Goal: Communication & Community: Answer question/provide support

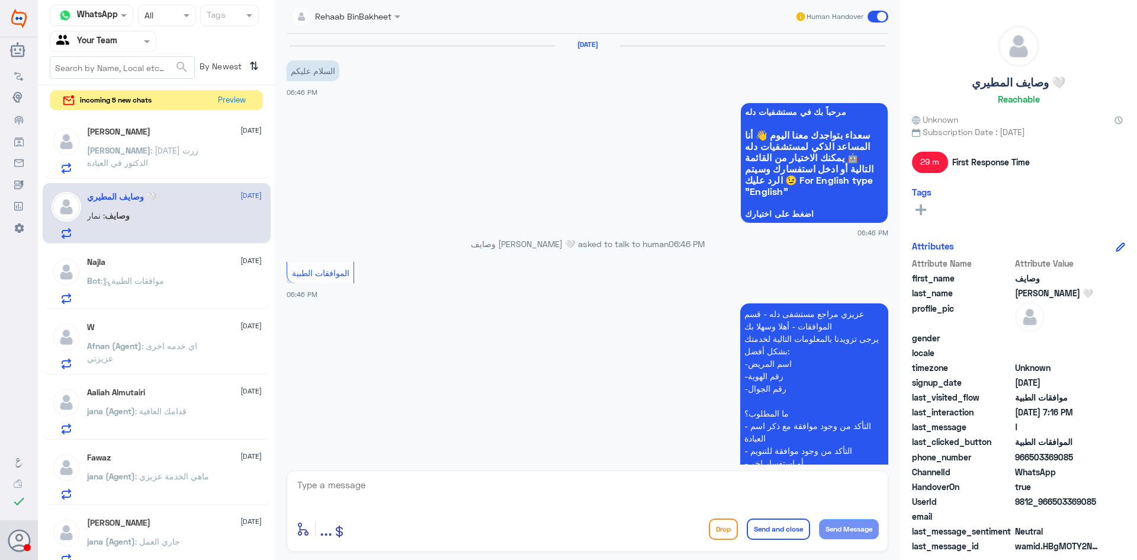
scroll to position [547, 0]
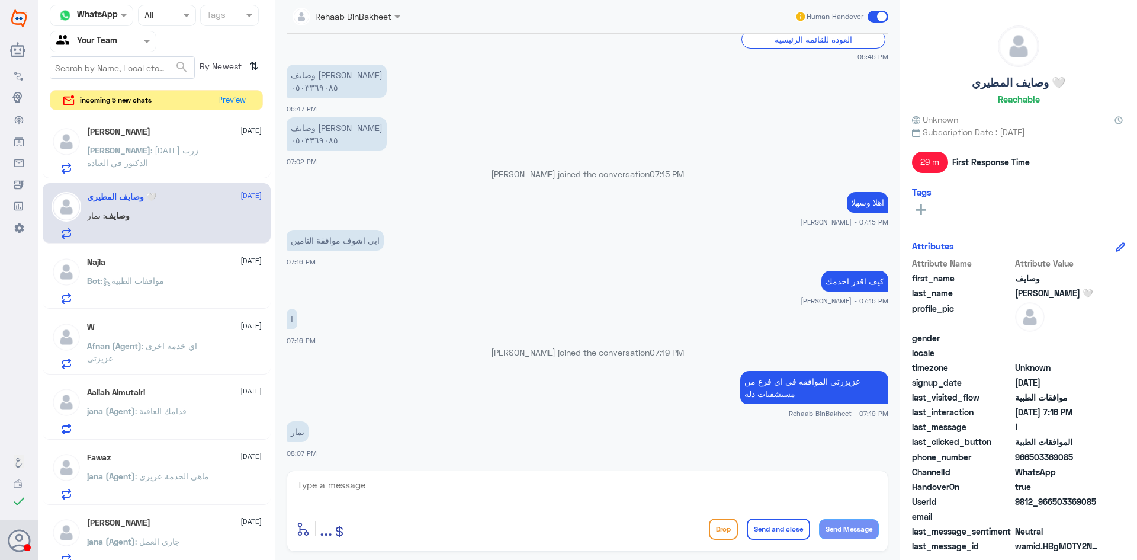
click at [403, 487] on textarea at bounding box center [587, 491] width 583 height 29
type textarea "H"
click at [372, 490] on textarea at bounding box center [587, 491] width 583 height 29
type textarea "ا"
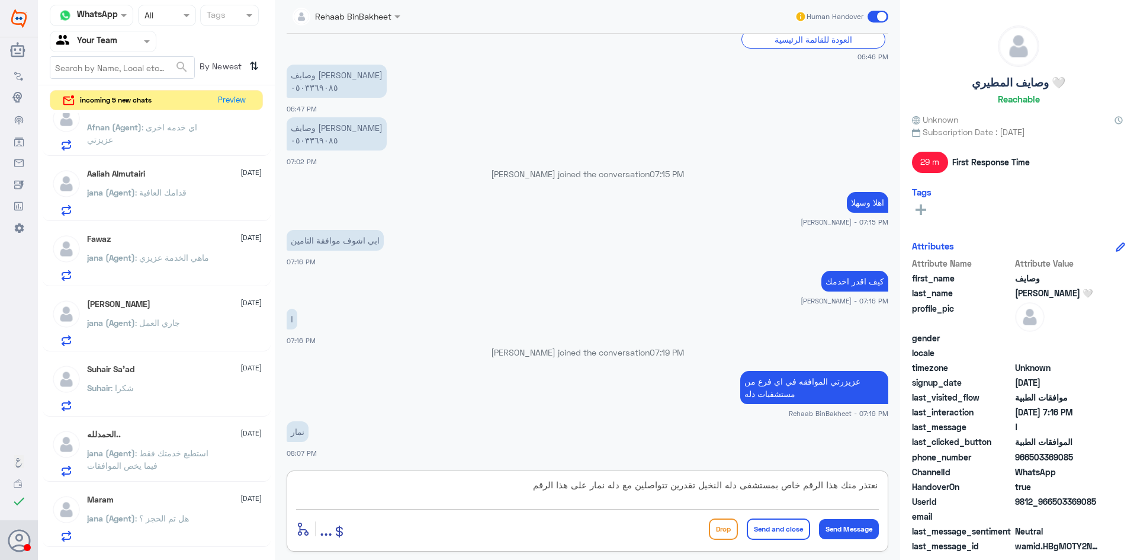
scroll to position [218, 0]
type textarea "نعتذر منك هذا الرقم خاص بمستشفى دله النخيل تقدرين تتواصلين مع دله نمار على هذا …"
click at [120, 38] on input "text" at bounding box center [88, 41] width 65 height 14
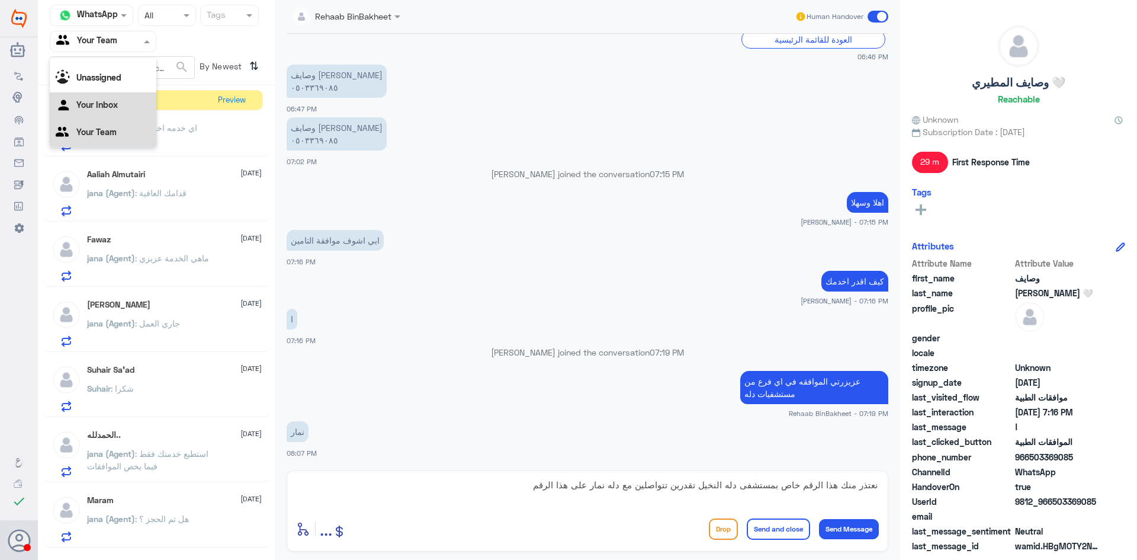
click at [96, 107] on Inbox "Your Inbox" at bounding box center [96, 104] width 41 height 10
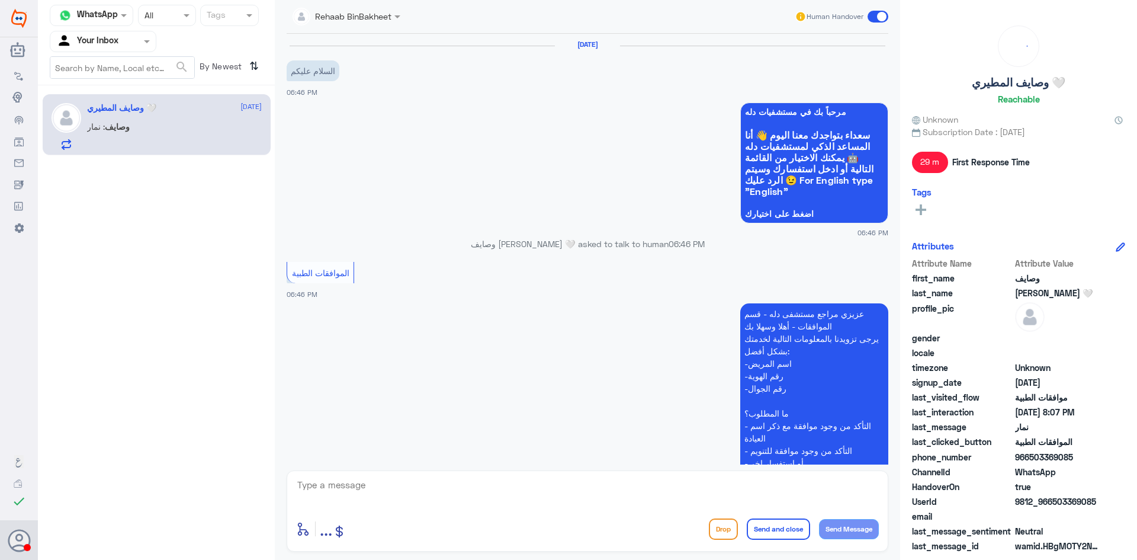
scroll to position [547, 0]
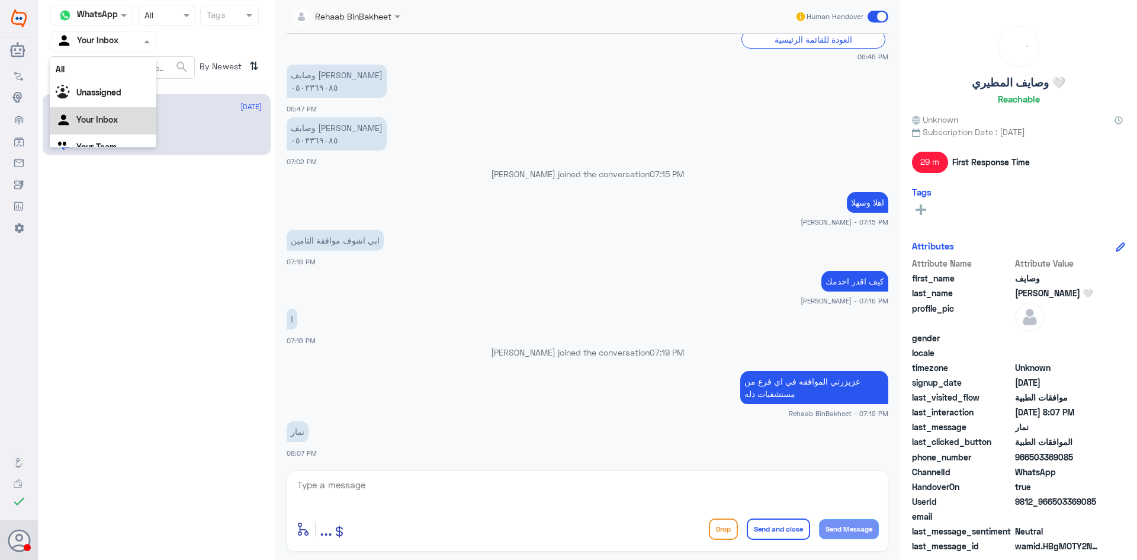
click at [123, 43] on div at bounding box center [102, 41] width 105 height 14
click at [107, 133] on Team "Your Team" at bounding box center [96, 132] width 40 height 10
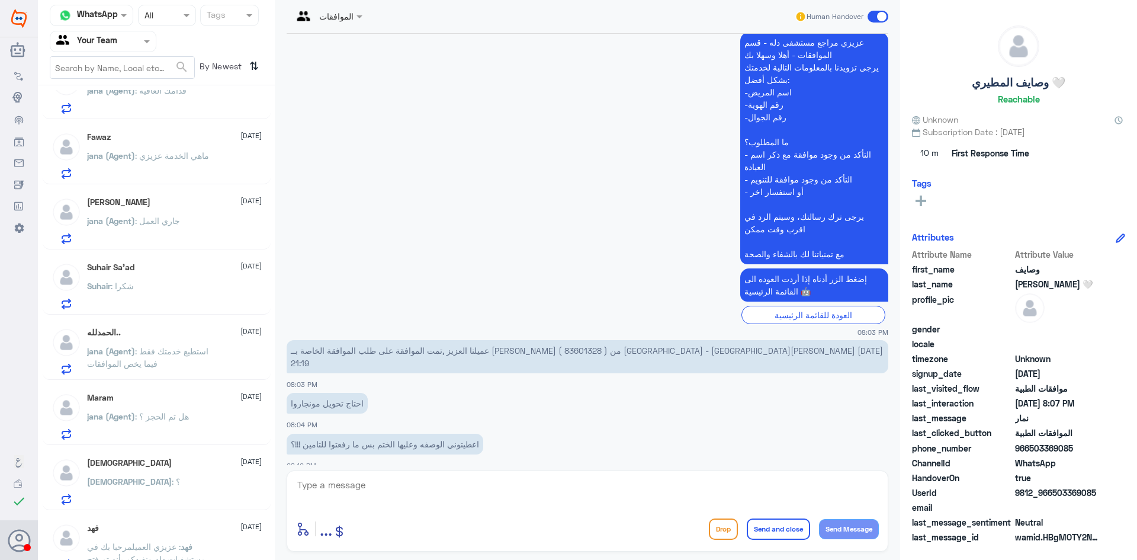
scroll to position [638, 0]
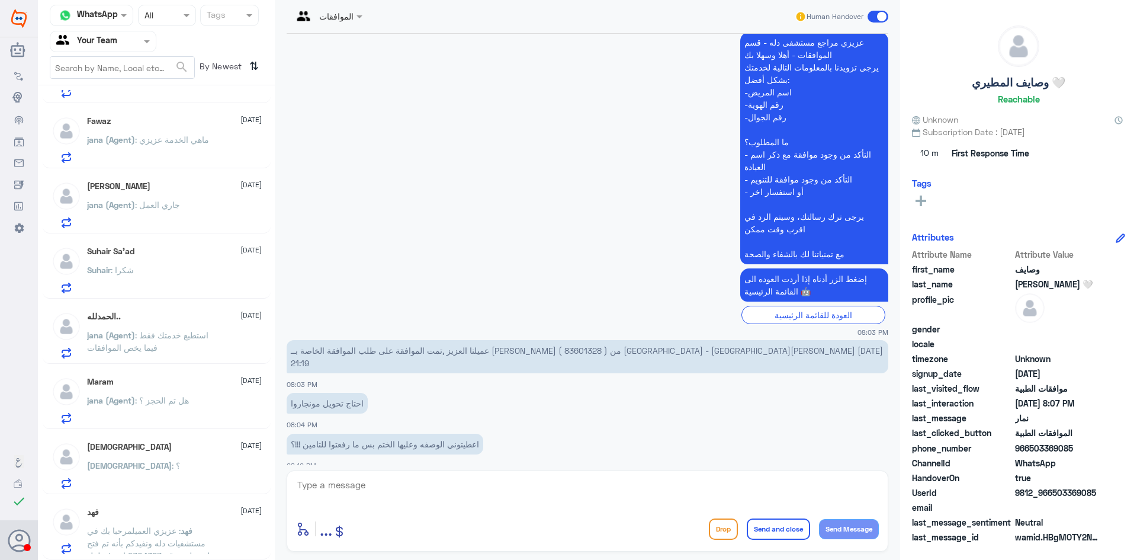
click at [119, 270] on span ": شكرا" at bounding box center [122, 270] width 23 height 10
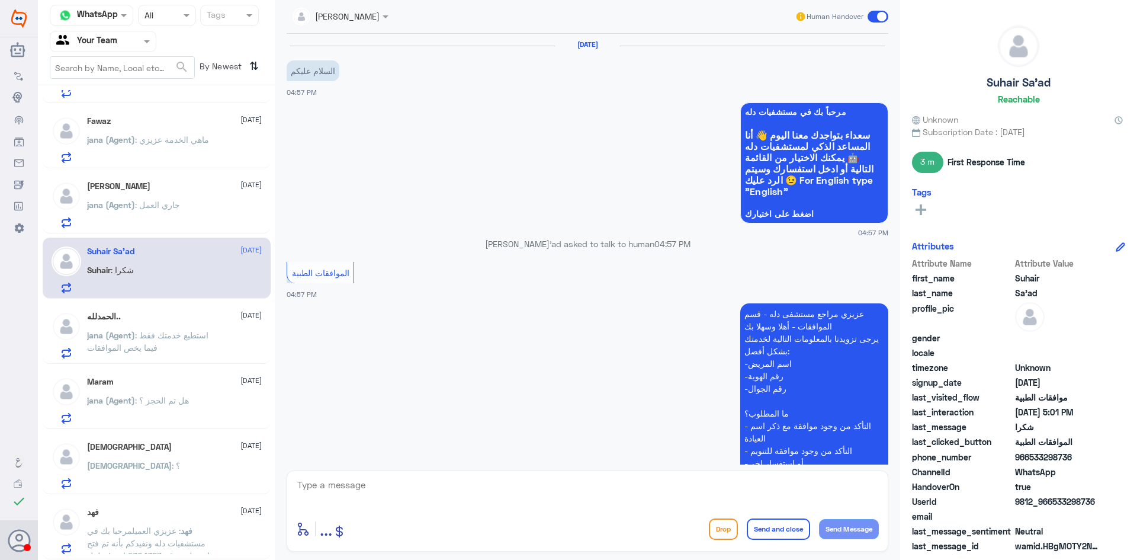
scroll to position [851, 0]
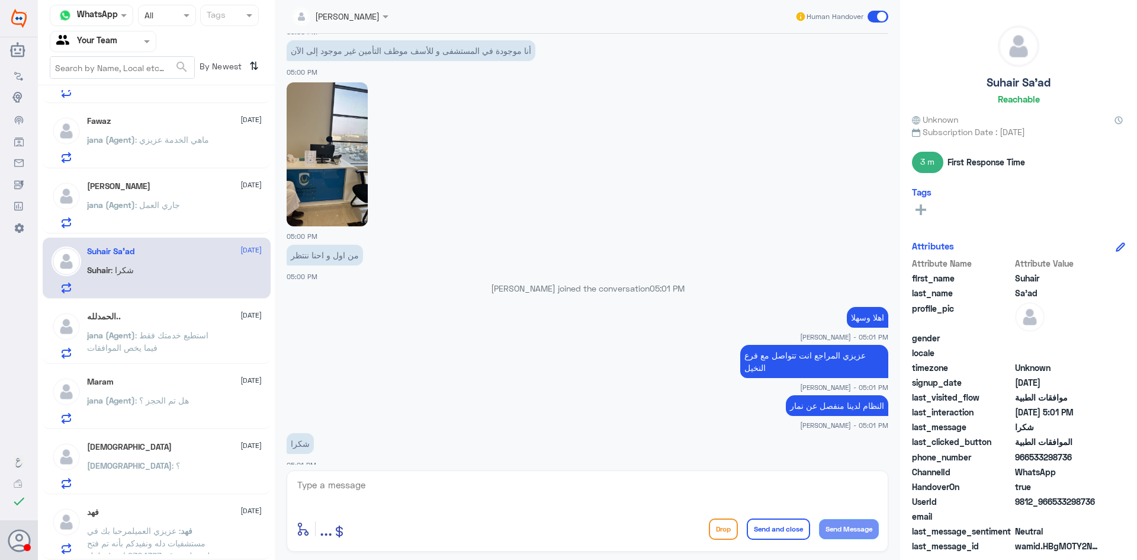
click at [171, 523] on div "فهد [DATE][PERSON_NAME] : عزيزي العميلمرحبا بك في مستشفيات دله ونفيدكم بأنه تم …" at bounding box center [174, 530] width 175 height 47
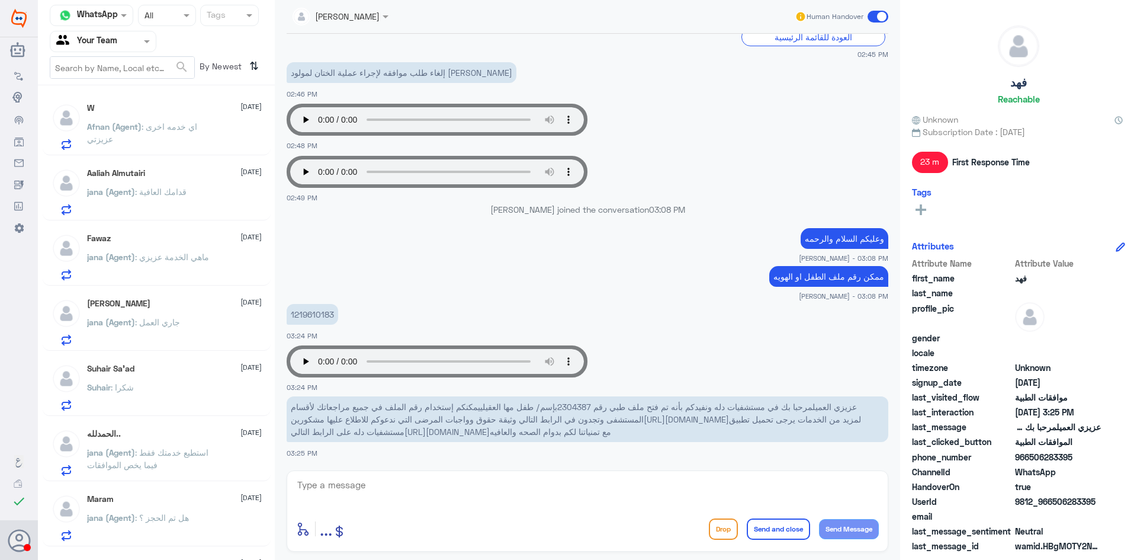
scroll to position [520, 0]
click at [173, 467] on p "jana (Agent) : استطيع خدمتك فقط فيما يخص الموافقات" at bounding box center [153, 462] width 133 height 30
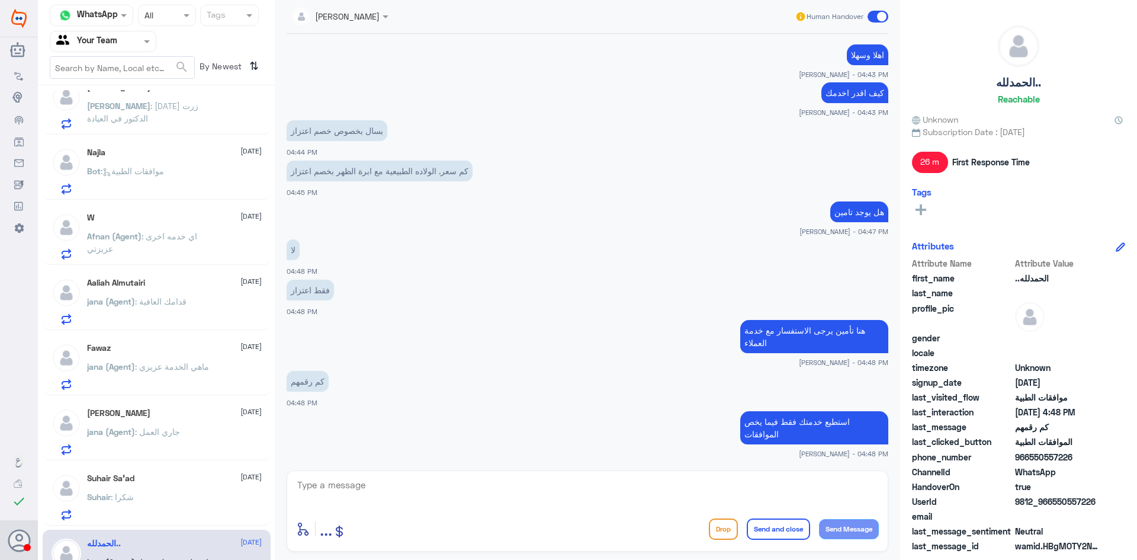
scroll to position [401, 0]
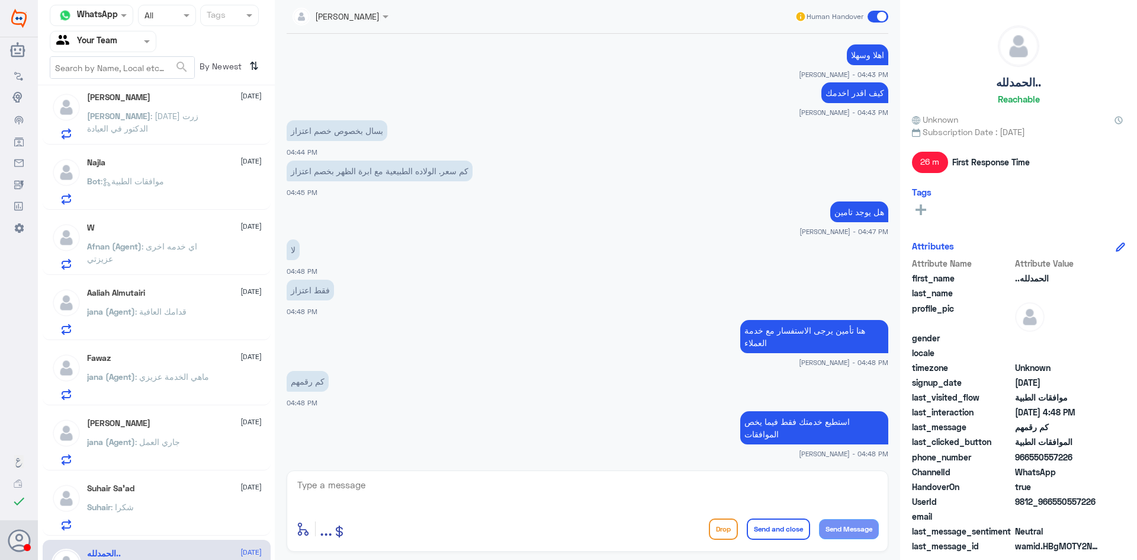
click at [176, 304] on div "[PERSON_NAME] [DATE][PERSON_NAME] (Agent) : قدامك العافية" at bounding box center [174, 311] width 175 height 47
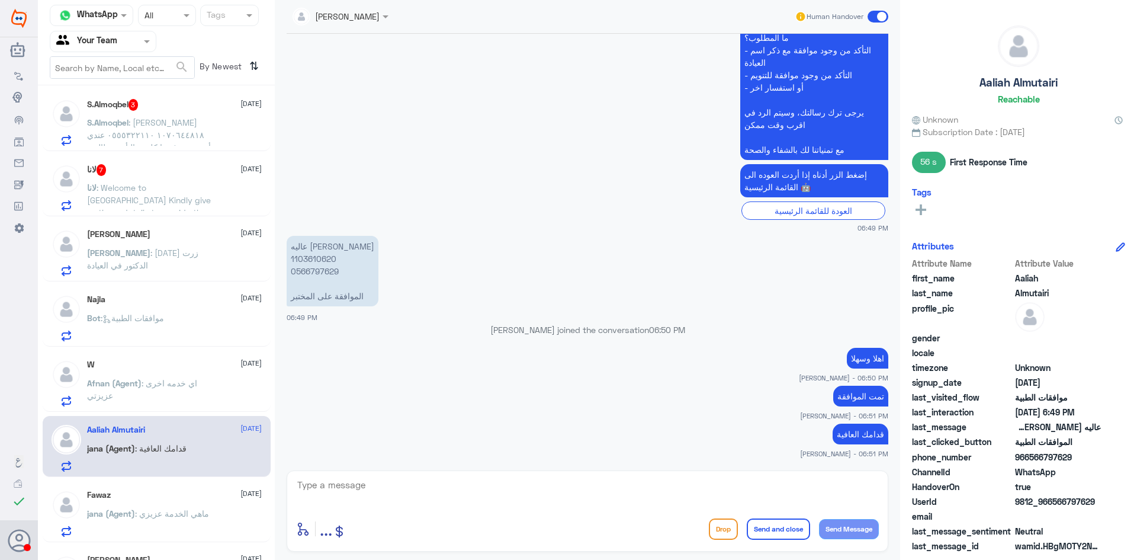
scroll to position [342, 0]
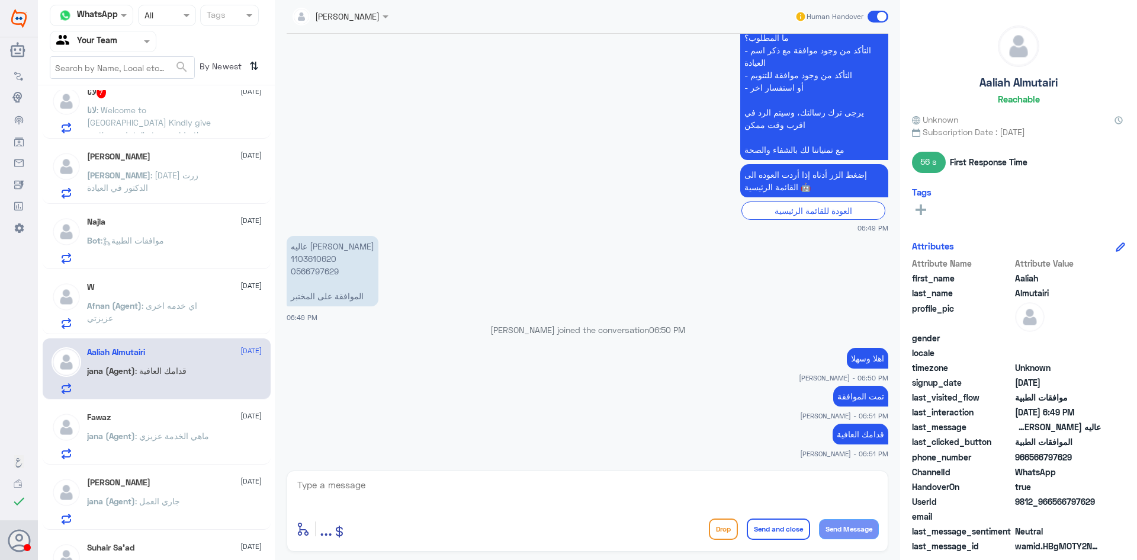
click at [160, 306] on span ": اي خدمه اخرى عزيزتي" at bounding box center [142, 311] width 110 height 23
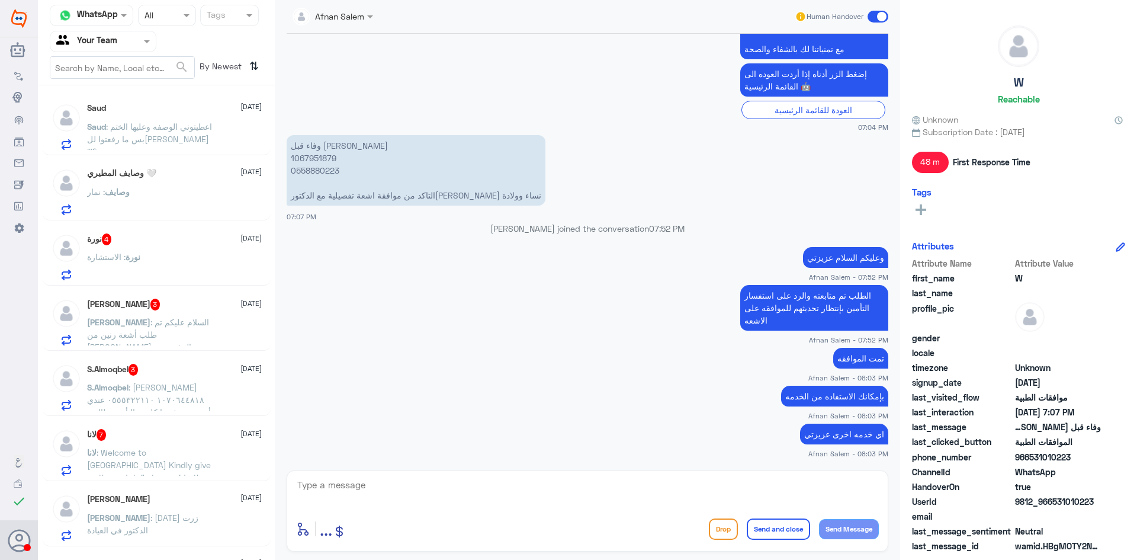
click at [191, 139] on p "Saud : اعطيتوني الوصفه وعليها الختم بس ما رفعتوا لل[PERSON_NAME] !!!؟" at bounding box center [153, 135] width 133 height 30
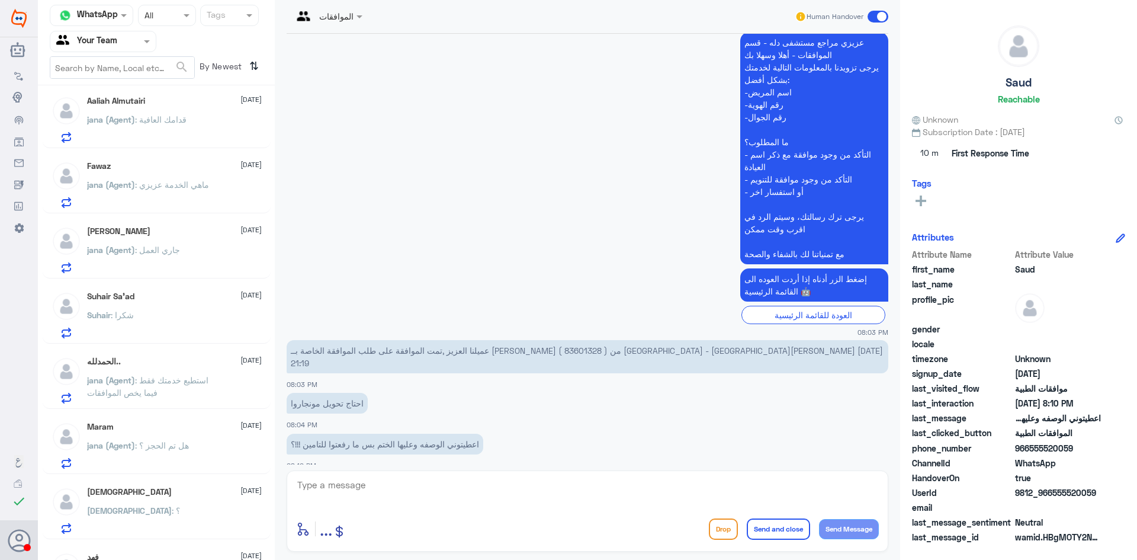
scroll to position [638, 0]
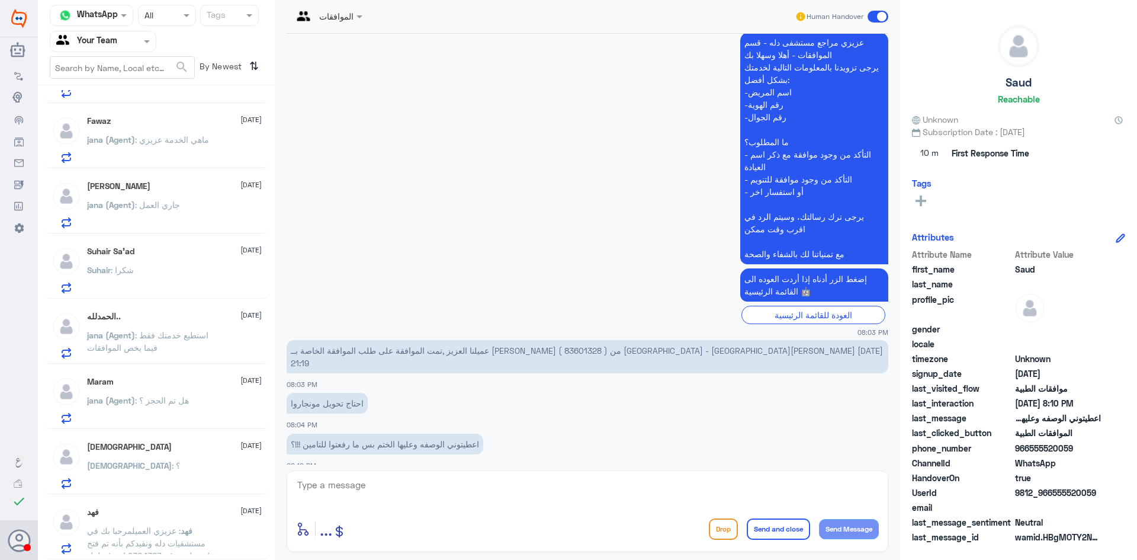
click at [163, 522] on div "فهد [DATE][PERSON_NAME] : عزيزي العميلمرحبا بك في مستشفيات دله ونفيدكم بأنه تم …" at bounding box center [174, 530] width 175 height 47
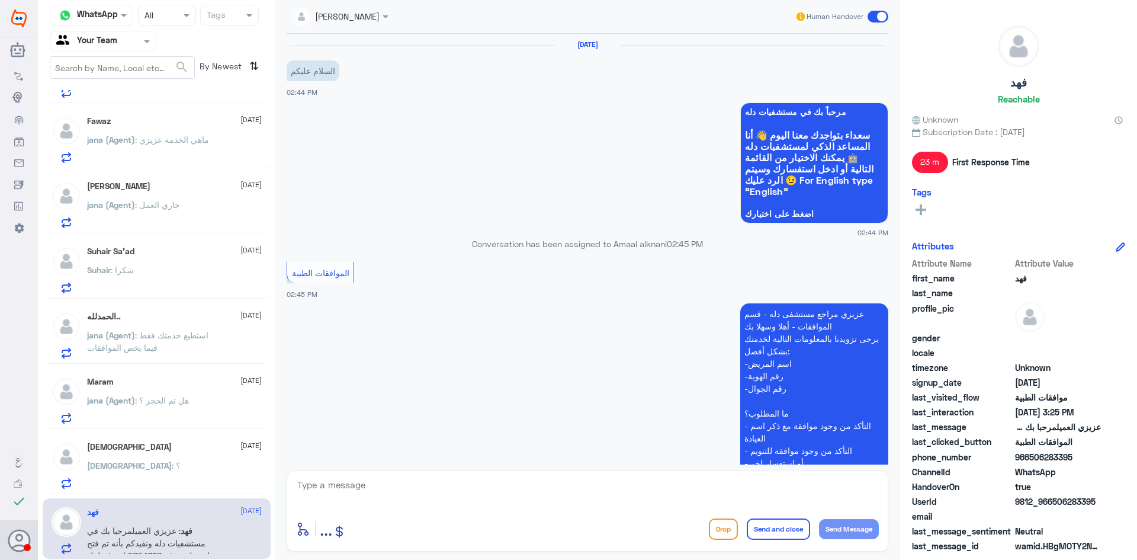
scroll to position [549, 0]
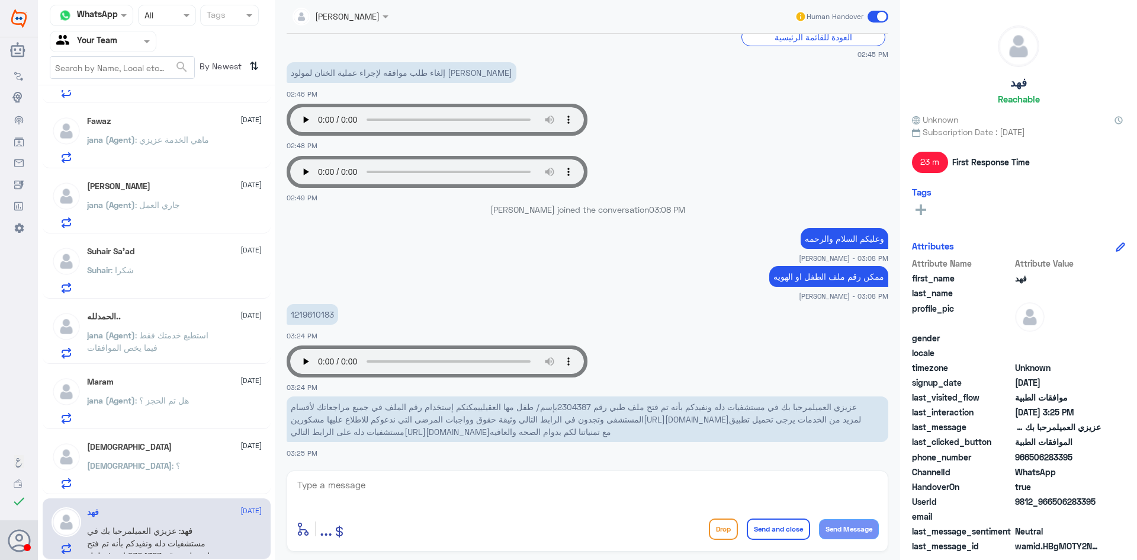
click at [169, 471] on div "[DEMOGRAPHIC_DATA] : ؟" at bounding box center [174, 475] width 175 height 27
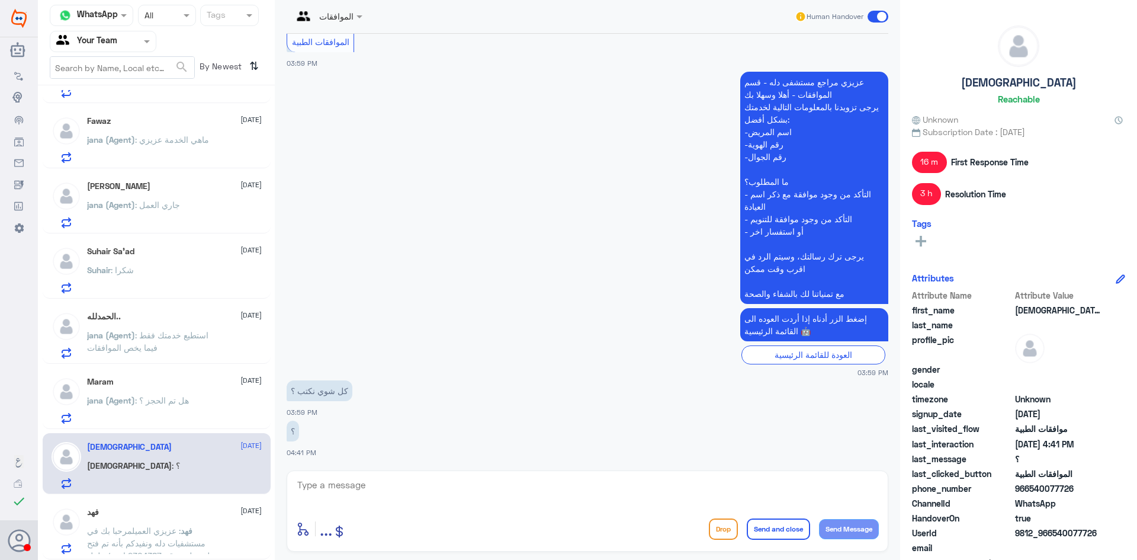
click at [161, 399] on span ": هل تم الحجز ؟" at bounding box center [162, 400] width 54 height 10
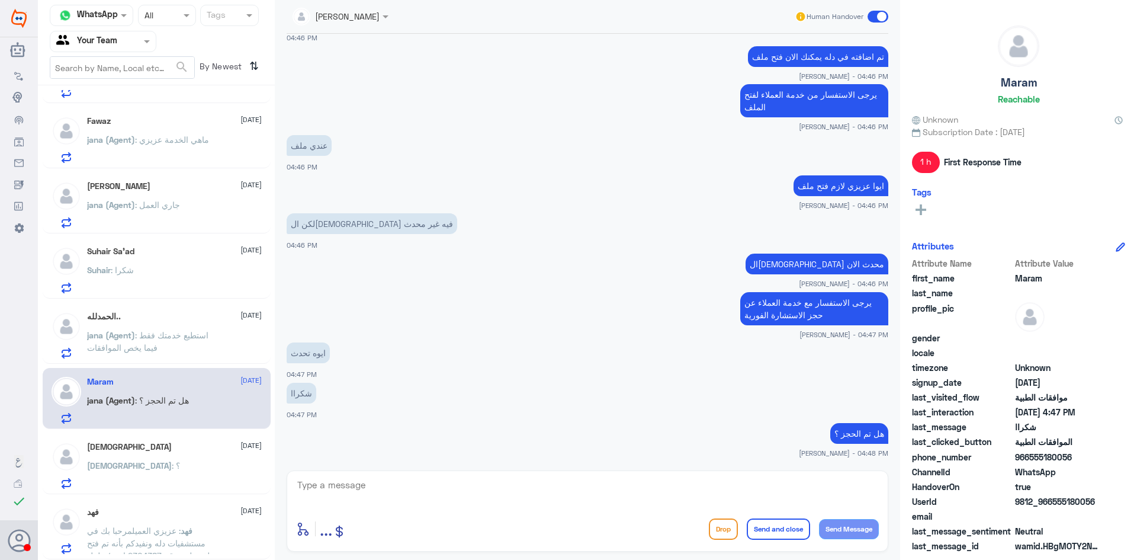
click at [179, 343] on p "jana (Agent) : استطيع خدمتك فقط فيما يخص الموافقات" at bounding box center [153, 344] width 133 height 30
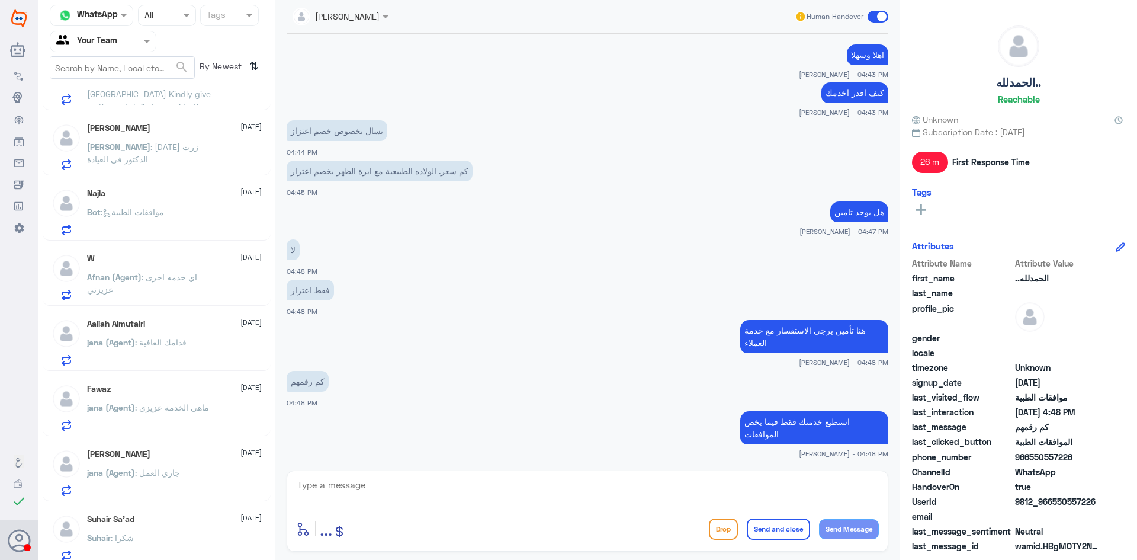
scroll to position [342, 0]
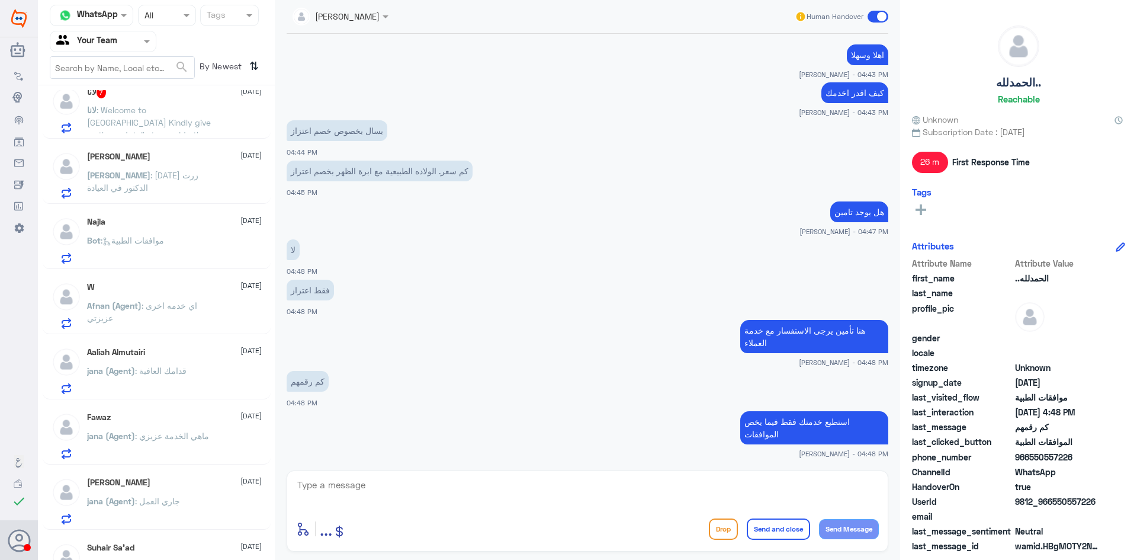
click at [152, 367] on span ": قدامك العافية" at bounding box center [161, 370] width 52 height 10
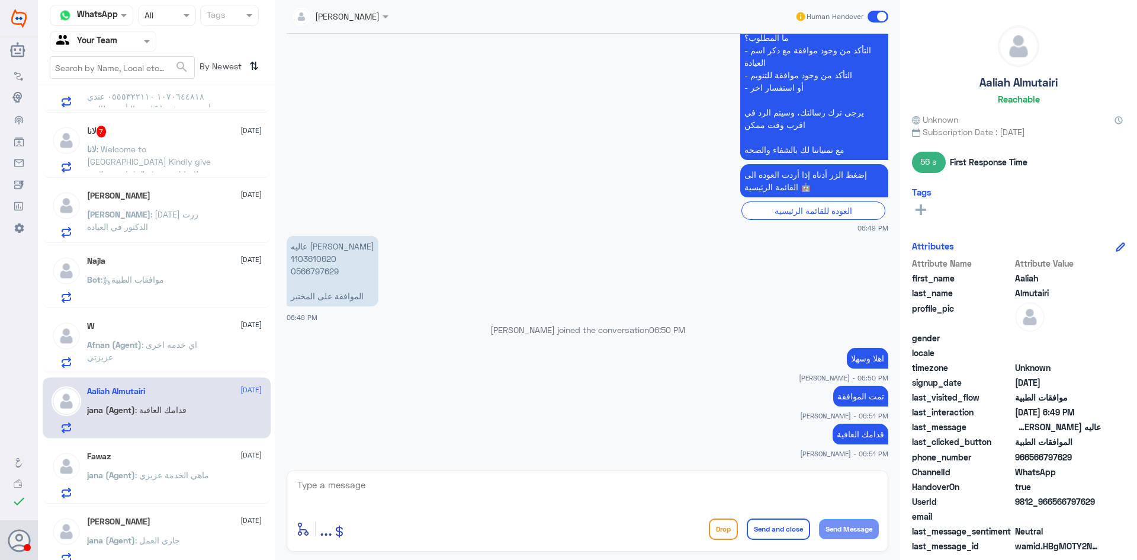
scroll to position [283, 0]
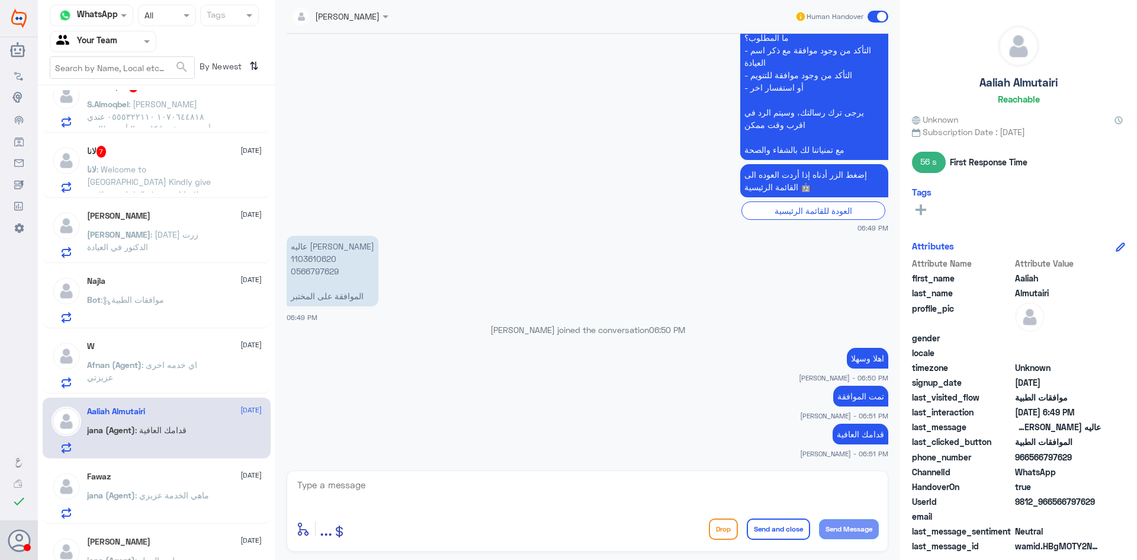
click at [153, 361] on span ": اي خدمه اخرى عزيزتي" at bounding box center [142, 370] width 110 height 23
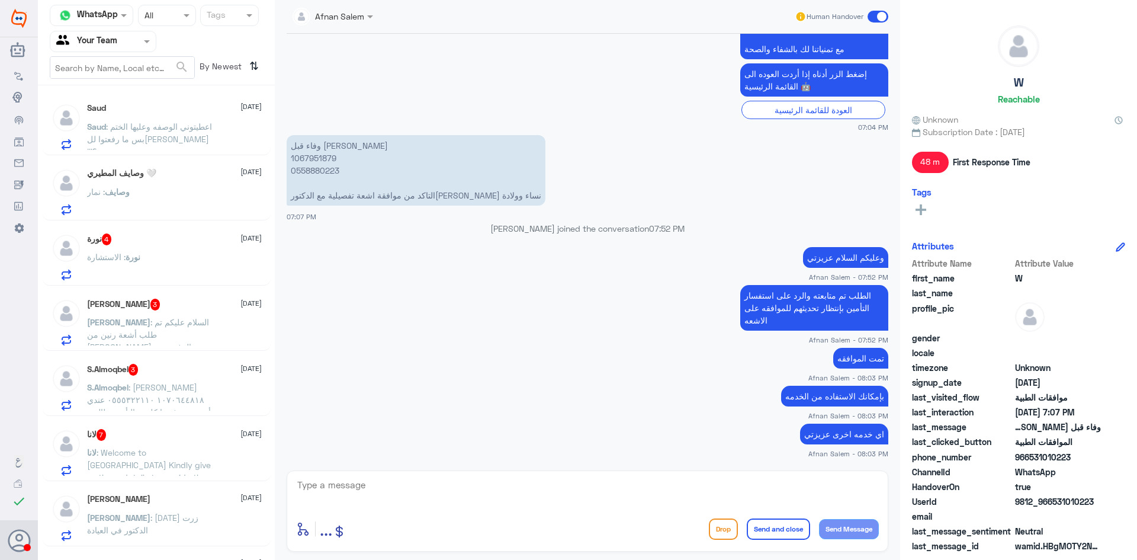
click at [136, 129] on span ": اعطيتوني الوصفه وعليها الختم بس ما رفعتوا لل[PERSON_NAME] !!!؟" at bounding box center [149, 138] width 125 height 35
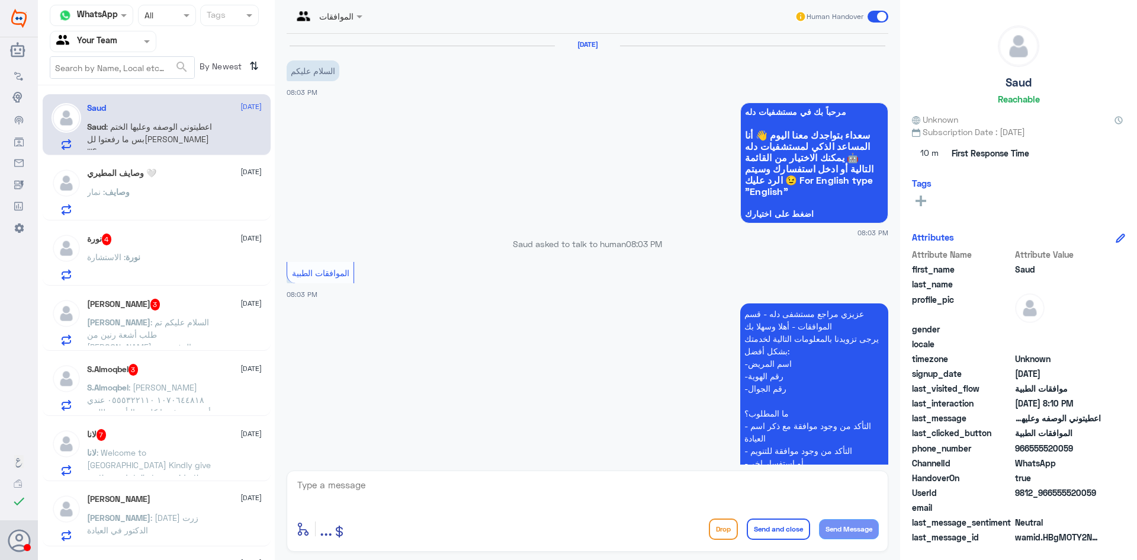
scroll to position [271, 0]
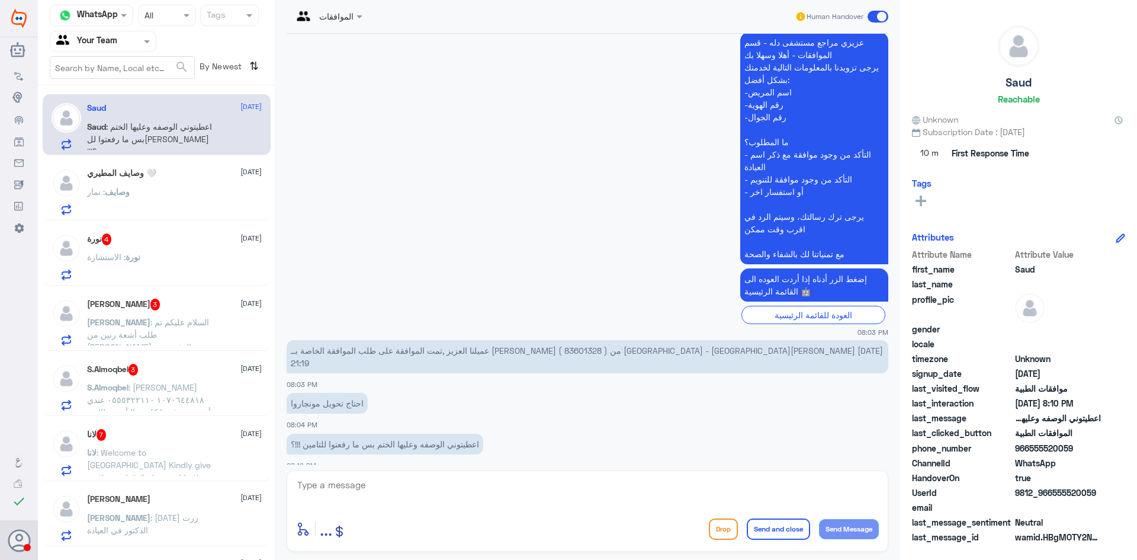
click at [117, 43] on input "text" at bounding box center [88, 41] width 65 height 14
click at [108, 106] on Inbox "Your Inbox" at bounding box center [96, 104] width 41 height 10
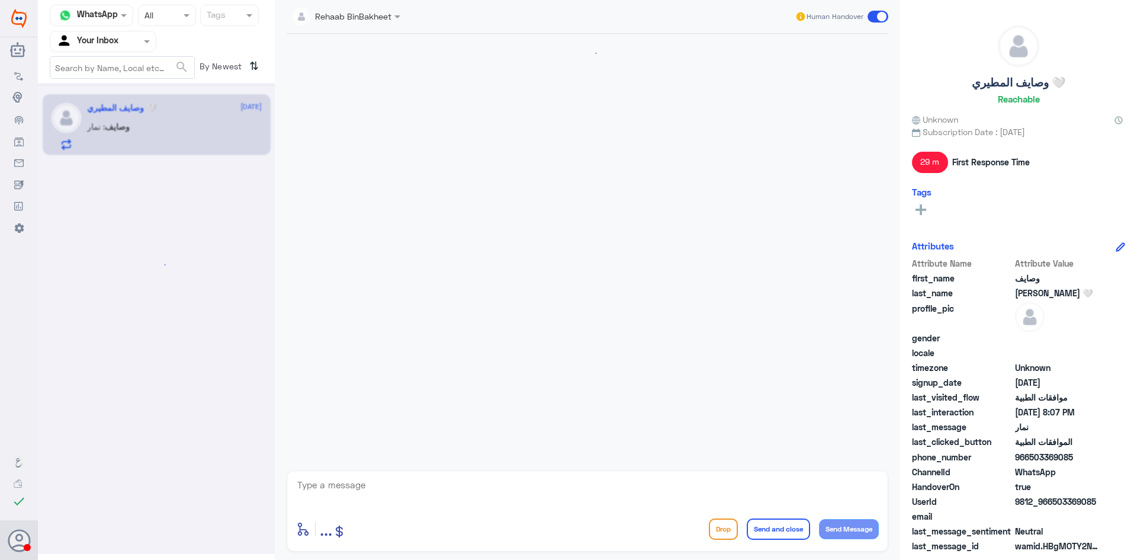
scroll to position [547, 0]
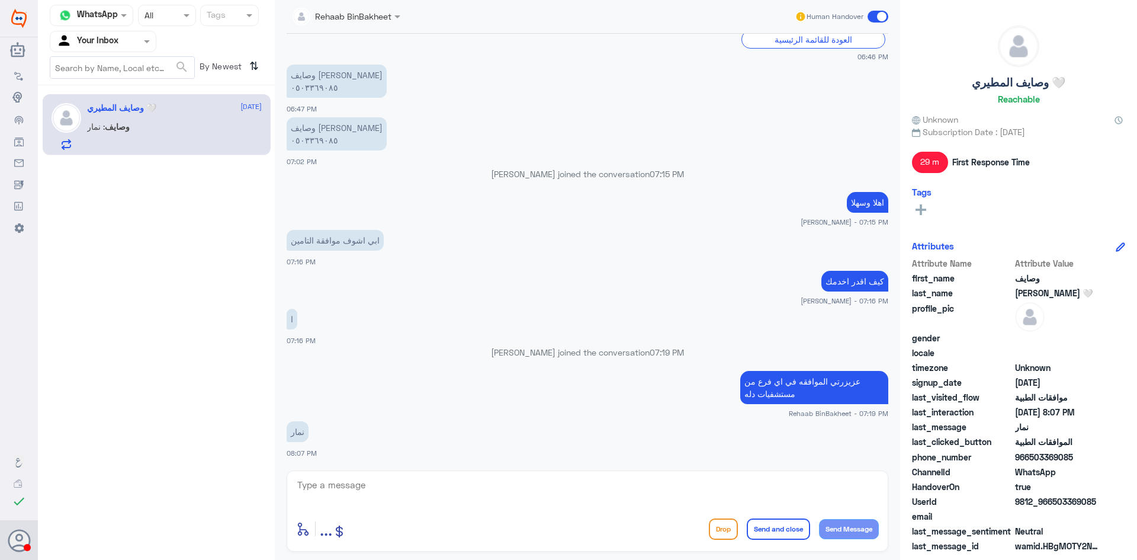
click at [671, 497] on textarea at bounding box center [587, 491] width 583 height 29
click at [483, 486] on textarea at bounding box center [587, 491] width 583 height 29
click at [569, 483] on textarea "اعتذ" at bounding box center [587, 491] width 583 height 29
type textarea "ا"
click at [491, 482] on textarea "نعتذر منك هذا الرقم خاص في [GEOGRAPHIC_DATA] النخيل - تقدرين تتواصلين مع دله نم…" at bounding box center [587, 491] width 583 height 29
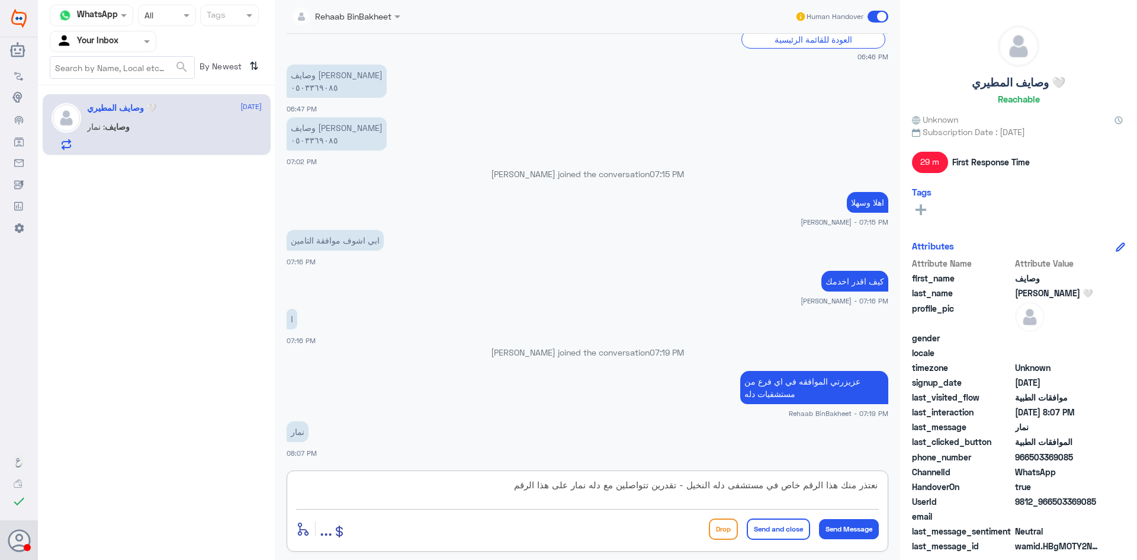
paste textarea "54 602 2896⁩"
drag, startPoint x: 518, startPoint y: 486, endPoint x: 459, endPoint y: 480, distance: 59.6
click at [459, 480] on textarea "نعتذر منك هذا الرقم خاص في [GEOGRAPHIC_DATA] النخيل - تقدرين تتواصلين مع دله نم…" at bounding box center [587, 491] width 583 height 29
click at [727, 558] on div "Rehaab BinBakheet Human Handover [DATE] السلام عليكم 06:46 PM مرحباً بك في مستش…" at bounding box center [587, 281] width 625 height 563
click at [516, 486] on textarea "نعتذر منك هذا الرقم خاص في [GEOGRAPHIC_DATA] النخيل - تقدرين تتواصلين مع دله نم…" at bounding box center [587, 491] width 583 height 29
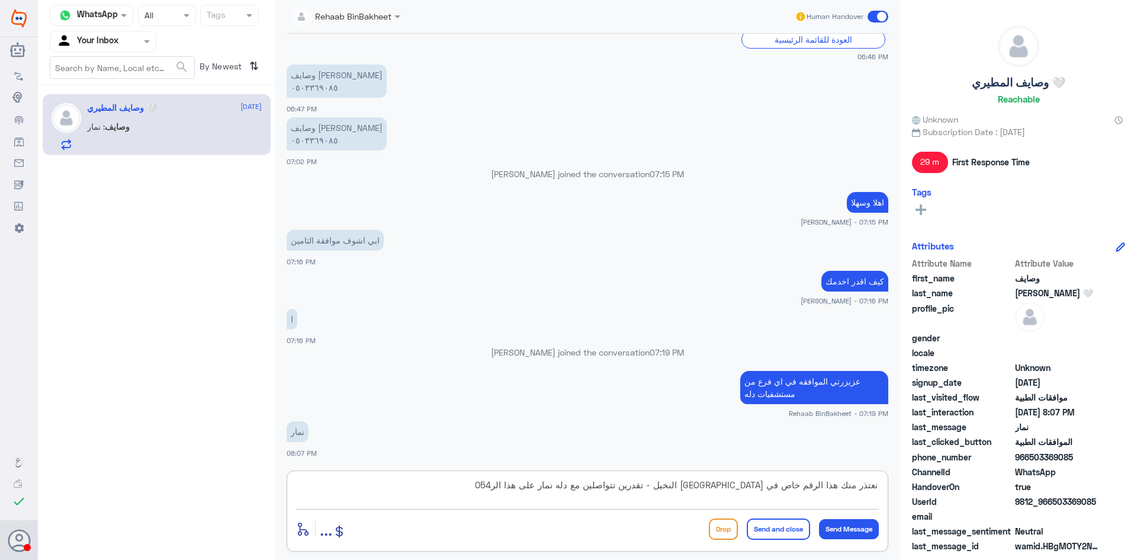
drag, startPoint x: 511, startPoint y: 485, endPoint x: 533, endPoint y: 487, distance: 22.0
click at [533, 487] on textarea "نعتذر منك هذا الرقم خاص في [GEOGRAPHIC_DATA] النخيل - تقدرين تتواصلين مع دله نم…" at bounding box center [587, 491] width 583 height 29
type textarea "نعتذر منك هذا الرقم خاص في مستشفى دله النخيل - تقدرين تتواصلين مع دله نمار على …"
click at [856, 531] on button "Send Message" at bounding box center [849, 529] width 60 height 20
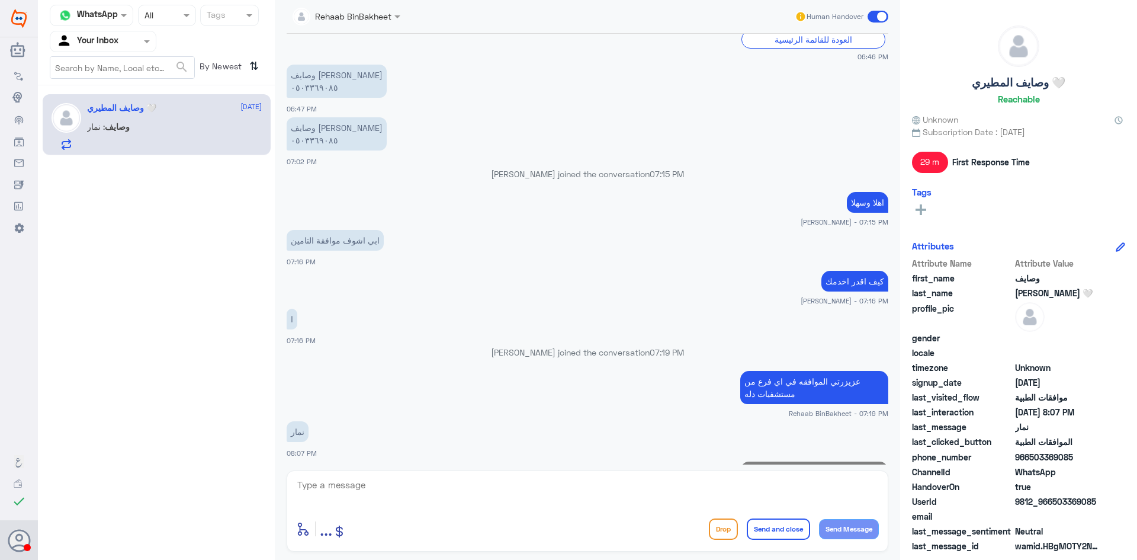
scroll to position [609, 0]
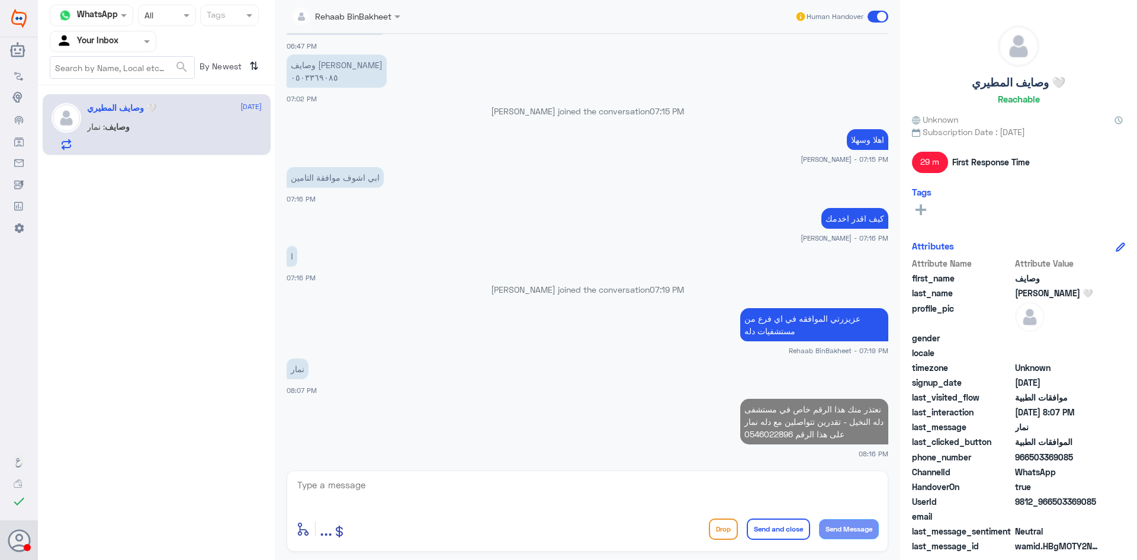
click at [751, 483] on textarea at bounding box center [587, 491] width 583 height 29
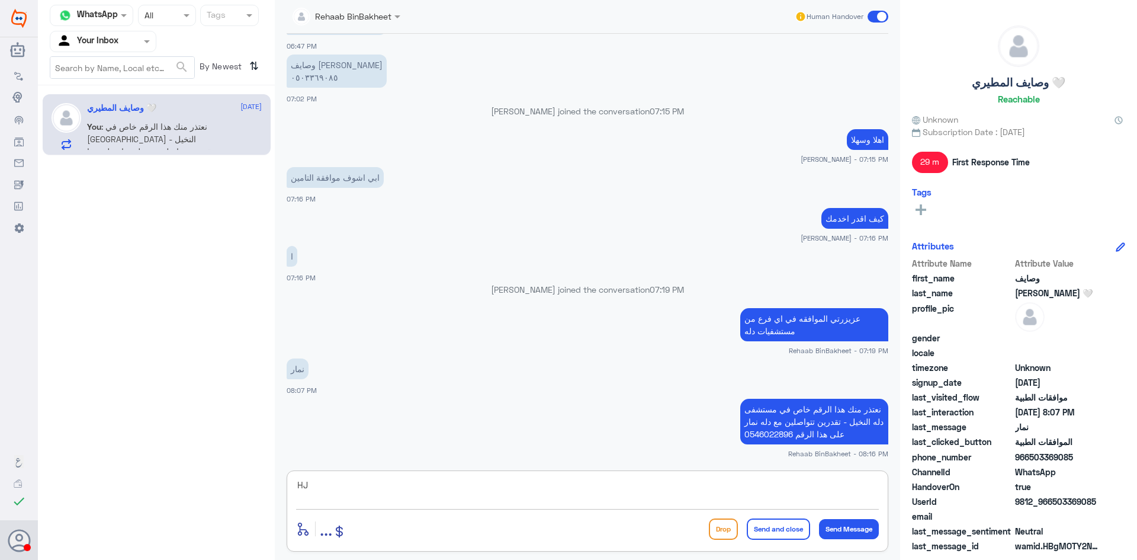
type textarea "H"
type textarea "اتمنى لك دوام الصحه والعافيه"
click at [779, 528] on button "Send and close" at bounding box center [778, 528] width 63 height 21
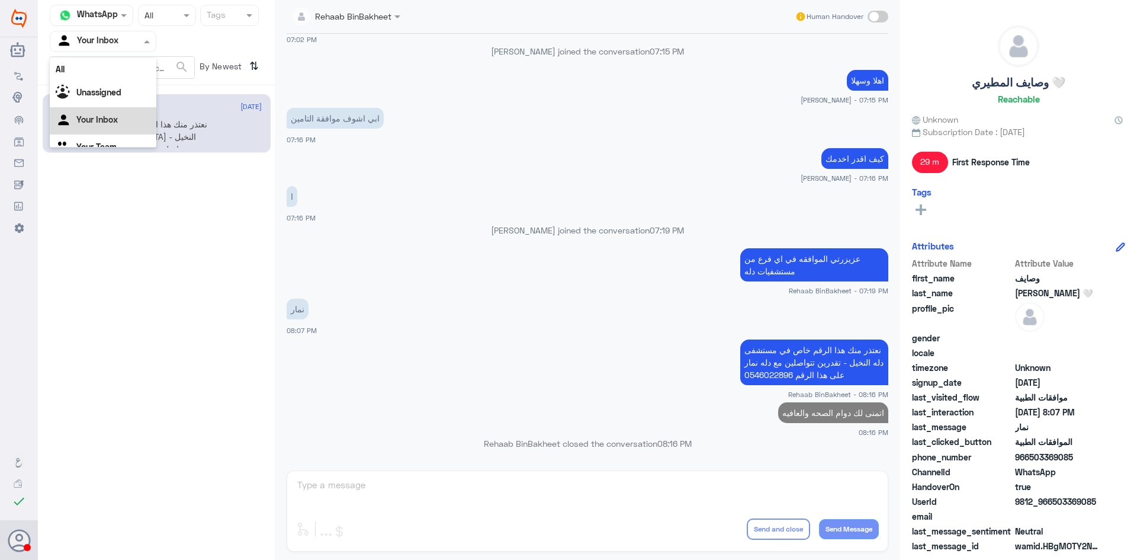
click at [120, 41] on input "text" at bounding box center [88, 41] width 65 height 14
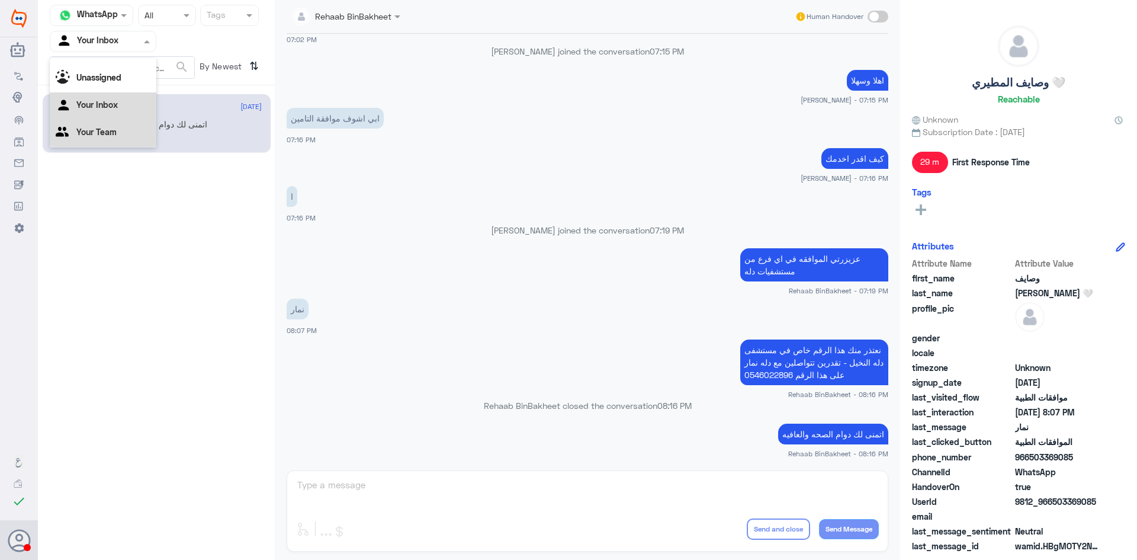
click at [104, 131] on Team "Your Team" at bounding box center [96, 132] width 40 height 10
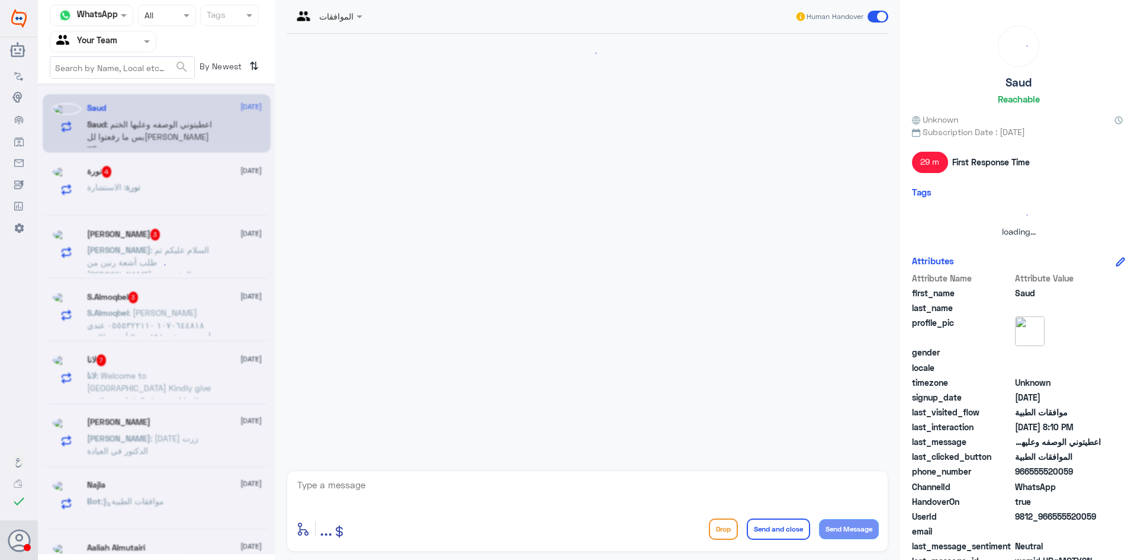
scroll to position [0, 0]
click at [105, 42] on input "text" at bounding box center [88, 41] width 65 height 14
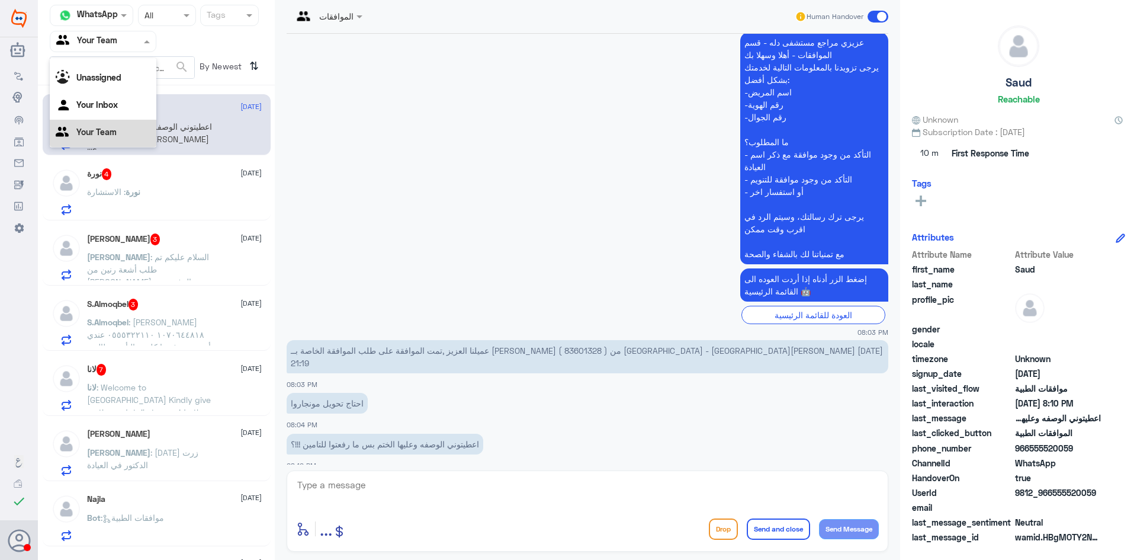
click at [108, 131] on Team "Your Team" at bounding box center [96, 132] width 40 height 10
click at [104, 47] on input "text" at bounding box center [88, 41] width 65 height 14
click at [119, 100] on div "Your Inbox" at bounding box center [103, 105] width 107 height 27
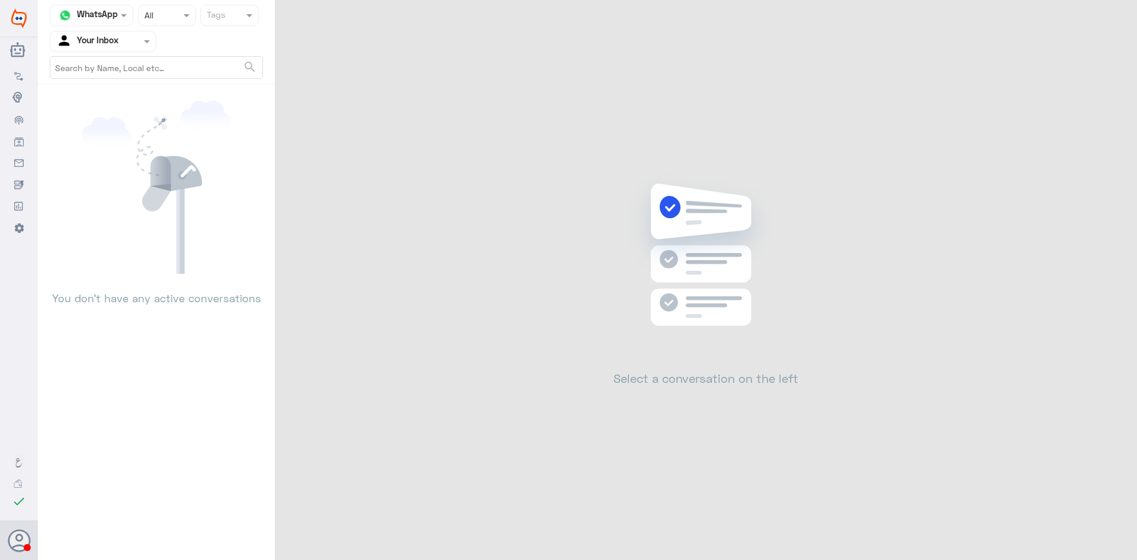
click at [107, 40] on input "text" at bounding box center [88, 41] width 65 height 14
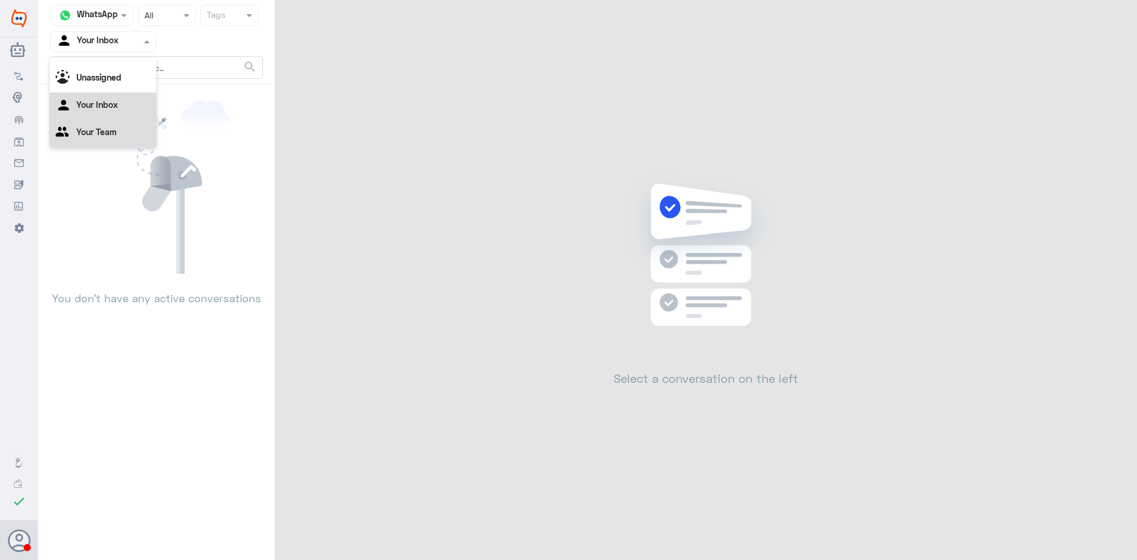
click at [111, 129] on Team "Your Team" at bounding box center [96, 132] width 40 height 10
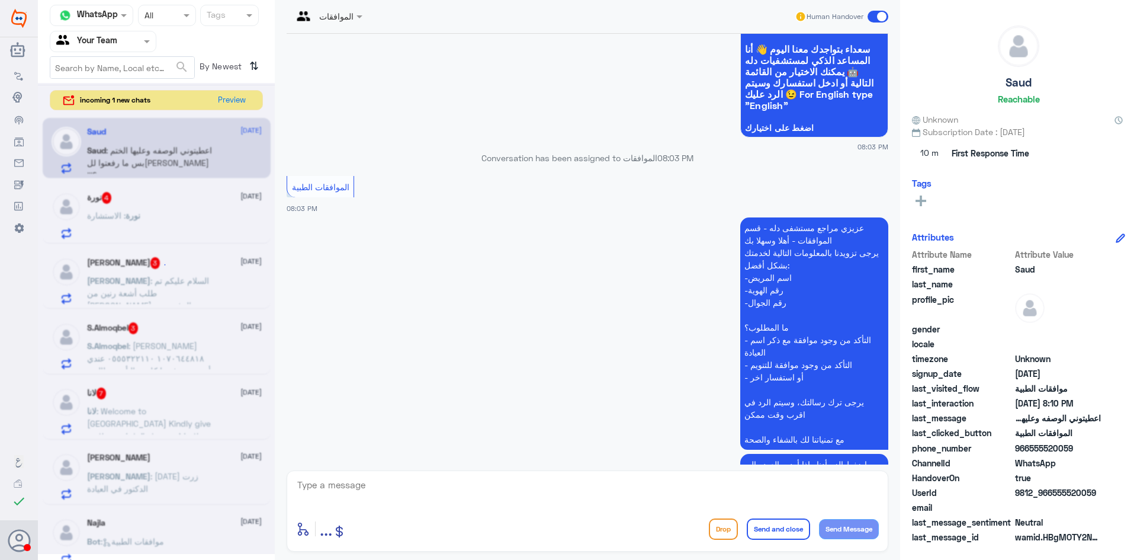
scroll to position [0, 0]
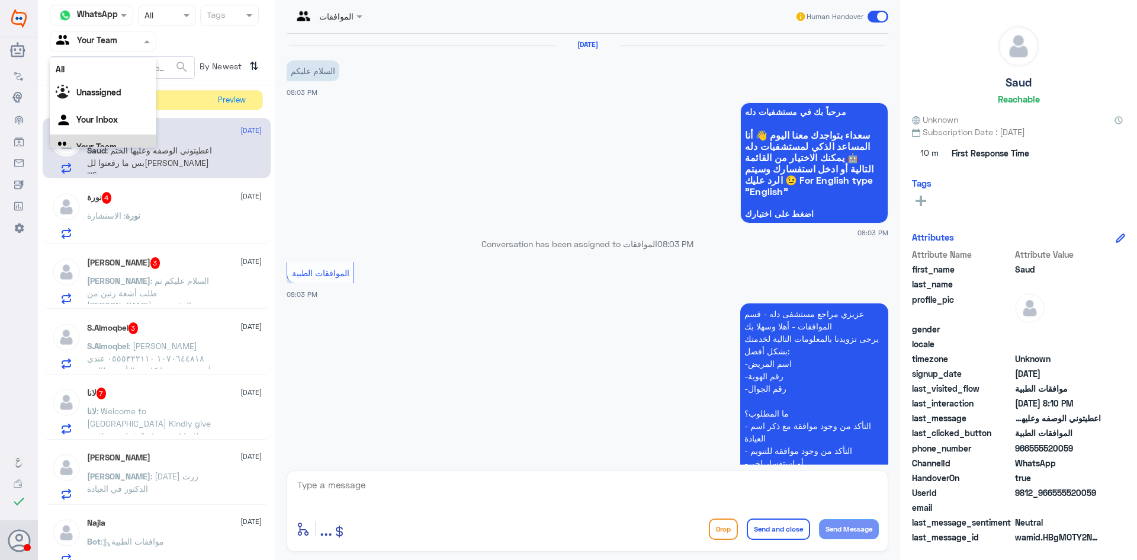
click at [114, 36] on input "text" at bounding box center [88, 41] width 65 height 14
click at [97, 104] on Inbox "Your Inbox" at bounding box center [96, 104] width 41 height 10
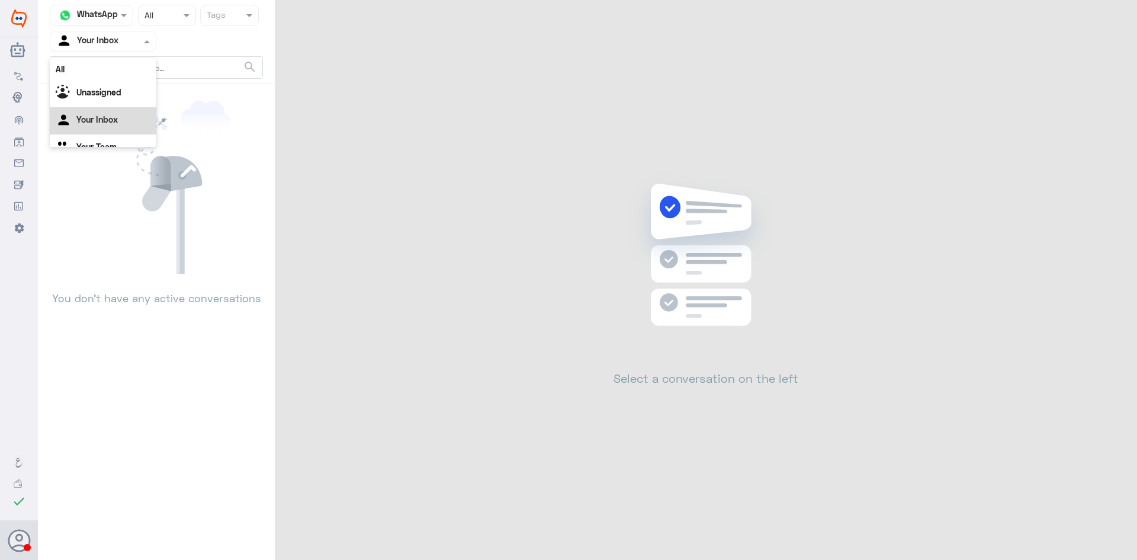
click at [114, 39] on input "text" at bounding box center [88, 41] width 65 height 14
click at [107, 137] on Team "Your Team" at bounding box center [96, 132] width 40 height 10
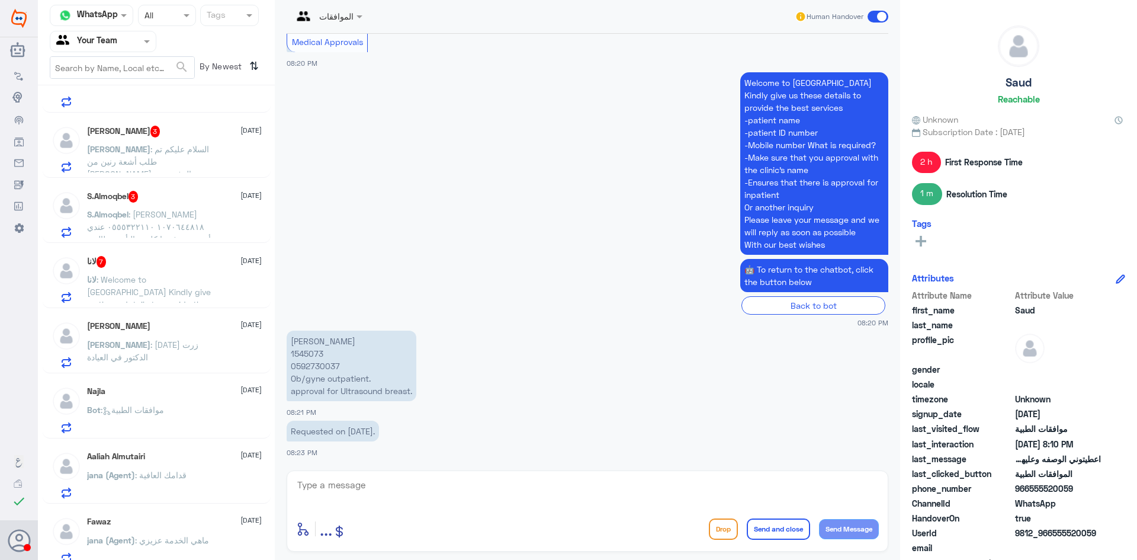
scroll to position [59, 0]
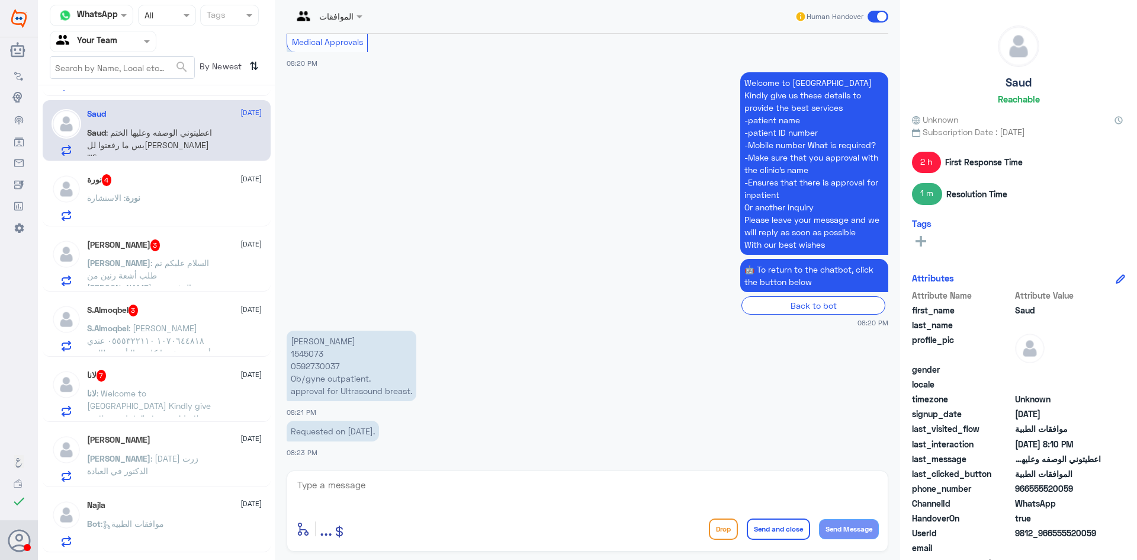
click at [152, 397] on span ": Welcome to [GEOGRAPHIC_DATA] Kindly give us these details to provide the best…" at bounding box center [152, 498] width 130 height 221
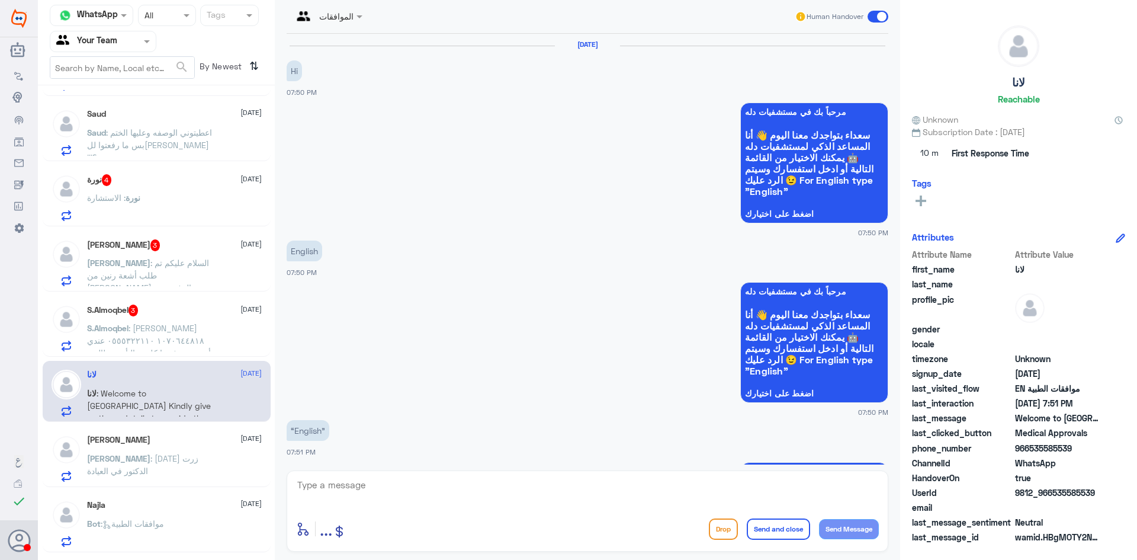
scroll to position [984, 0]
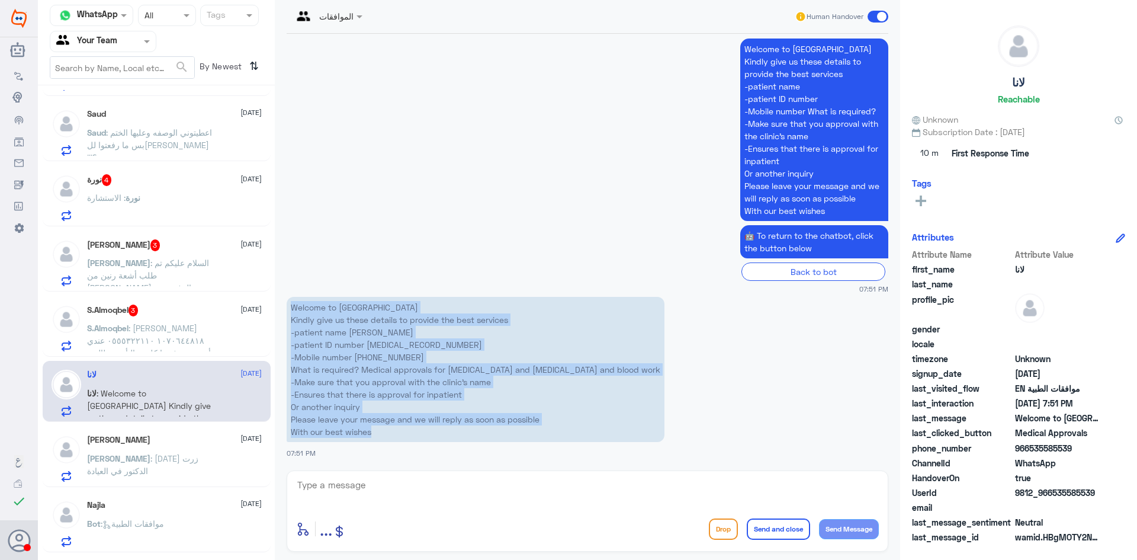
drag, startPoint x: 291, startPoint y: 310, endPoint x: 547, endPoint y: 429, distance: 281.6
click at [547, 429] on p "Welcome to [GEOGRAPHIC_DATA] Kindly give us these details to provide the best s…" at bounding box center [476, 369] width 378 height 145
copy p "Welcome to [GEOGRAPHIC_DATA] Kindly give us these details to provide the best s…"
click at [756, 425] on app-msgs-text "Welcome to [GEOGRAPHIC_DATA] Kindly give us these details to provide the best s…" at bounding box center [588, 370] width 602 height 146
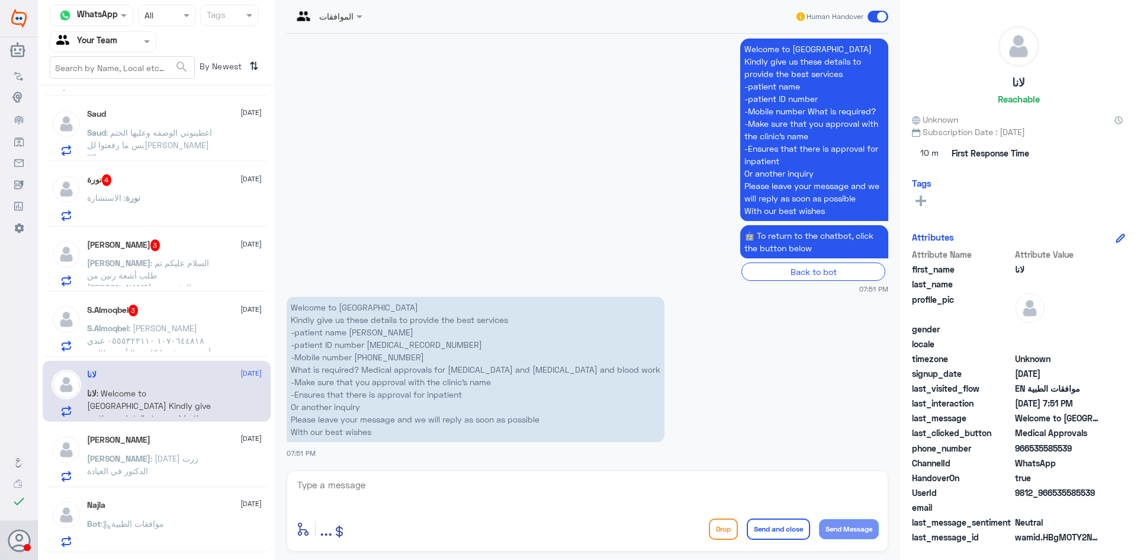
click at [140, 339] on span ": [PERSON_NAME] ١٠٧٠٦٤٤٨١٨ ٠٥٥٥٣٢٢١١٠ عندي أدوية تم رفضها كلمت التأمين طالبين م…" at bounding box center [151, 365] width 129 height 85
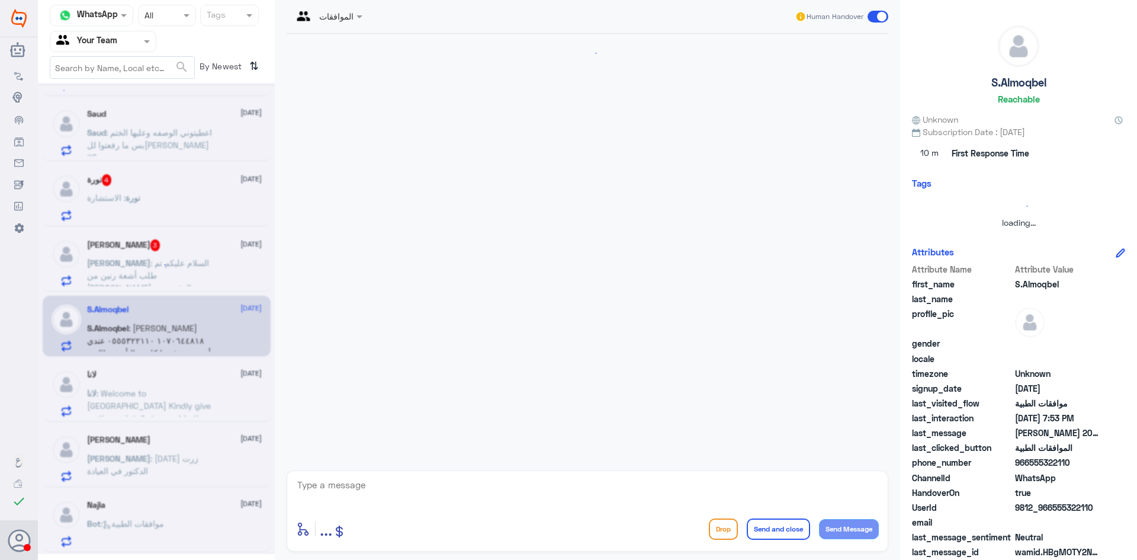
scroll to position [314, 0]
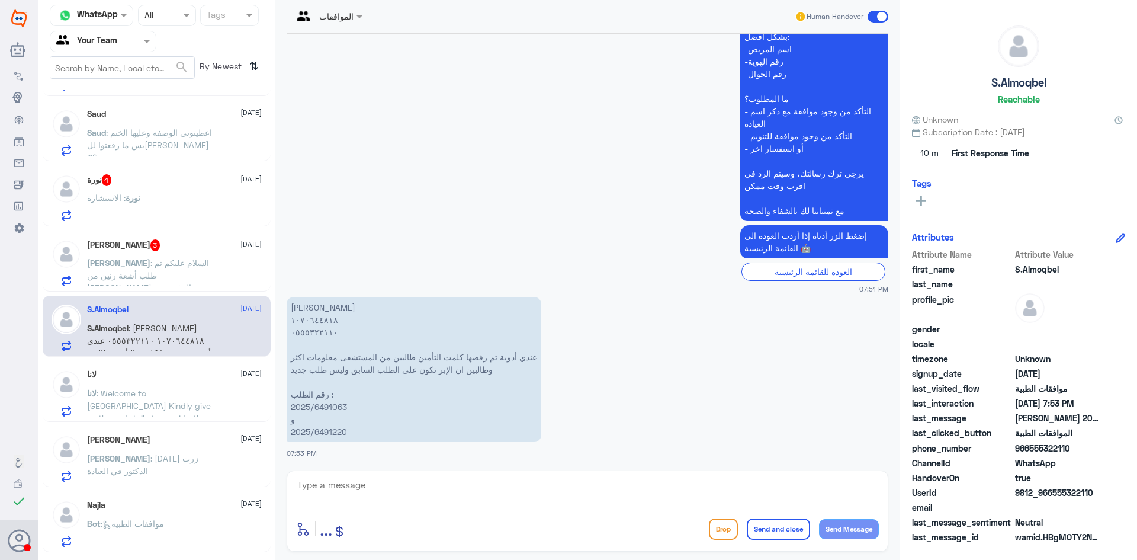
click at [312, 320] on p "[PERSON_NAME] ١٠٧٠٦٤٤٨١٨ ٠٥٥٥٣٢٢١١٠ عندي أدوية تم رفضها كلمت التأمين طالبين من …" at bounding box center [414, 369] width 255 height 145
copy p "١٠٧٠٦٤٤٨١٨"
click at [150, 247] on span "3" at bounding box center [155, 245] width 10 height 12
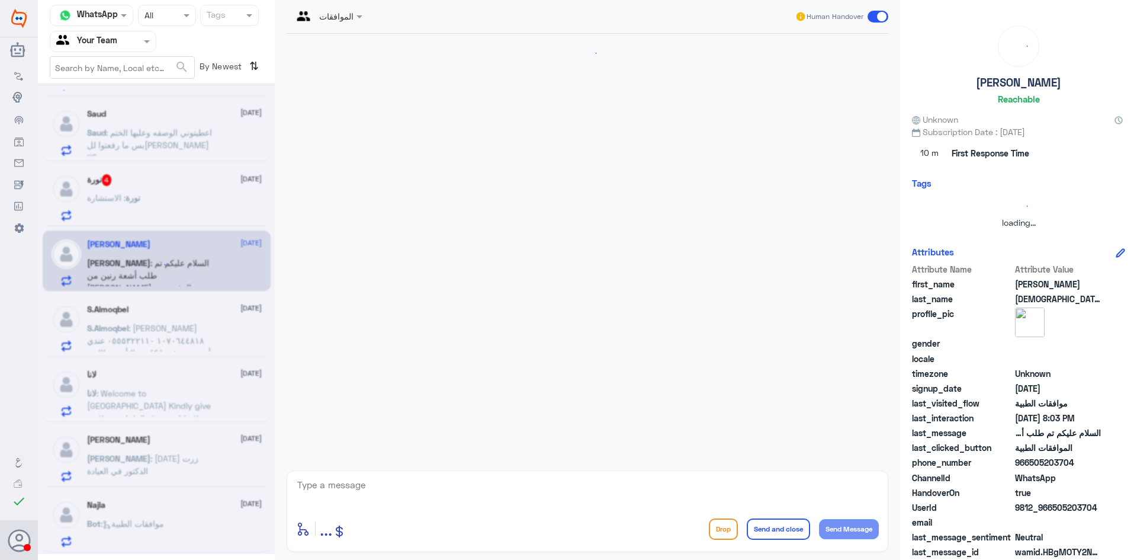
scroll to position [290, 0]
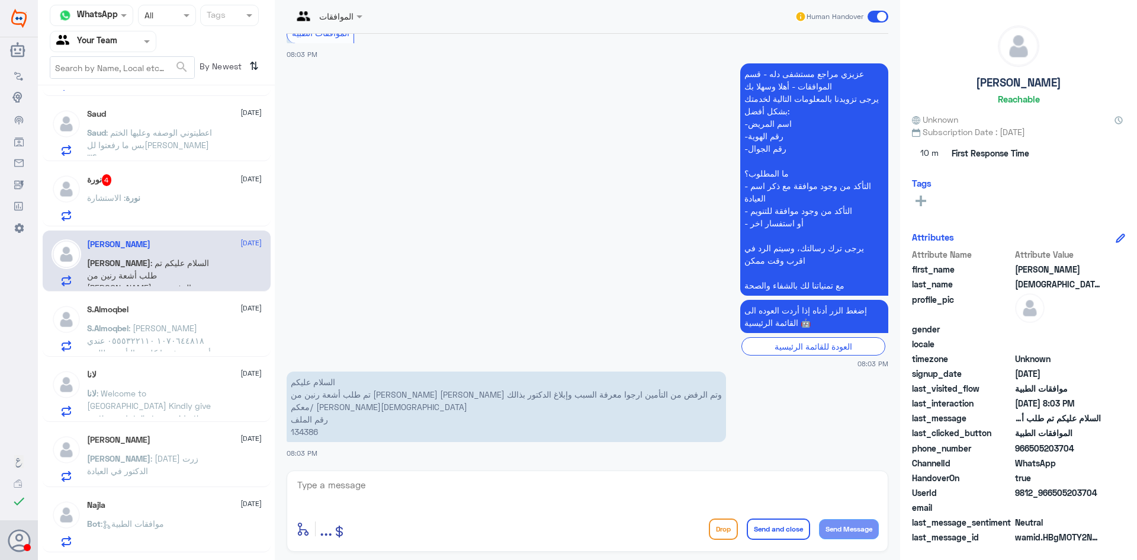
click at [303, 433] on p "السلام عليكم تم طلب أشعة رنين من [PERSON_NAME] وتم الرفض من التأمين ارجوا معرفة…" at bounding box center [506, 406] width 439 height 70
copy p "134386"
click at [589, 480] on textarea at bounding box center [587, 491] width 583 height 29
type textarea ","
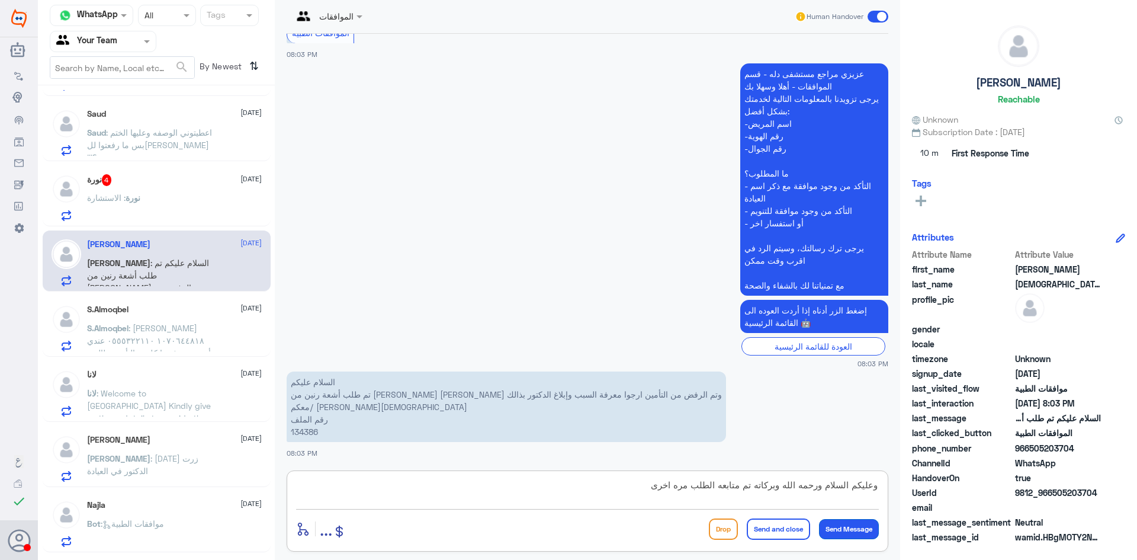
type textarea "وعليكم السلام ورحمه الله وبركاته تم متابعه الطلب مره اخرى"
click at [853, 524] on button "Send Message" at bounding box center [849, 529] width 60 height 20
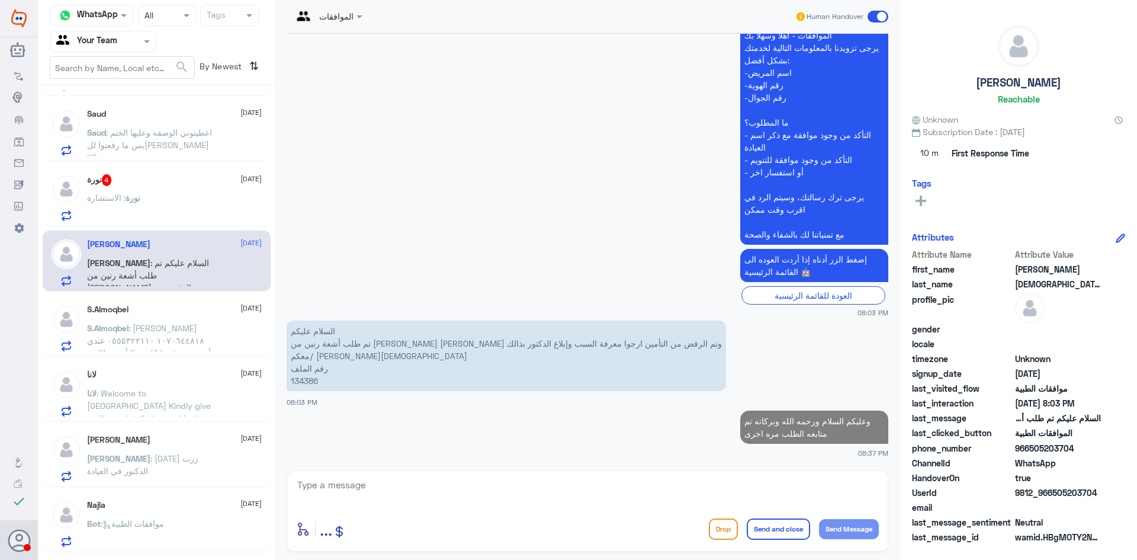
click at [775, 486] on textarea at bounding box center [587, 491] width 583 height 29
click at [603, 490] on textarea at bounding box center [587, 491] width 583 height 29
type textarea "ى"
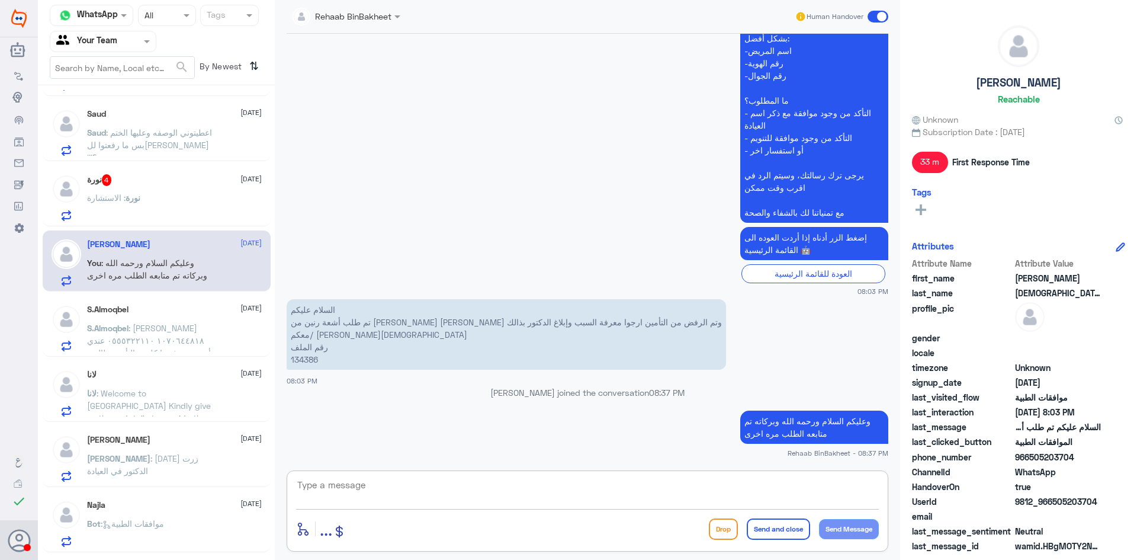
click at [435, 486] on textarea at bounding box center [587, 491] width 583 height 29
click at [546, 487] on textarea at bounding box center [587, 491] width 583 height 29
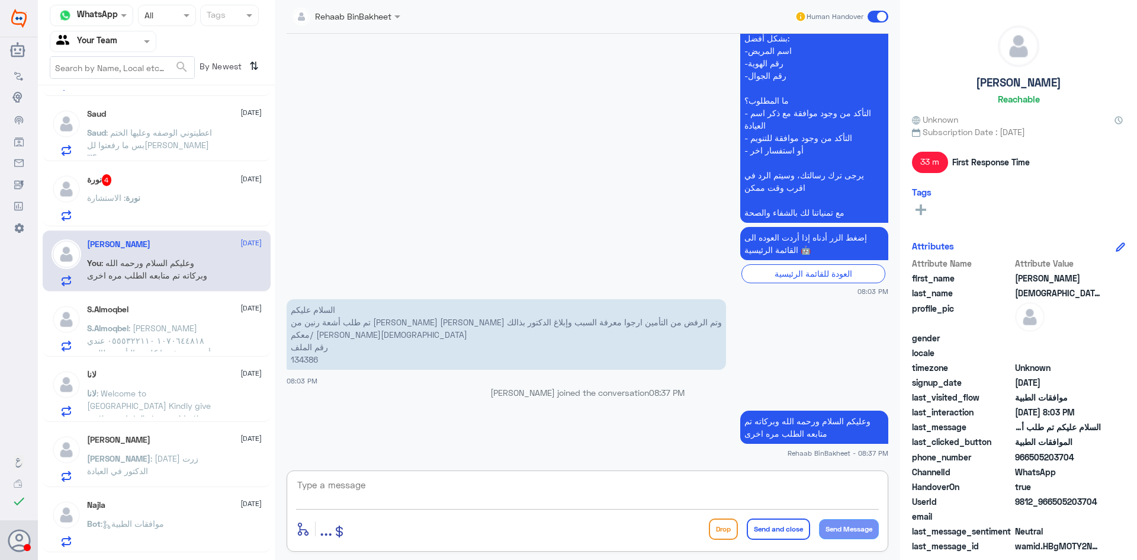
click at [361, 488] on textarea at bounding box center [587, 491] width 583 height 29
type textarea "ا"
type textarea "ت"
type textarea "ل"
type textarea "اتمنى لك دوام الصحه والعافيه"
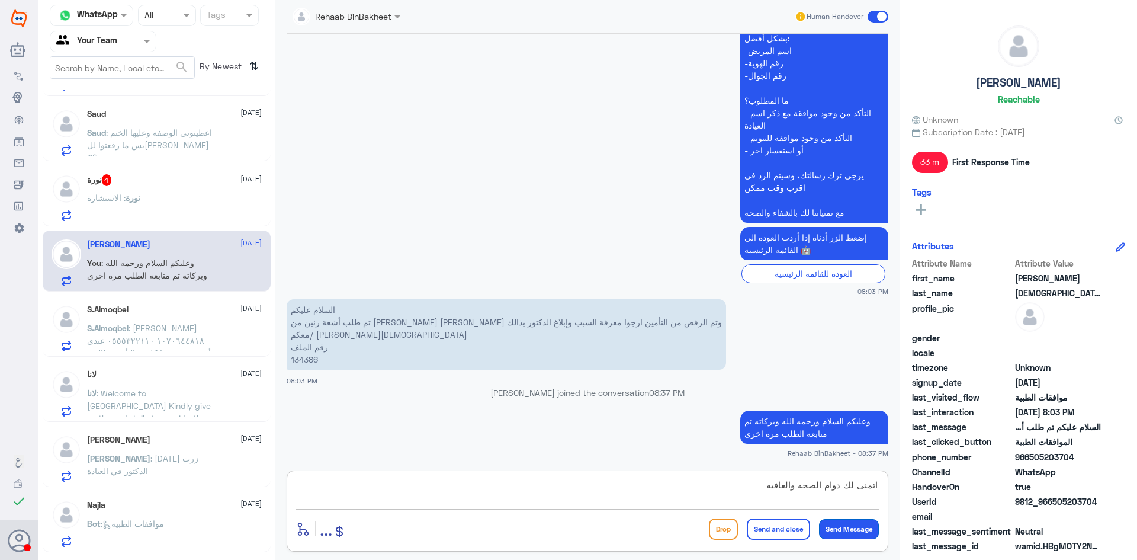
click at [856, 526] on button "Send Message" at bounding box center [849, 529] width 60 height 20
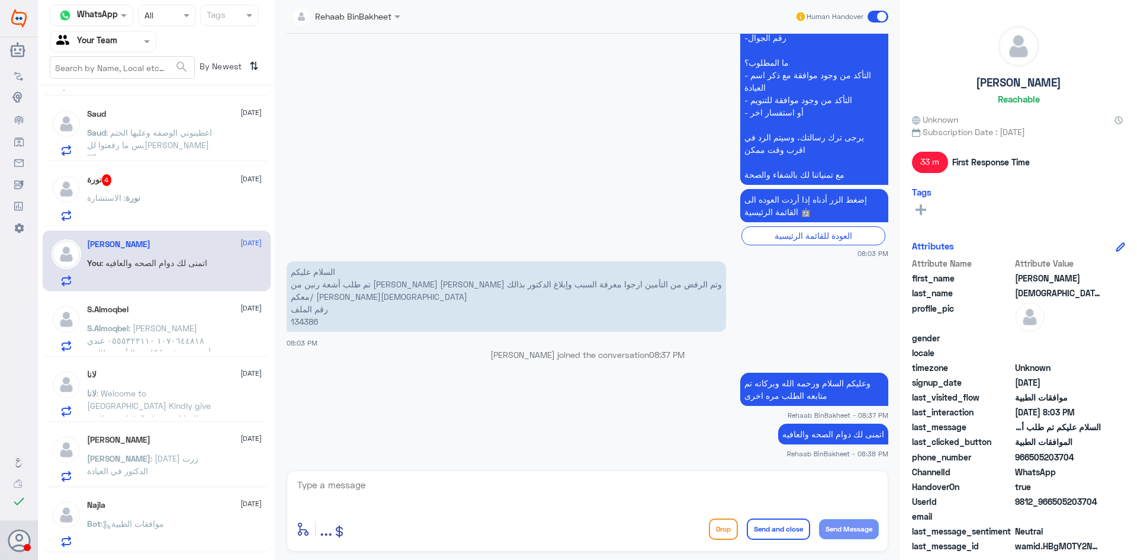
click at [168, 181] on div "نورة 4 [DATE]" at bounding box center [174, 180] width 175 height 12
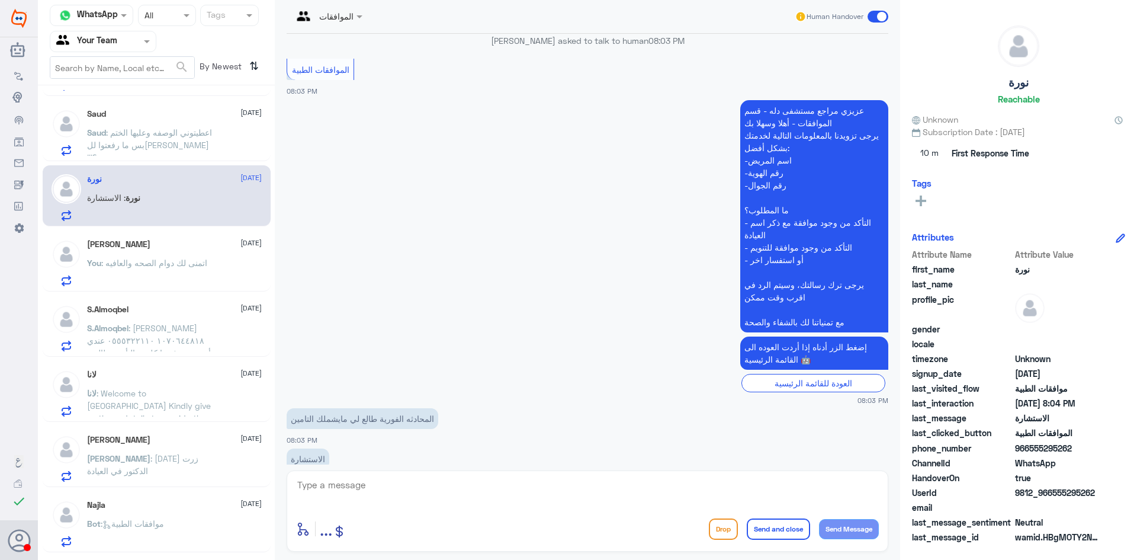
scroll to position [231, 0]
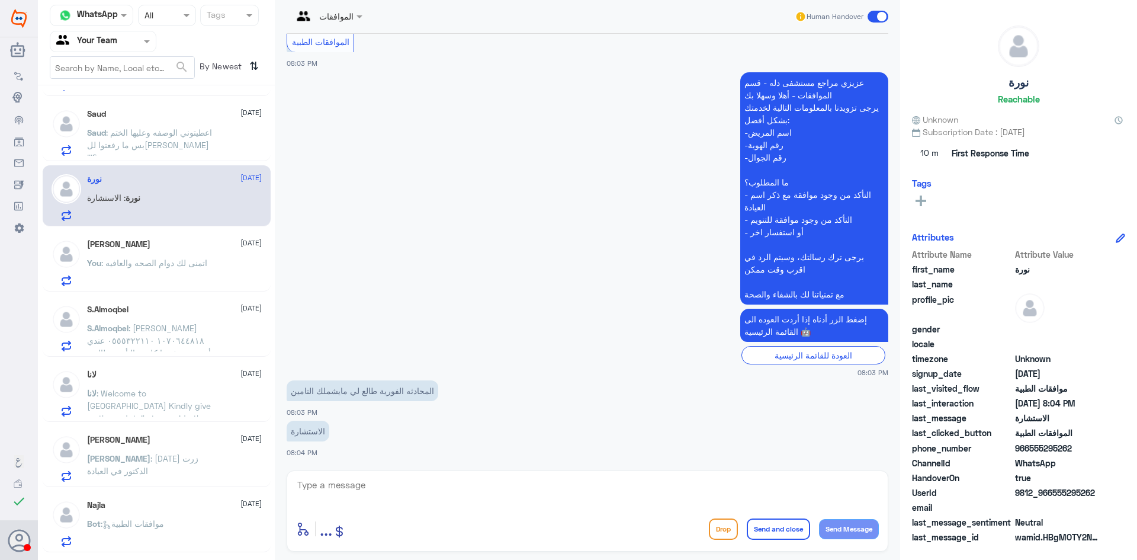
click at [191, 243] on div "[PERSON_NAME] [DATE]" at bounding box center [174, 244] width 175 height 10
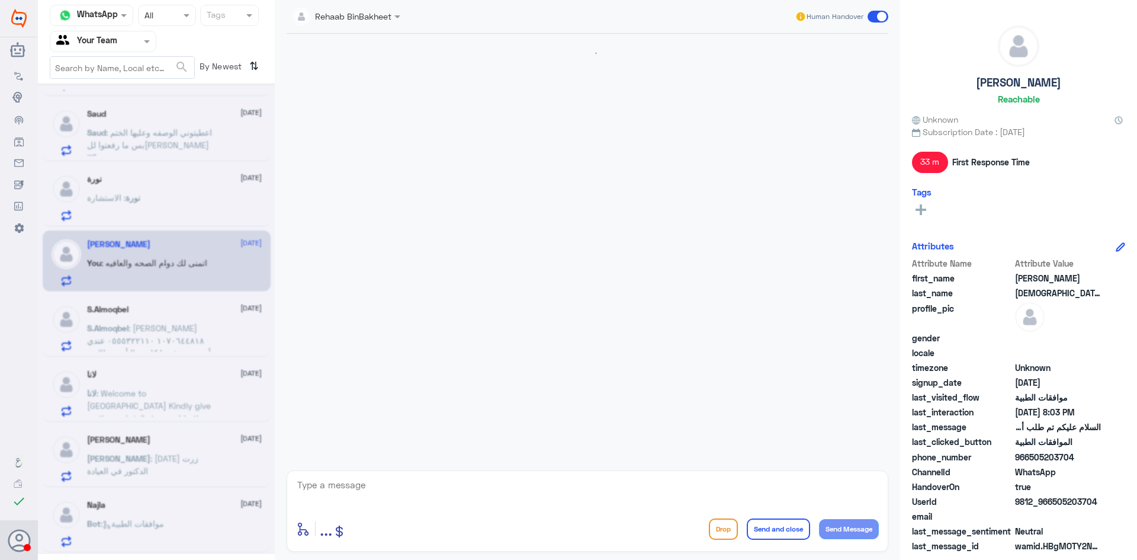
scroll to position [400, 0]
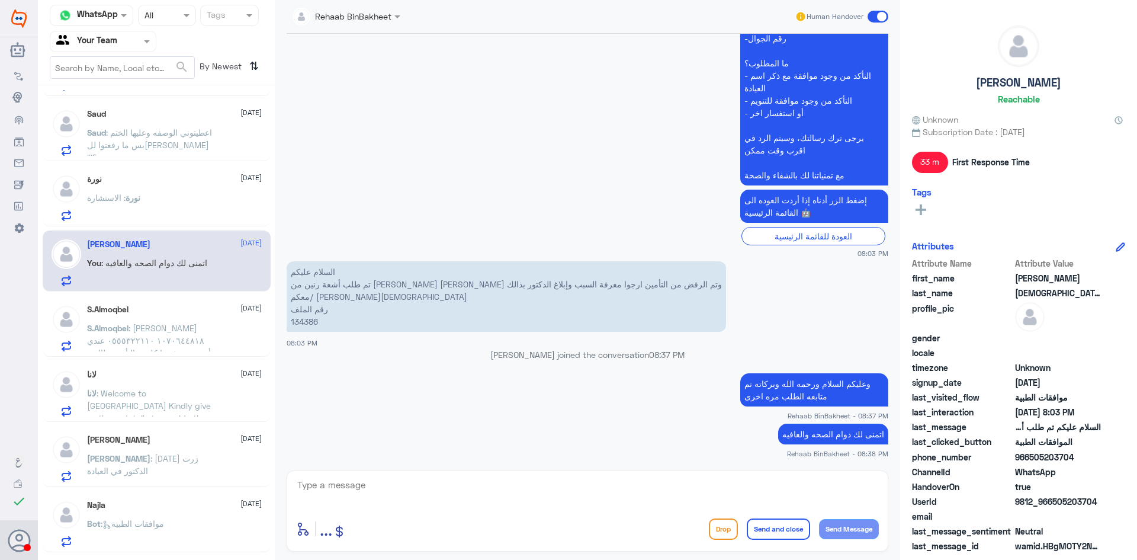
click at [770, 523] on button "Send and close" at bounding box center [778, 528] width 63 height 21
click at [791, 527] on button "Send and close" at bounding box center [778, 528] width 63 height 21
click at [397, 486] on textarea at bounding box center [587, 491] width 583 height 29
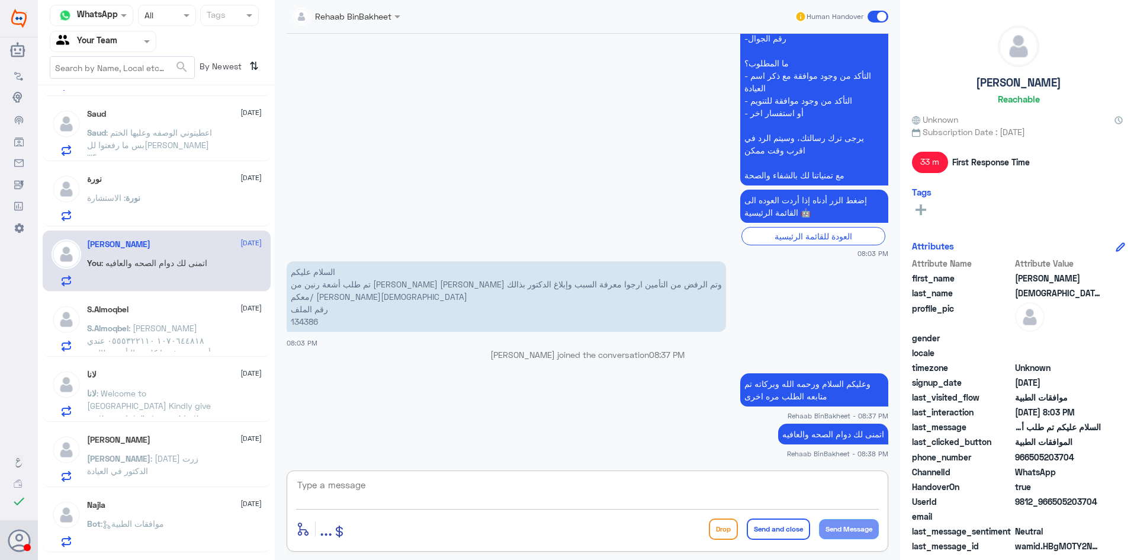
type textarea "0"
type textarea "."
click at [774, 530] on button "Send and close" at bounding box center [778, 528] width 63 height 21
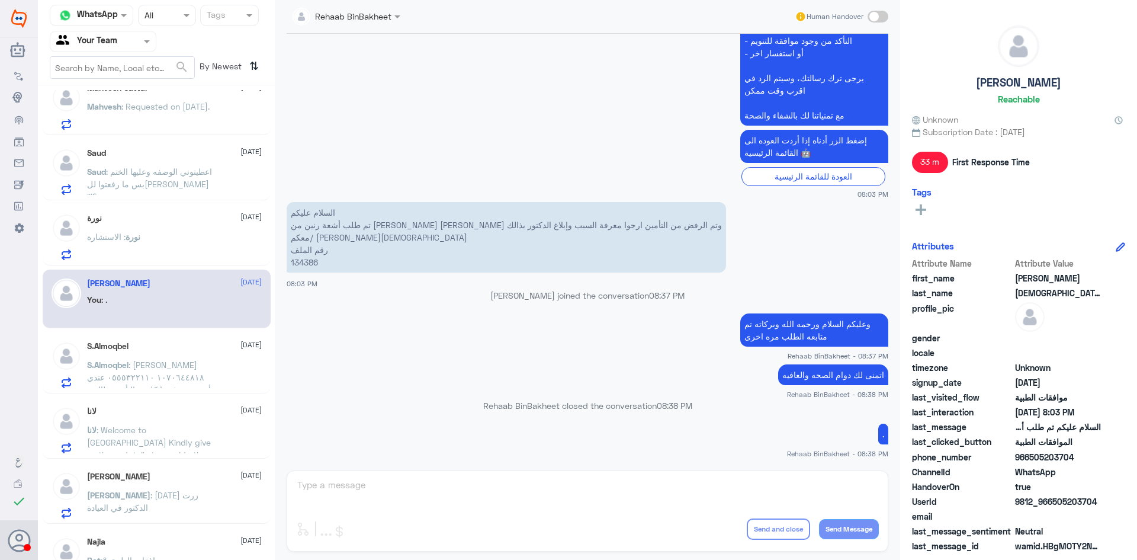
scroll to position [0, 0]
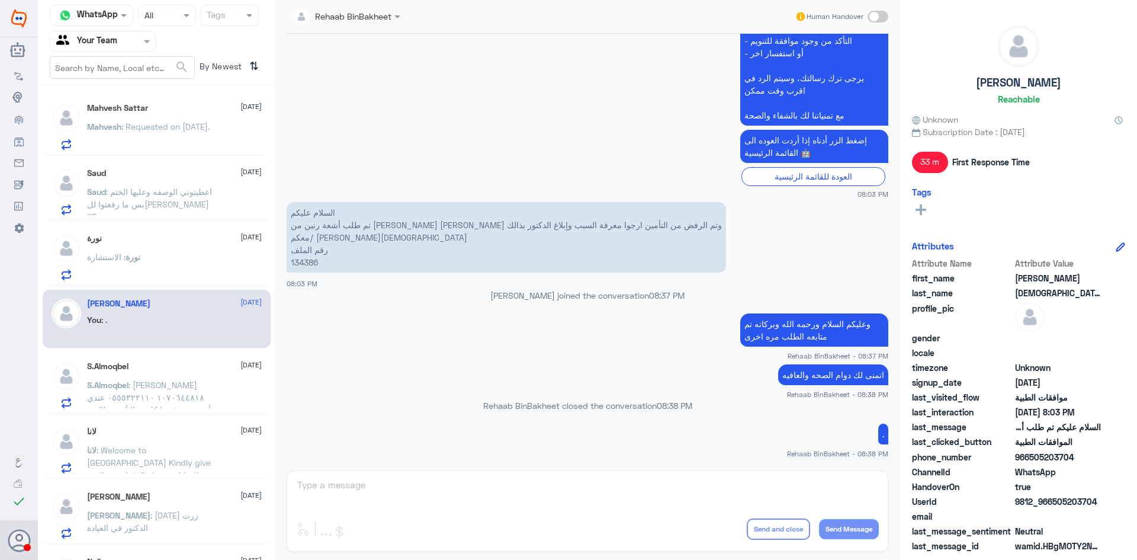
click at [182, 185] on p "Saud : اعطيتوني الوصفه وعليها الختم بس ما رفعتوا لل[PERSON_NAME] !!!؟" at bounding box center [153, 200] width 133 height 30
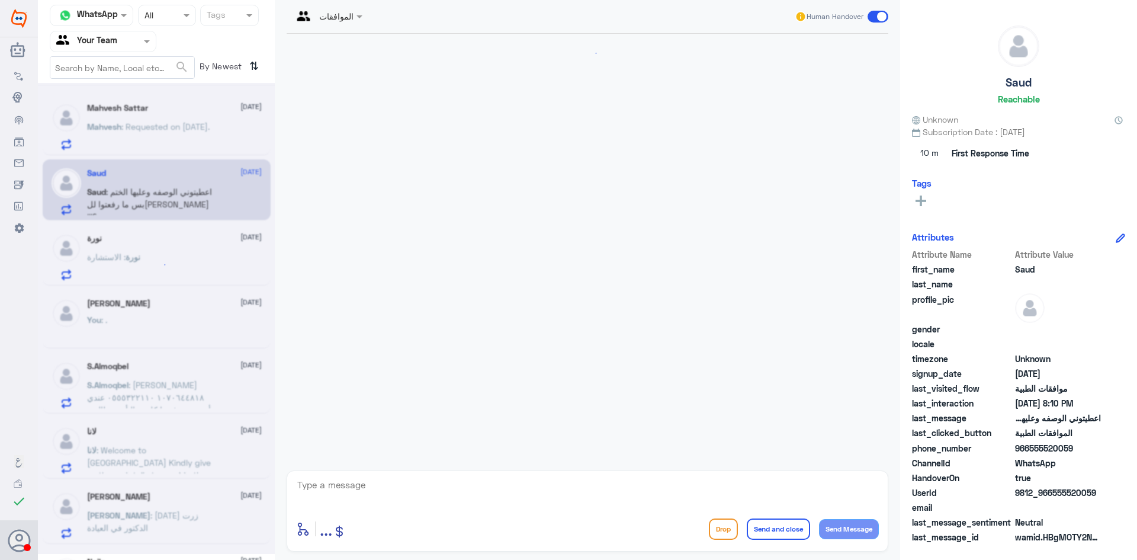
scroll to position [271, 0]
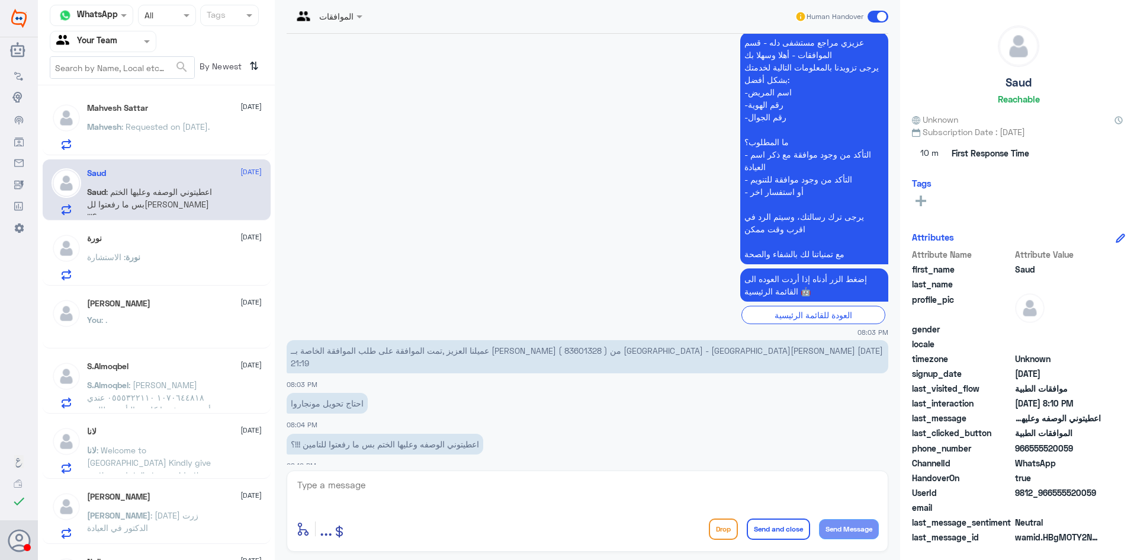
click at [486, 496] on textarea at bounding box center [587, 491] width 583 height 29
type textarea "و"
type textarea "ا"
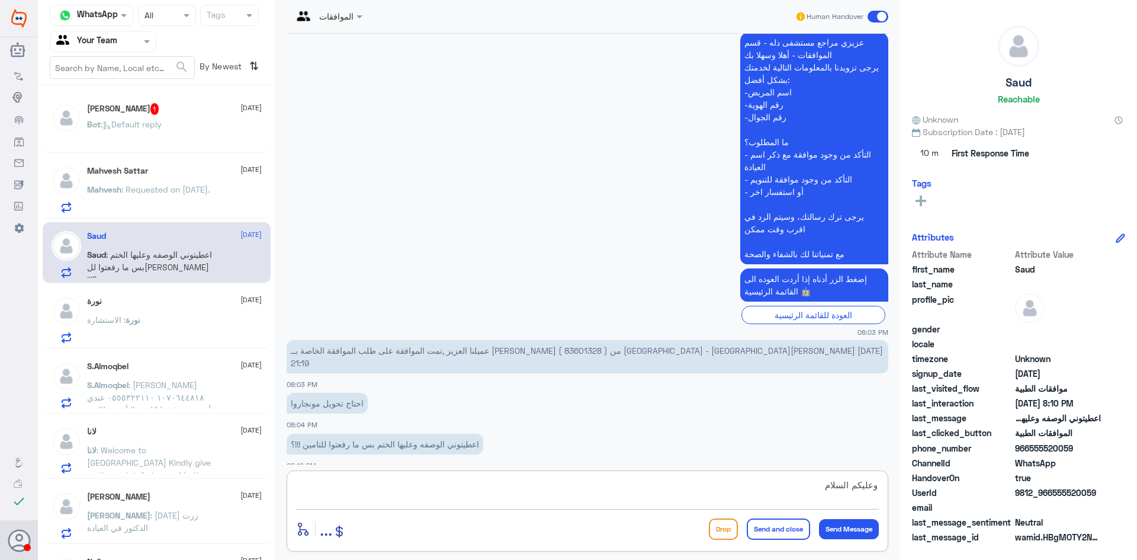
click at [535, 507] on div "وعليكم السلام" at bounding box center [587, 493] width 583 height 32
click at [692, 491] on textarea "وعليكم السلام" at bounding box center [587, 491] width 583 height 29
click at [648, 496] on textarea "وعليكم السلام ول" at bounding box center [587, 491] width 583 height 29
type textarea "وعليكم السلام و رحمه الله وبركاته"
click at [847, 533] on button "Send Message" at bounding box center [849, 529] width 60 height 20
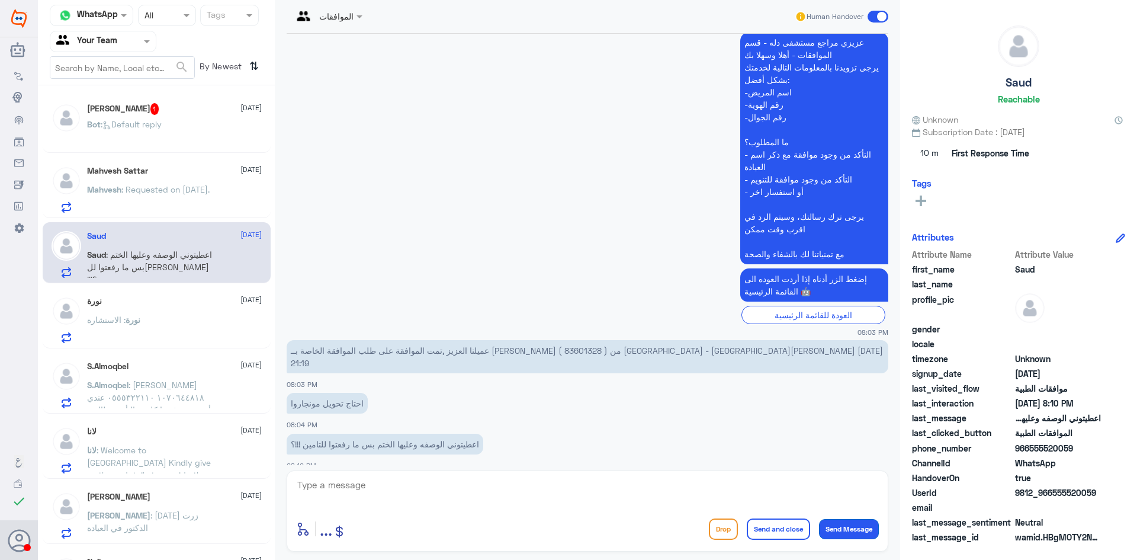
scroll to position [309, 0]
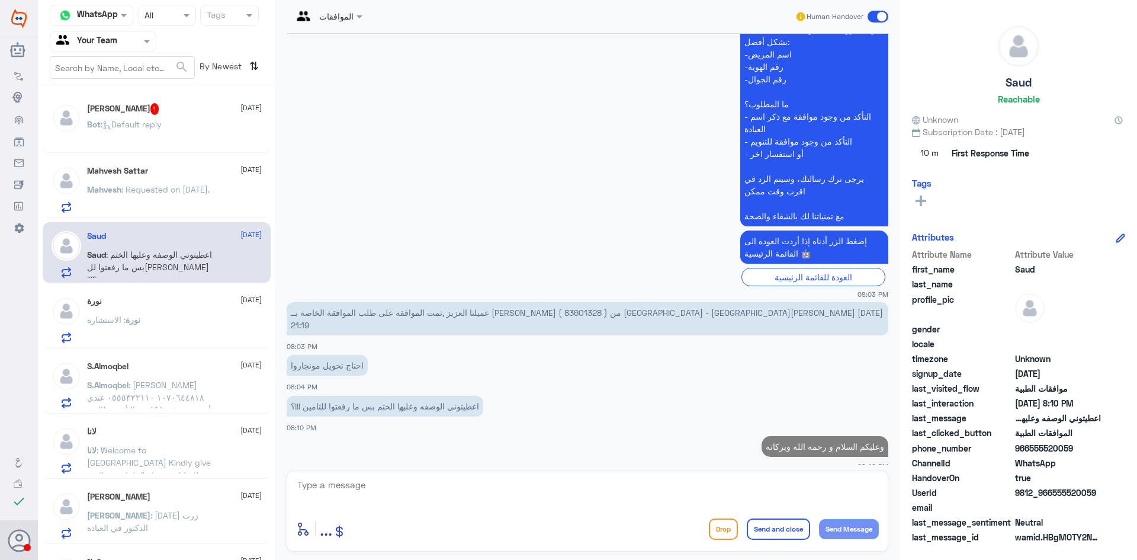
click at [527, 493] on textarea at bounding box center [587, 491] width 583 height 29
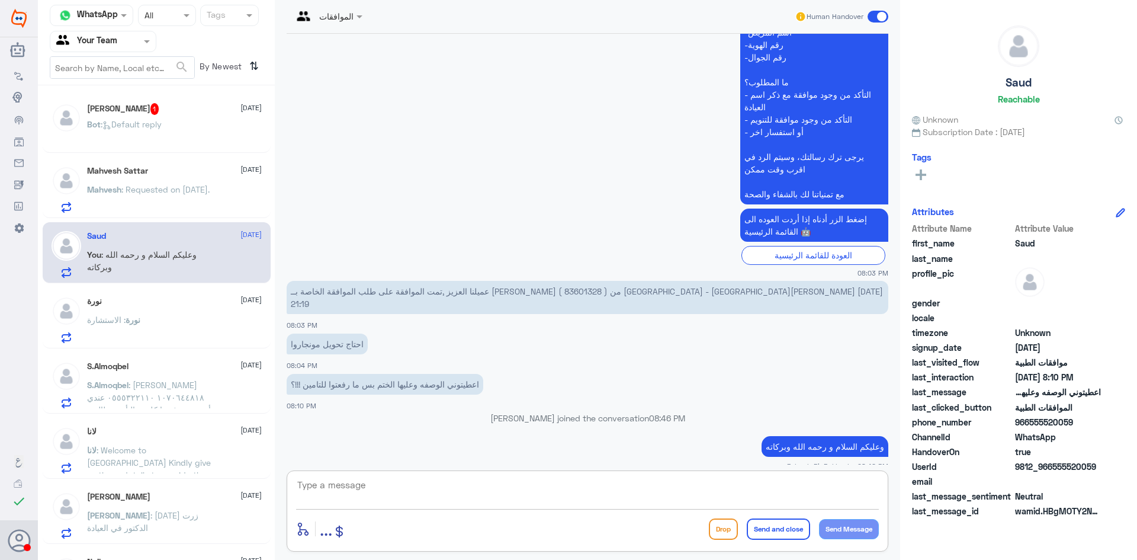
click at [665, 286] on p "عميلنا العزيز ,تمت الموافقة على طلب الموافقة الخاصة بــ [PERSON_NAME] ( 8360132…" at bounding box center [588, 297] width 602 height 33
copy p "83601328"
click at [708, 481] on textarea at bounding box center [587, 491] width 583 height 29
click at [618, 492] on textarea at bounding box center [587, 491] width 583 height 29
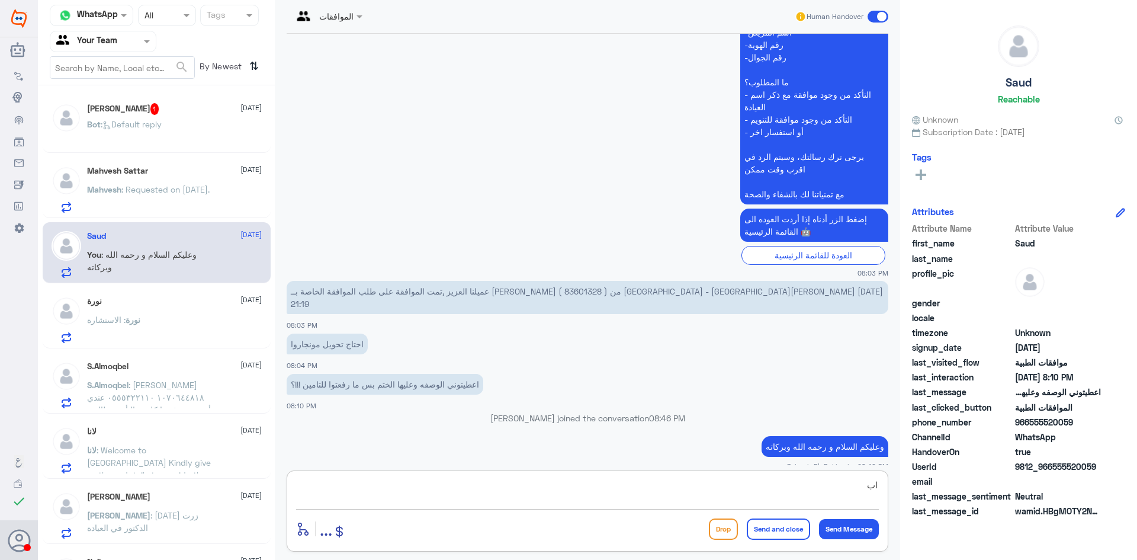
type textarea "ا"
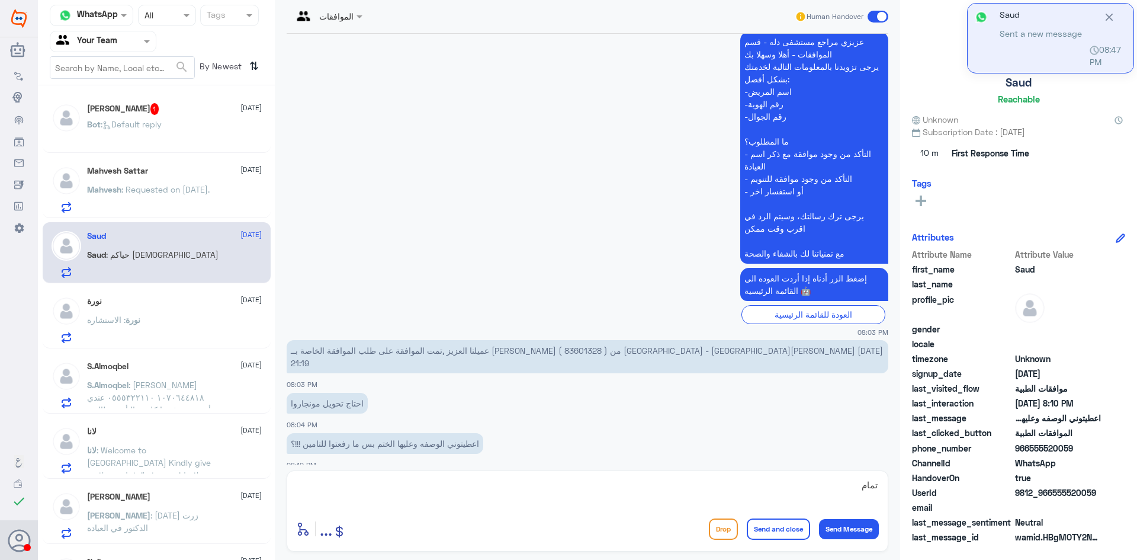
scroll to position [350, 0]
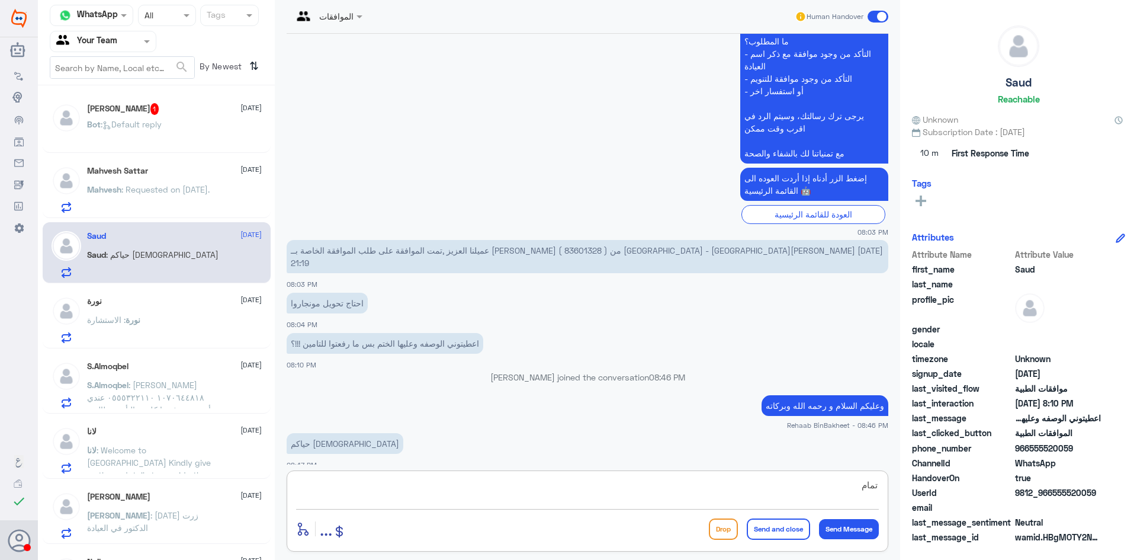
click at [722, 482] on textarea "تمام" at bounding box center [587, 491] width 583 height 29
drag, startPoint x: 859, startPoint y: 484, endPoint x: 872, endPoint y: 496, distance: 17.2
click at [871, 494] on textarea "تمام رفع تحويل على صيدليه خارجيه انتظري توصل لك رساله على اي صيدليه تتوجهين" at bounding box center [587, 491] width 583 height 29
click at [552, 486] on textarea "تم رفع تحويل على صيدليه خارجيه انتظري توصل لك رساله على اي صيدليه تتوجهين" at bounding box center [587, 491] width 583 height 29
type textarea "تم رفع تحويل على صيدليه خارجيه انتظري توصل لك رساله على اي صيدليه تتوجهين لها"
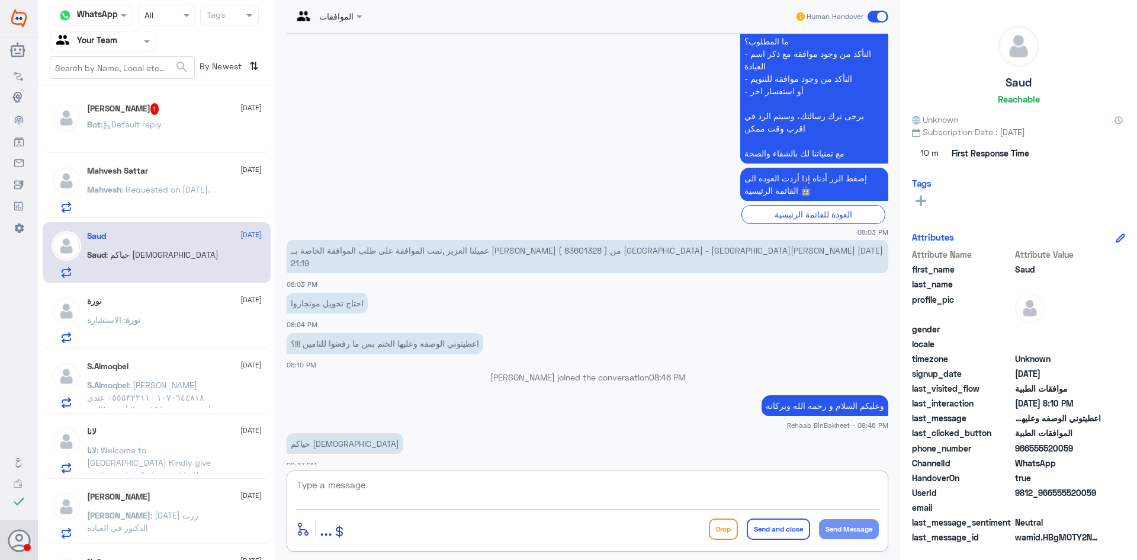
scroll to position [413, 0]
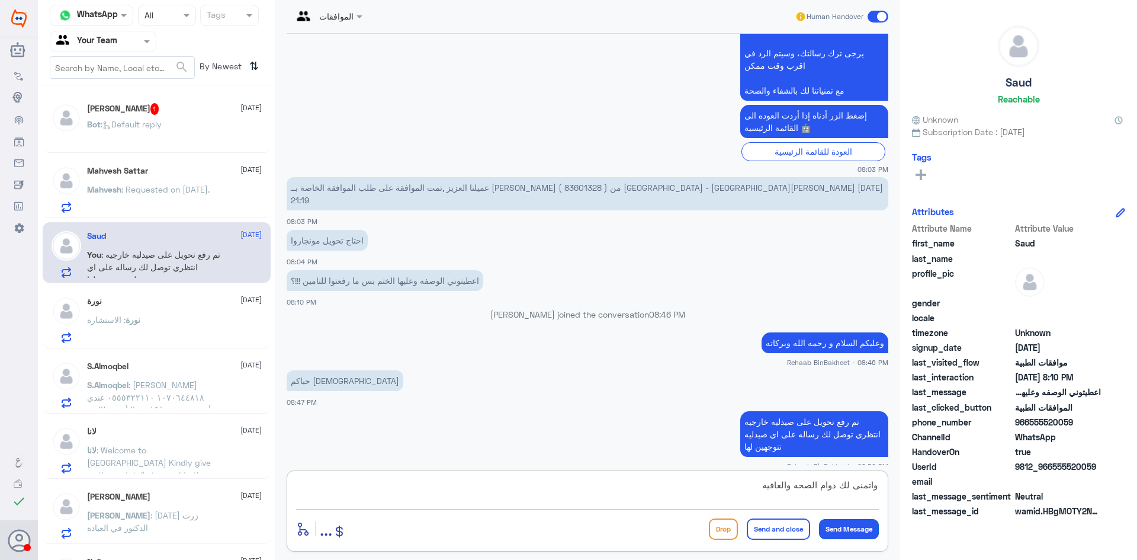
type textarea "واتمنى لك دوام الصحه والعافيه"
click at [853, 527] on button "Send Message" at bounding box center [849, 529] width 60 height 20
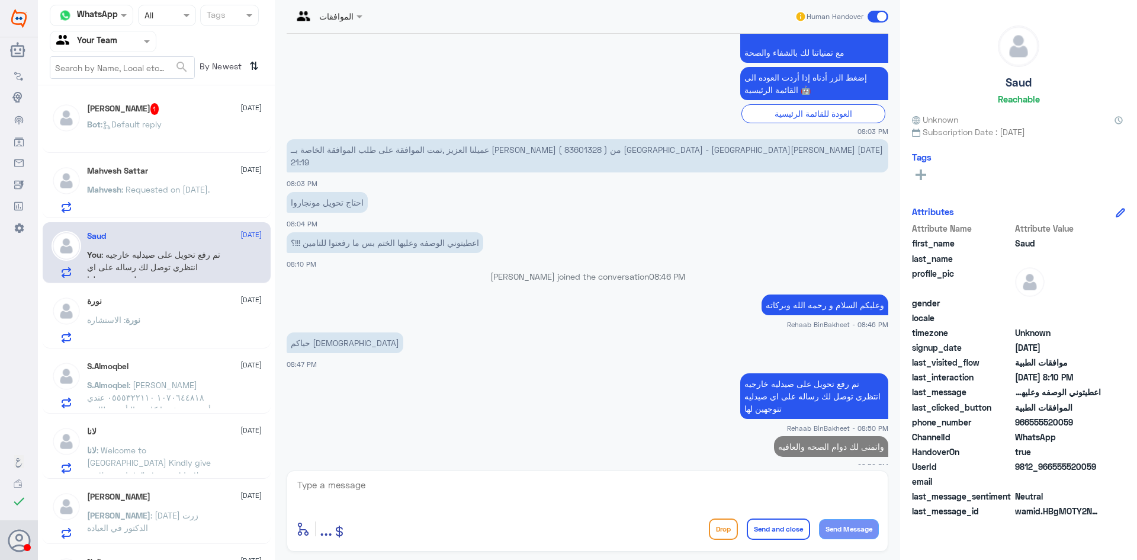
click at [786, 536] on button "Send and close" at bounding box center [778, 528] width 63 height 21
click at [827, 486] on textarea at bounding box center [587, 491] width 583 height 29
type textarea "."
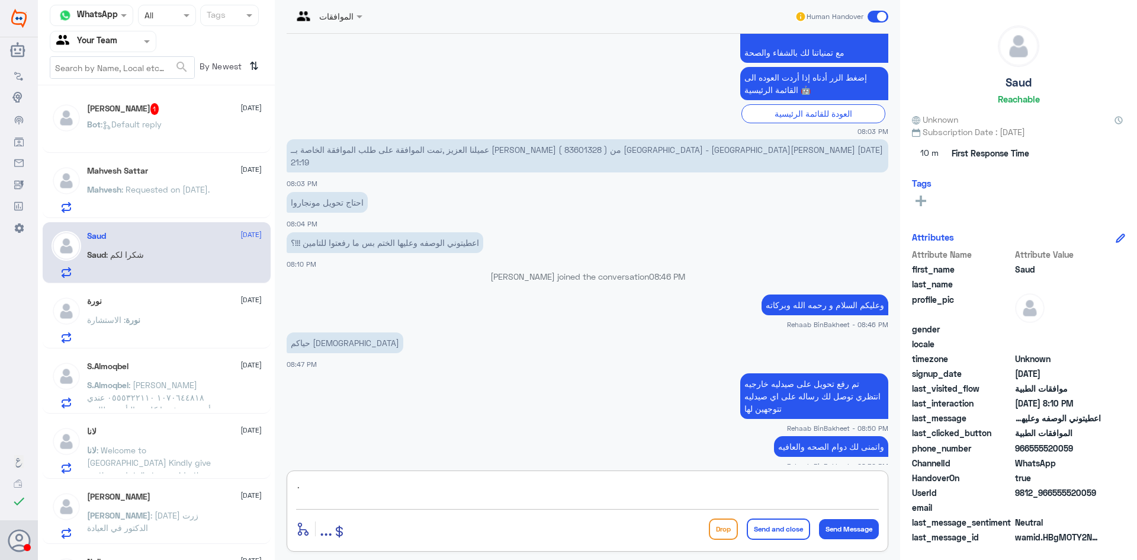
scroll to position [491, 0]
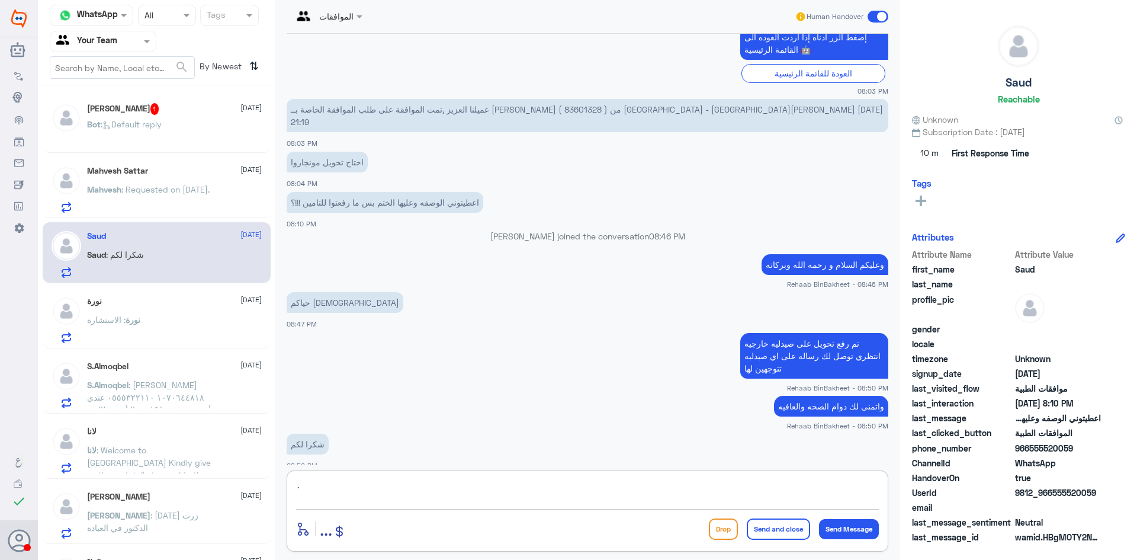
click at [398, 486] on textarea "." at bounding box center [587, 491] width 583 height 29
type textarea "في الخدمه"
click at [780, 532] on button "Send and close" at bounding box center [778, 528] width 63 height 21
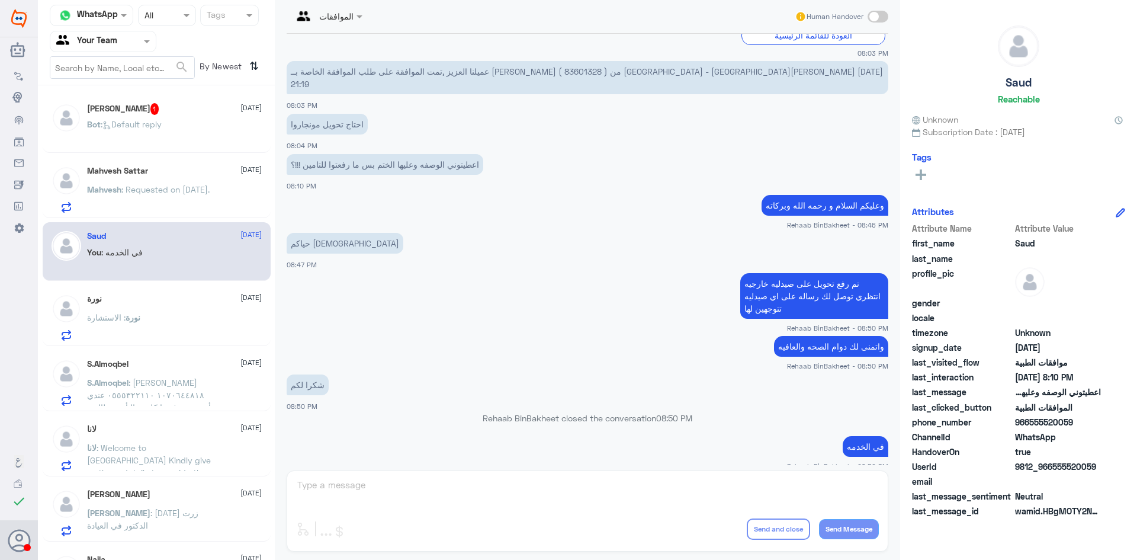
click at [180, 185] on span ": Requested on [DATE]." at bounding box center [165, 189] width 88 height 10
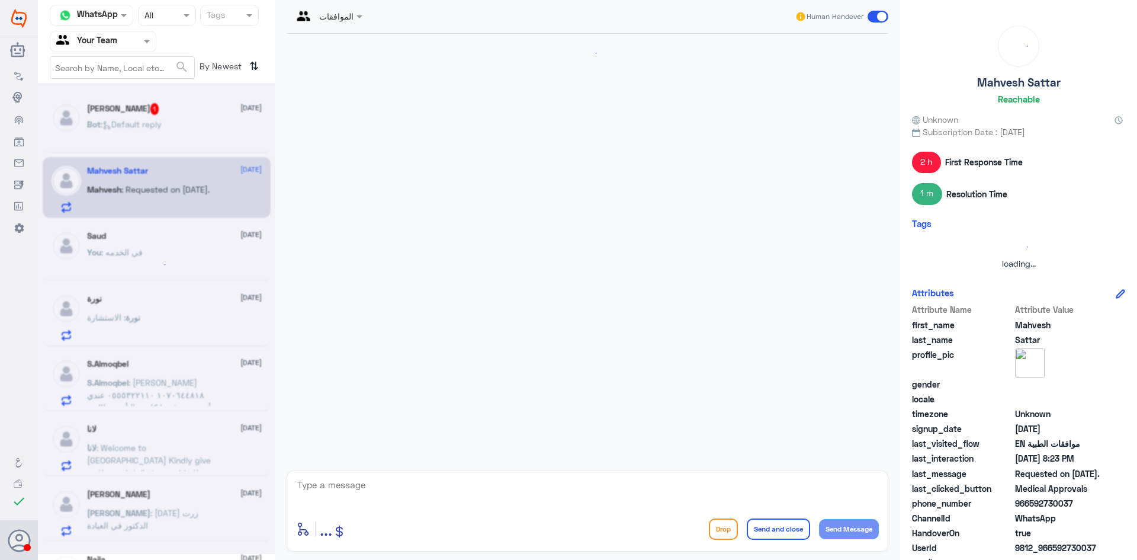
scroll to position [1246, 0]
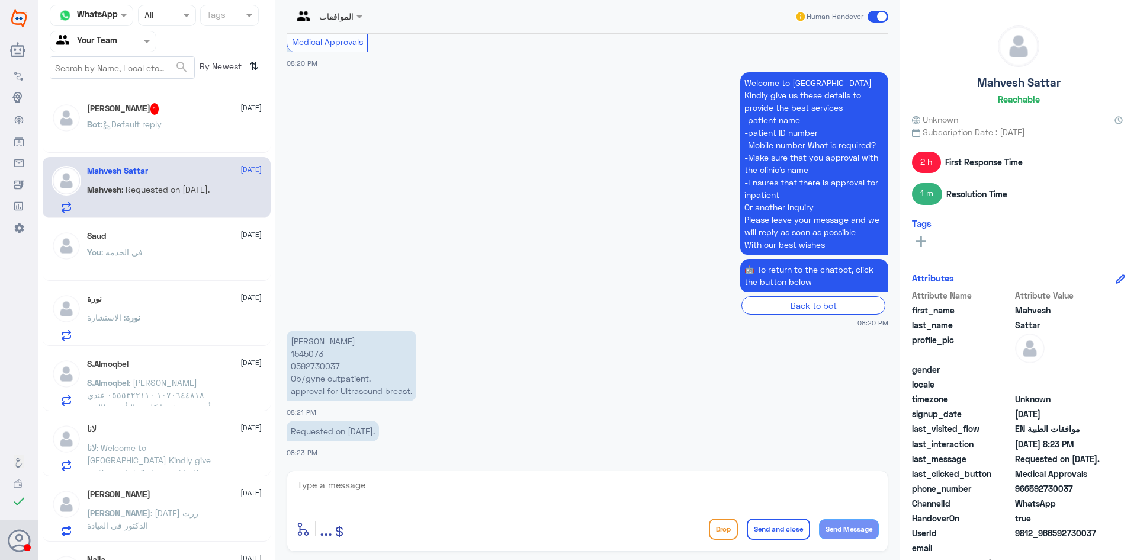
drag, startPoint x: 292, startPoint y: 339, endPoint x: 628, endPoint y: 406, distance: 342.3
click at [528, 404] on div "[PERSON_NAME] 1545073 0592730037 Ob/gyne outpatient. approval for Ultrasound br…" at bounding box center [588, 372] width 602 height 90
copy div "[PERSON_NAME] 1545073 0592730037 Ob/gyne outpatient. approval for Ultrasound br…"
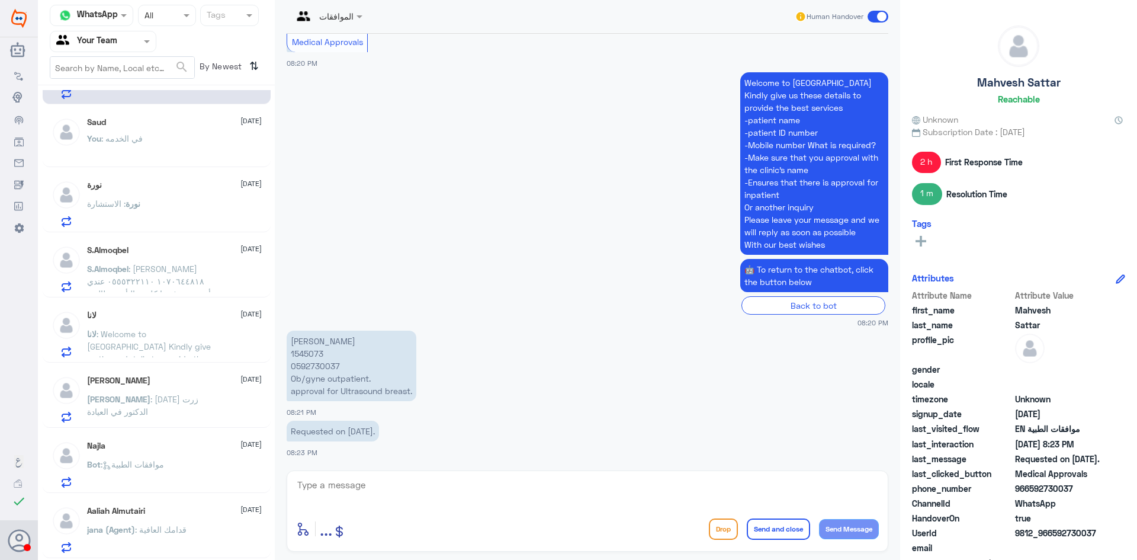
scroll to position [0, 0]
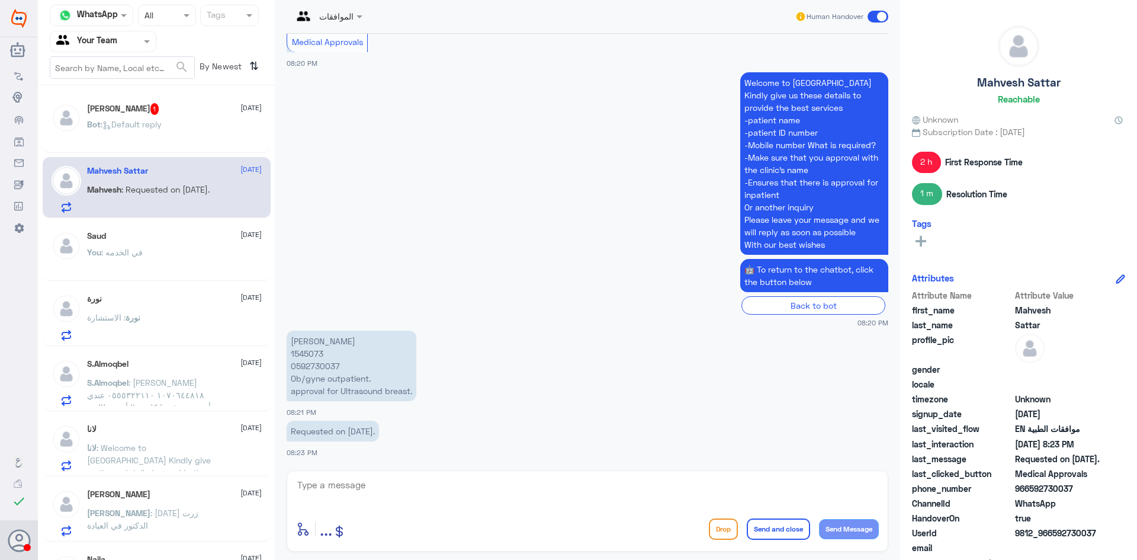
click at [130, 111] on h5 "[PERSON_NAME] 1" at bounding box center [123, 109] width 72 height 12
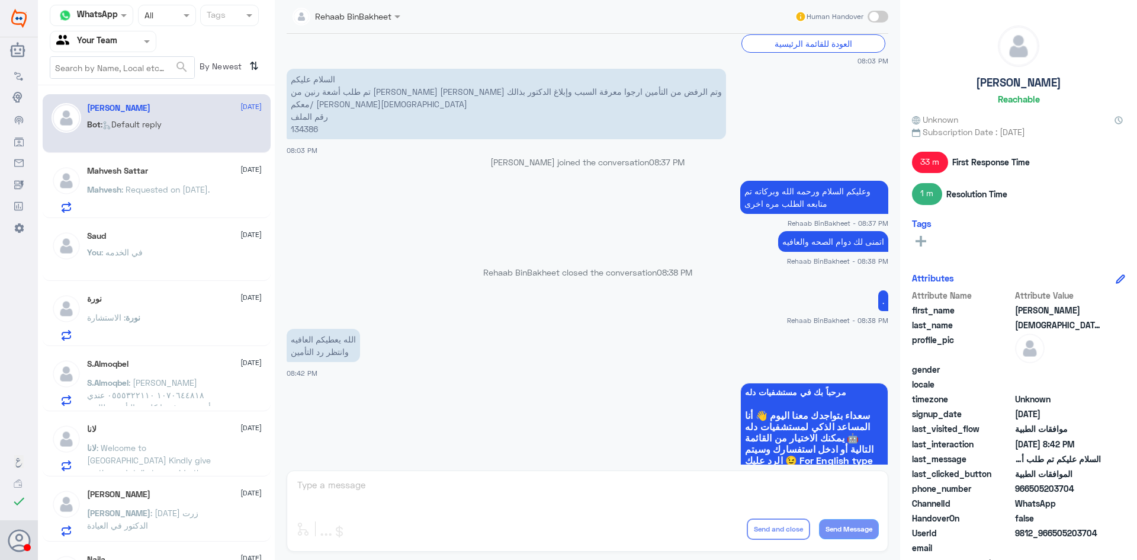
scroll to position [651, 0]
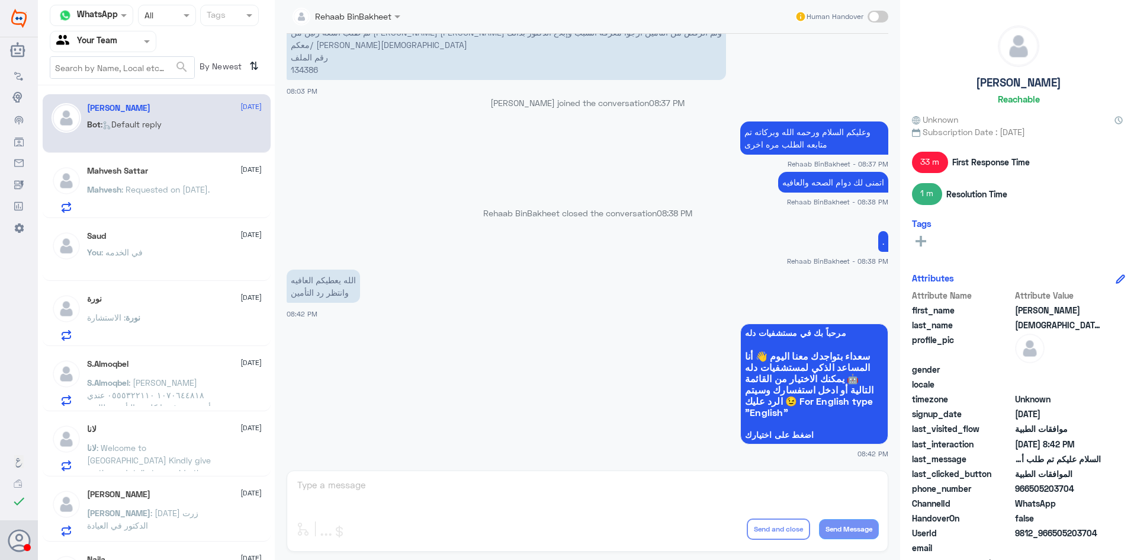
click at [165, 195] on p "Mahvesh : Requested on [DATE]." at bounding box center [148, 198] width 123 height 30
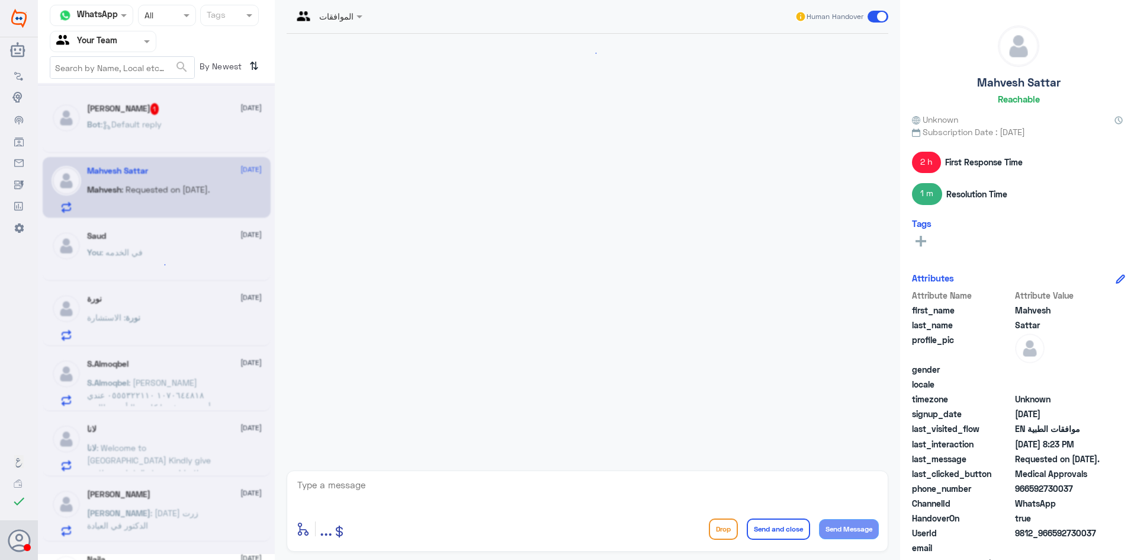
scroll to position [1246, 0]
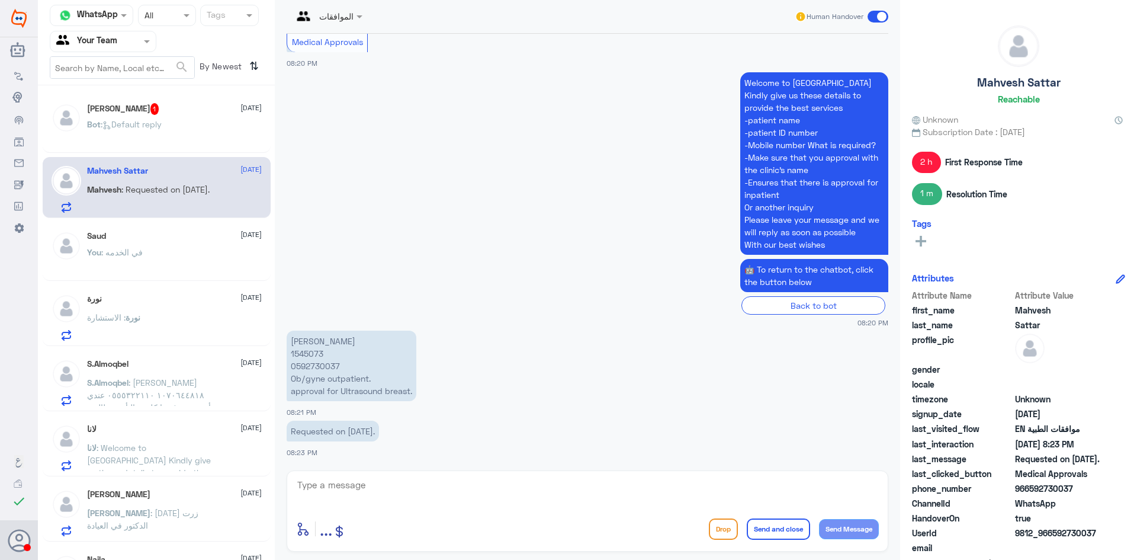
click at [161, 245] on div "Saud [DATE] You : في الخدمه" at bounding box center [174, 253] width 175 height 44
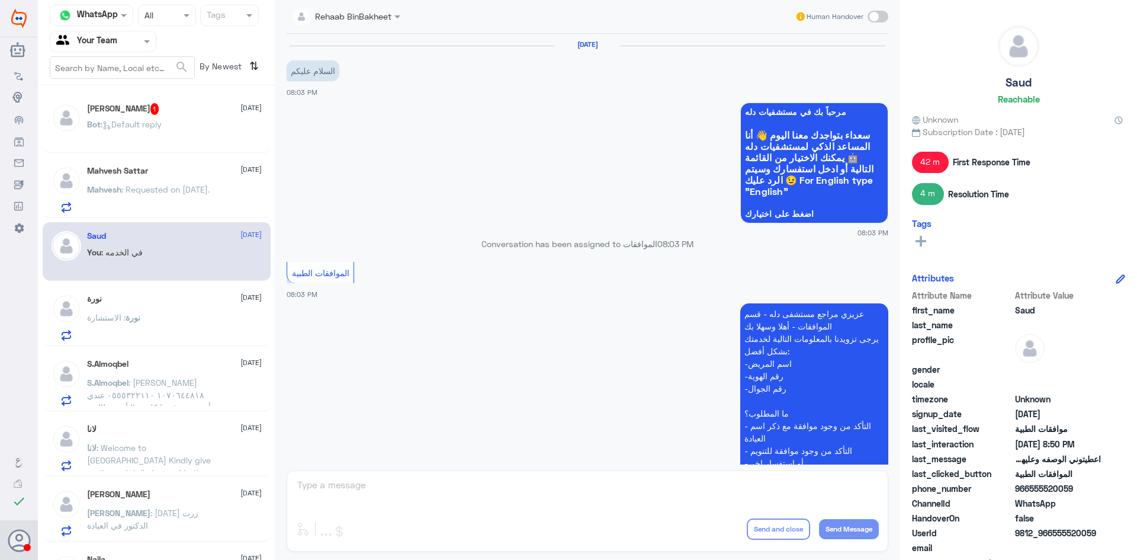
scroll to position [572, 0]
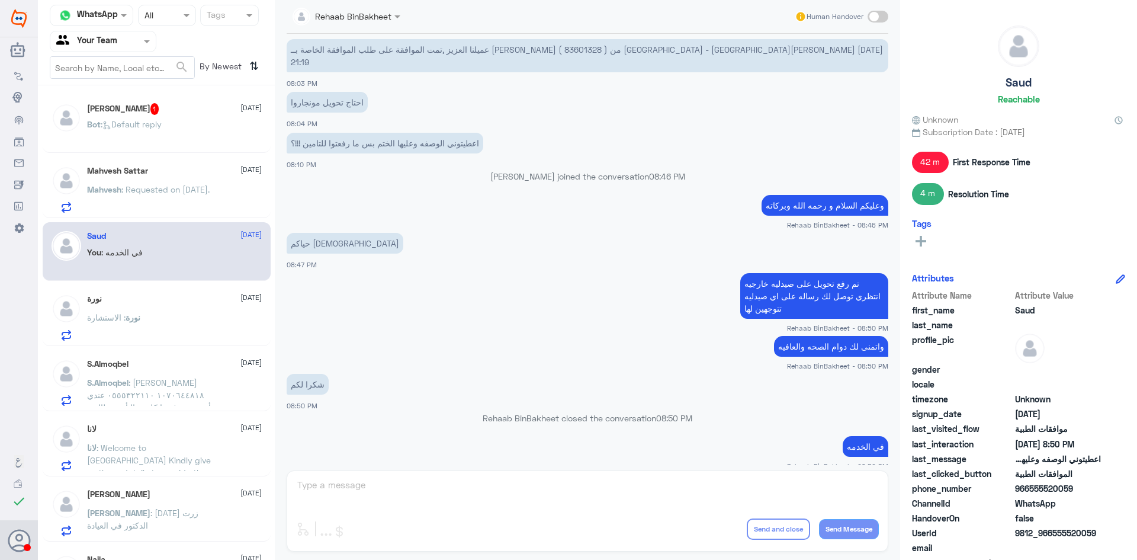
click at [139, 190] on span ": Requested on [DATE]." at bounding box center [165, 189] width 88 height 10
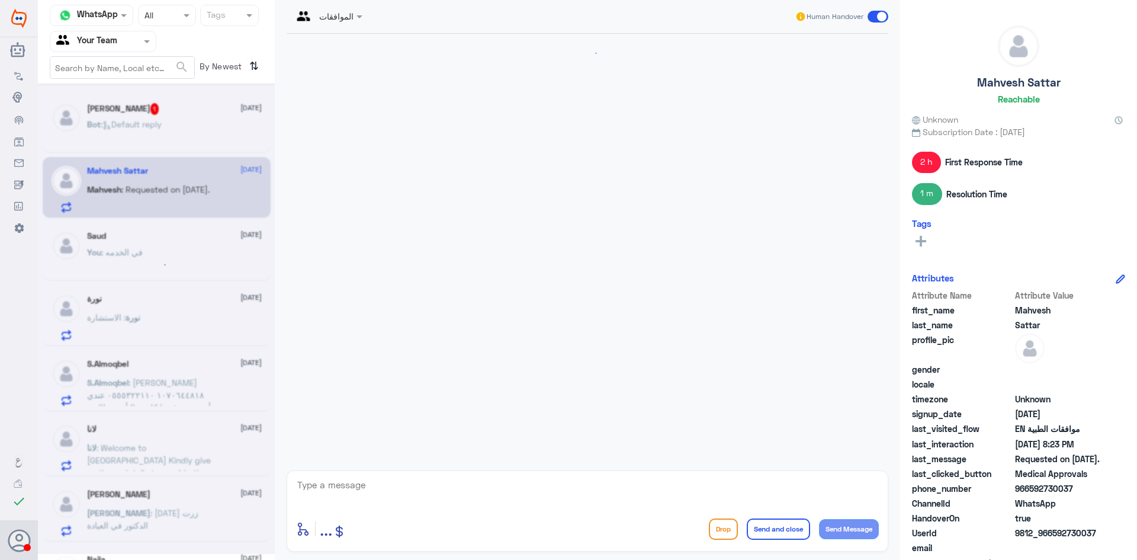
scroll to position [1246, 0]
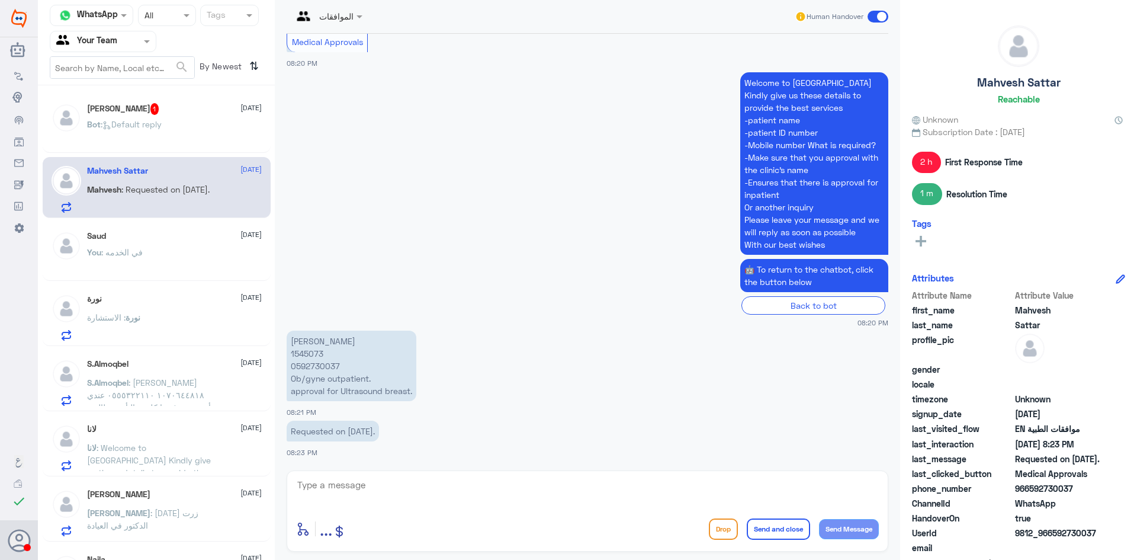
click at [140, 159] on div "Mahvesh Sattar [DATE][PERSON_NAME] : Requested on [DATE]." at bounding box center [157, 187] width 228 height 61
click at [144, 145] on p "Bot : Default reply" at bounding box center [124, 133] width 75 height 30
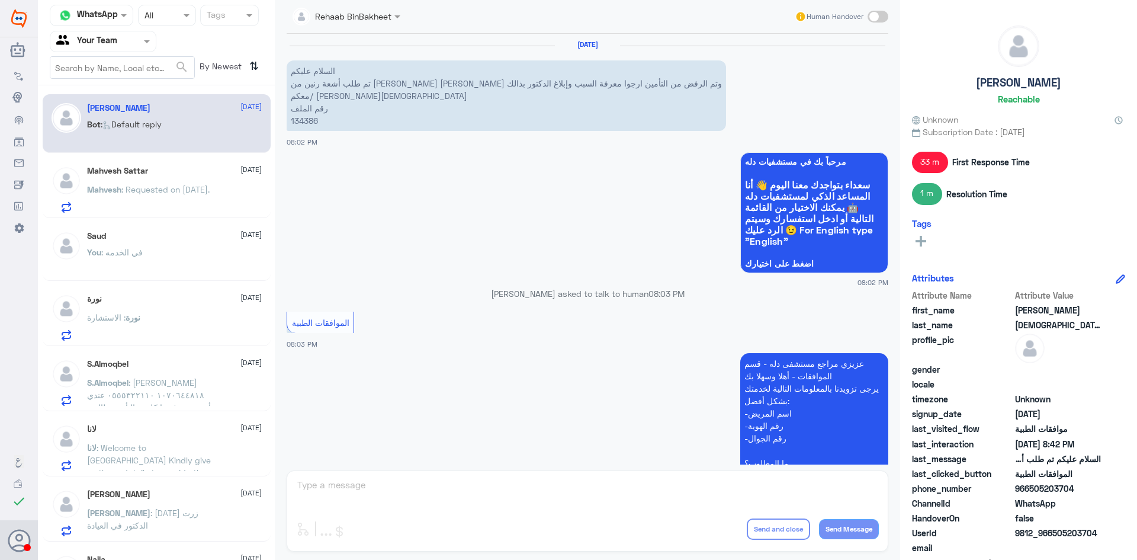
scroll to position [651, 0]
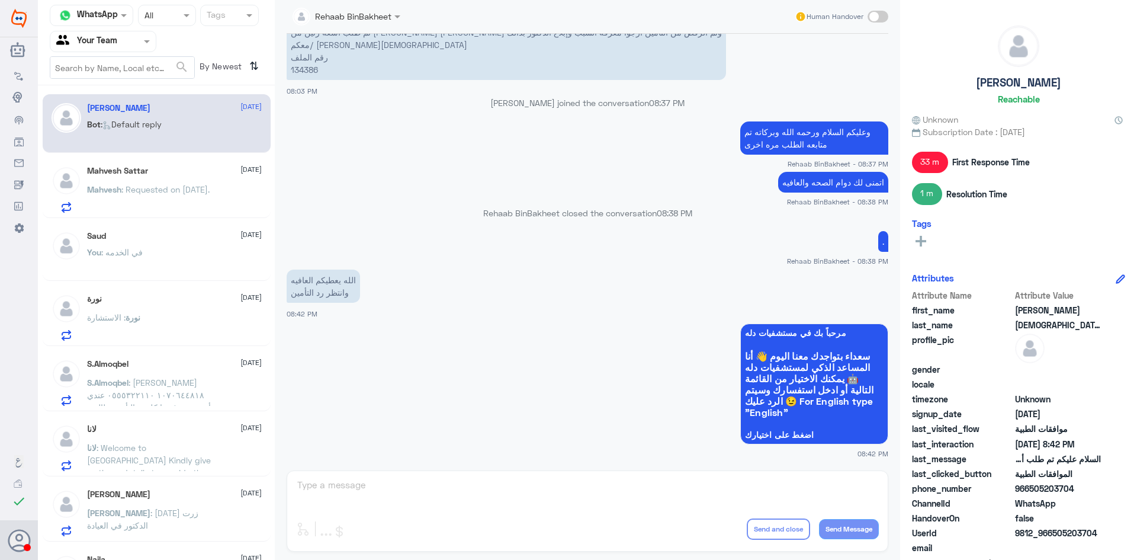
click at [455, 494] on div "Rehaab BinBakheet Human Handover [DATE] السلام عليكم تم طلب أشعة رنين من [PERSO…" at bounding box center [587, 281] width 625 height 563
click at [372, 477] on div "Rehaab BinBakheet Human Handover [DATE] السلام عليكم تم طلب أشعة رنين من [PERSO…" at bounding box center [587, 281] width 625 height 563
click at [371, 487] on div "Rehaab BinBakheet Human Handover [DATE] السلام عليكم تم طلب أشعة رنين من [PERSO…" at bounding box center [587, 281] width 625 height 563
click at [124, 195] on p "Mahvesh : Requested on [DATE]." at bounding box center [148, 198] width 123 height 30
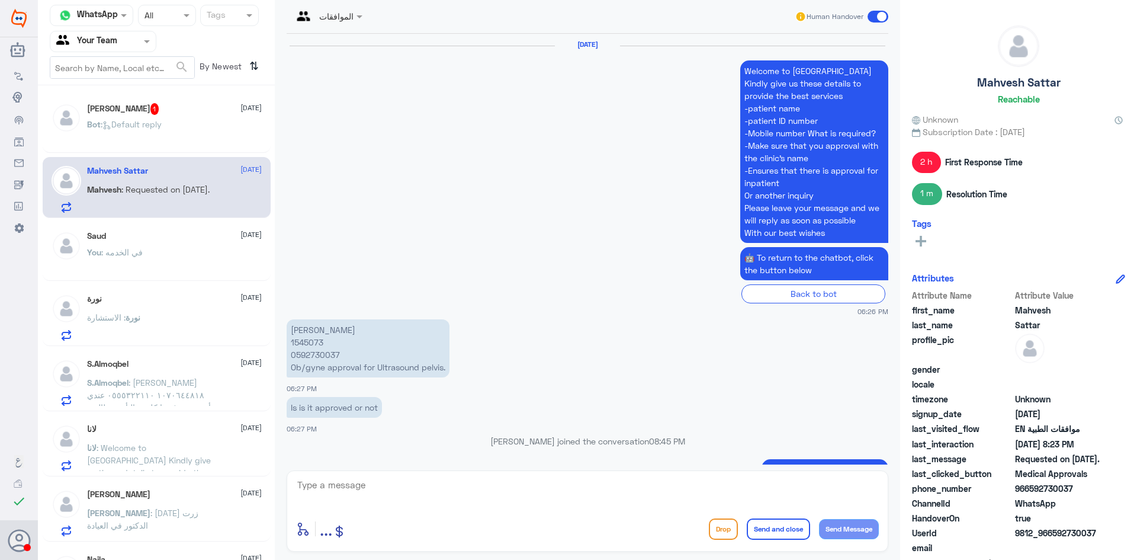
scroll to position [1246, 0]
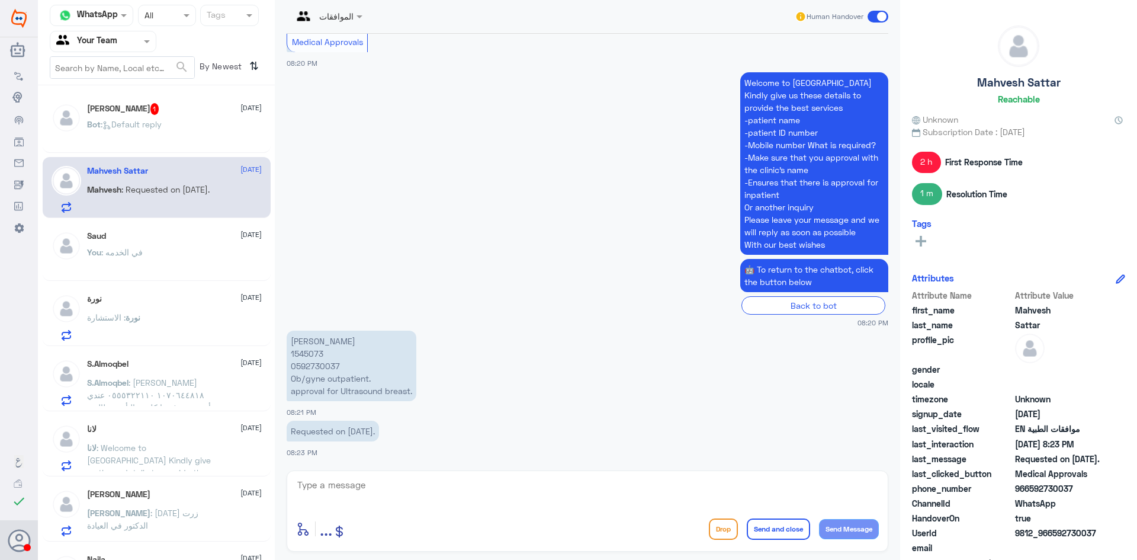
click at [317, 352] on p "[PERSON_NAME] 1545073 0592730037 Ob/gyne outpatient. approval for Ultrasound br…" at bounding box center [352, 365] width 130 height 70
copy p "1545073"
drag, startPoint x: 292, startPoint y: 430, endPoint x: 549, endPoint y: 451, distance: 257.9
click at [454, 435] on app-msgs-text "Requested on [DATE]." at bounding box center [588, 431] width 602 height 22
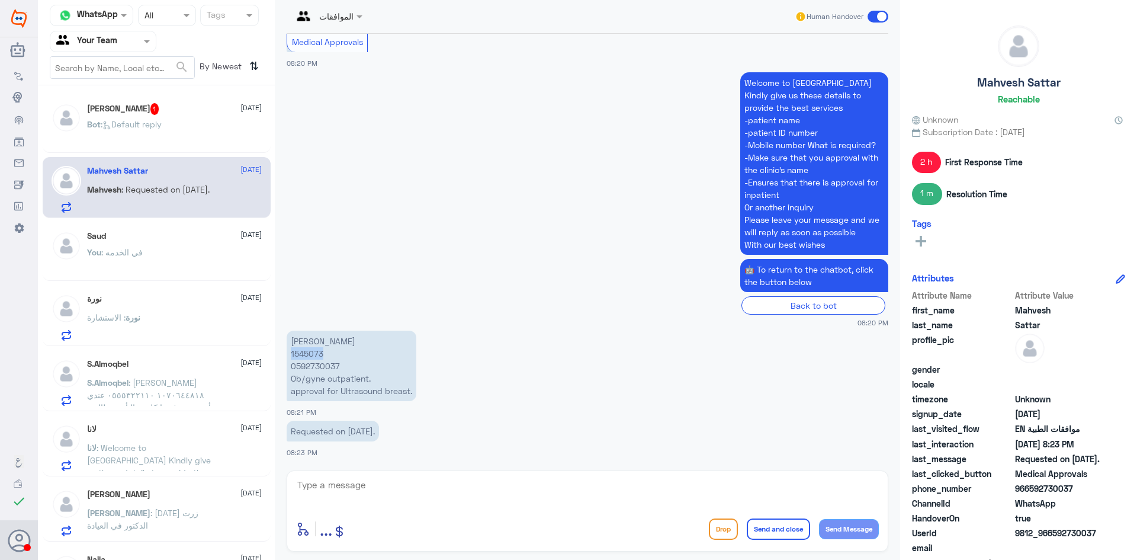
copy p "Requested on [DATE]."
click at [160, 111] on div "[PERSON_NAME] 1 [DATE]" at bounding box center [174, 109] width 175 height 12
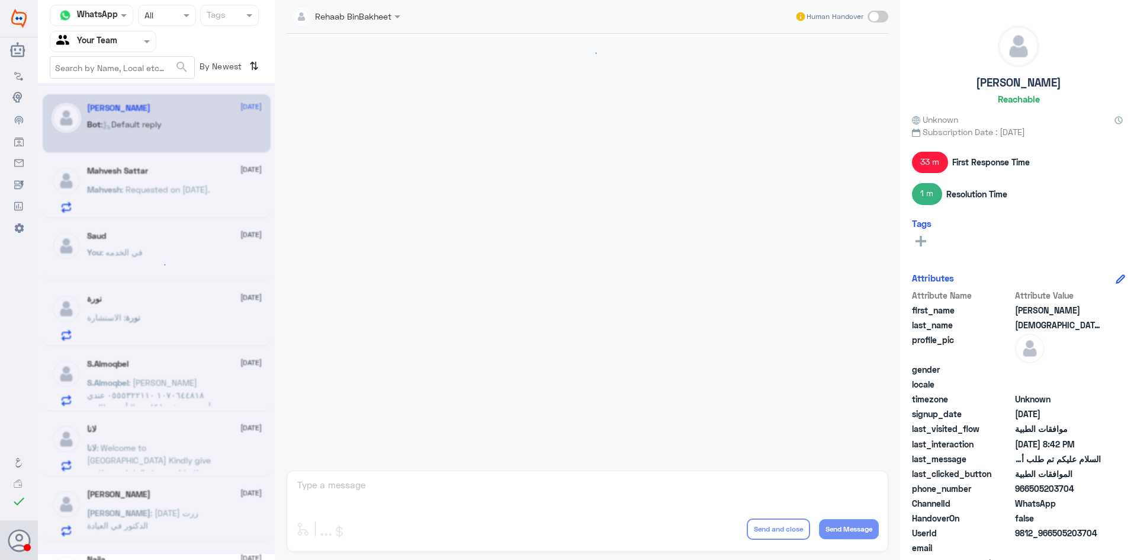
scroll to position [651, 0]
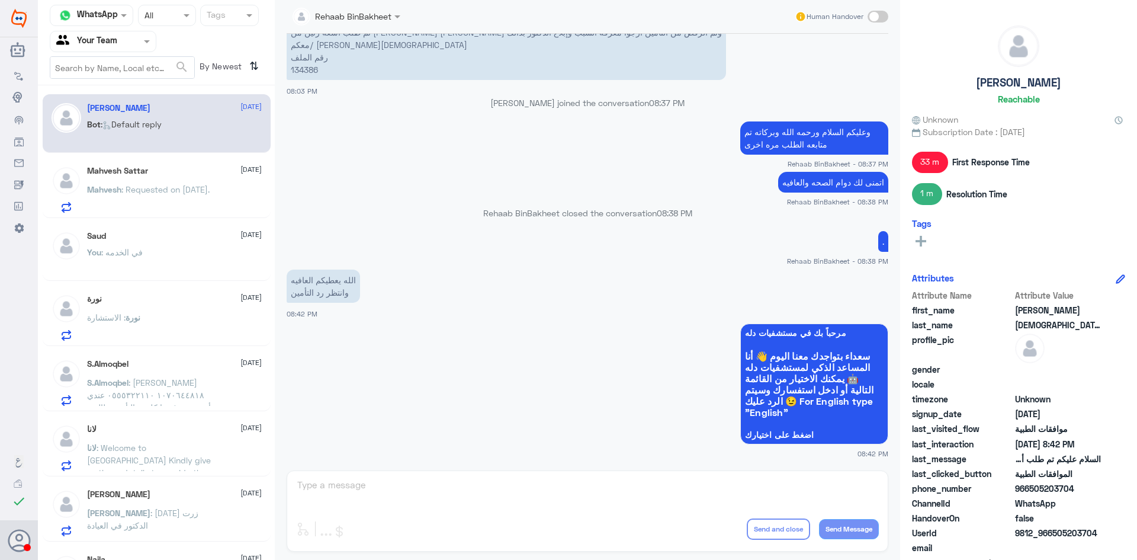
click at [457, 492] on div "Rehaab BinBakheet Human Handover [DATE] السلام عليكم تم طلب أشعة رنين من [PERSO…" at bounding box center [587, 281] width 625 height 563
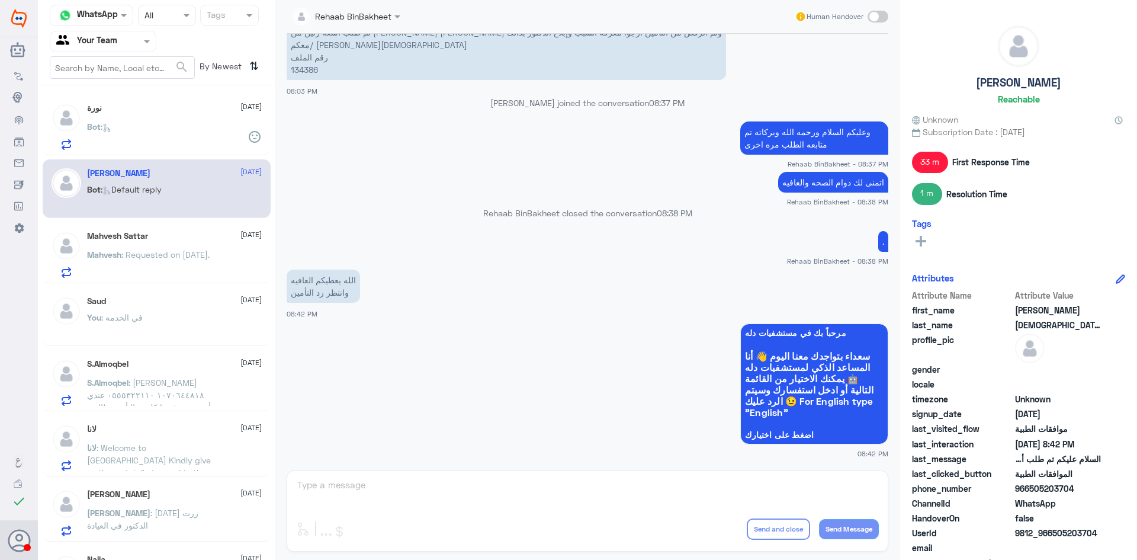
click at [158, 253] on span ": Requested on [DATE]." at bounding box center [165, 254] width 88 height 10
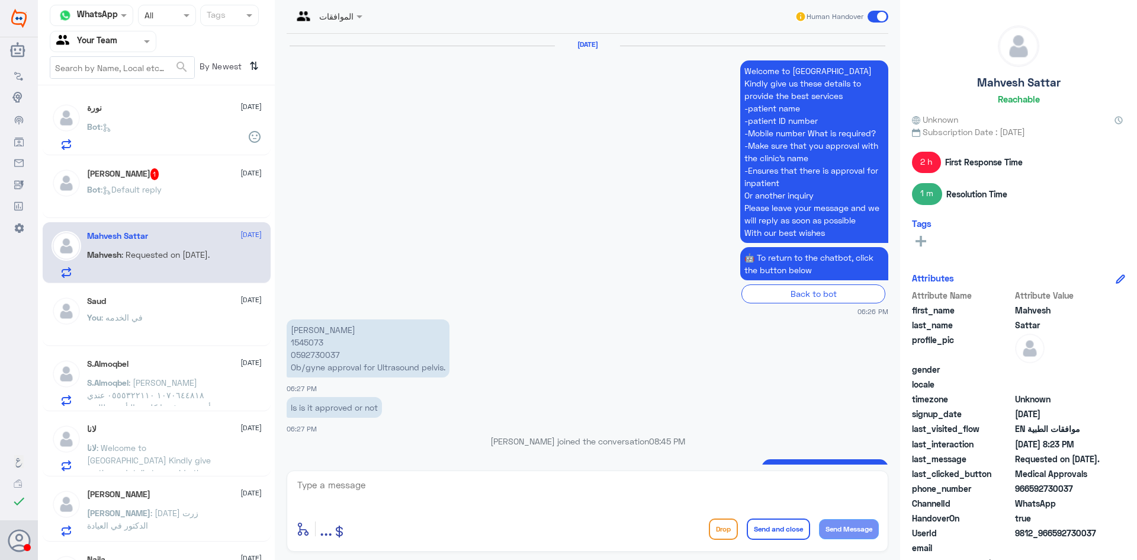
scroll to position [1246, 0]
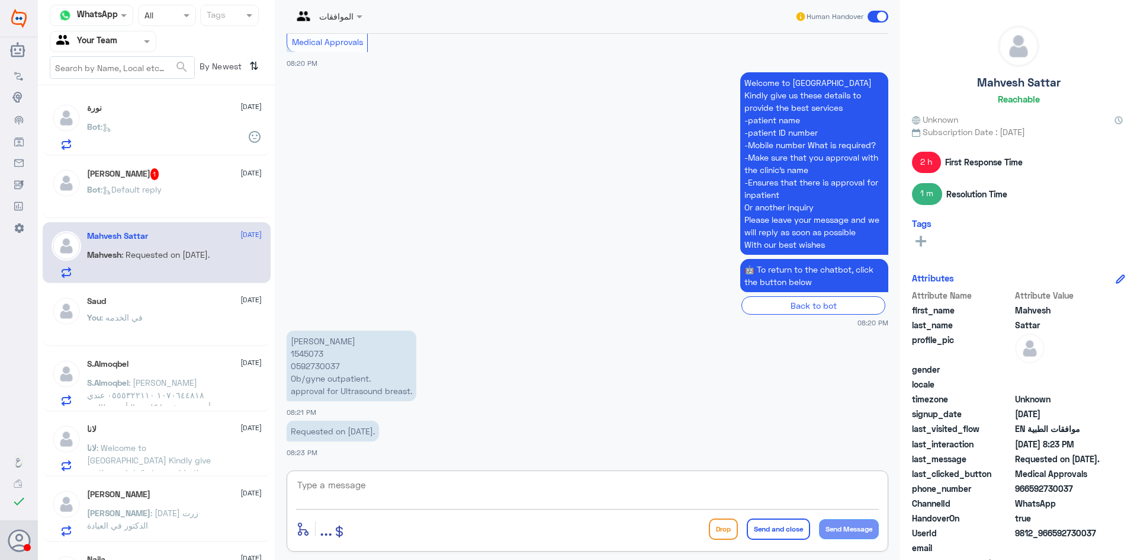
click at [419, 502] on textarea at bounding box center [587, 491] width 583 height 29
drag, startPoint x: 121, startPoint y: 187, endPoint x: 576, endPoint y: 484, distance: 543.5
click at [126, 190] on span ": Default reply" at bounding box center [131, 189] width 61 height 10
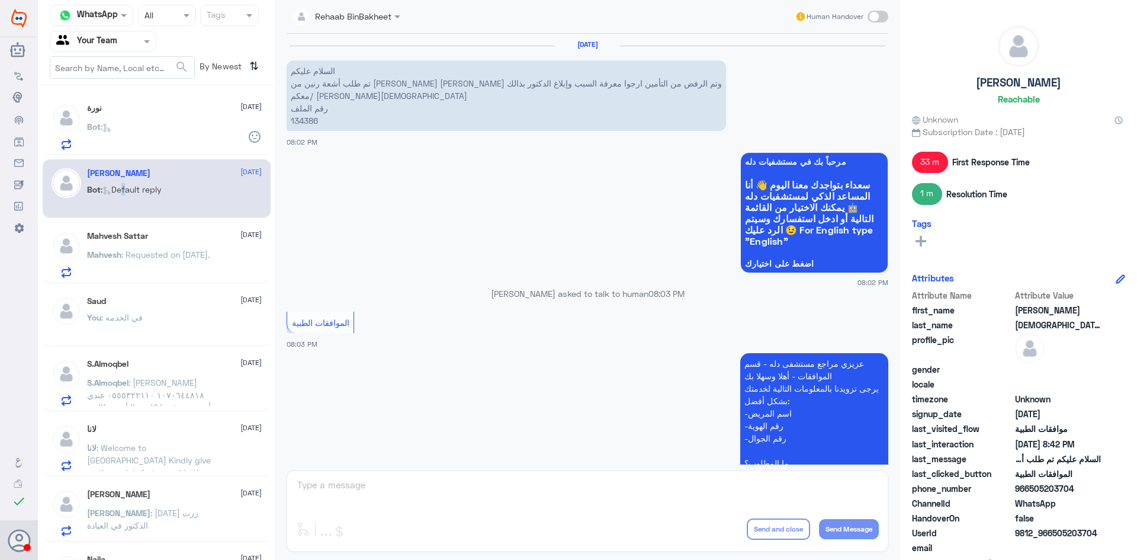
scroll to position [651, 0]
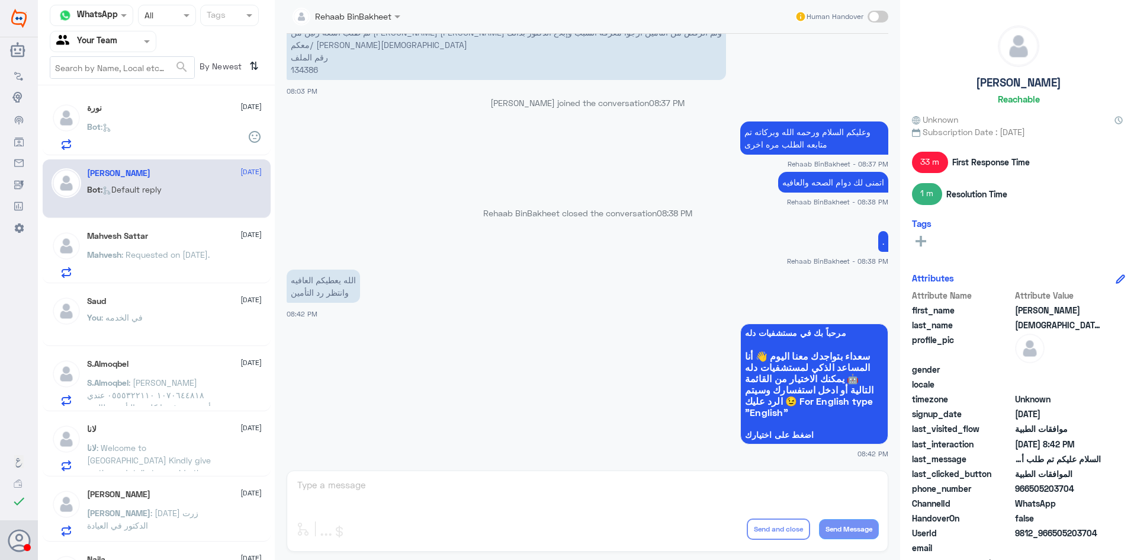
click at [497, 493] on div "Rehaab BinBakheet Human Handover [DATE] السلام عليكم تم طلب أشعة رنين من [PERSO…" at bounding box center [587, 281] width 625 height 563
click at [497, 491] on div "Rehaab BinBakheet Human Handover [DATE] السلام عليكم تم طلب أشعة رنين من [PERSO…" at bounding box center [587, 281] width 625 height 563
click at [359, 483] on div "Rehaab BinBakheet Human Handover [DATE] السلام عليكم تم طلب أشعة رنين من [PERSO…" at bounding box center [587, 281] width 625 height 563
click at [339, 486] on div "Rehaab BinBakheet Human Handover [DATE] السلام عليكم تم طلب أشعة رنين من [PERSO…" at bounding box center [587, 281] width 625 height 563
click at [338, 485] on div "Rehaab BinBakheet Human Handover [DATE] السلام عليكم تم طلب أشعة رنين من [PERSO…" at bounding box center [587, 281] width 625 height 563
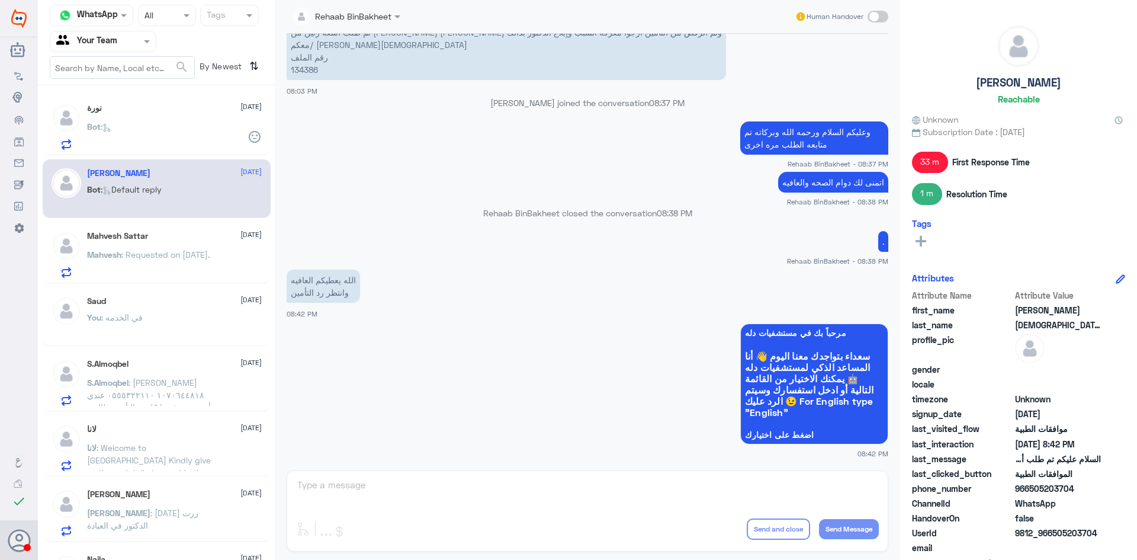
click at [338, 485] on div "Rehaab BinBakheet Human Handover [DATE] السلام عليكم تم طلب أشعة رنين من [PERSO…" at bounding box center [587, 281] width 625 height 563
click at [535, 513] on div "Rehaab BinBakheet Human Handover [DATE] السلام عليكم تم طلب أشعة رنين من [PERSO…" at bounding box center [587, 281] width 625 height 563
click at [147, 253] on span ": Requested on [DATE]." at bounding box center [165, 254] width 88 height 10
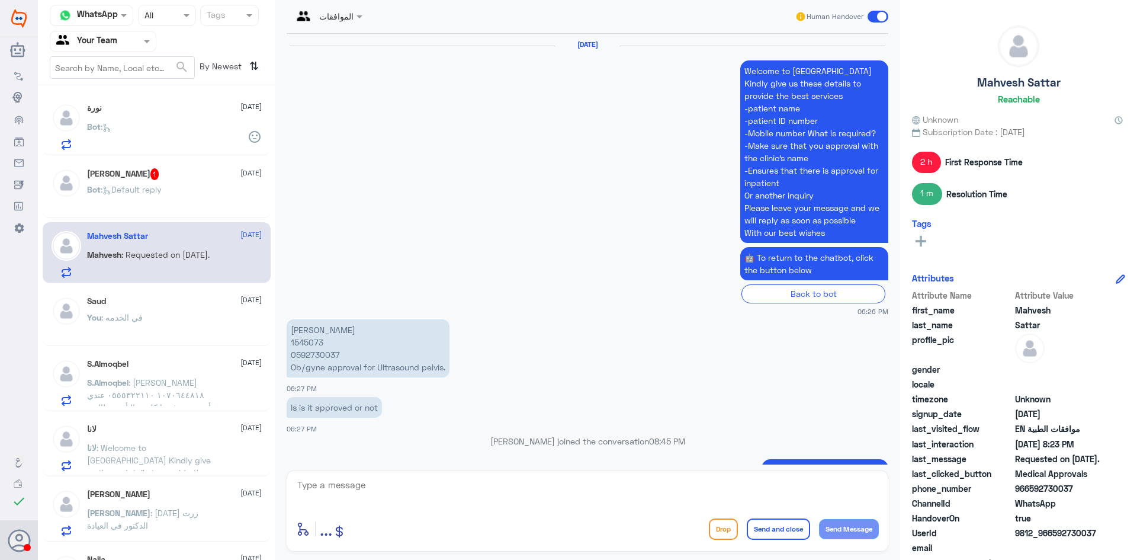
scroll to position [1246, 0]
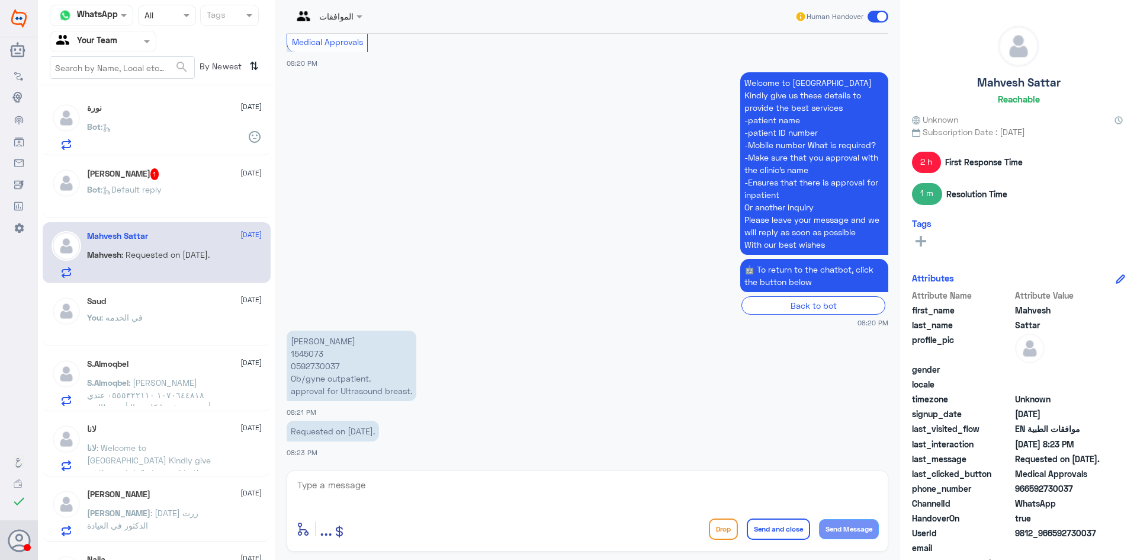
click at [154, 332] on div "You : في الخدمه" at bounding box center [174, 327] width 175 height 27
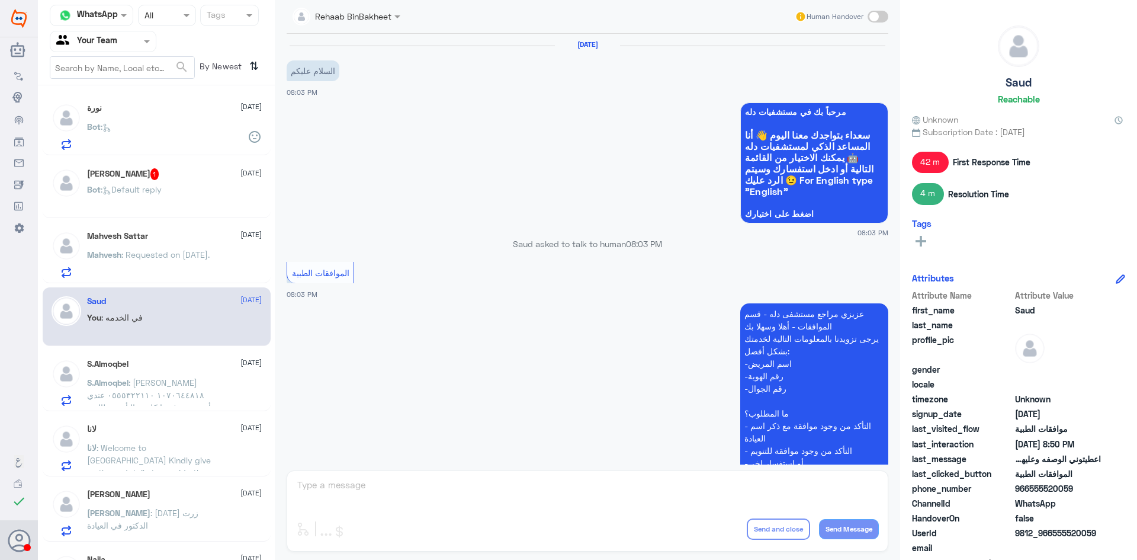
scroll to position [572, 0]
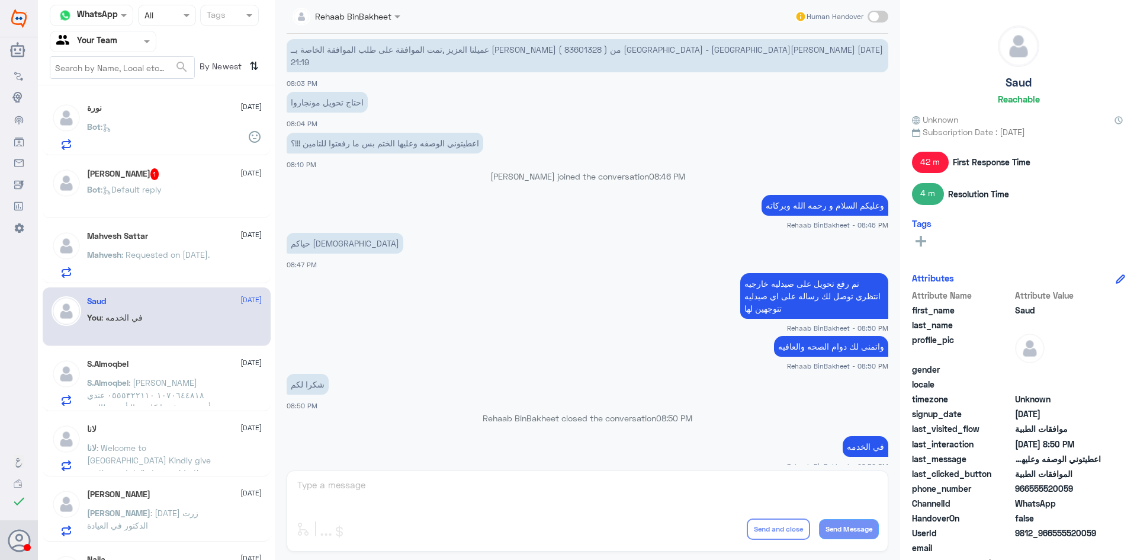
click at [137, 375] on div "S.Almoqbel [DATE] S.Almoqbel : [PERSON_NAME] ١٠٧٠٦٤٤٨١٨ ٠٥٥٥٣٢٢١١٠ عندي أدوية ت…" at bounding box center [174, 382] width 175 height 47
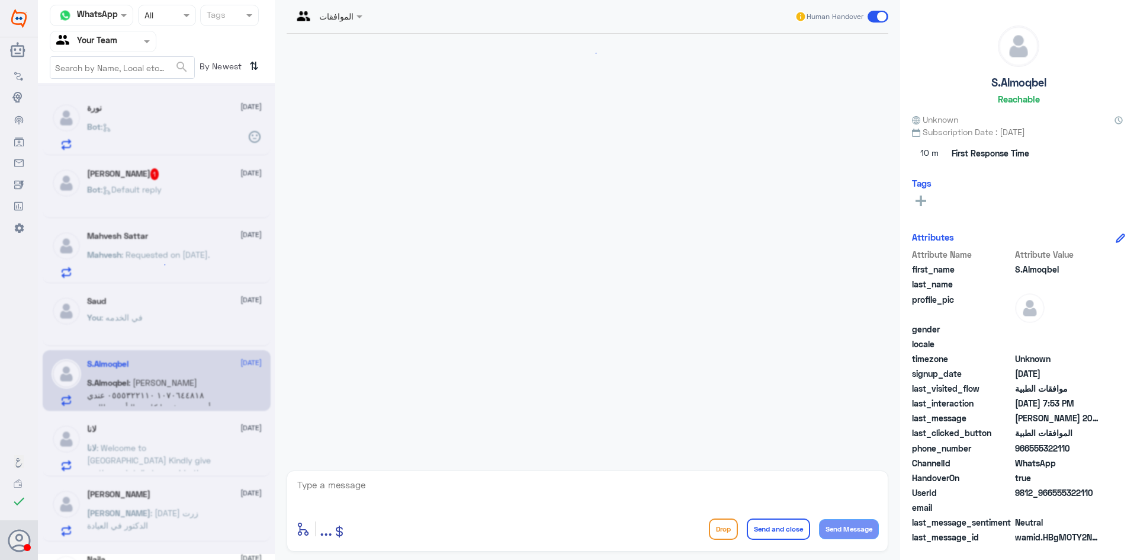
scroll to position [314, 0]
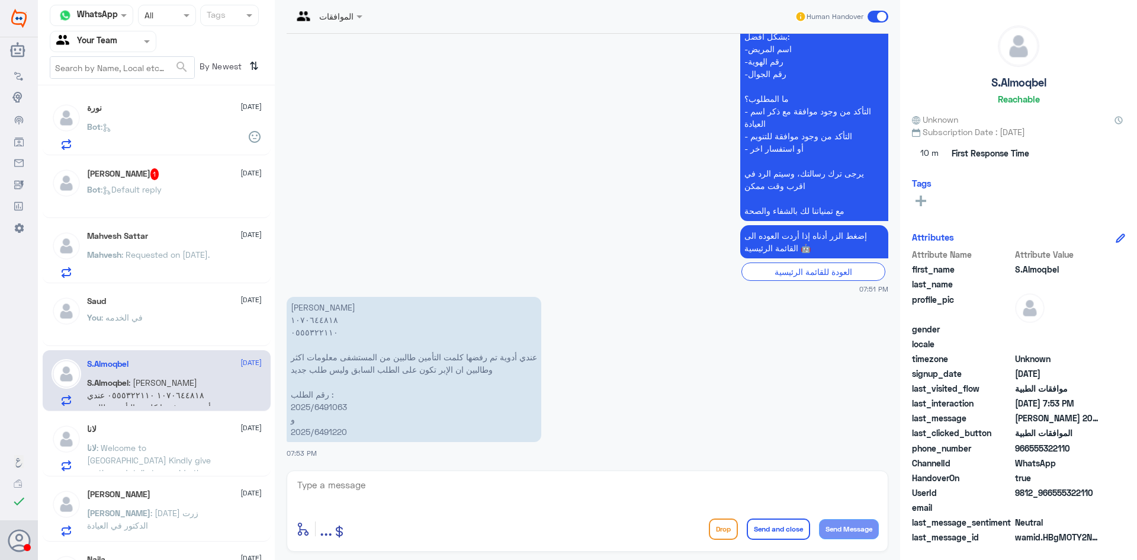
click at [113, 46] on input "text" at bounding box center [88, 41] width 65 height 14
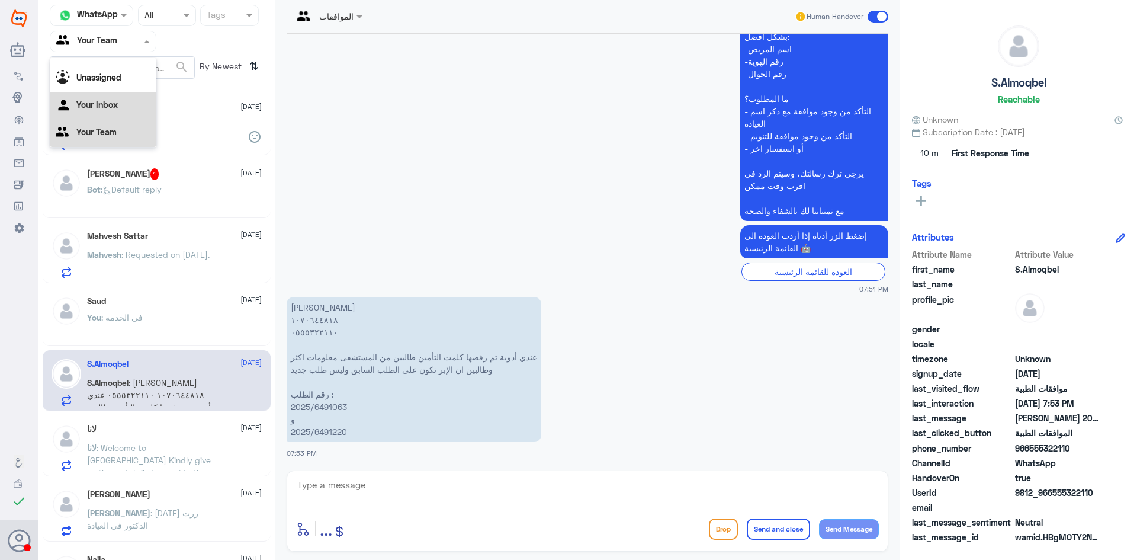
click at [107, 102] on Inbox "Your Inbox" at bounding box center [96, 104] width 41 height 10
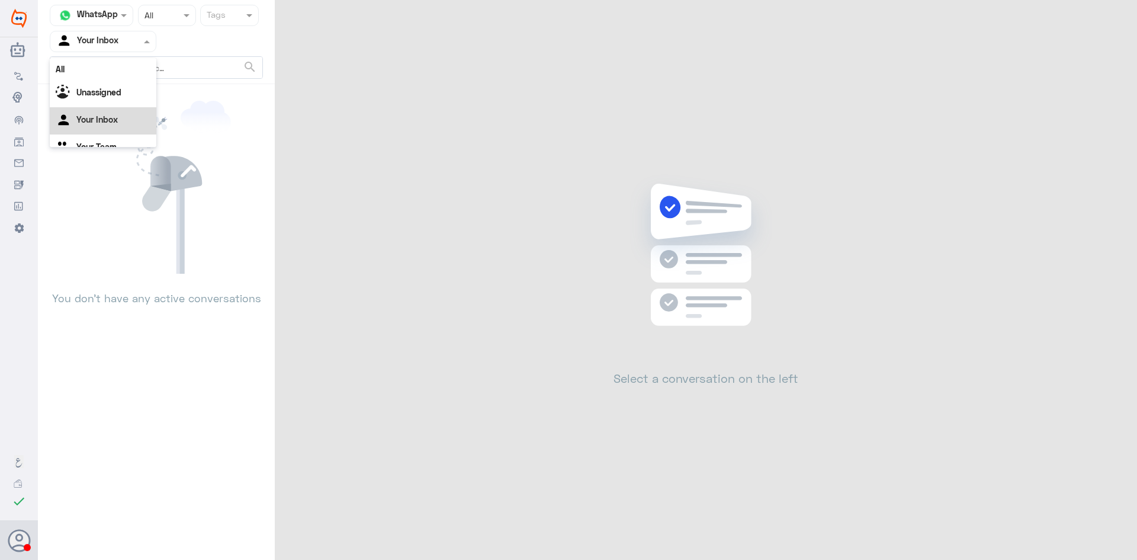
click at [107, 44] on input "text" at bounding box center [88, 41] width 65 height 14
click at [113, 134] on Team "Your Team" at bounding box center [96, 132] width 40 height 10
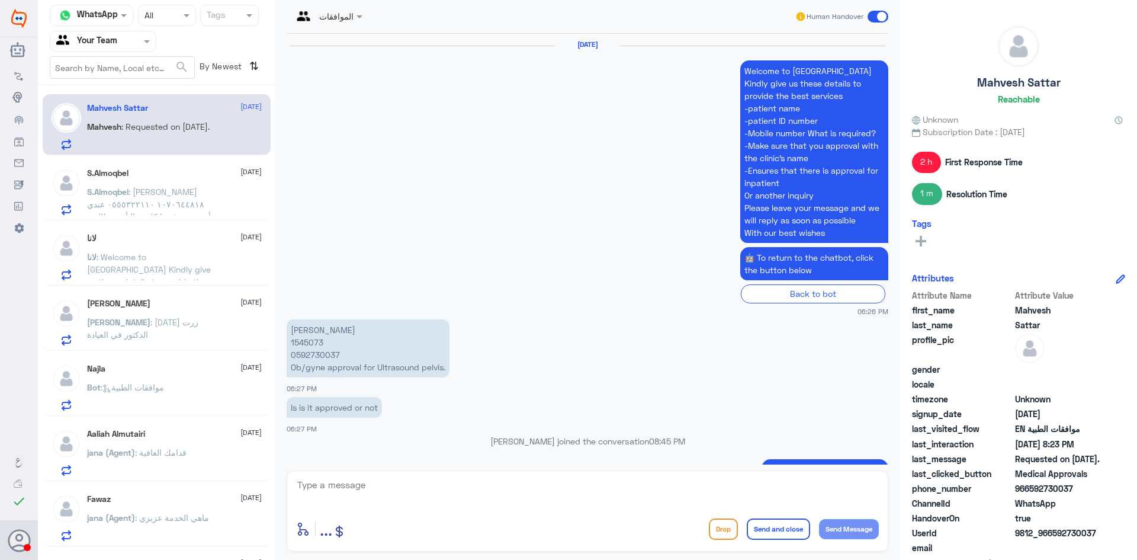
scroll to position [1246, 0]
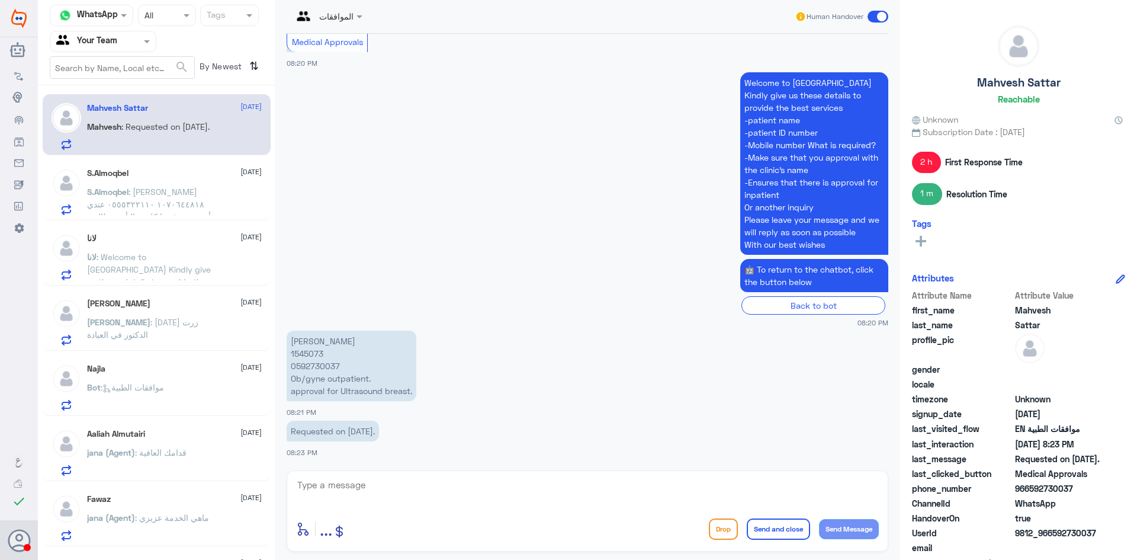
click at [171, 262] on span ": Welcome to [GEOGRAPHIC_DATA] Kindly give us these details to provide the best…" at bounding box center [152, 362] width 130 height 221
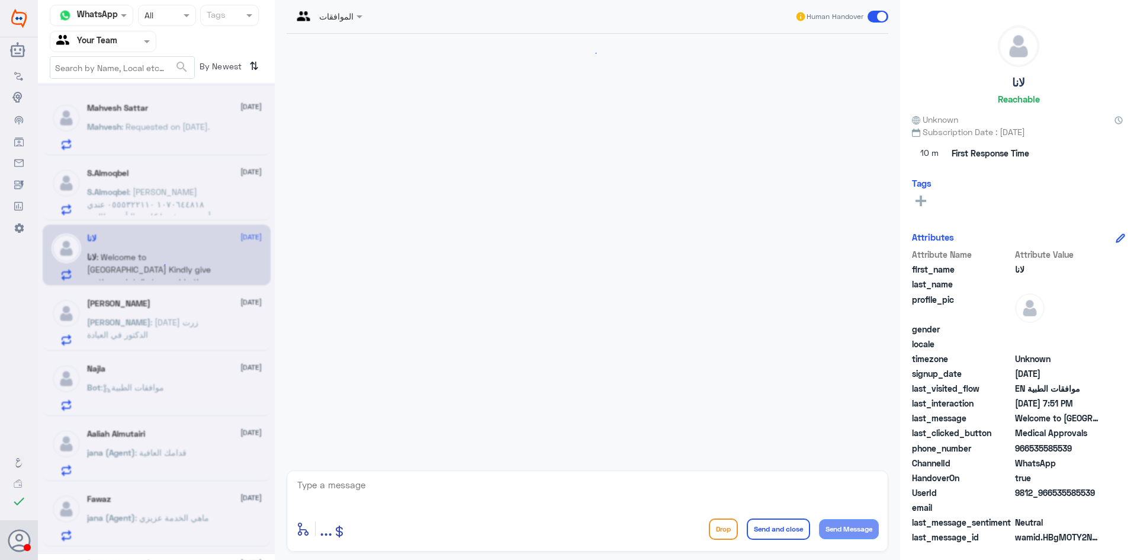
scroll to position [984, 0]
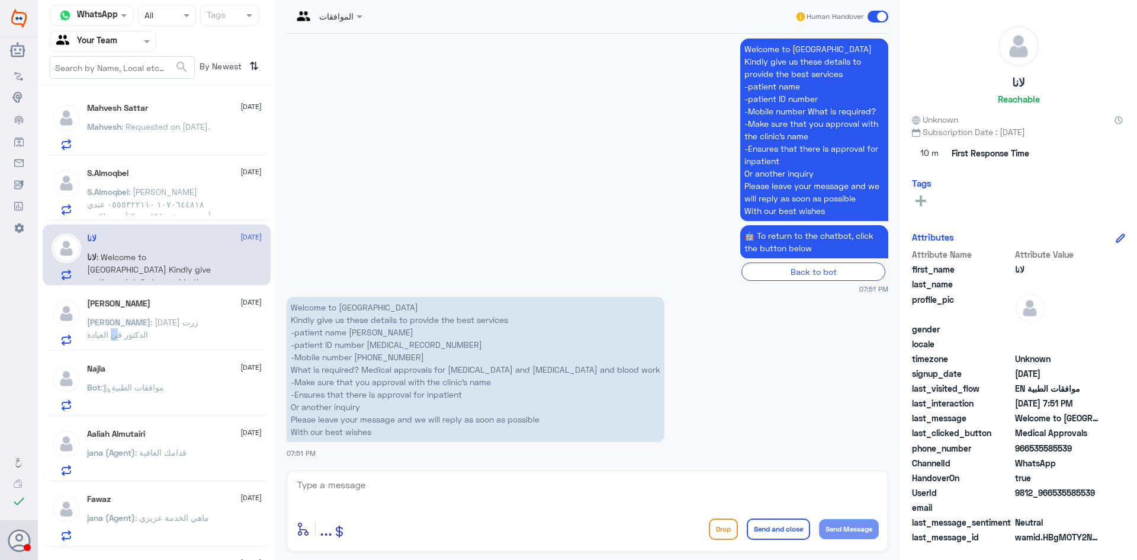
click at [147, 319] on span ": [DATE] زرت الدكتور في العيادة" at bounding box center [142, 328] width 111 height 23
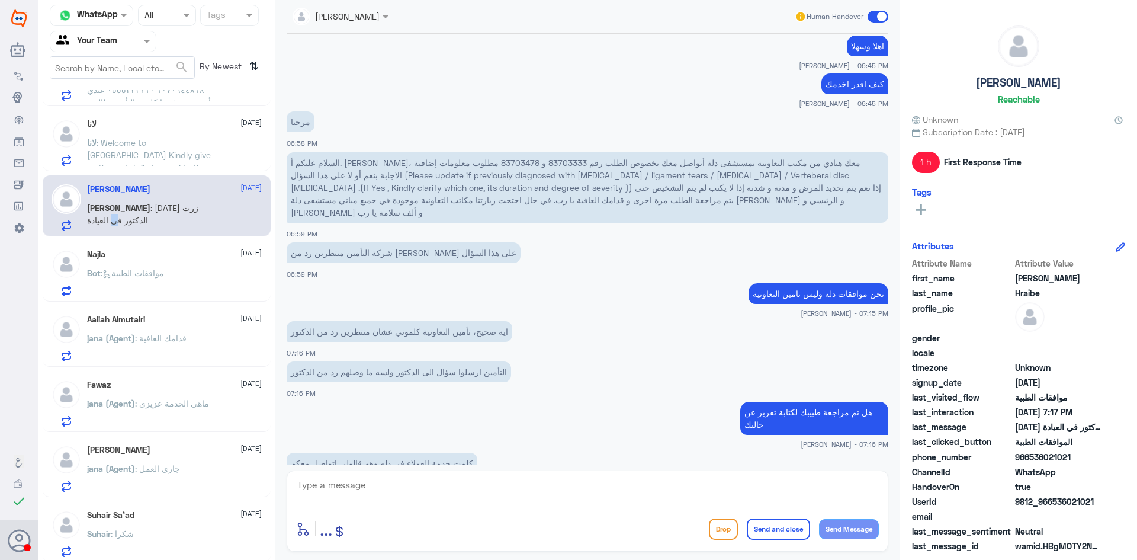
scroll to position [118, 0]
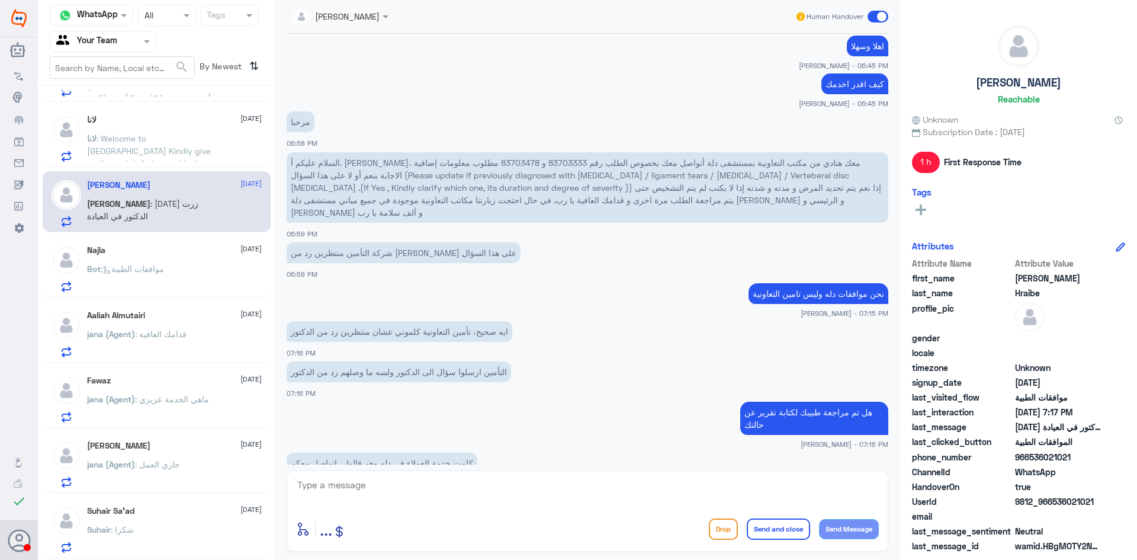
click at [125, 323] on div "[PERSON_NAME] [DATE][PERSON_NAME] (Agent) : قدامك العافية" at bounding box center [174, 333] width 175 height 47
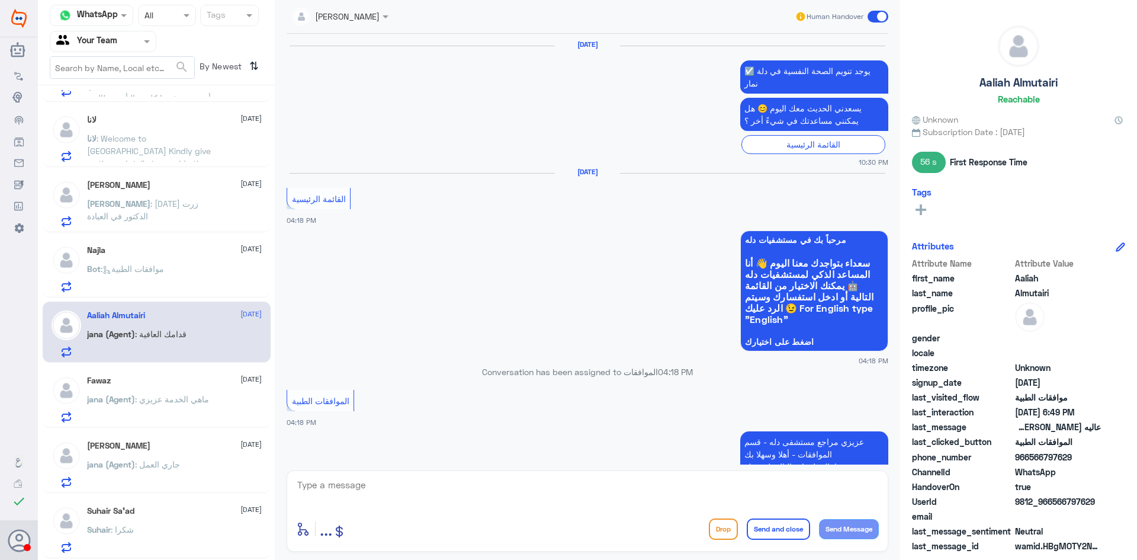
scroll to position [1192, 0]
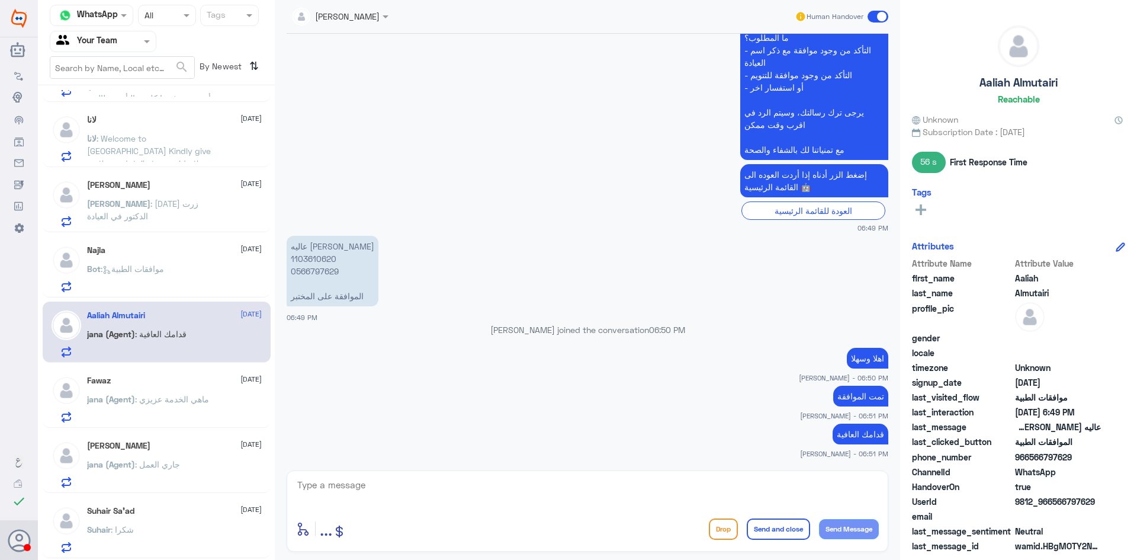
click at [125, 277] on p "Bot : موافقات الطبية" at bounding box center [125, 277] width 77 height 30
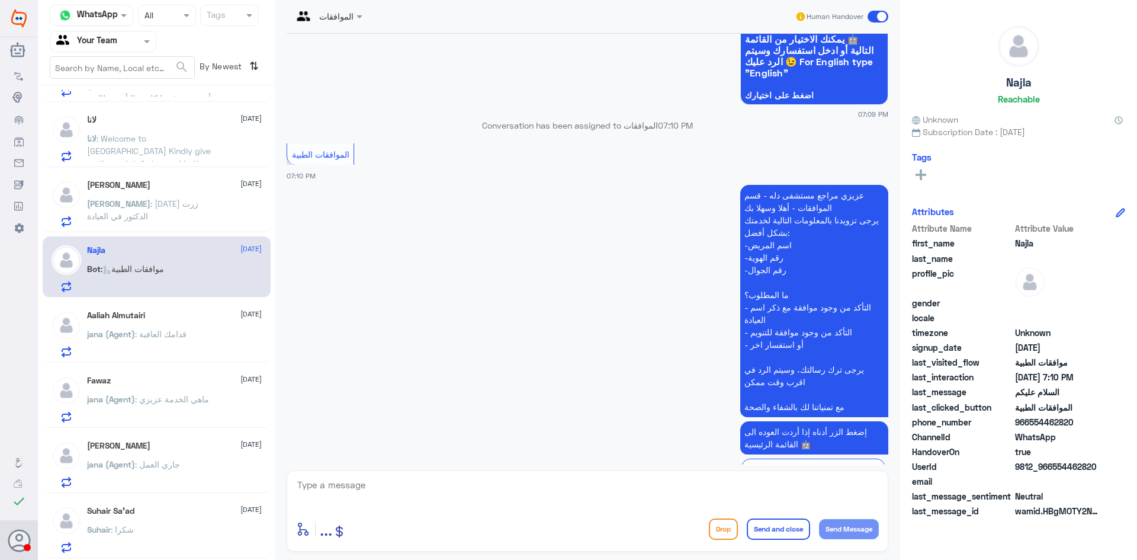
scroll to position [150, 0]
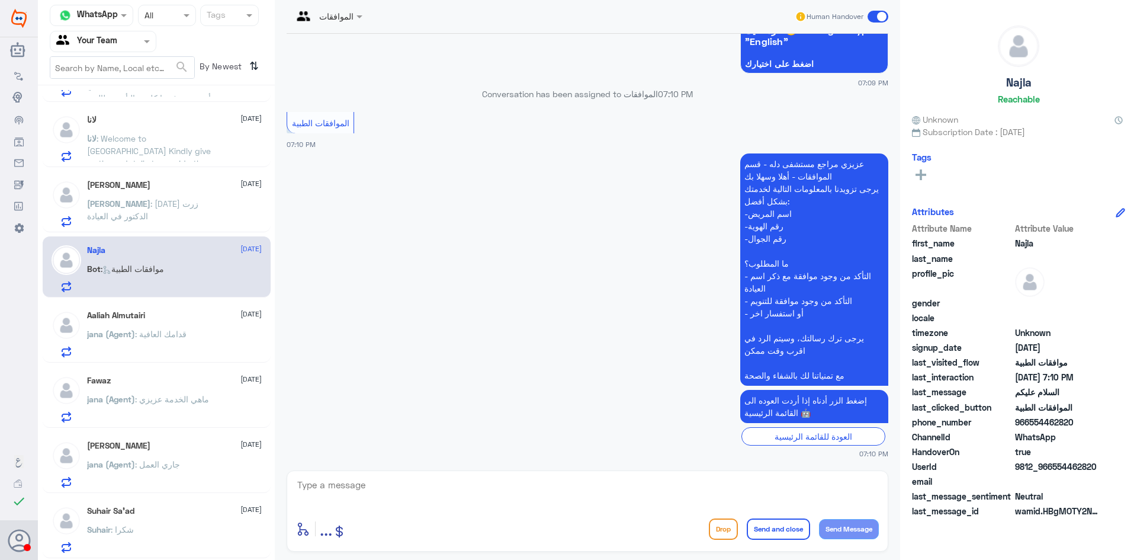
click at [172, 331] on span ": قدامك العافية" at bounding box center [161, 334] width 52 height 10
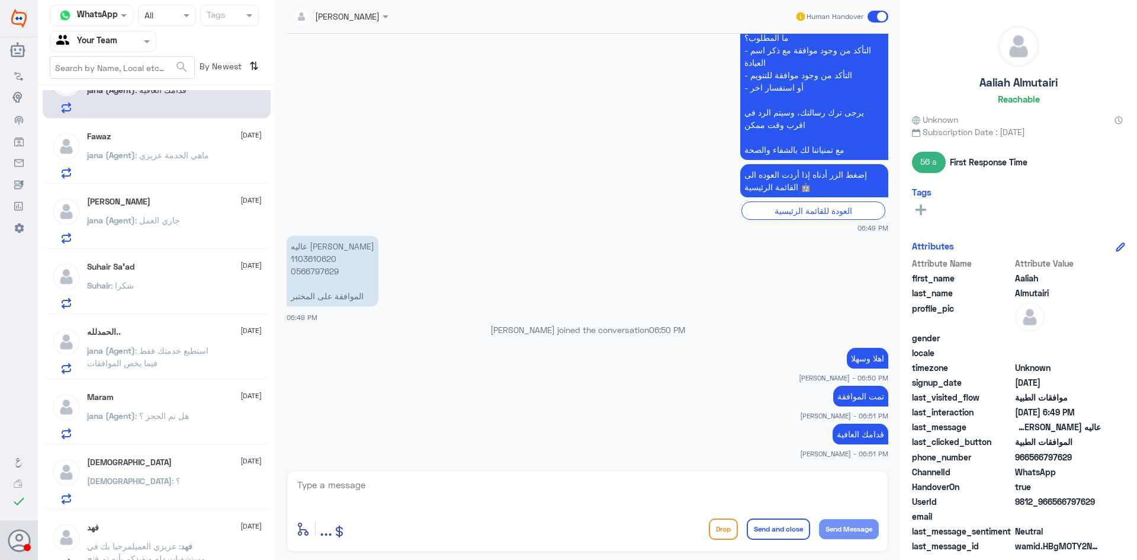
scroll to position [378, 0]
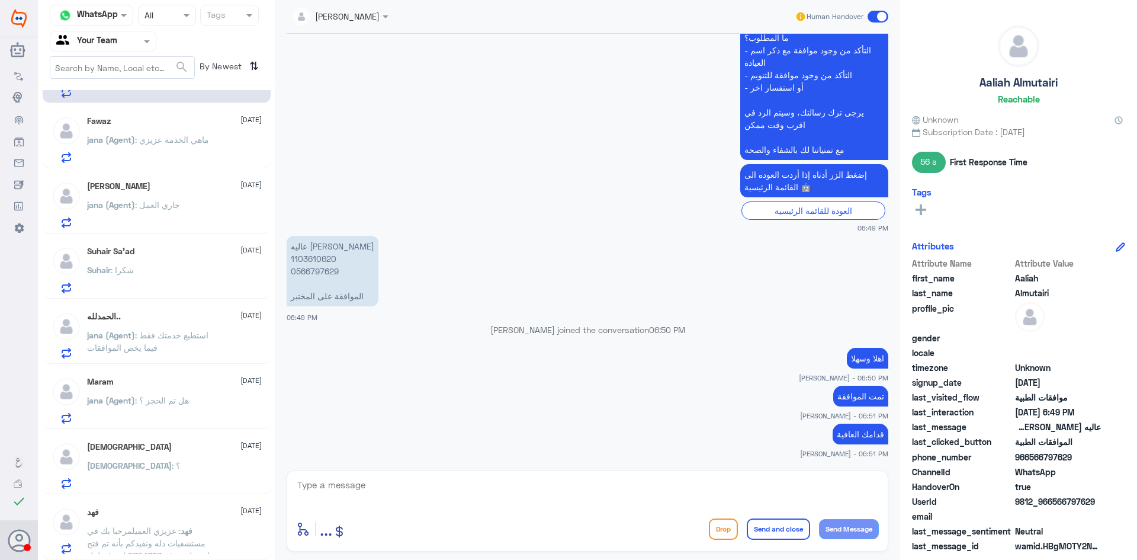
click at [147, 469] on div "[DEMOGRAPHIC_DATA] : ؟" at bounding box center [174, 475] width 175 height 27
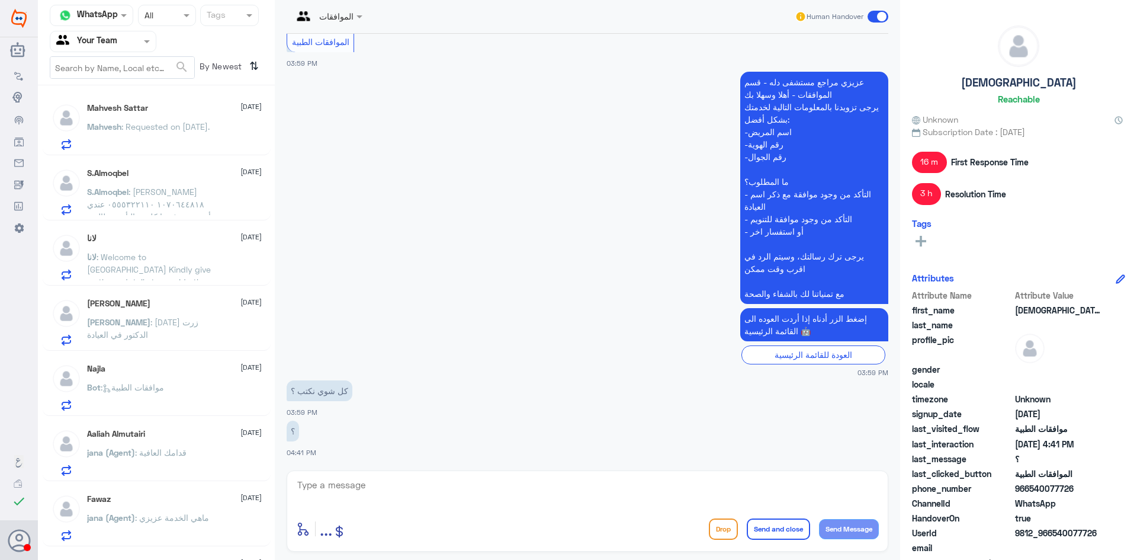
click at [144, 106] on h5 "Mahvesh Sattar" at bounding box center [117, 108] width 61 height 10
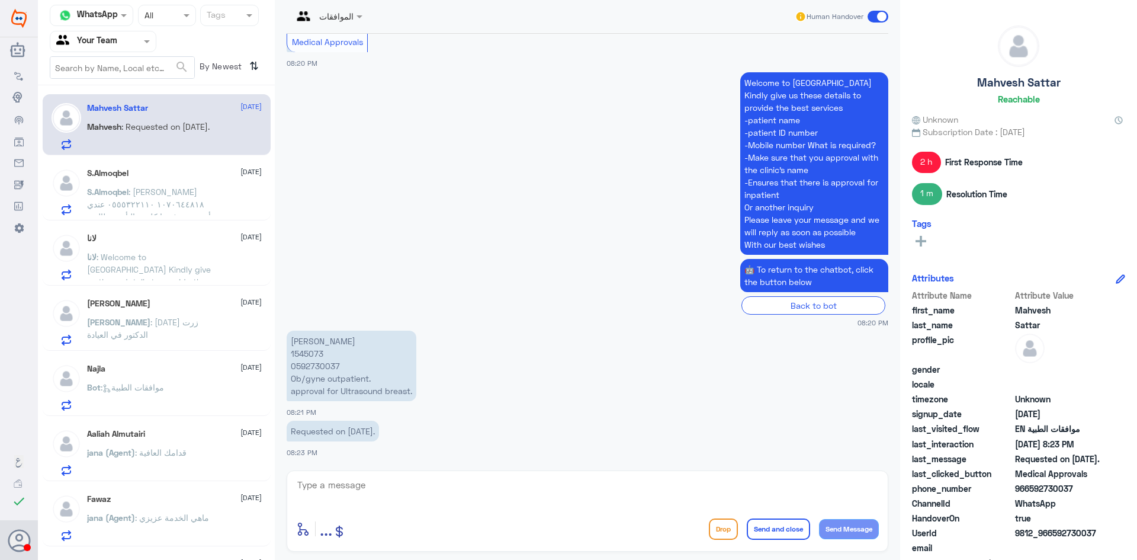
click at [120, 178] on div "S.Almoqbel [DATE] S.Almoqbel : [PERSON_NAME] ١٠٧٠٦٤٤٨١٨ ٠٥٥٥٣٢٢١١٠ عندي أدوية ت…" at bounding box center [174, 191] width 175 height 47
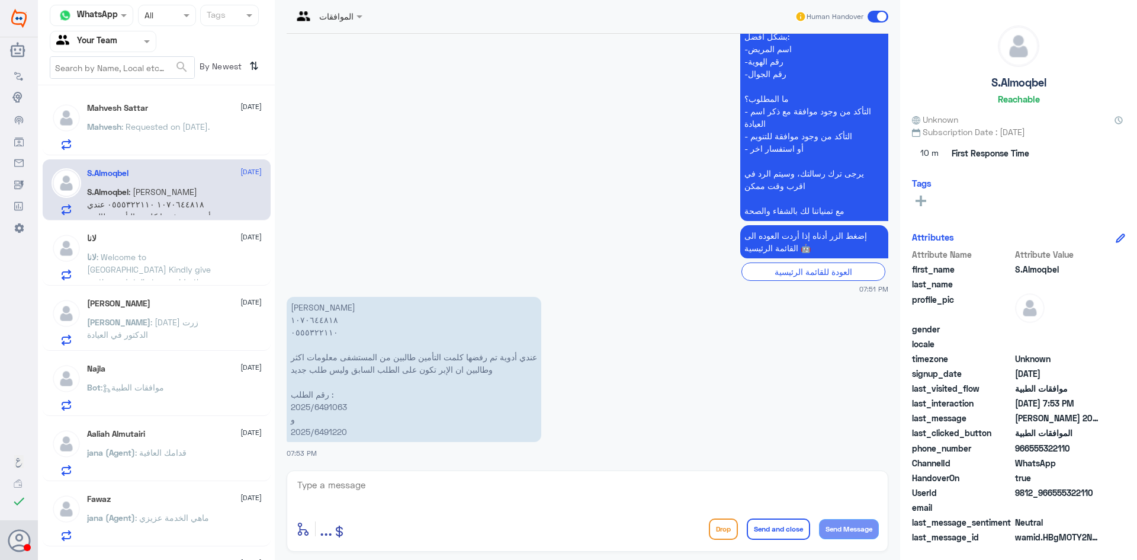
click at [527, 500] on textarea at bounding box center [587, 491] width 583 height 29
type textarea ","
type textarea "و"
type textarea "وعليكم السلام ورحمة الله وبركاته"
drag, startPoint x: 753, startPoint y: 491, endPoint x: 1000, endPoint y: 501, distance: 247.1
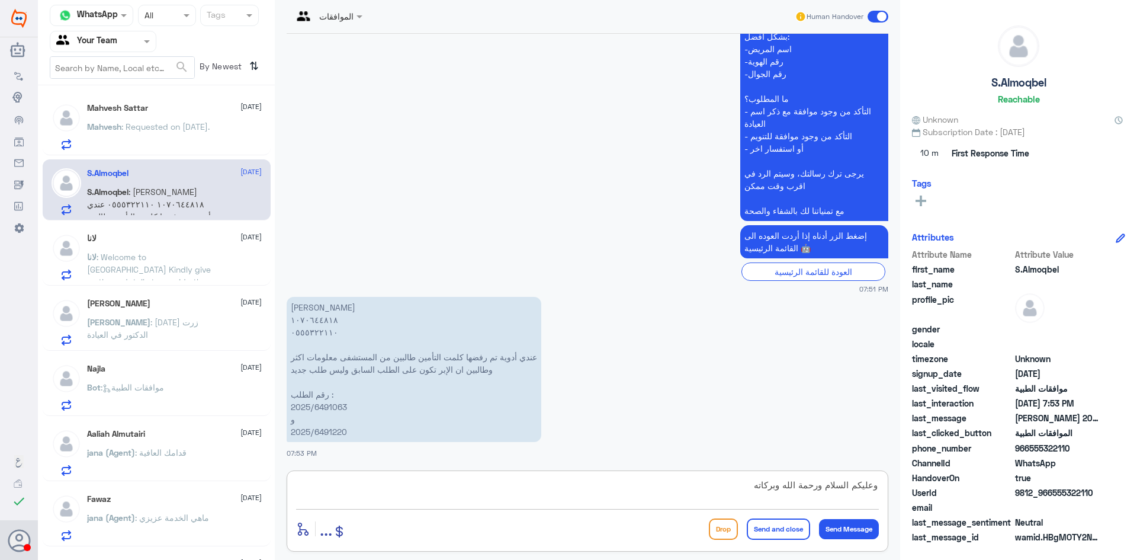
click at [1007, 496] on div "Channel WhatsApp Status × All Tags Agent Filter Your Team search By Newest ⇅ [P…" at bounding box center [587, 281] width 1099 height 563
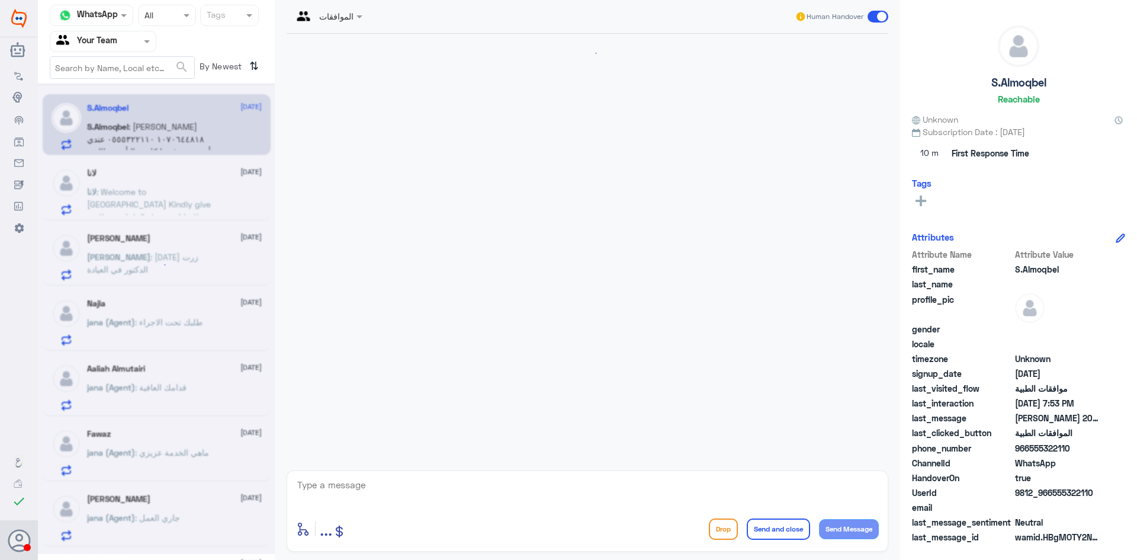
drag, startPoint x: 352, startPoint y: 409, endPoint x: 288, endPoint y: 409, distance: 64.0
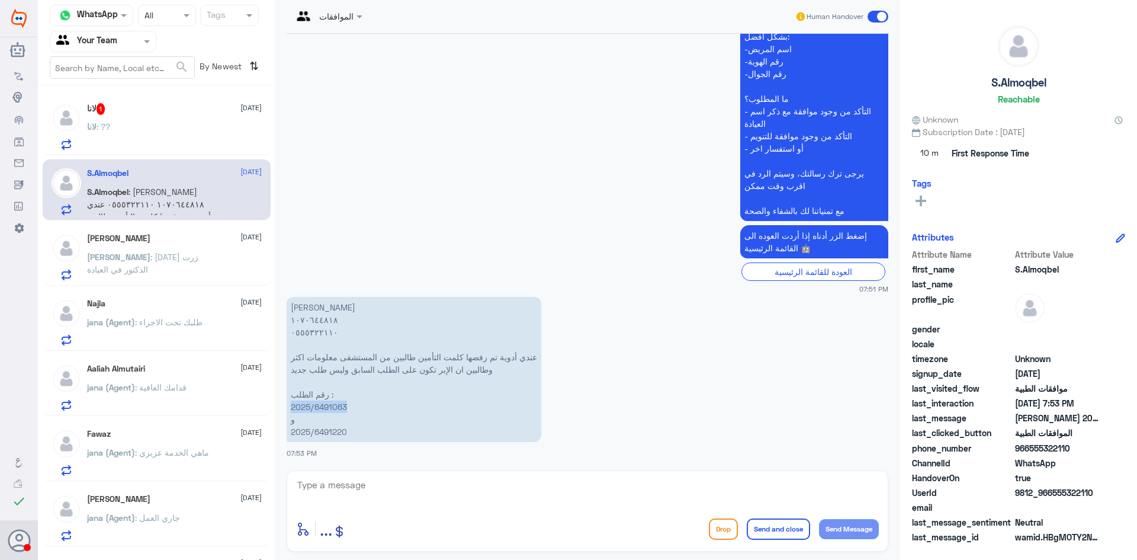
drag, startPoint x: 349, startPoint y: 407, endPoint x: 284, endPoint y: 411, distance: 65.3
click at [282, 410] on div "[DATE] السلام عليكم 07:50 PM مرحباً بك في مستشفيات دله سعداء بتواجدك معنا [DATE…" at bounding box center [587, 249] width 613 height 430
copy p "2025/6491063"
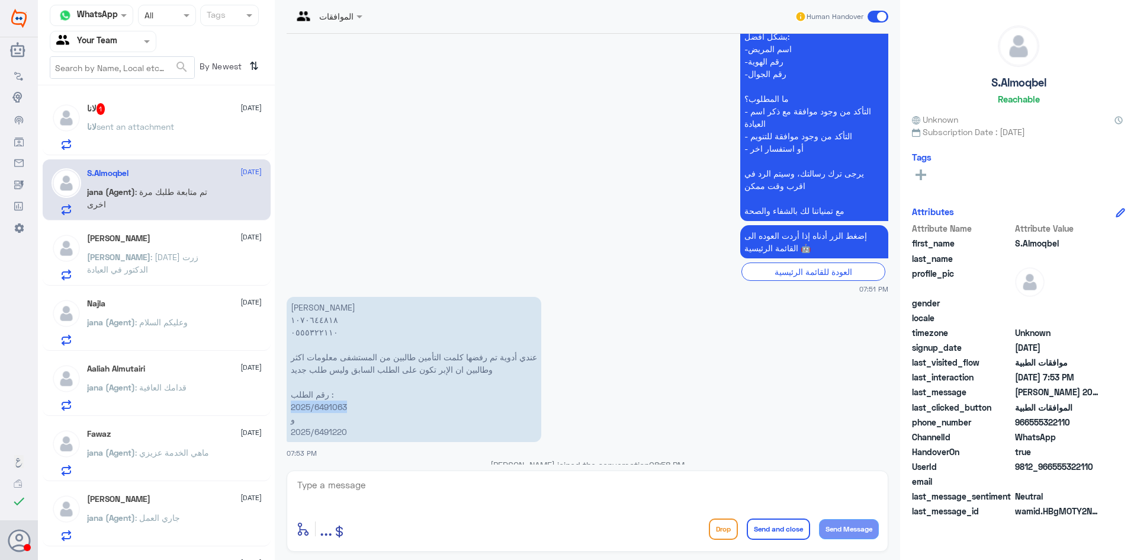
scroll to position [374, 0]
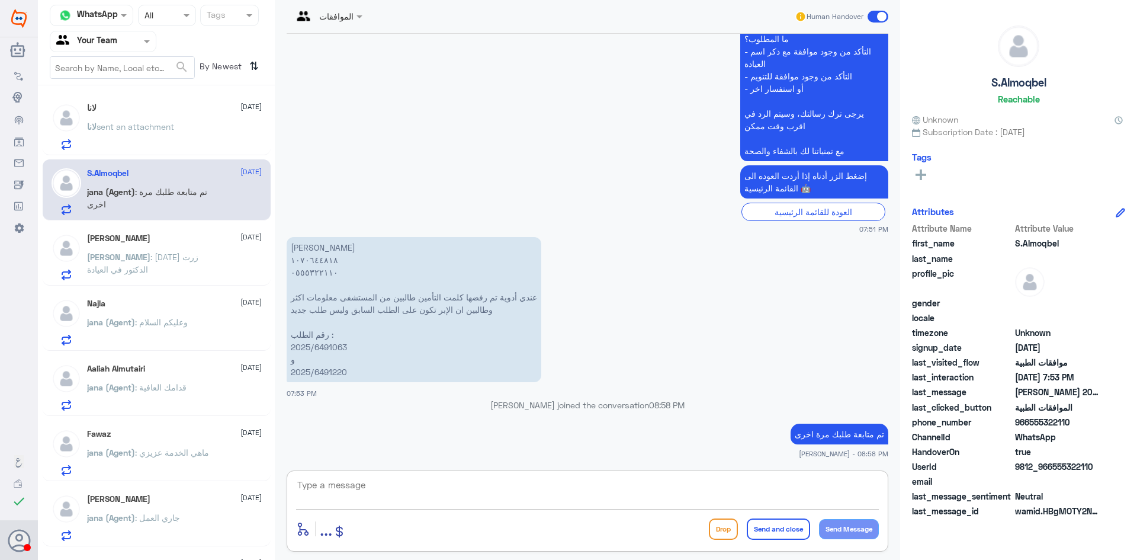
click at [767, 494] on textarea at bounding box center [587, 491] width 583 height 29
click at [146, 115] on div "لانا 1 [DATE][PERSON_NAME] sent an attachment" at bounding box center [174, 126] width 175 height 47
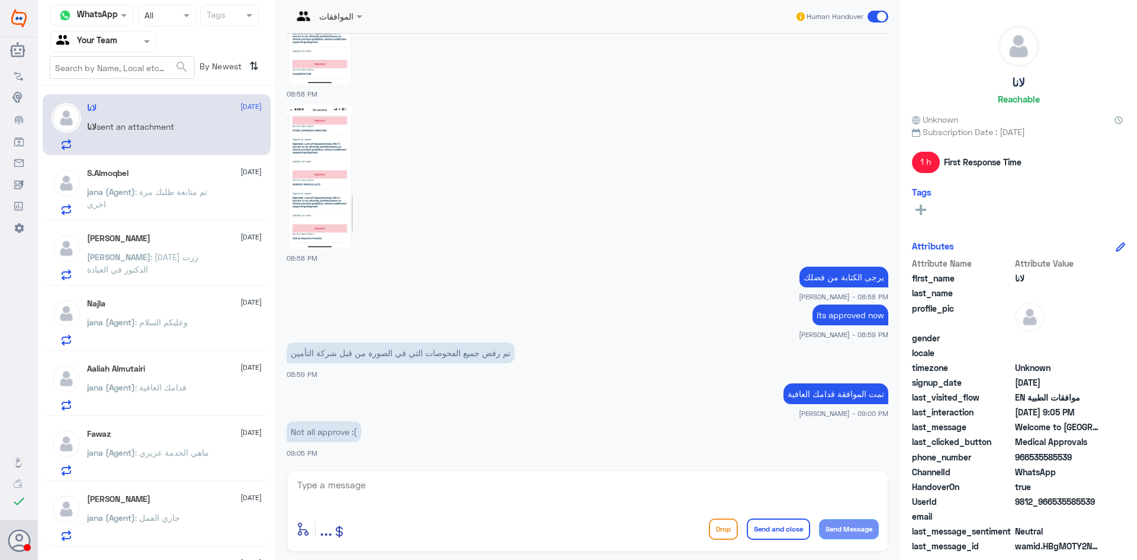
click at [182, 259] on span ": [DATE] زرت الدكتور في العيادة" at bounding box center [142, 263] width 111 height 23
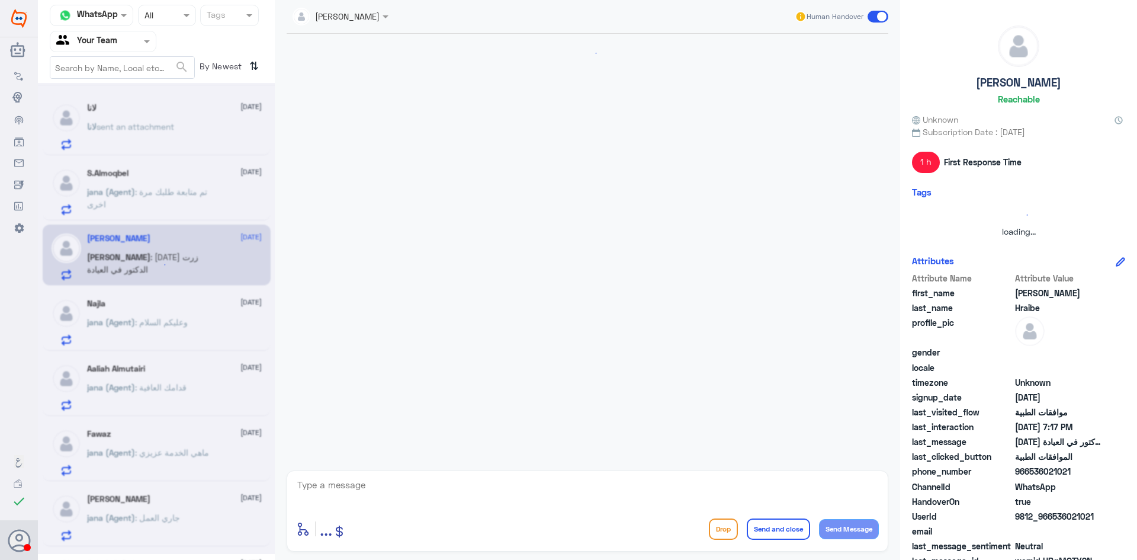
scroll to position [760, 0]
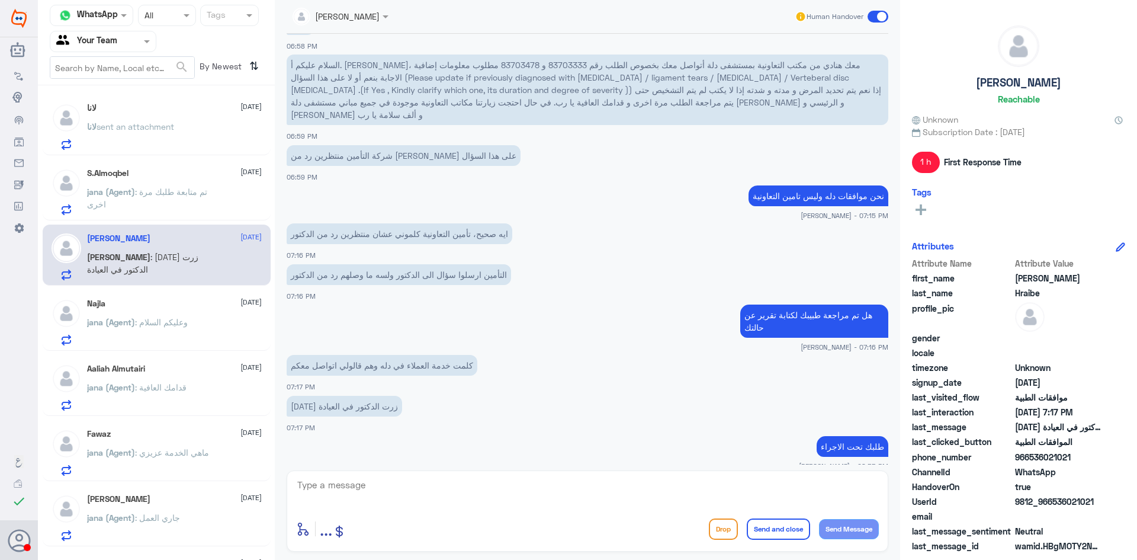
click at [184, 316] on p "jana (Agent) : وعليكم السلام" at bounding box center [137, 331] width 101 height 30
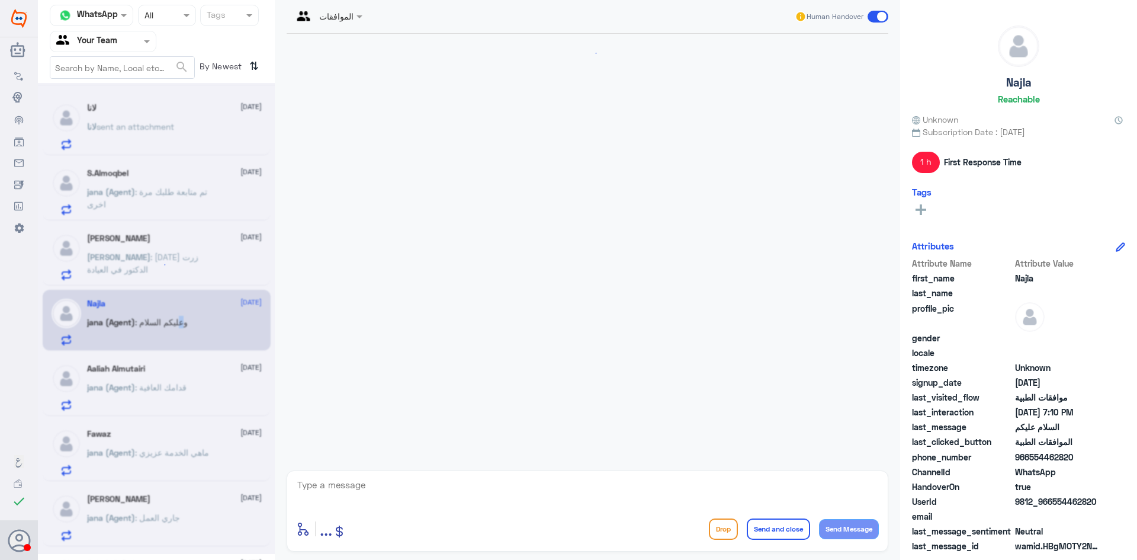
scroll to position [210, 0]
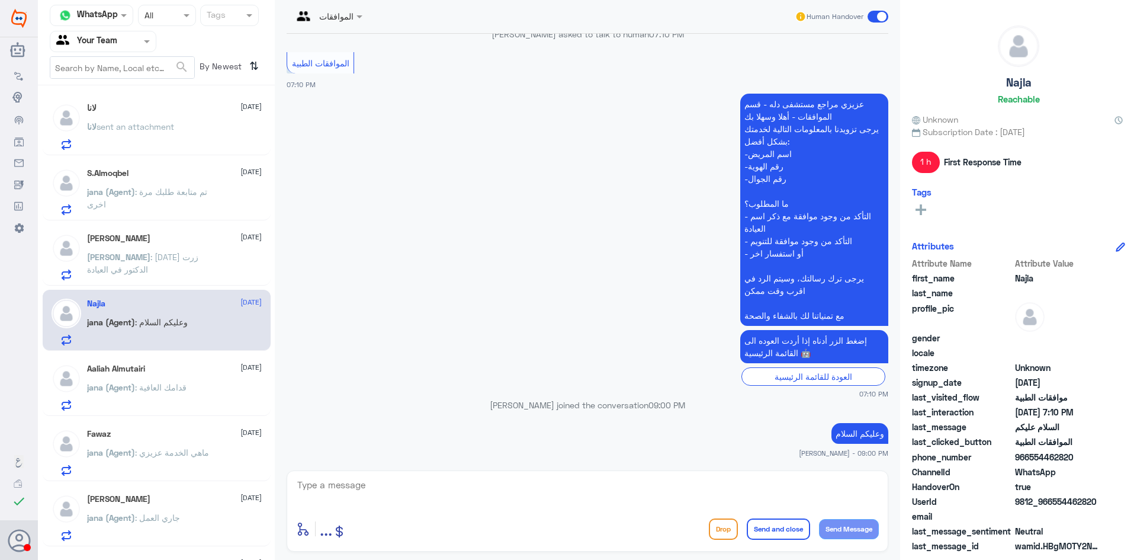
click at [121, 371] on h5 "Aaliah Almutairi" at bounding box center [116, 369] width 58 height 10
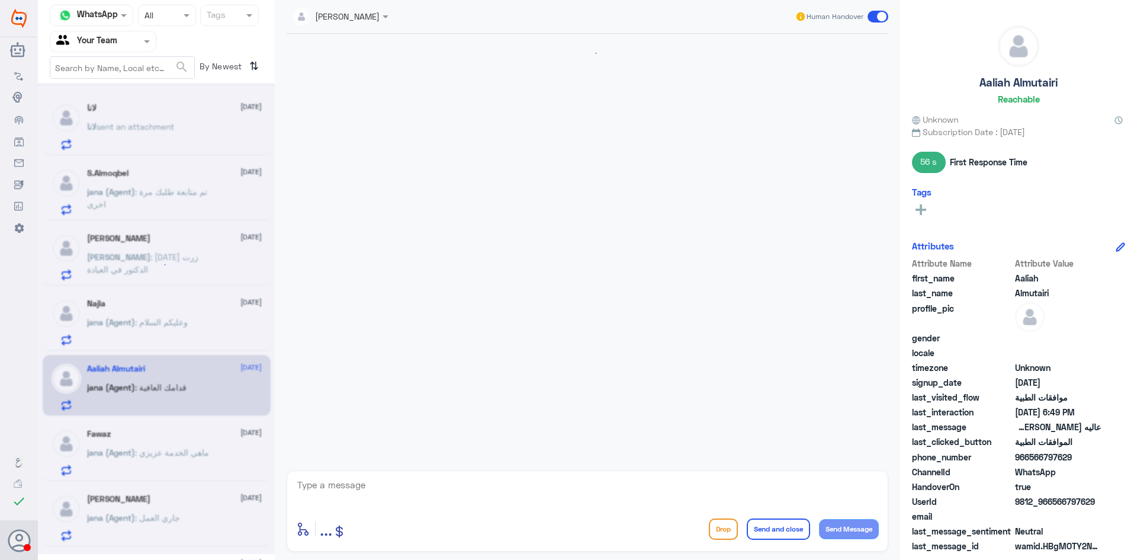
scroll to position [1192, 0]
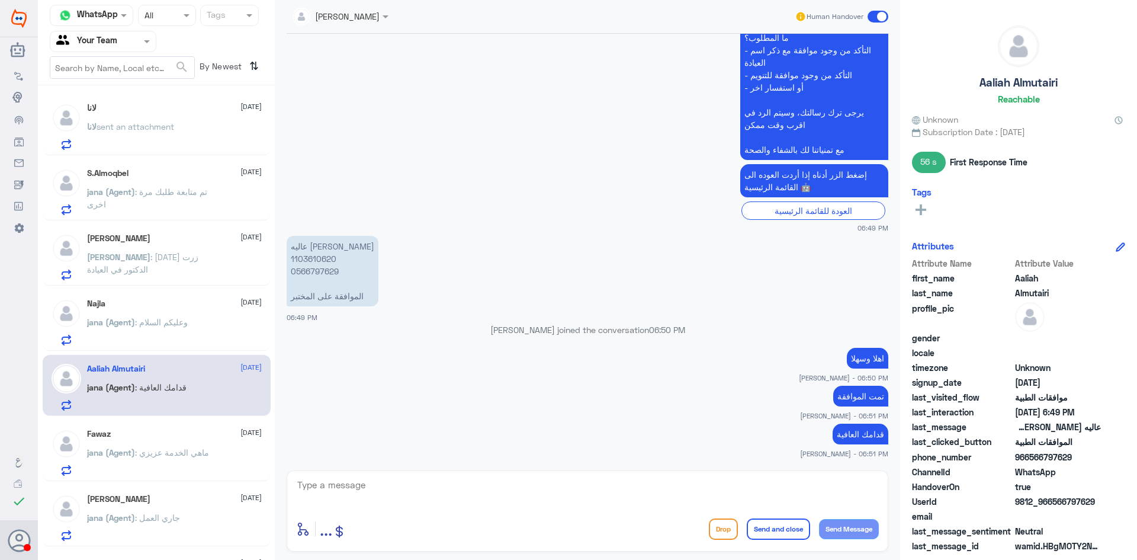
click at [143, 441] on div "Fawaz [DATE][PERSON_NAME] (Agent) : ماهي الخدمة عزيزي" at bounding box center [174, 452] width 175 height 47
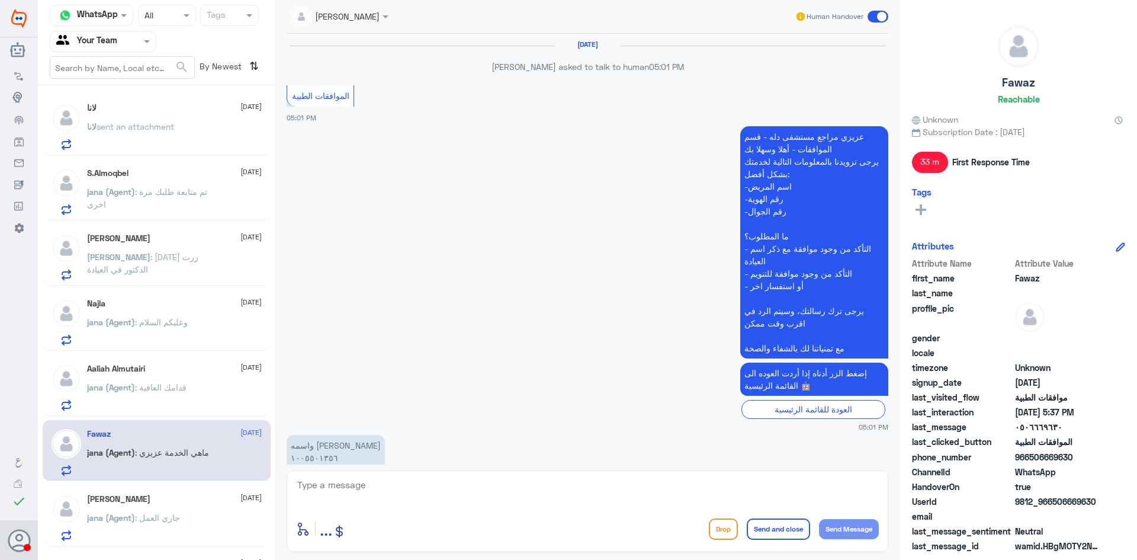
scroll to position [1017, 0]
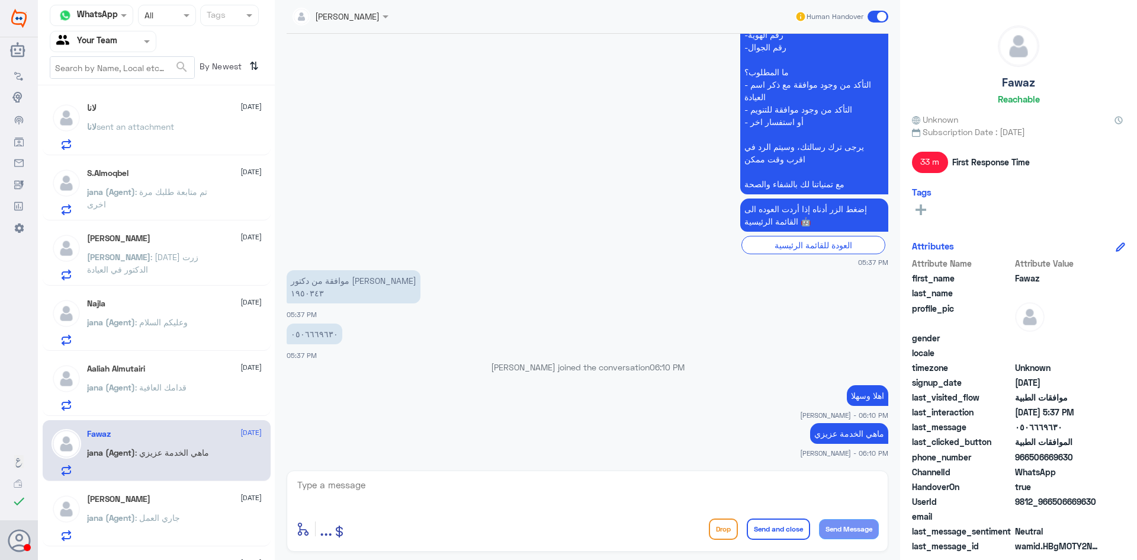
click at [178, 523] on p "jana (Agent) : جاري العمل" at bounding box center [133, 526] width 93 height 30
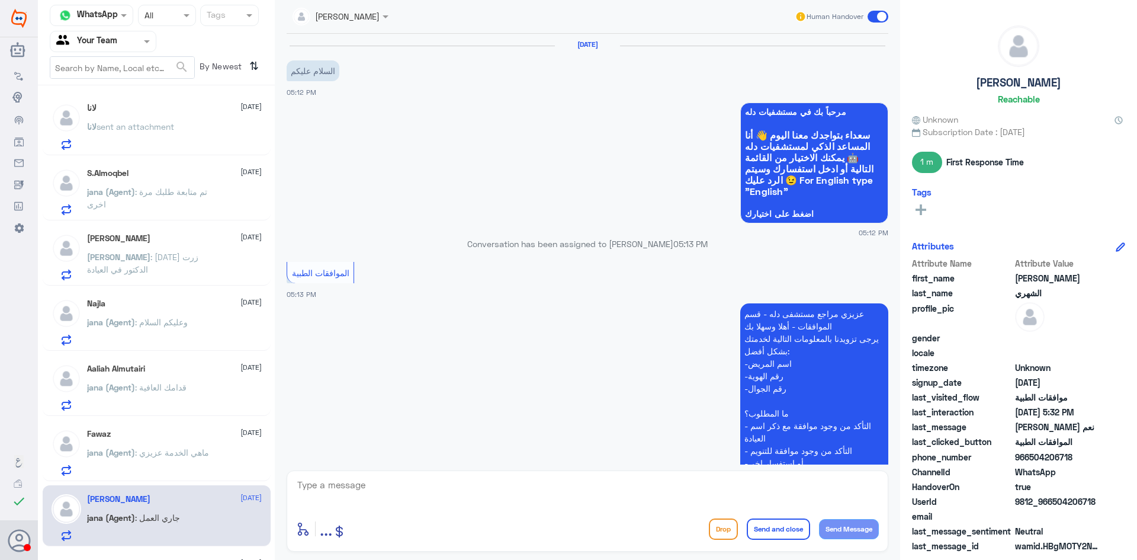
scroll to position [576, 0]
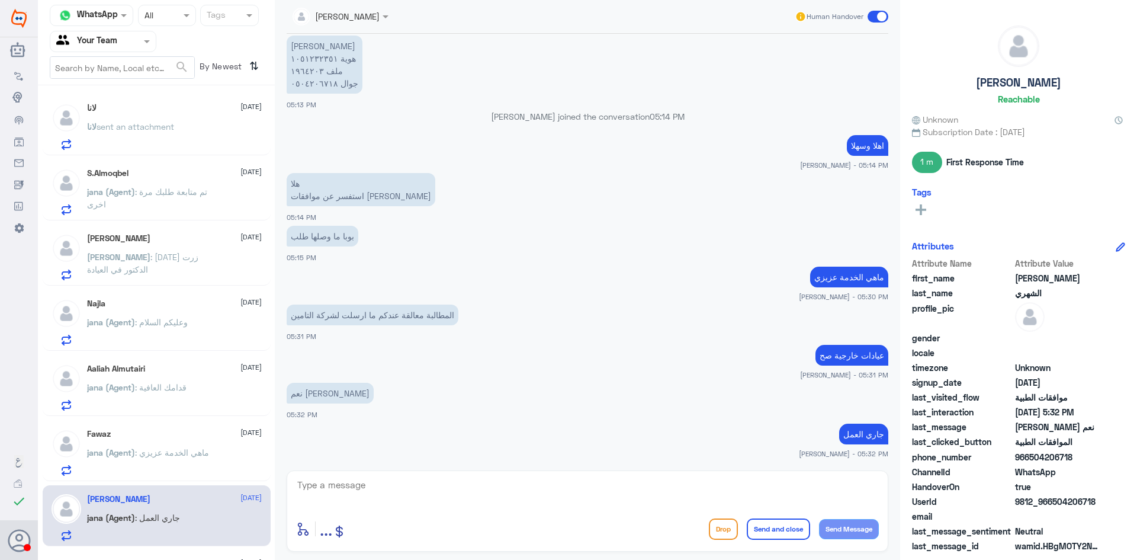
click at [115, 46] on input "text" at bounding box center [88, 41] width 65 height 14
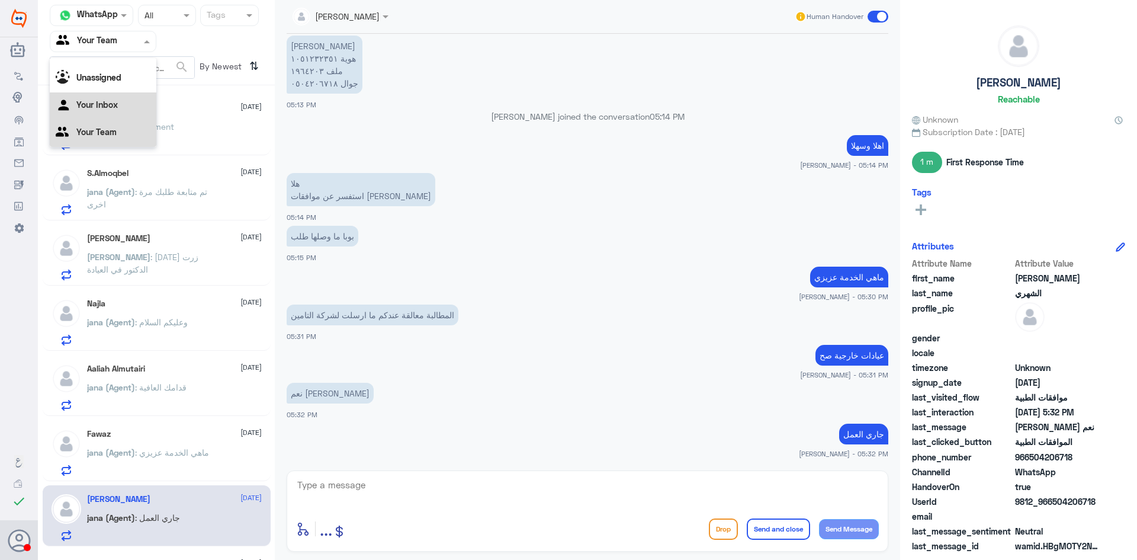
click at [117, 99] on div "Your Inbox" at bounding box center [103, 105] width 107 height 27
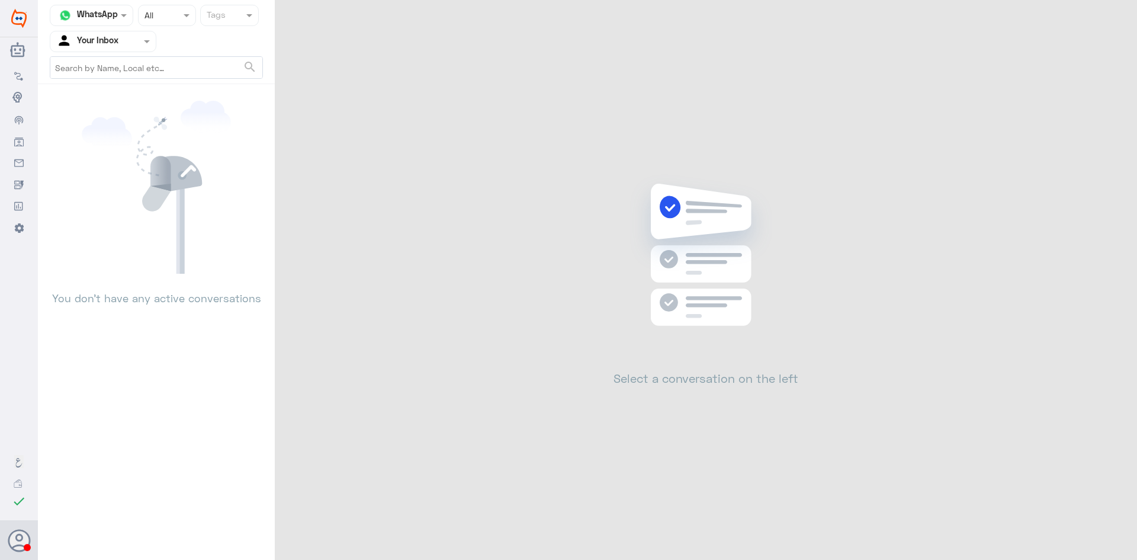
click at [121, 37] on input "text" at bounding box center [88, 41] width 65 height 14
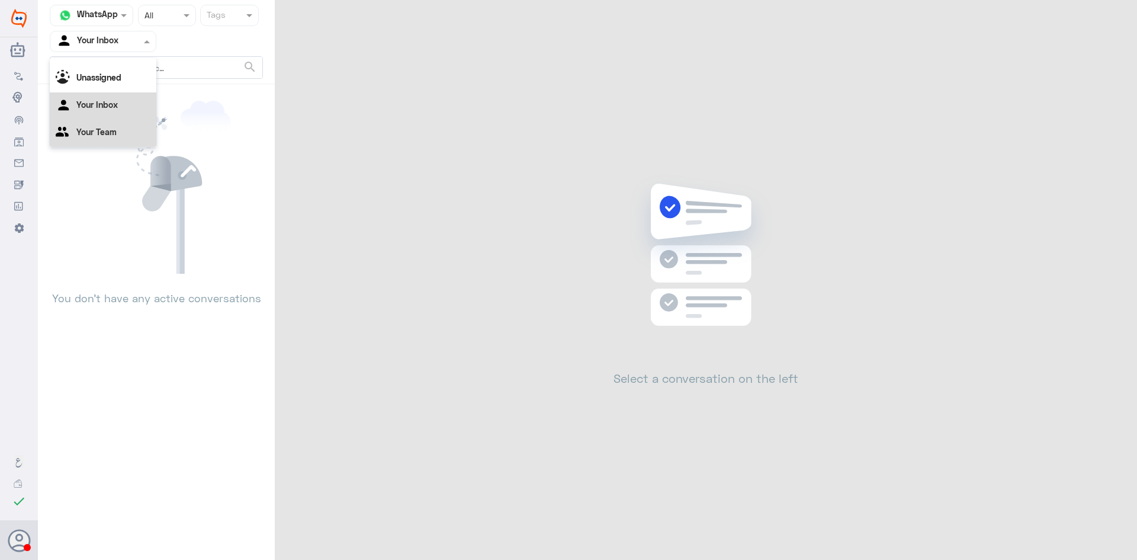
click at [100, 137] on Team "Your Team" at bounding box center [96, 132] width 40 height 10
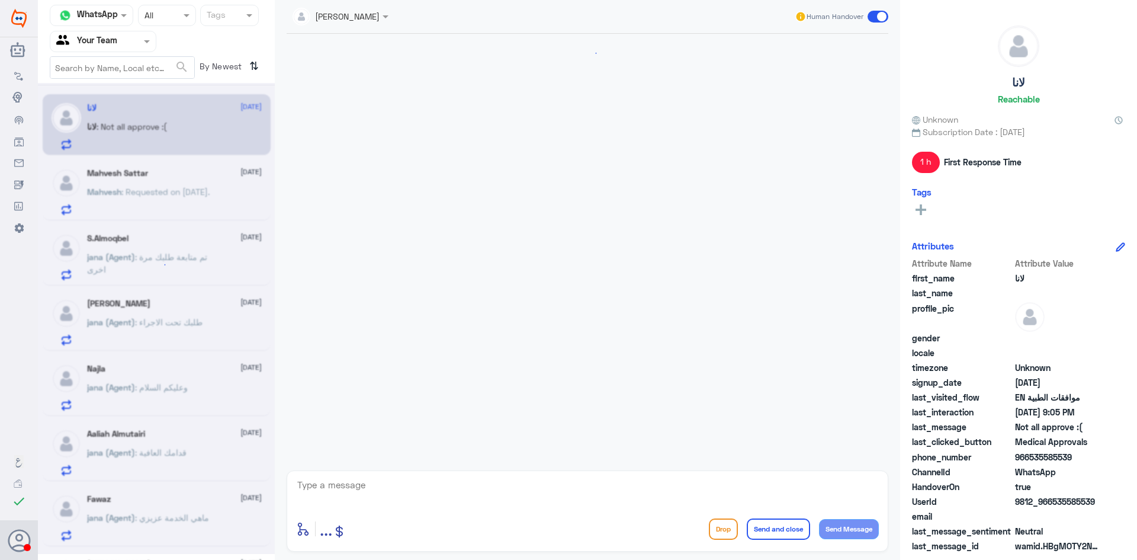
scroll to position [1267, 0]
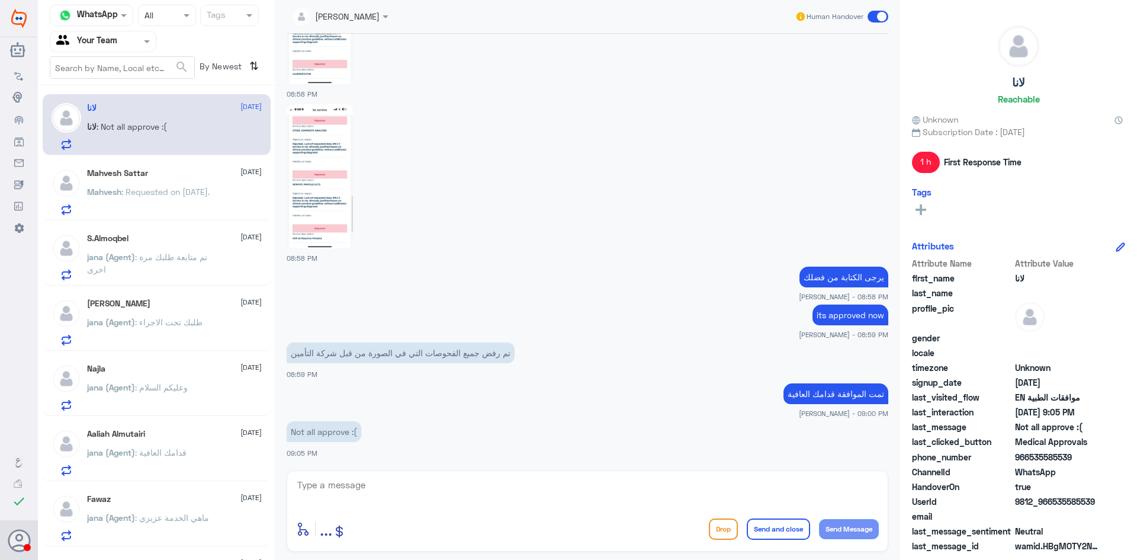
click at [150, 118] on div "لانا [DATE][PERSON_NAME] : Not all approve :(" at bounding box center [174, 126] width 175 height 47
click at [164, 183] on div "Mahvesh Sattar [DATE][PERSON_NAME] : Requested on [DATE]." at bounding box center [174, 191] width 175 height 47
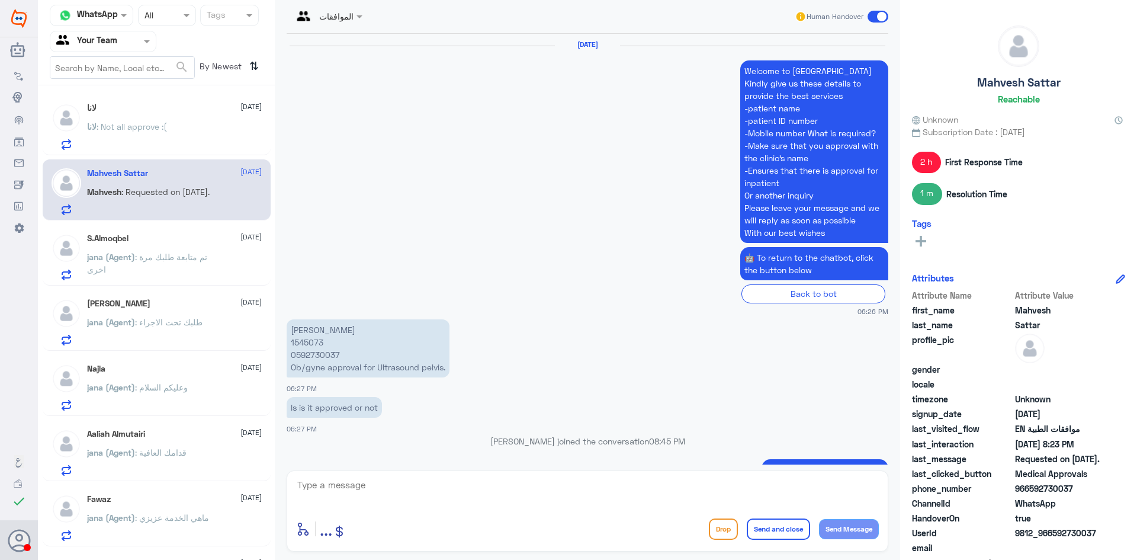
scroll to position [1246, 0]
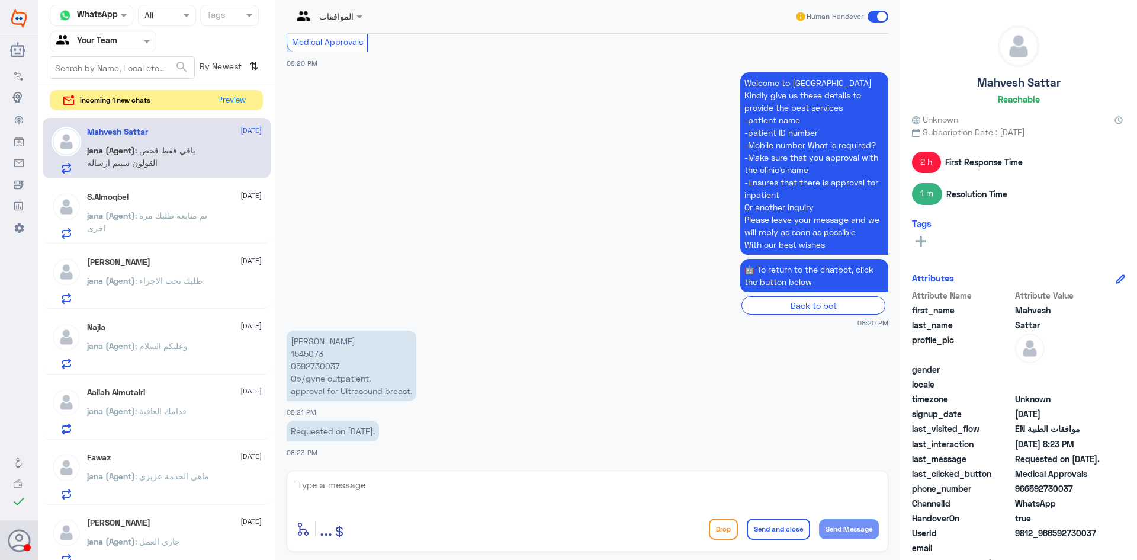
click at [694, 375] on app-msgs-text "[PERSON_NAME] 1545073 0592730037 Ob/gyne outpatient. approval for Ultrasound br…" at bounding box center [588, 366] width 602 height 72
click at [695, 374] on app-msgs-text "[PERSON_NAME] 1545073 0592730037 Ob/gyne outpatient. approval for Ultrasound br…" at bounding box center [588, 366] width 602 height 72
click at [139, 214] on span ": تم متابعة طلبك مرة اخرى" at bounding box center [147, 221] width 120 height 23
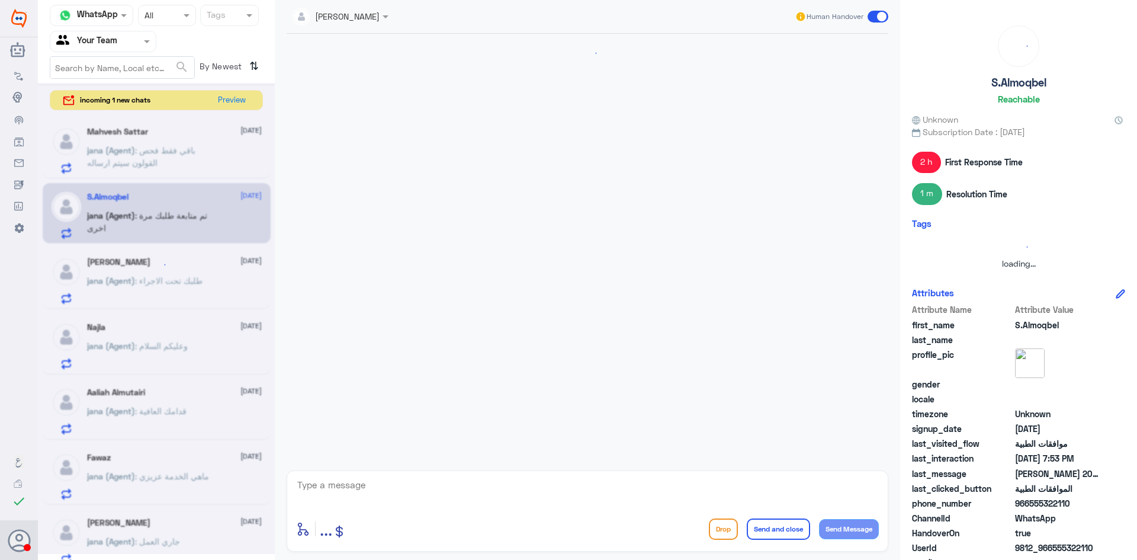
scroll to position [374, 0]
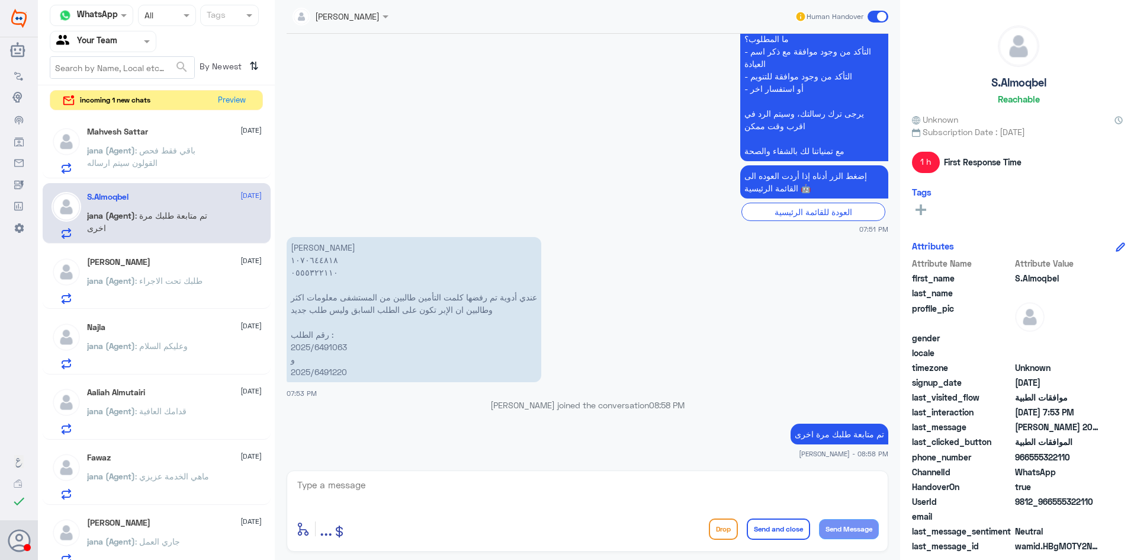
click at [155, 134] on div "Mahvesh Sattar [DATE]" at bounding box center [174, 132] width 175 height 10
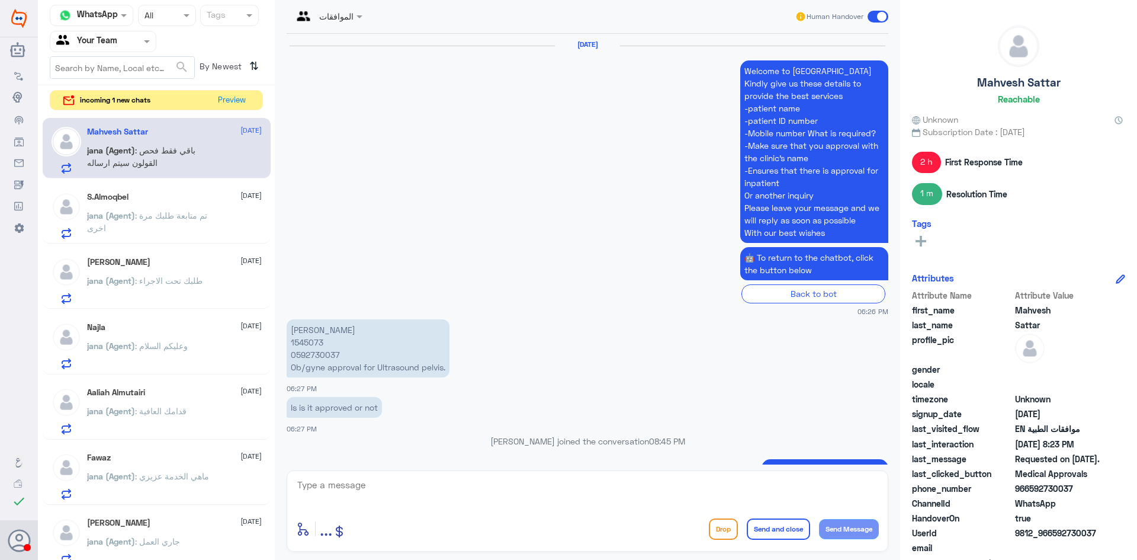
scroll to position [1246, 0]
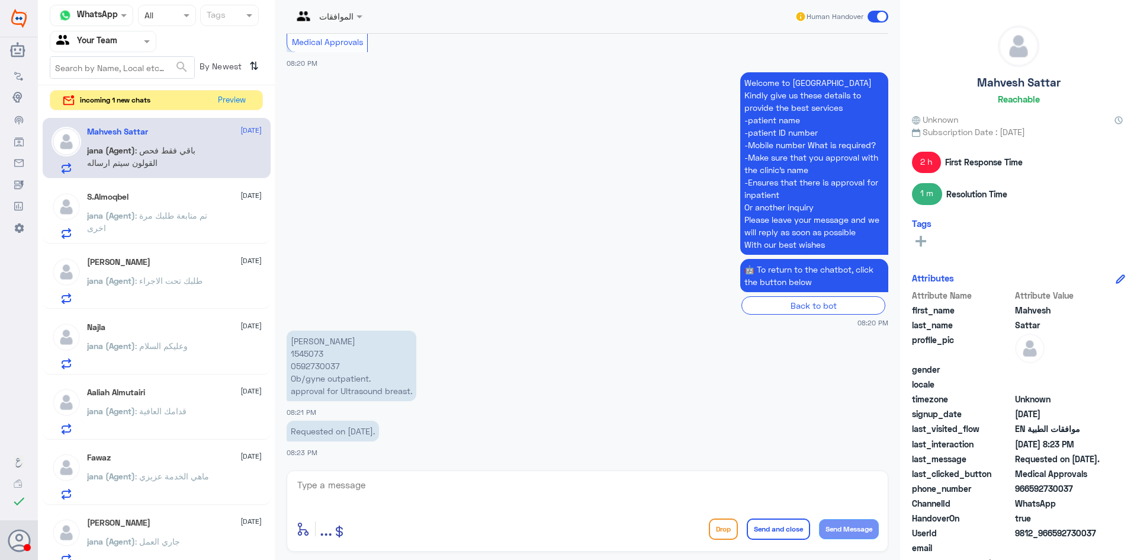
drag, startPoint x: 291, startPoint y: 343, endPoint x: 449, endPoint y: 404, distance: 170.0
click at [449, 404] on div "[PERSON_NAME] 1545073 0592730037 Ob/gyne outpatient. approval for Ultrasound br…" at bounding box center [588, 372] width 602 height 90
copy div "[PERSON_NAME] 1545073 0592730037 Ob/gyne outpatient. approval for Ultrasound br…"
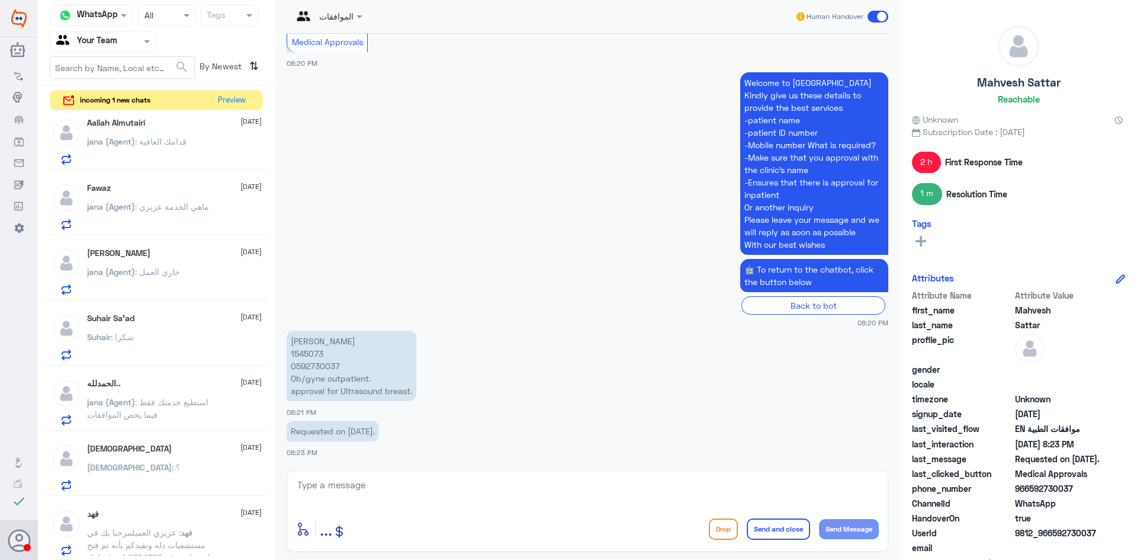
scroll to position [271, 0]
click at [147, 323] on div "Suhair Sa’ad [DATE] Suhair : شكرا" at bounding box center [174, 334] width 175 height 47
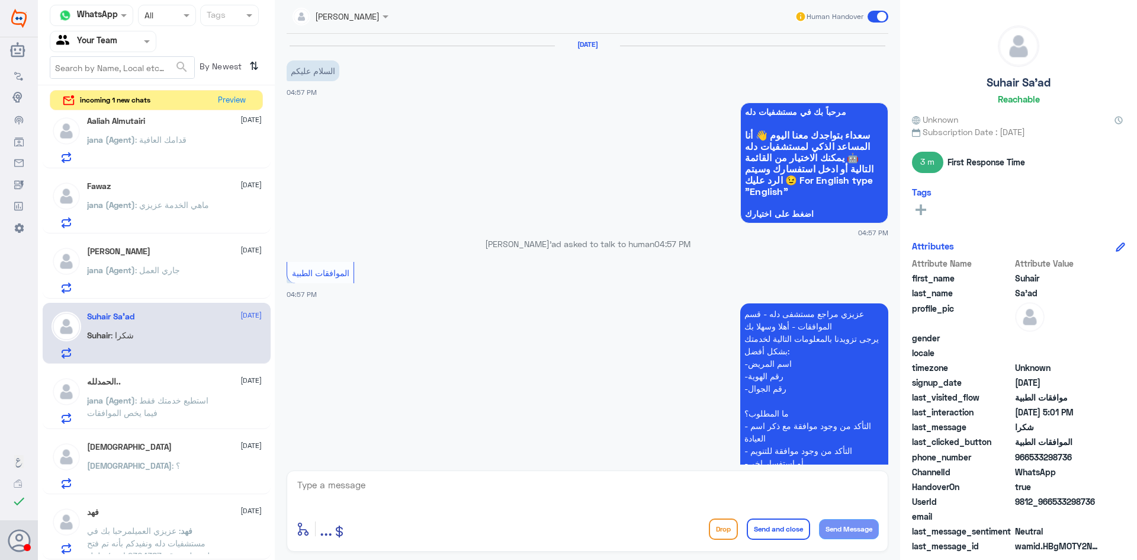
scroll to position [851, 0]
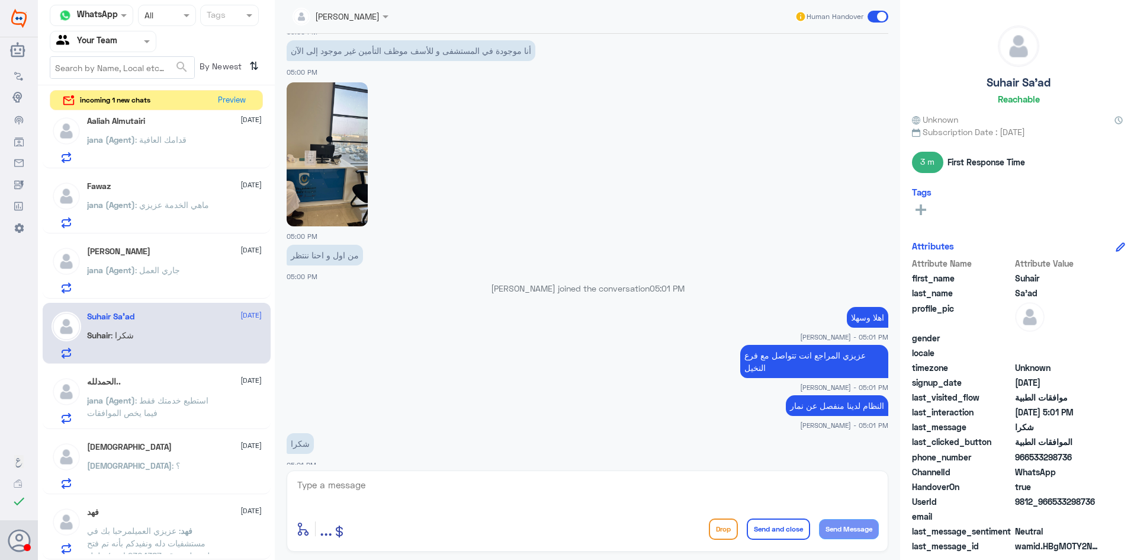
click at [596, 507] on div at bounding box center [587, 493] width 583 height 32
click at [132, 393] on div "ال[PERSON_NAME].. [DATE] [PERSON_NAME] (Agent) : استطيع خدمتك فقط فيما يخص المو…" at bounding box center [174, 400] width 175 height 47
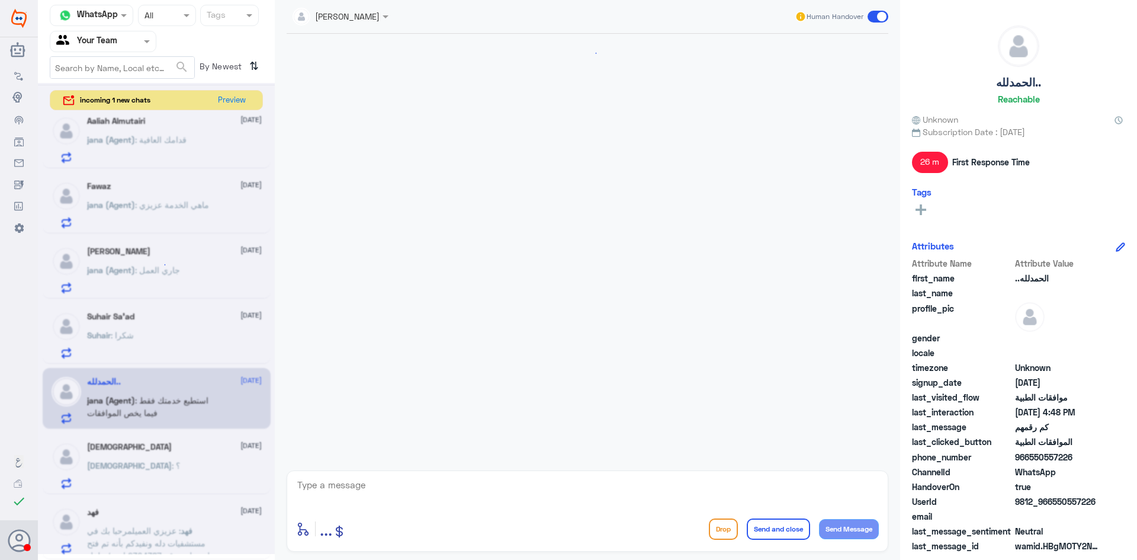
scroll to position [710, 0]
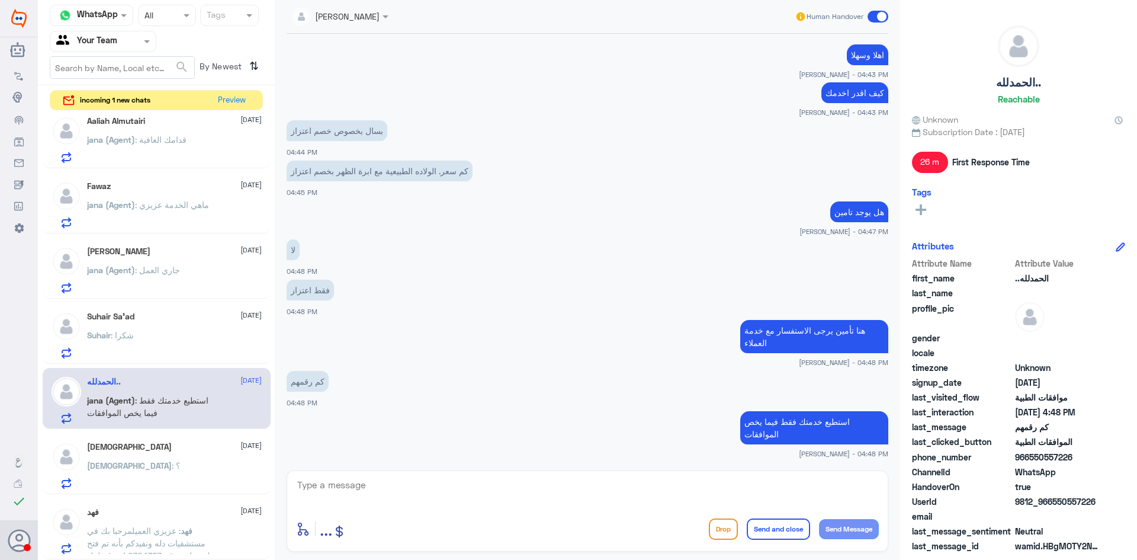
click at [121, 458] on div "ISJ [DATE] ISJ : ؟" at bounding box center [174, 465] width 175 height 47
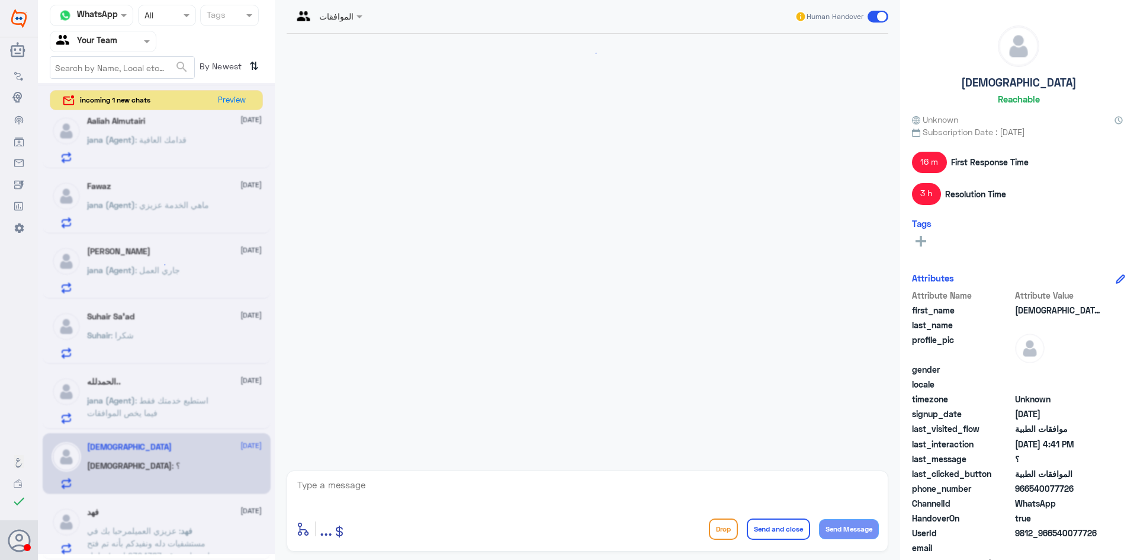
scroll to position [1290, 0]
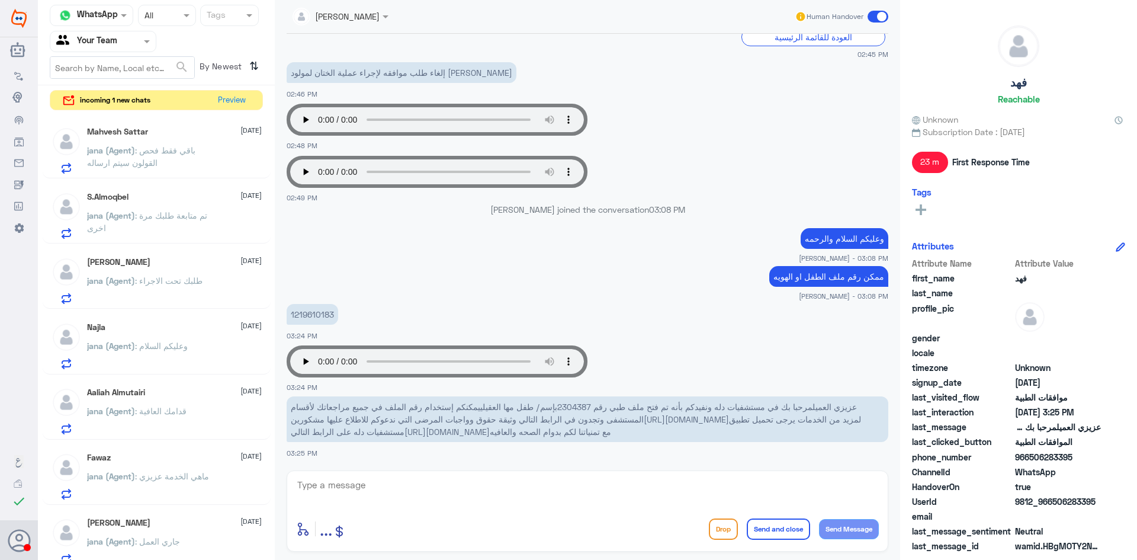
click at [123, 152] on span "jana (Agent)" at bounding box center [111, 150] width 48 height 10
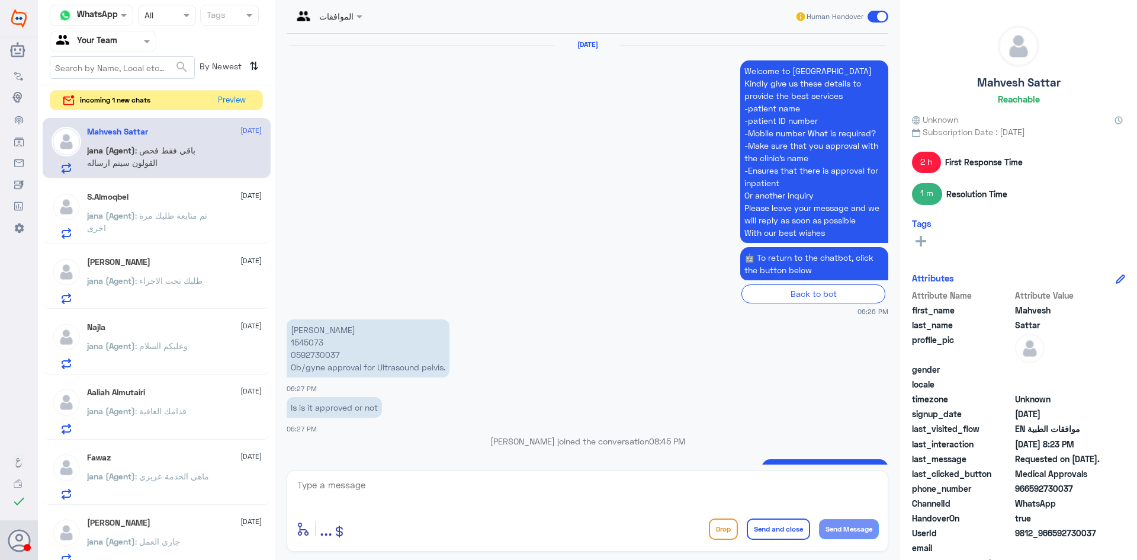
scroll to position [1246, 0]
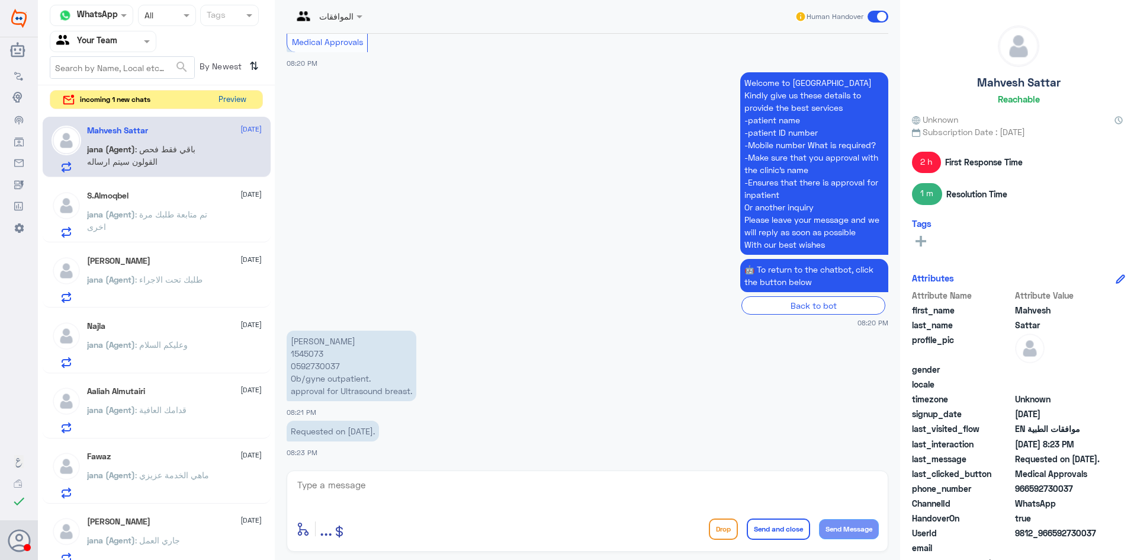
click at [241, 102] on button "Preview" at bounding box center [232, 100] width 37 height 18
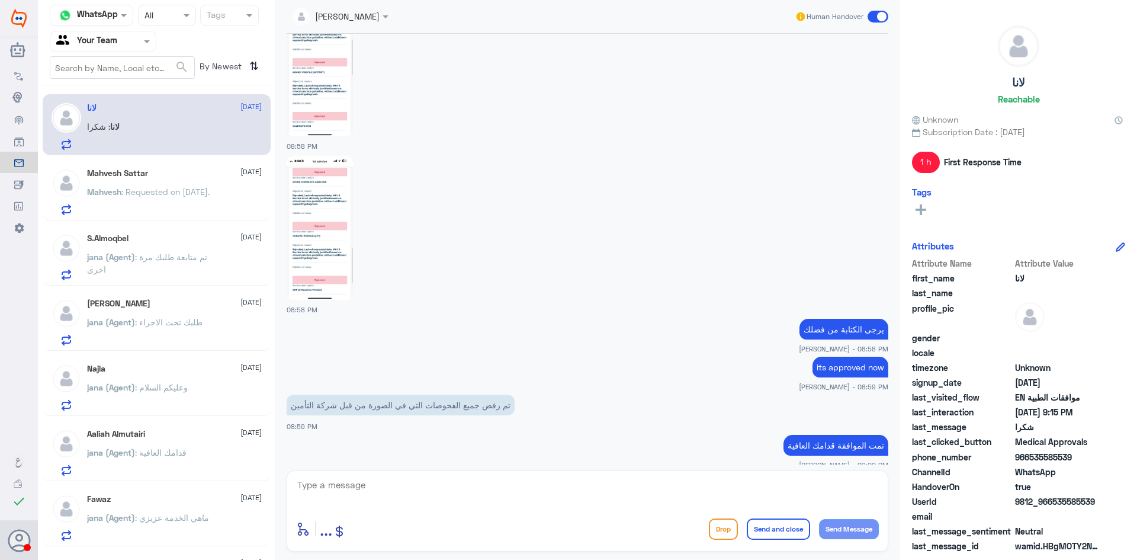
scroll to position [1031, 0]
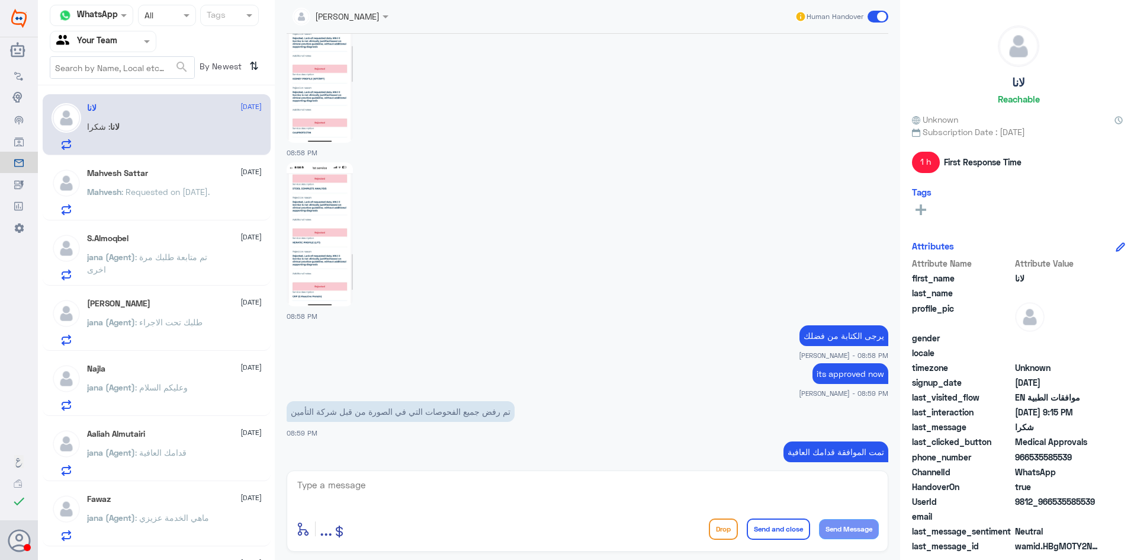
click at [153, 110] on div "لانا [DATE]" at bounding box center [174, 108] width 175 height 10
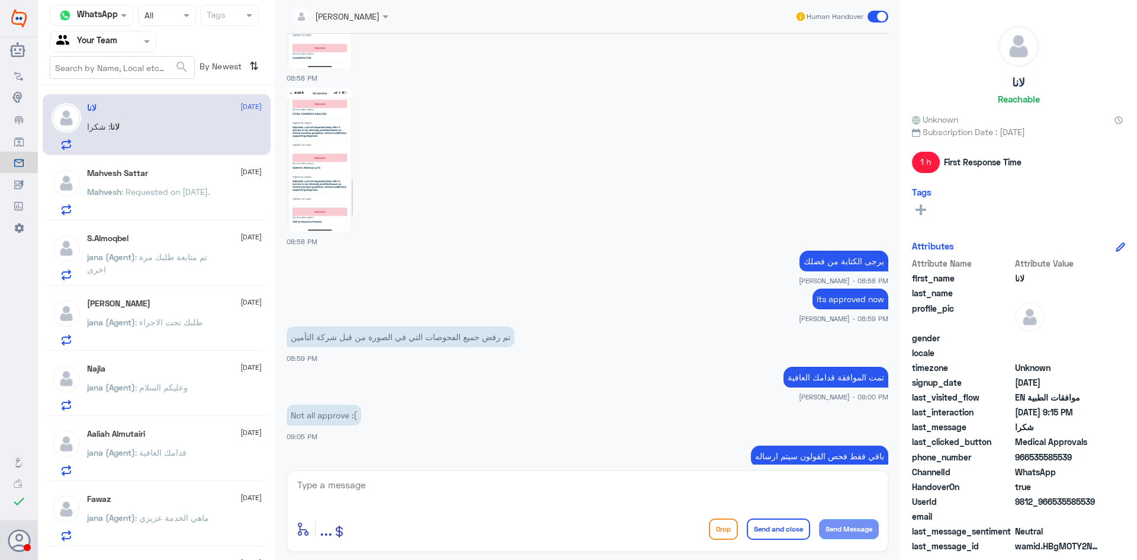
scroll to position [1209, 0]
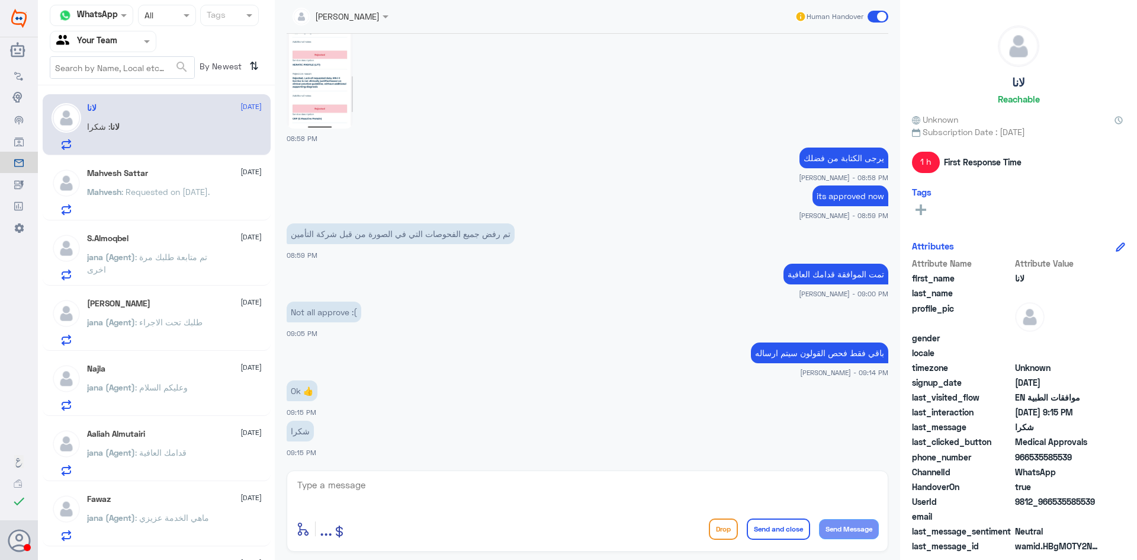
click at [153, 184] on div "Mahvesh Sattar [DATE][PERSON_NAME] : Requested on [DATE]." at bounding box center [174, 191] width 175 height 47
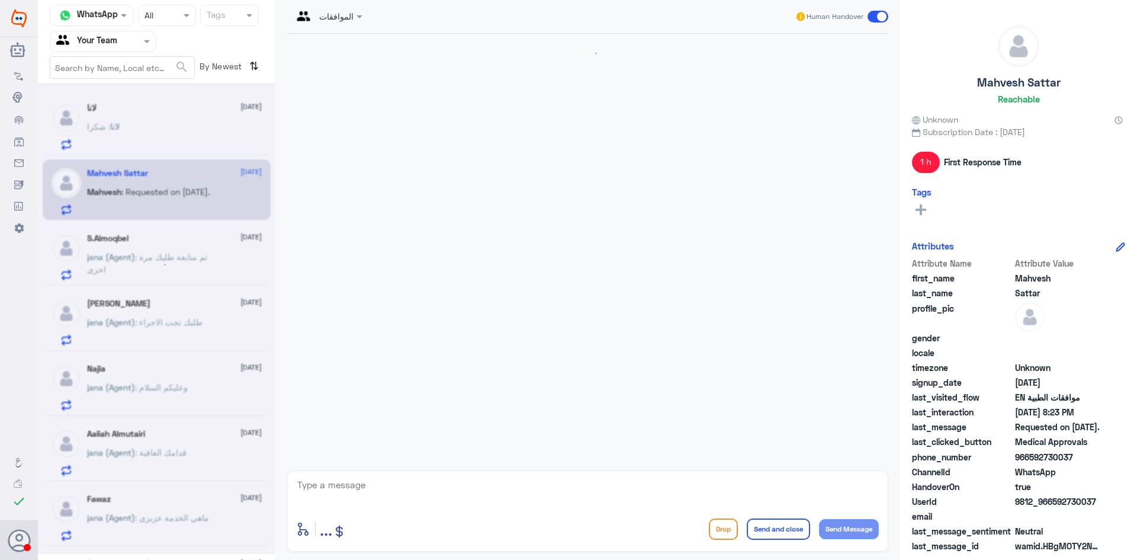
scroll to position [1246, 0]
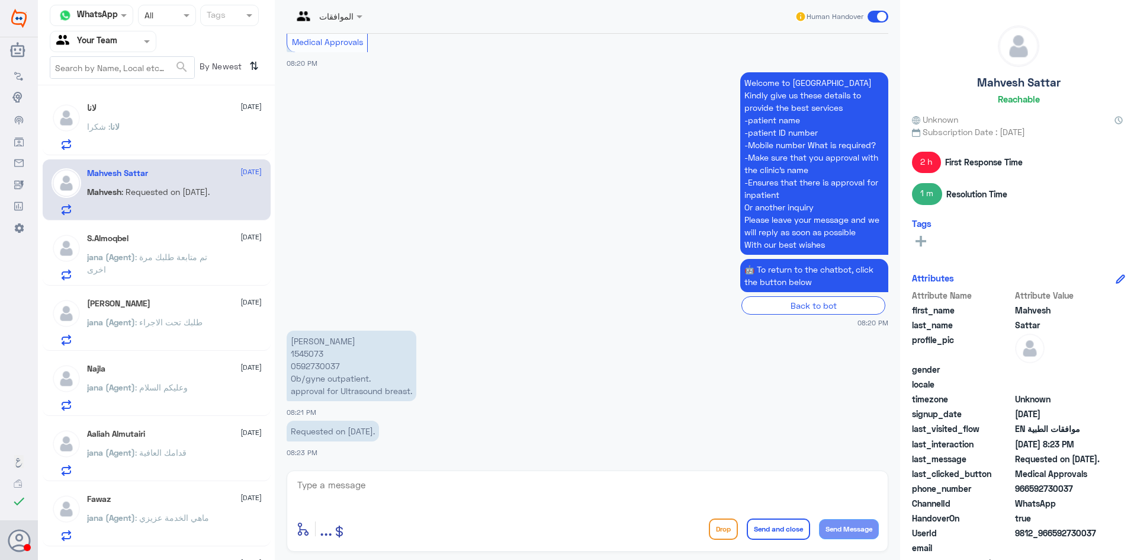
click at [129, 126] on div "لانا : شكرا" at bounding box center [174, 136] width 175 height 27
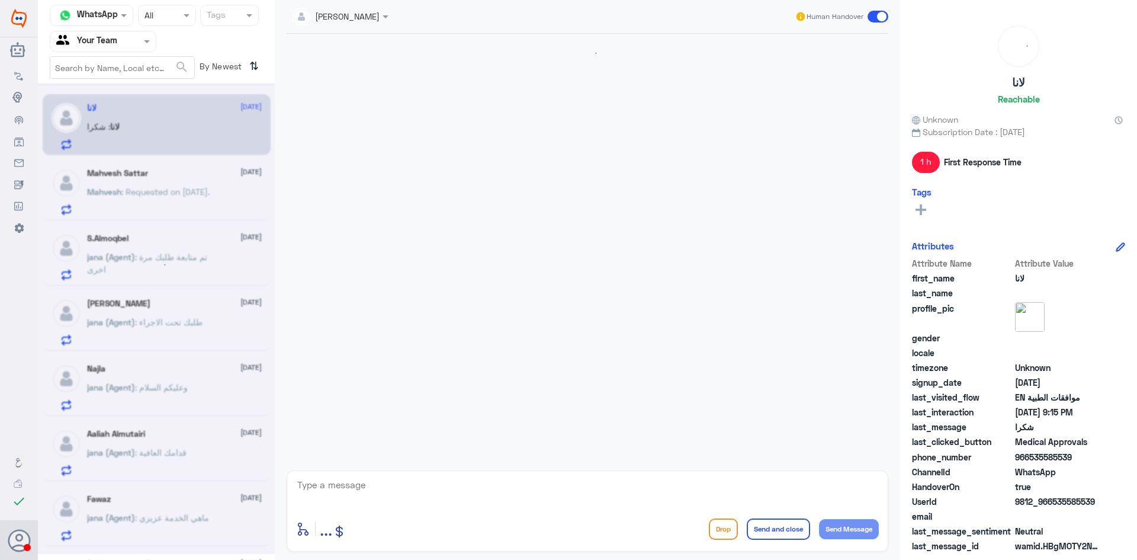
scroll to position [1209, 0]
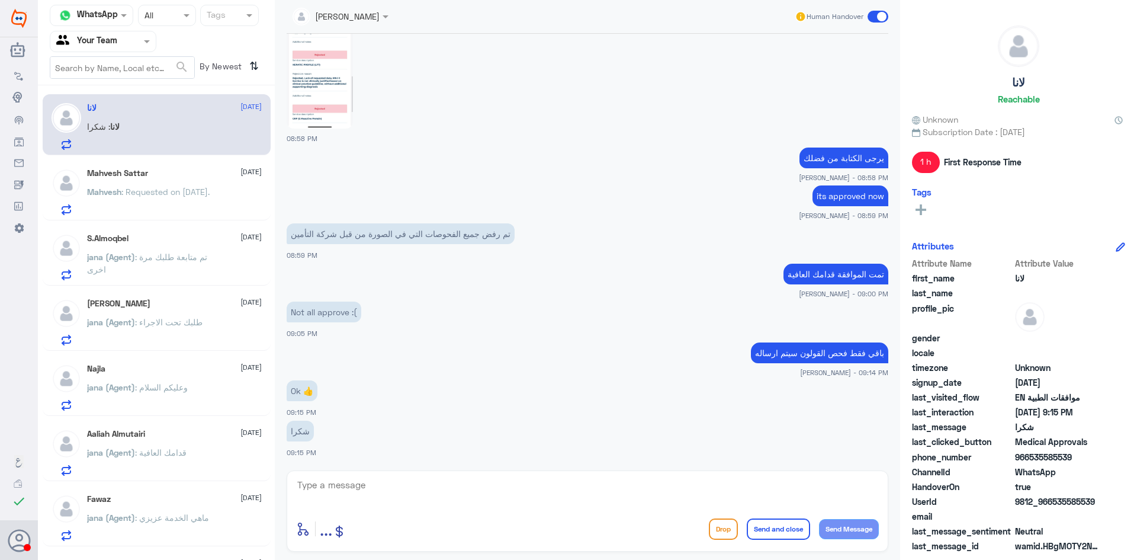
click at [176, 255] on span ": تم متابعة طلبك مرة اخرى" at bounding box center [147, 263] width 120 height 23
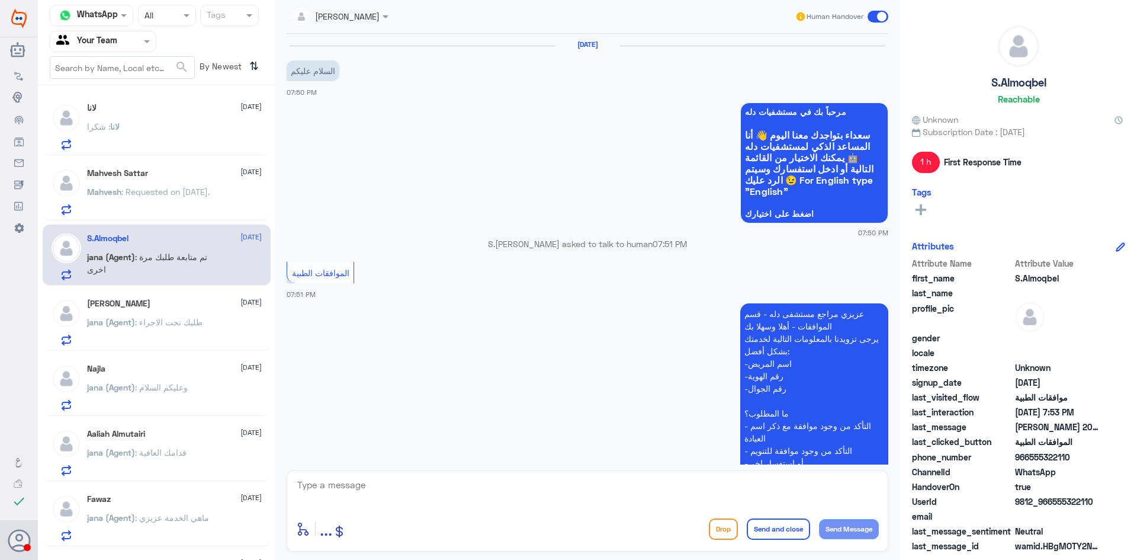
scroll to position [374, 0]
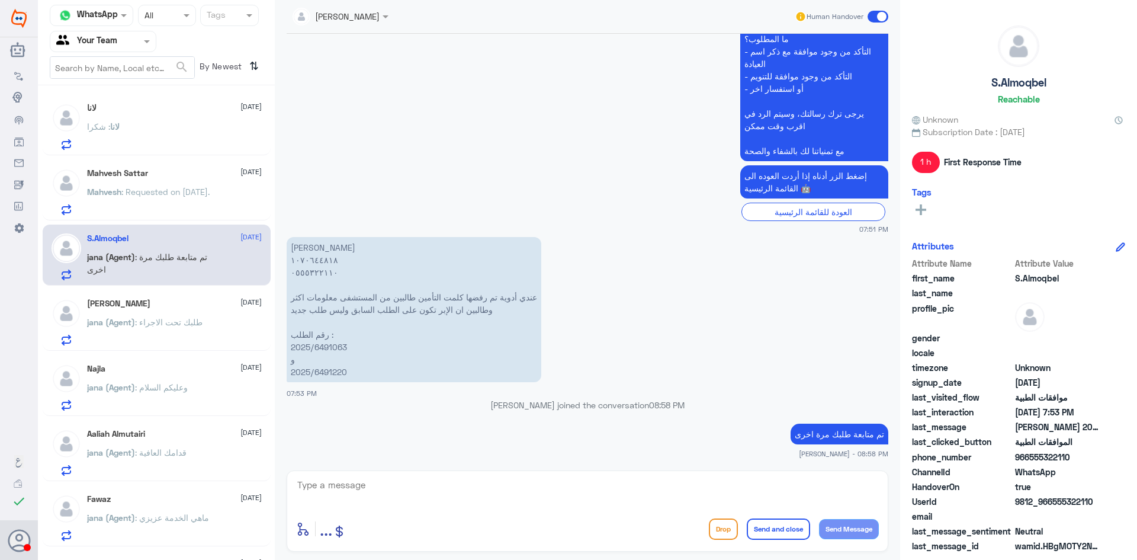
click at [162, 178] on div "Mahvesh Sattar [DATE][PERSON_NAME] : Requested on [DATE]." at bounding box center [174, 191] width 175 height 47
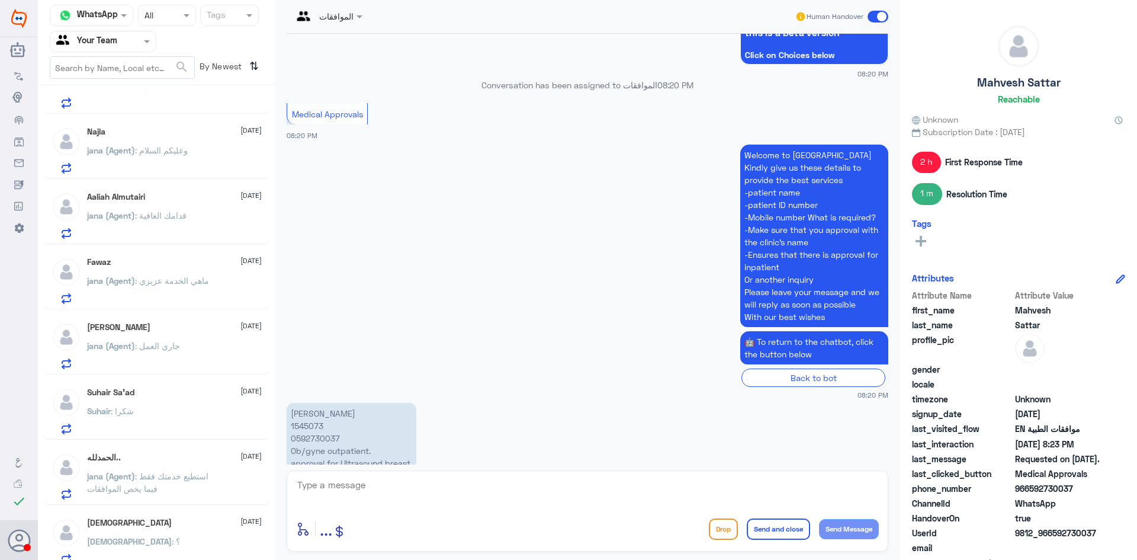
scroll to position [1246, 0]
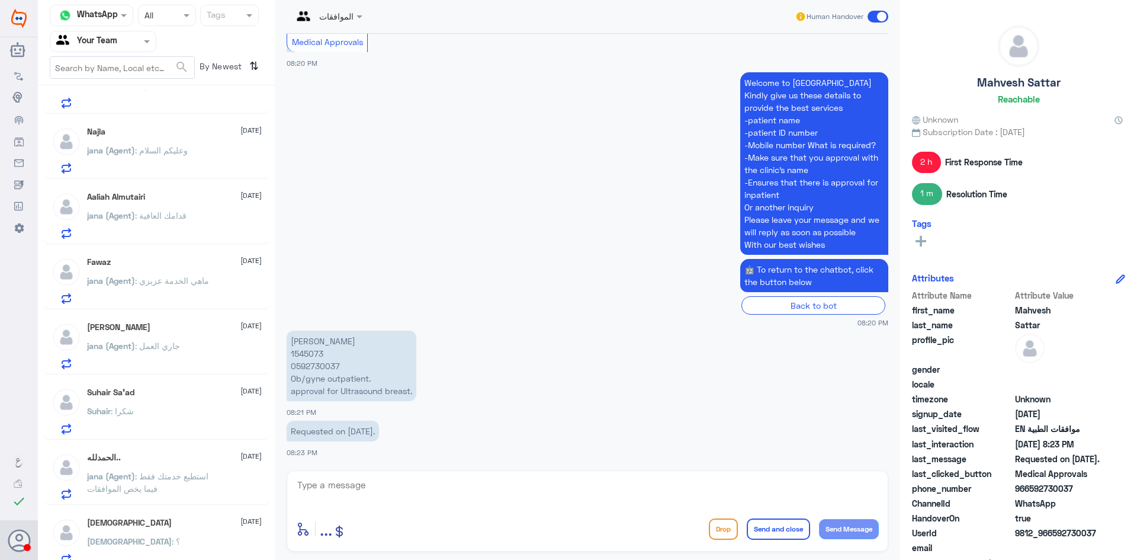
drag, startPoint x: 293, startPoint y: 341, endPoint x: 545, endPoint y: 426, distance: 265.5
click at [521, 420] on div "[DATE] Welcome to [GEOGRAPHIC_DATA] Kindly give us these details to provide the…" at bounding box center [587, 249] width 613 height 430
click at [311, 374] on p "[PERSON_NAME] 1545073 0592730037 Ob/gyne outpatient. approval for Ultrasound br…" at bounding box center [352, 365] width 130 height 70
drag, startPoint x: 295, startPoint y: 341, endPoint x: 361, endPoint y: 373, distance: 73.1
click at [411, 393] on p "[PERSON_NAME] 1545073 0592730037 Ob/gyne outpatient. approval for Ultrasound br…" at bounding box center [352, 365] width 130 height 70
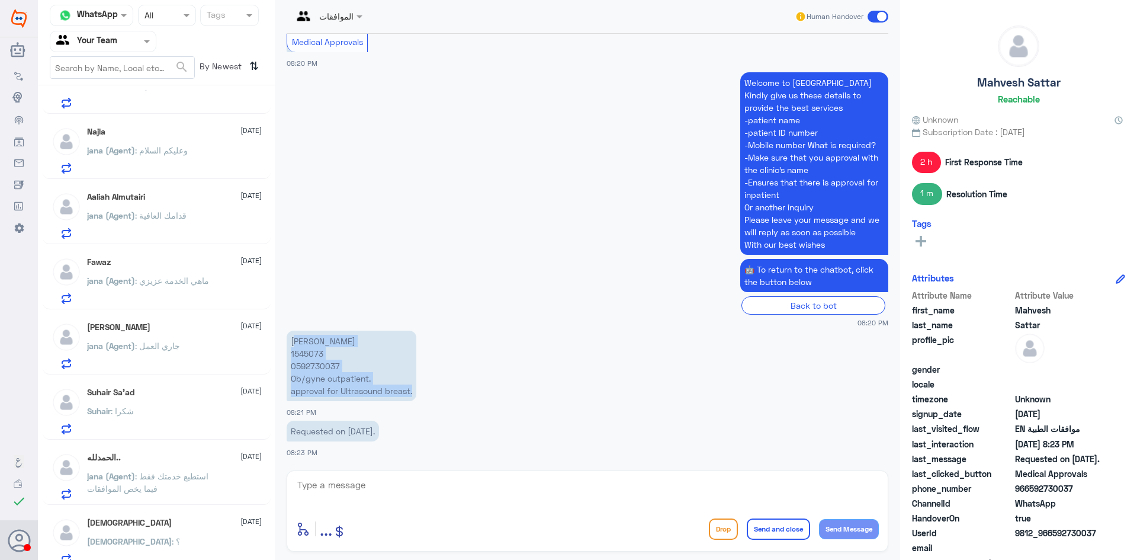
drag, startPoint x: 334, startPoint y: 355, endPoint x: 291, endPoint y: 345, distance: 44.5
click at [334, 355] on p "[PERSON_NAME] 1545073 0592730037 Ob/gyne outpatient. approval for Ultrasound br…" at bounding box center [352, 365] width 130 height 70
drag, startPoint x: 292, startPoint y: 340, endPoint x: 426, endPoint y: 388, distance: 142.7
click at [423, 391] on app-msgs-text "[PERSON_NAME] 1545073 0592730037 Ob/gyne outpatient. approval for Ultrasound br…" at bounding box center [588, 366] width 602 height 72
copy p "[PERSON_NAME] 1545073 0592730037 Ob/gyne outpatient. approval for Ultrasound br…"
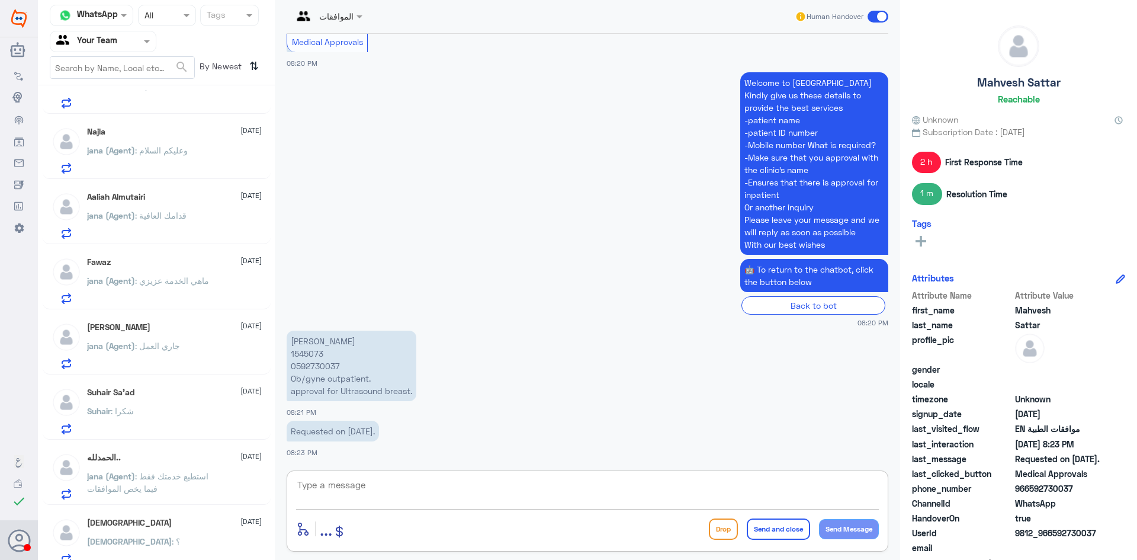
click at [446, 489] on textarea at bounding box center [587, 491] width 583 height 29
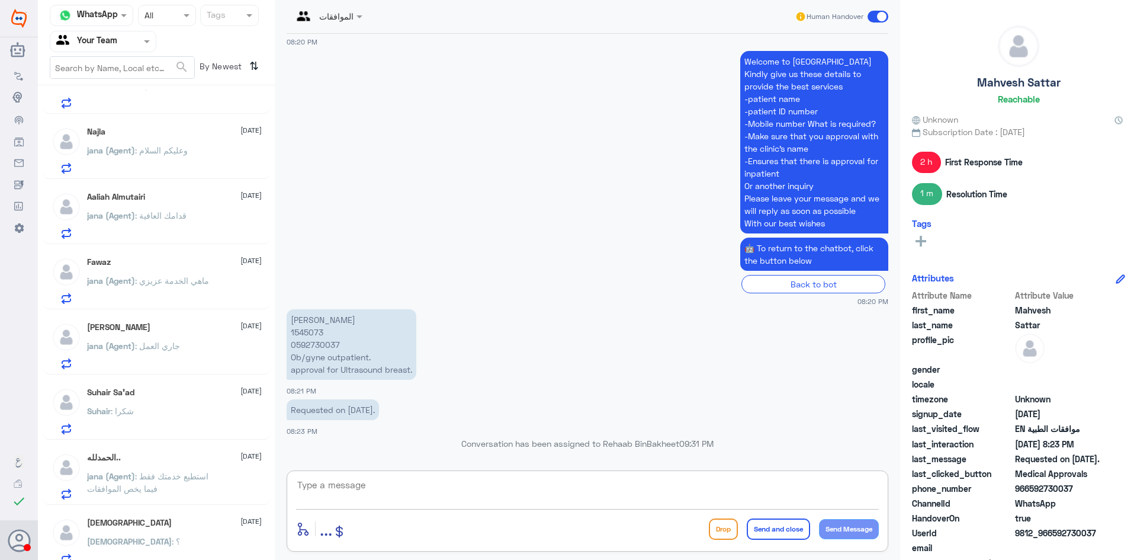
click at [482, 477] on textarea at bounding box center [587, 491] width 583 height 29
type textarea "Y"
click at [454, 488] on textarea "for the service no need an approval you can do the service immediately" at bounding box center [587, 491] width 583 height 29
click at [449, 483] on textarea "for the service no need an approval you can do the service immediately" at bounding box center [587, 491] width 583 height 29
click at [711, 487] on textarea "for the service no need an approval as per your policy you can do the service i…" at bounding box center [587, 491] width 583 height 29
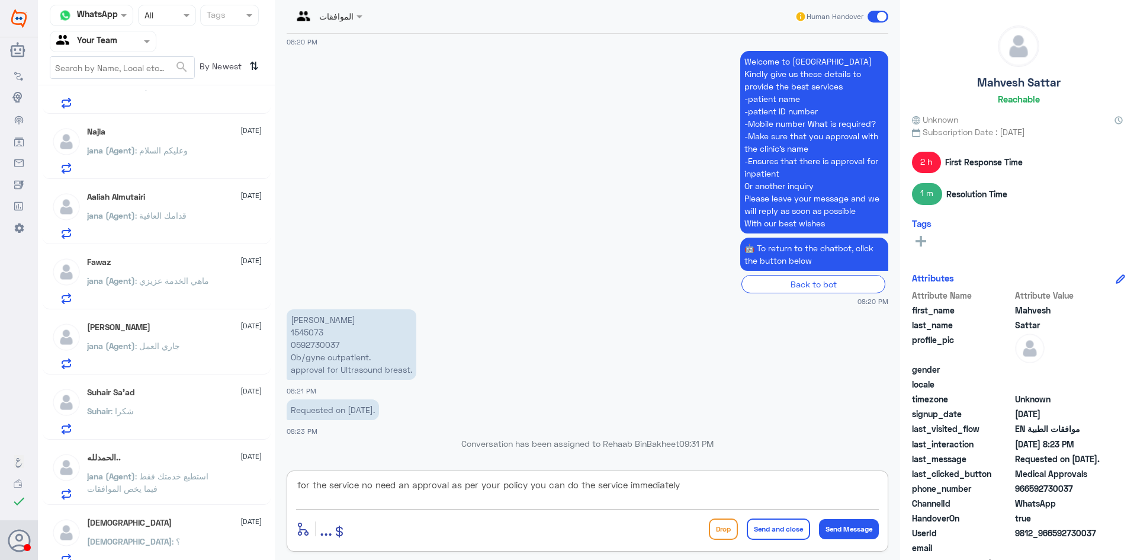
type textarea "for the service no need an approval as per your policy you can do the service i…"
click at [776, 529] on button "Send and close" at bounding box center [778, 528] width 63 height 21
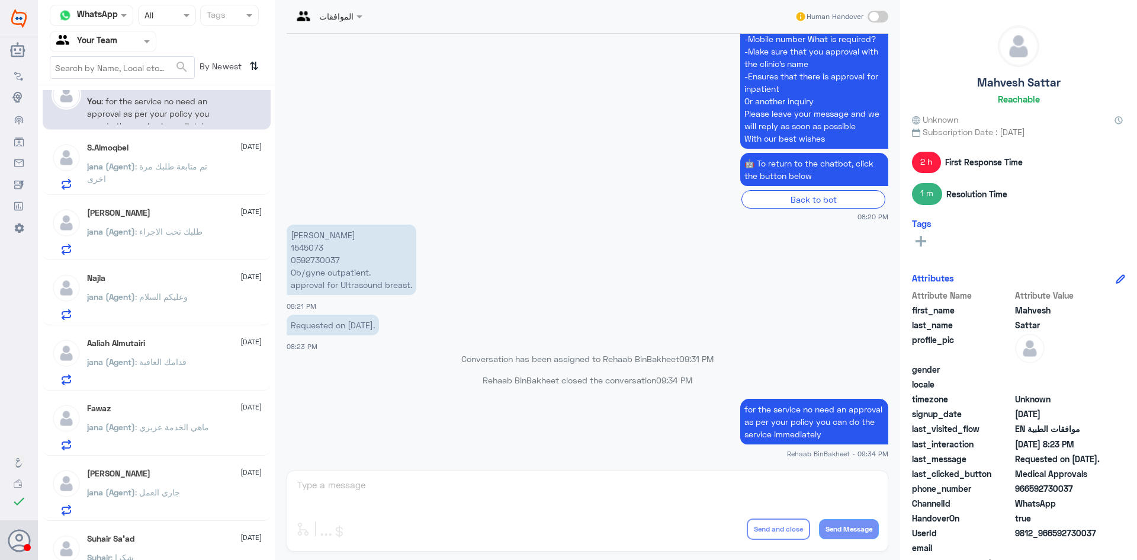
scroll to position [0, 0]
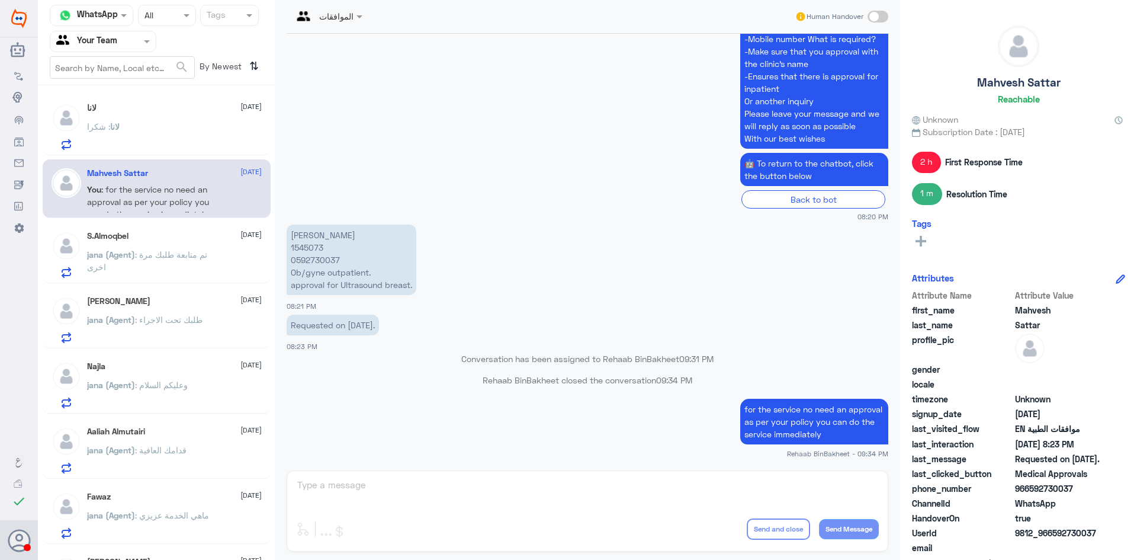
click at [117, 122] on span "لانا" at bounding box center [114, 126] width 9 height 10
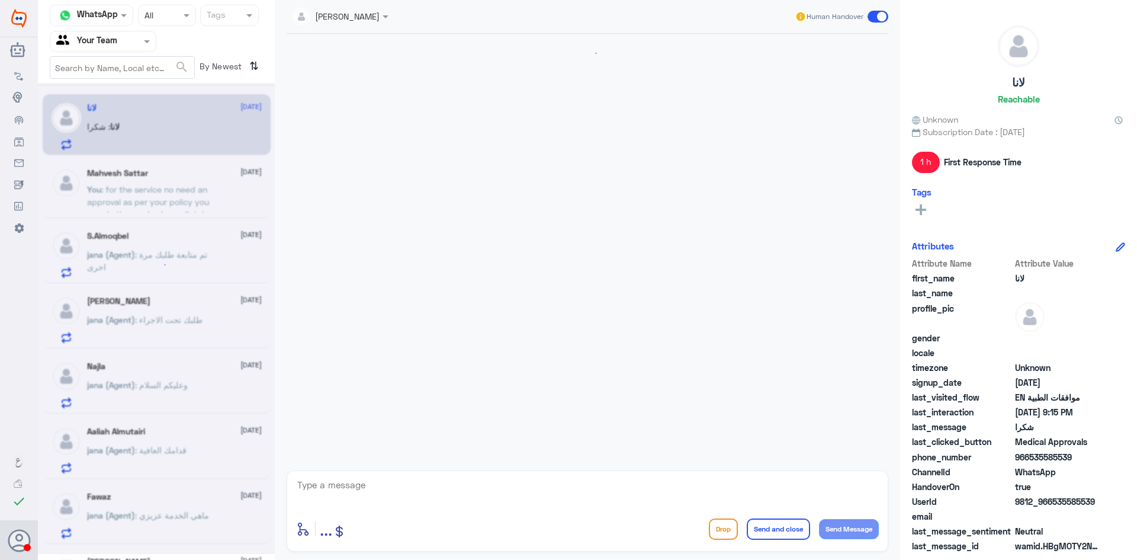
scroll to position [1209, 0]
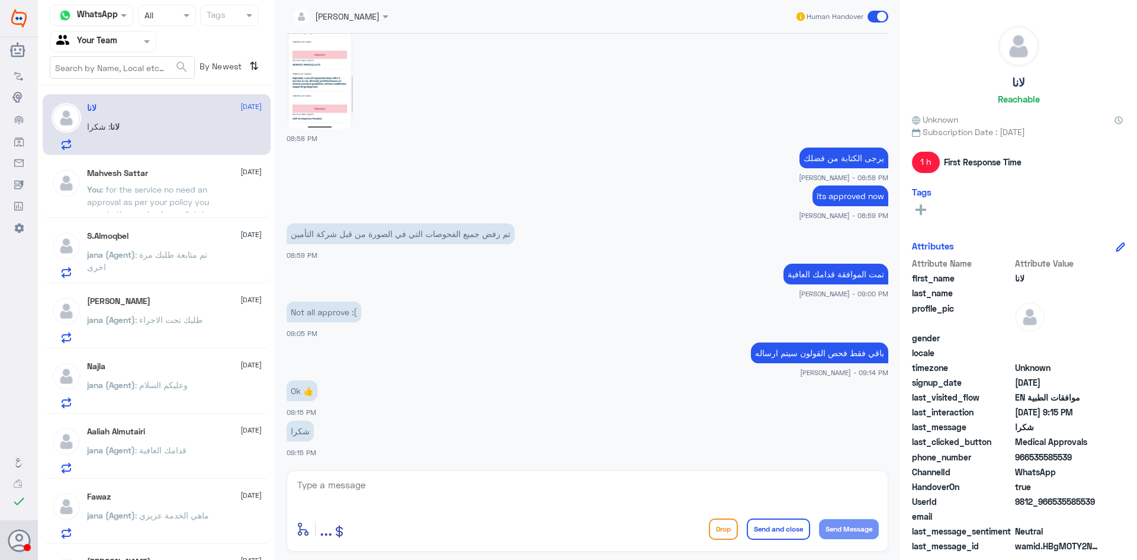
click at [141, 196] on p "You : for the service no need an approval as per your policy you can do the ser…" at bounding box center [153, 198] width 133 height 30
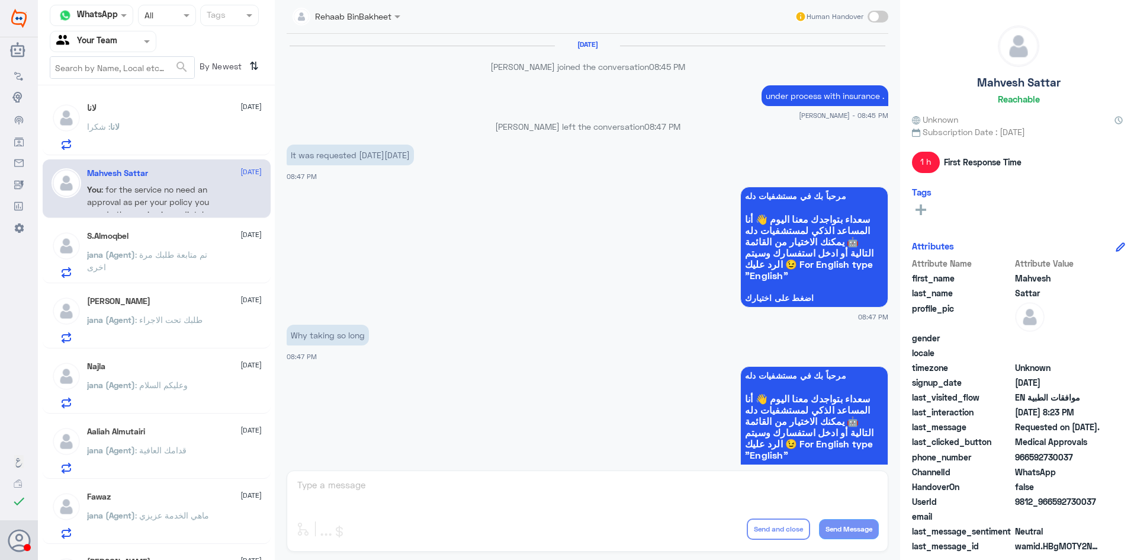
scroll to position [978, 0]
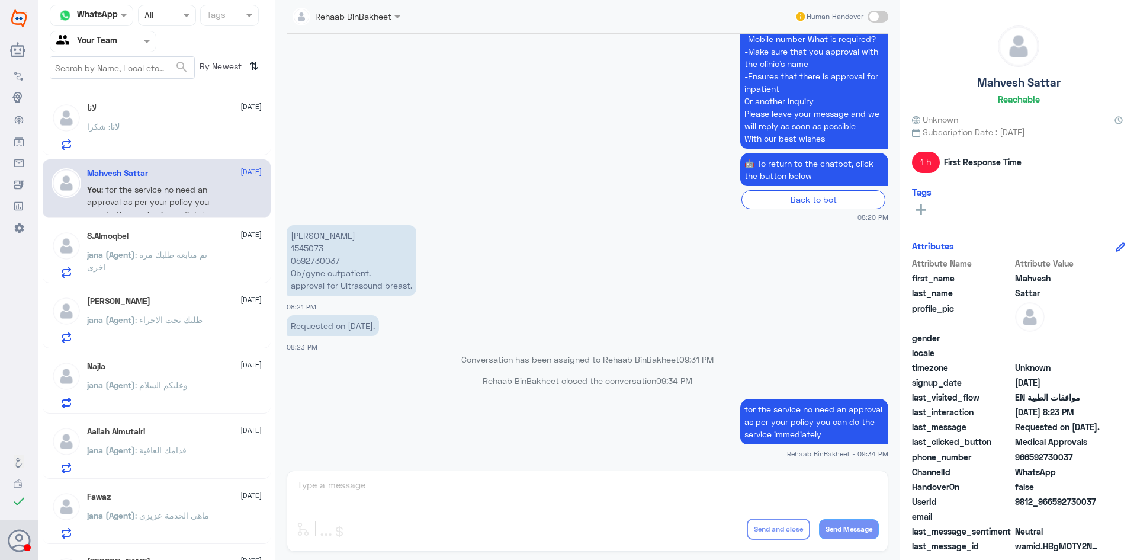
click at [123, 257] on span "jana (Agent)" at bounding box center [111, 254] width 48 height 10
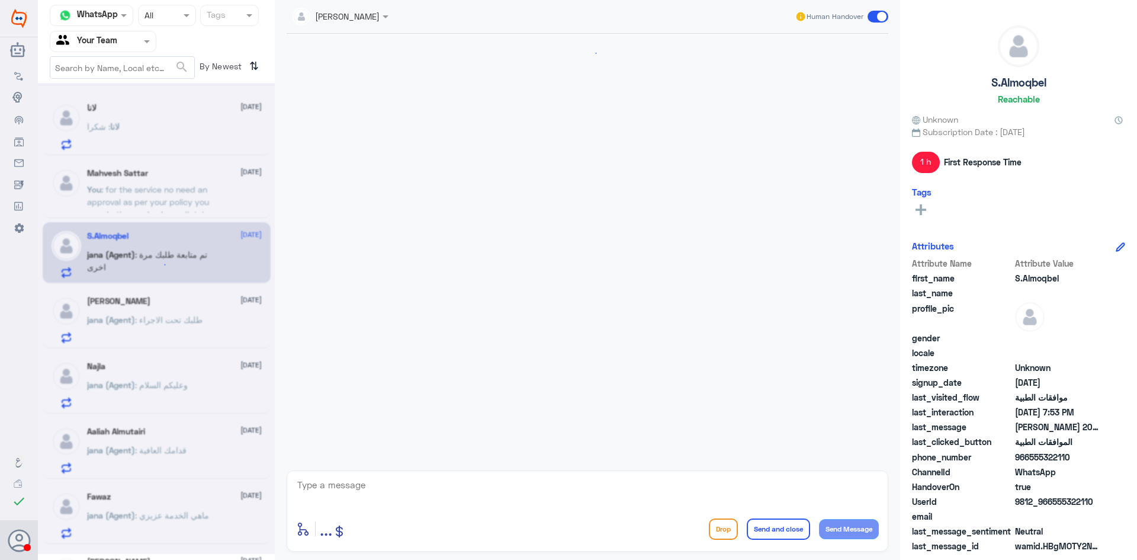
scroll to position [374, 0]
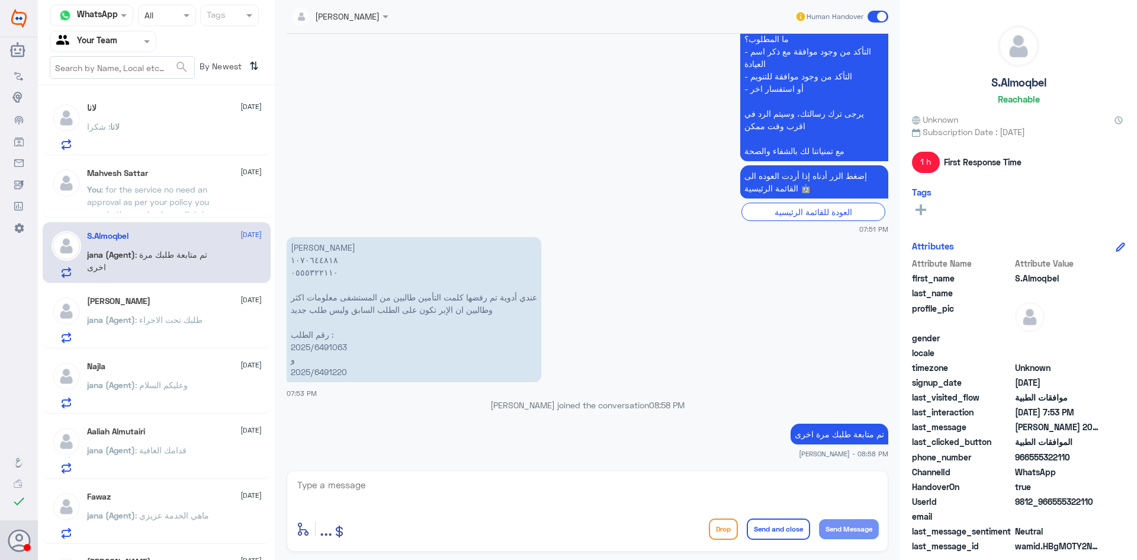
click at [140, 313] on div "[PERSON_NAME] [DATE][PERSON_NAME] (Agent) : طلبك تحت الاجراء" at bounding box center [174, 319] width 175 height 47
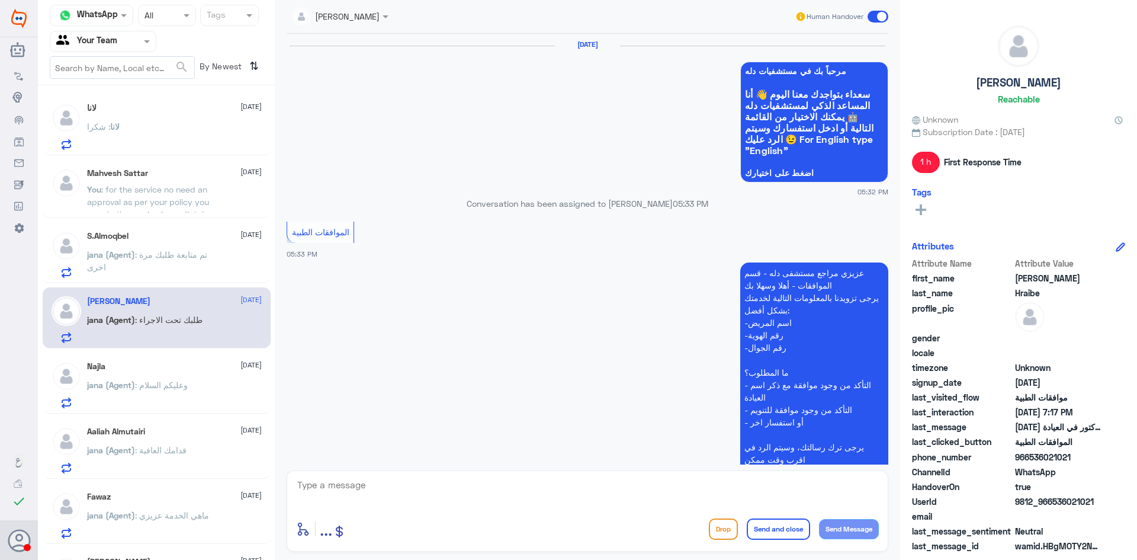
scroll to position [760, 0]
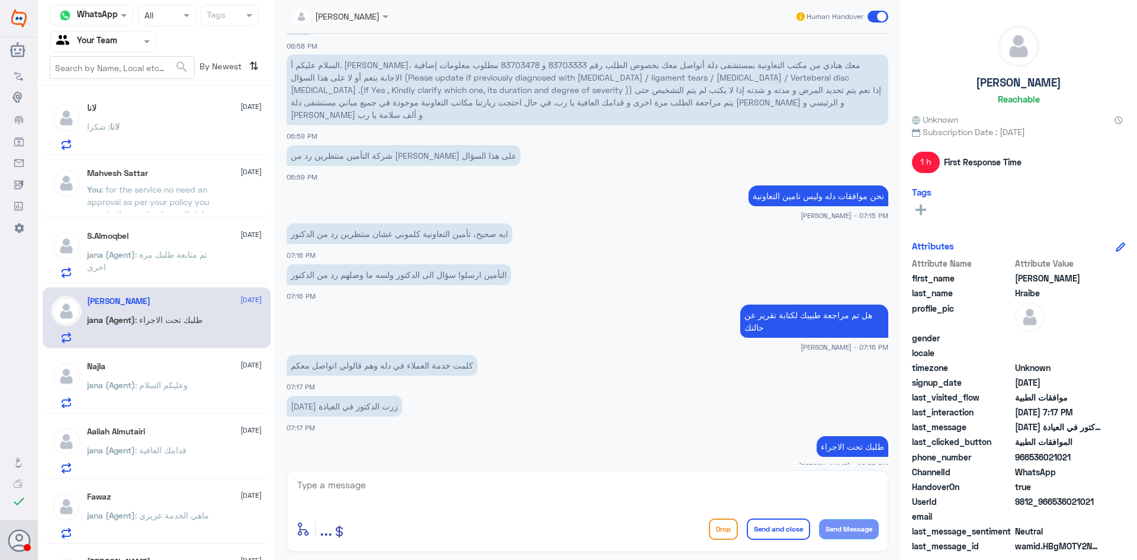
click at [162, 388] on span ": وعليكم السلام" at bounding box center [161, 385] width 53 height 10
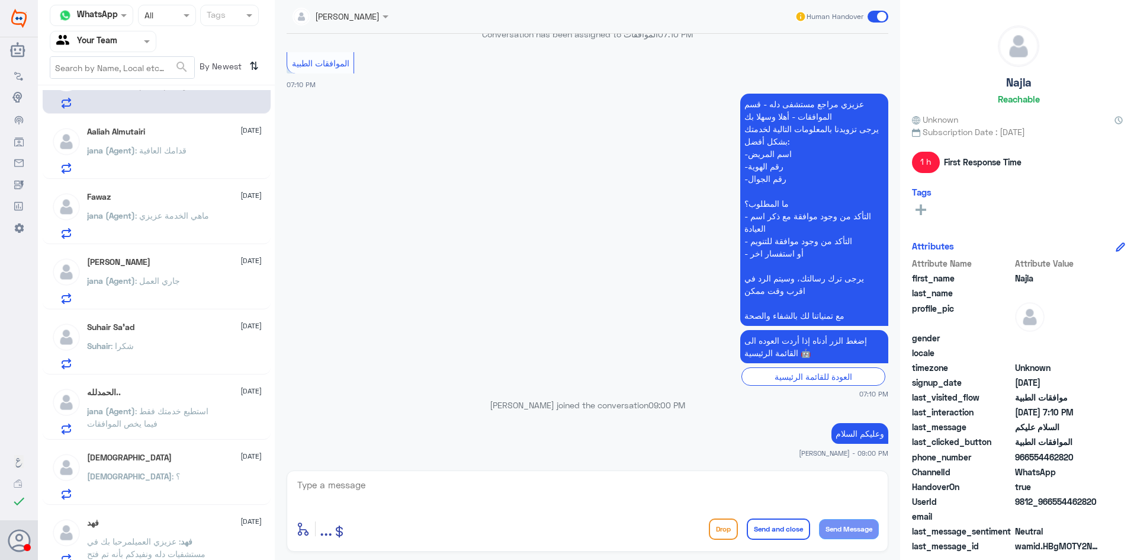
scroll to position [310, 0]
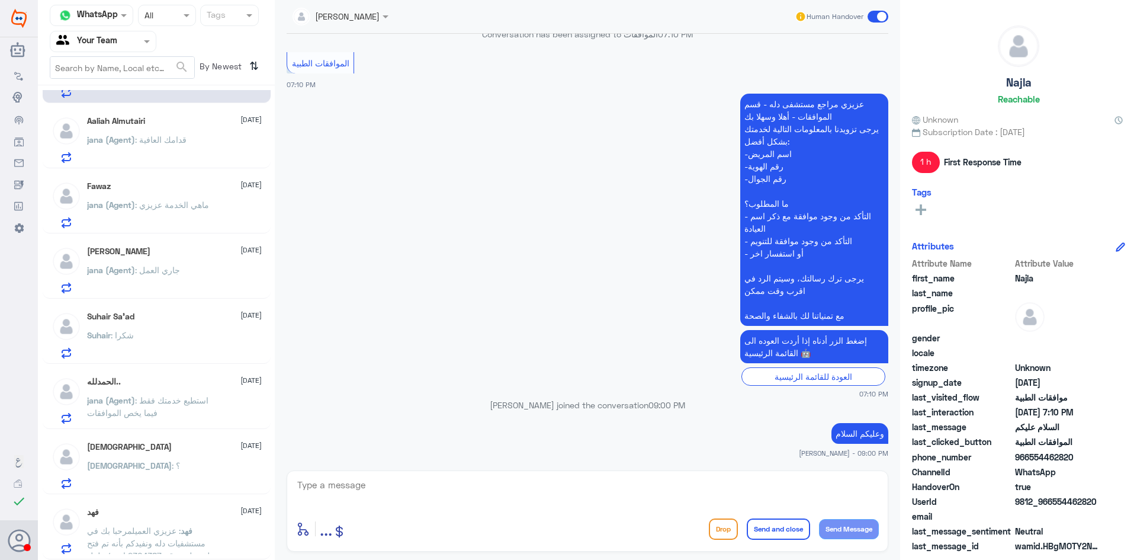
click at [169, 269] on span ": جاري العمل" at bounding box center [157, 270] width 45 height 10
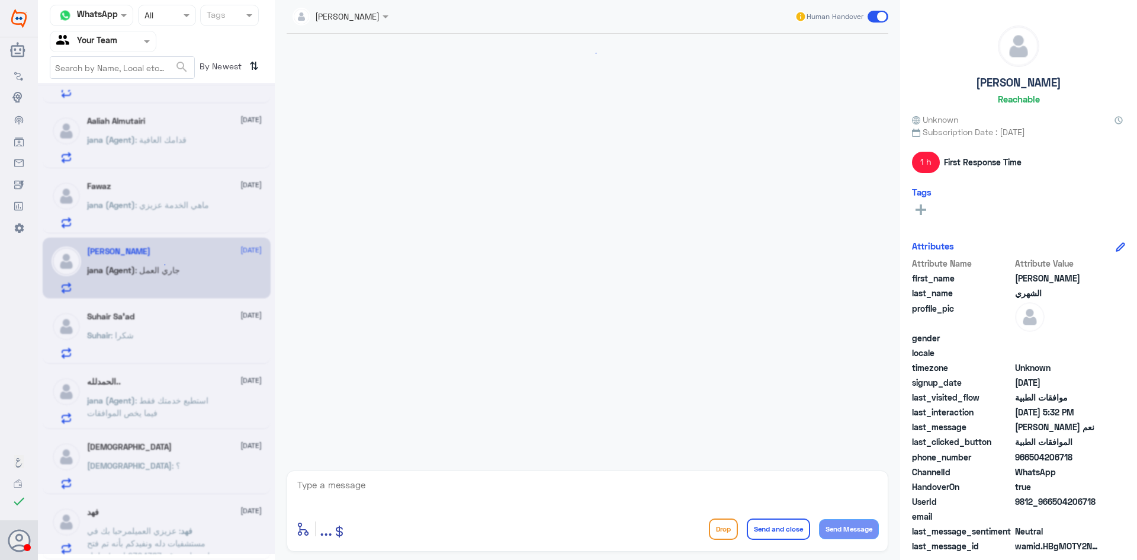
scroll to position [576, 0]
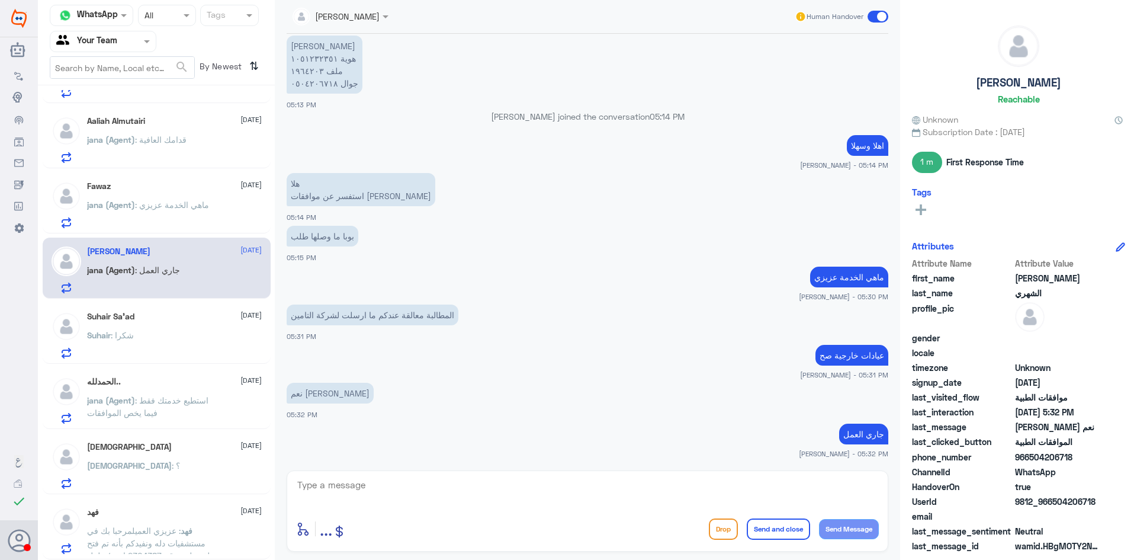
click at [173, 320] on div "Suhair Sa’ad [DATE] Suhair : شكرا" at bounding box center [174, 334] width 175 height 47
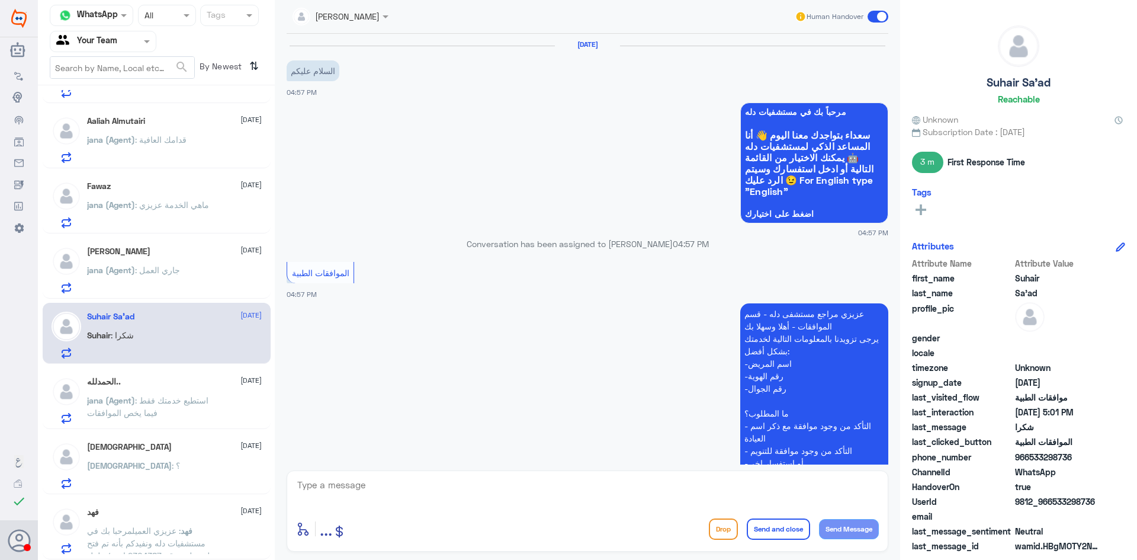
scroll to position [851, 0]
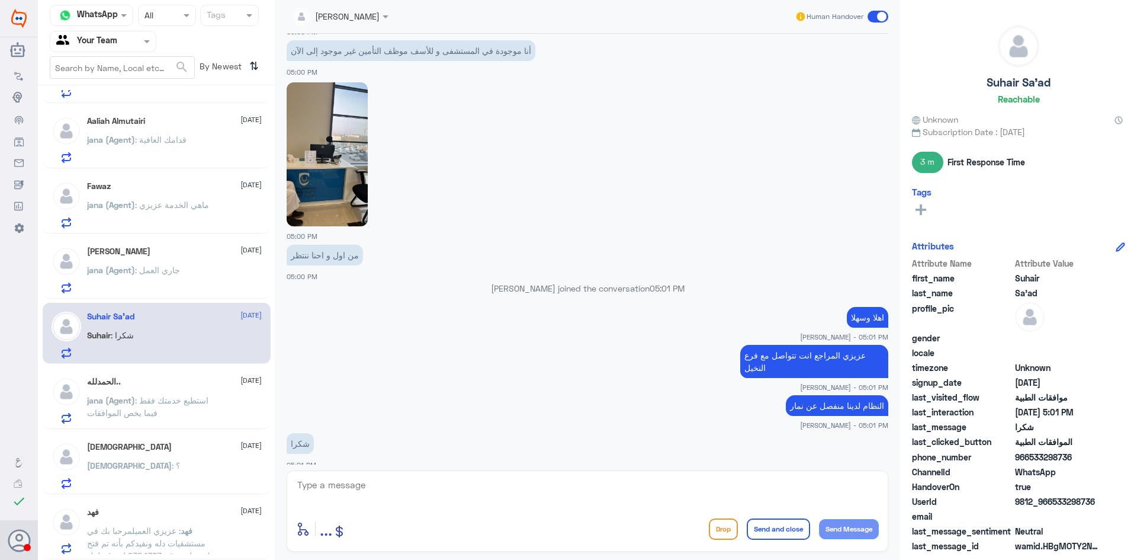
click at [351, 189] on img at bounding box center [327, 154] width 81 height 144
click at [120, 337] on span ": شكرا" at bounding box center [122, 335] width 23 height 10
click at [118, 405] on span "jana (Agent)" at bounding box center [111, 400] width 48 height 10
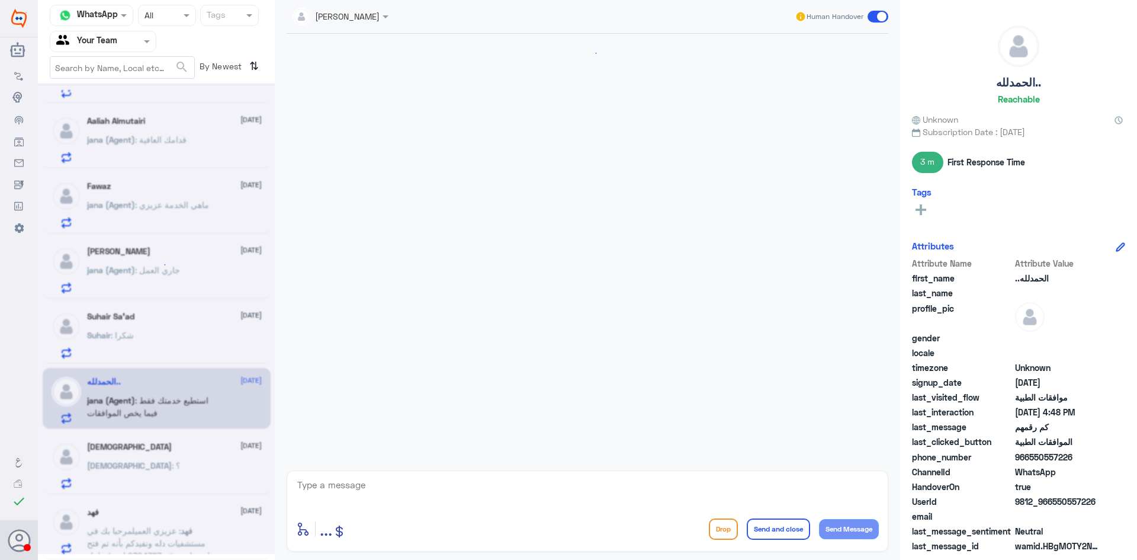
scroll to position [710, 0]
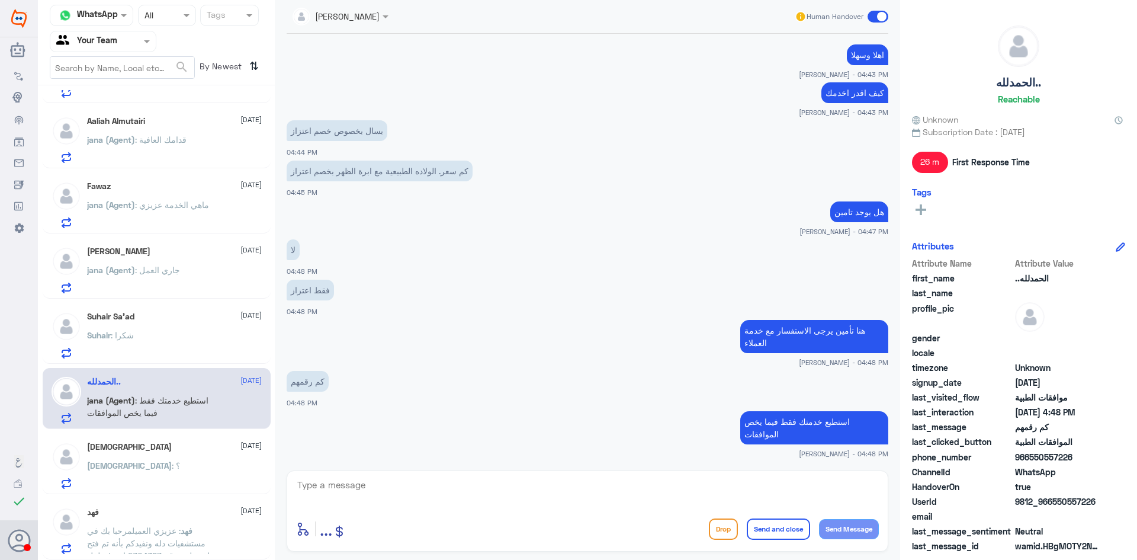
click at [138, 460] on div "ISJ [DATE] ISJ : ؟" at bounding box center [174, 465] width 175 height 47
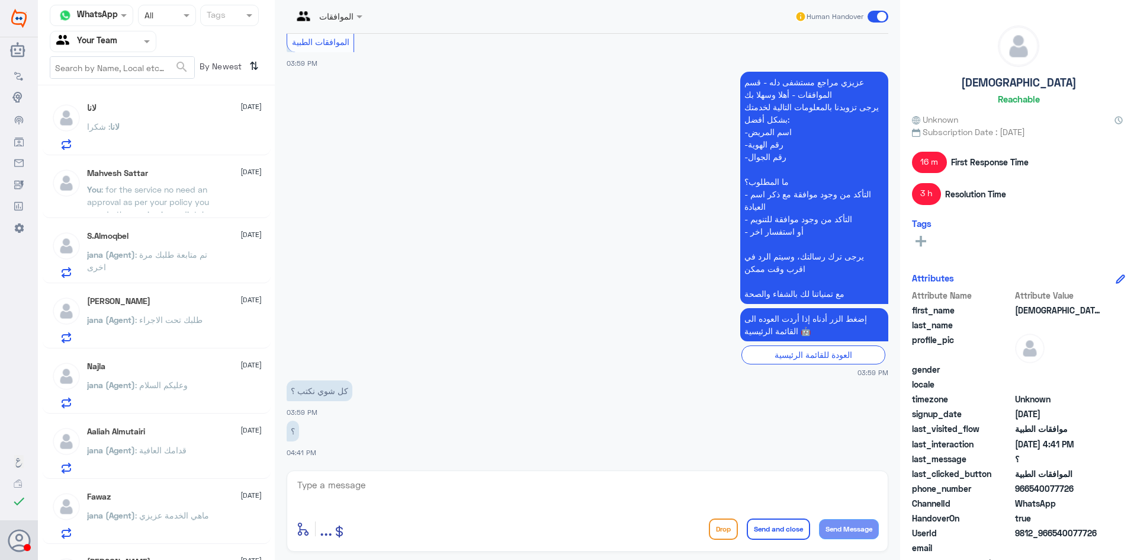
click at [151, 172] on div "Mahvesh Sattar [DATE]" at bounding box center [174, 173] width 175 height 10
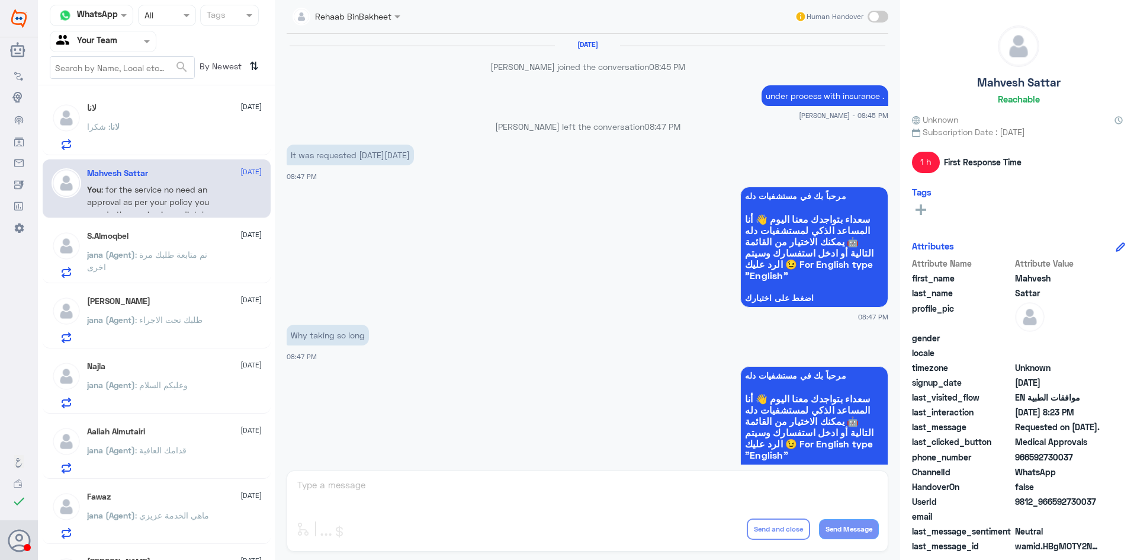
scroll to position [978, 0]
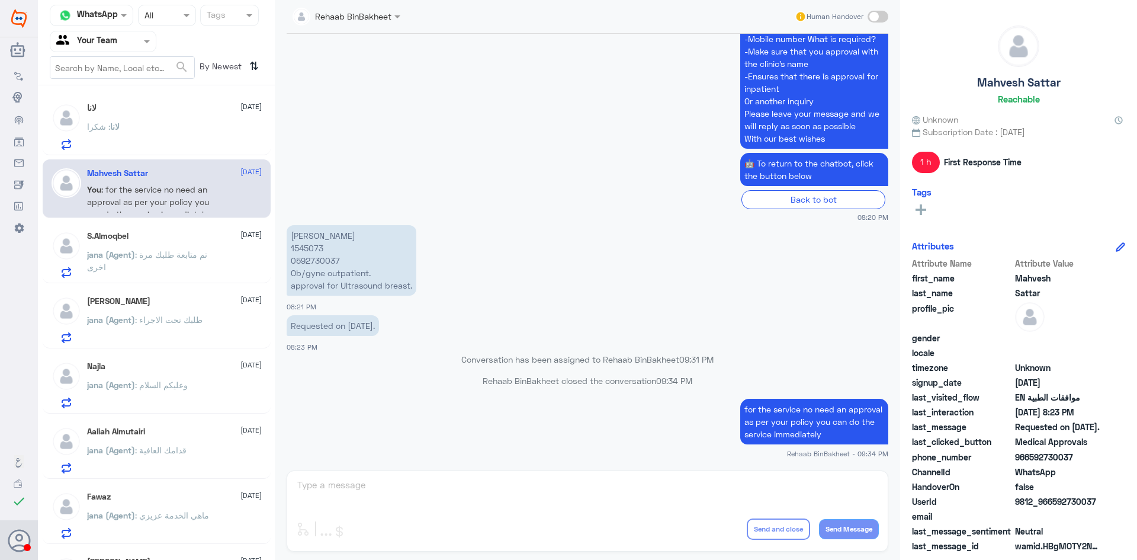
click at [159, 255] on span ": تم متابعة طلبك مرة اخرى" at bounding box center [147, 260] width 120 height 23
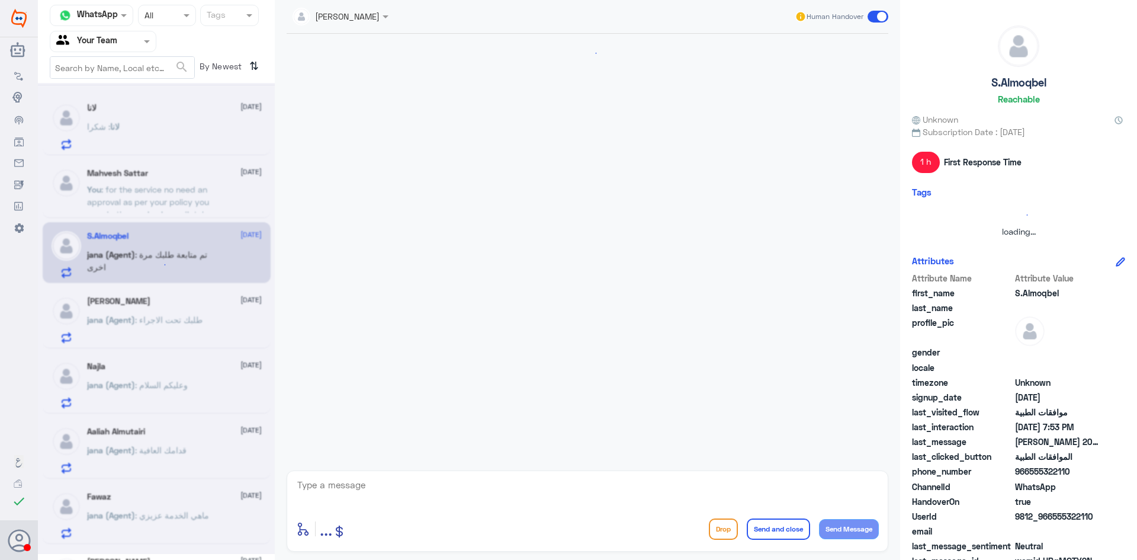
click at [176, 321] on div at bounding box center [156, 318] width 237 height 471
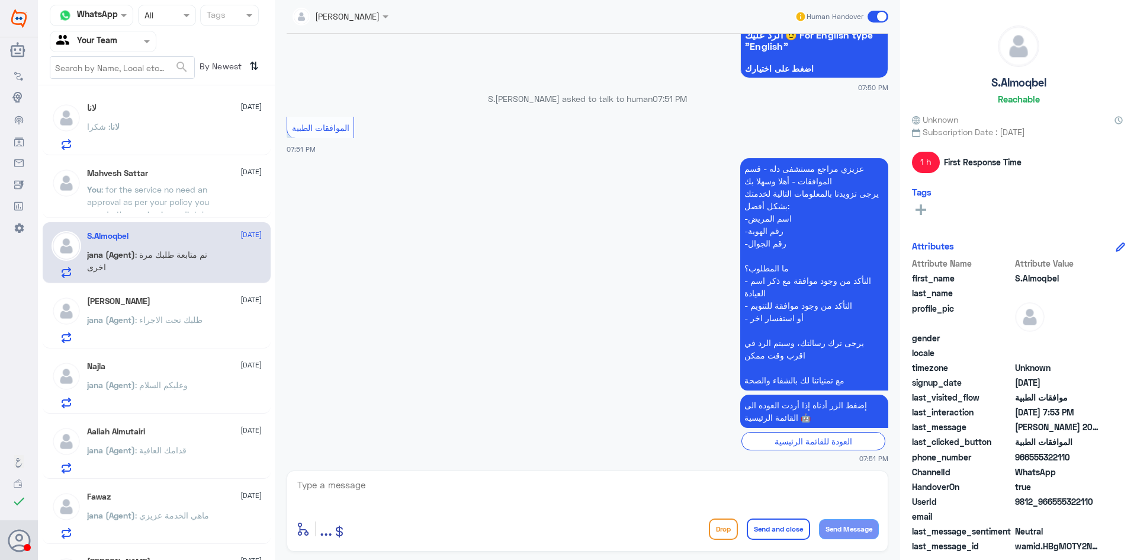
scroll to position [137, 0]
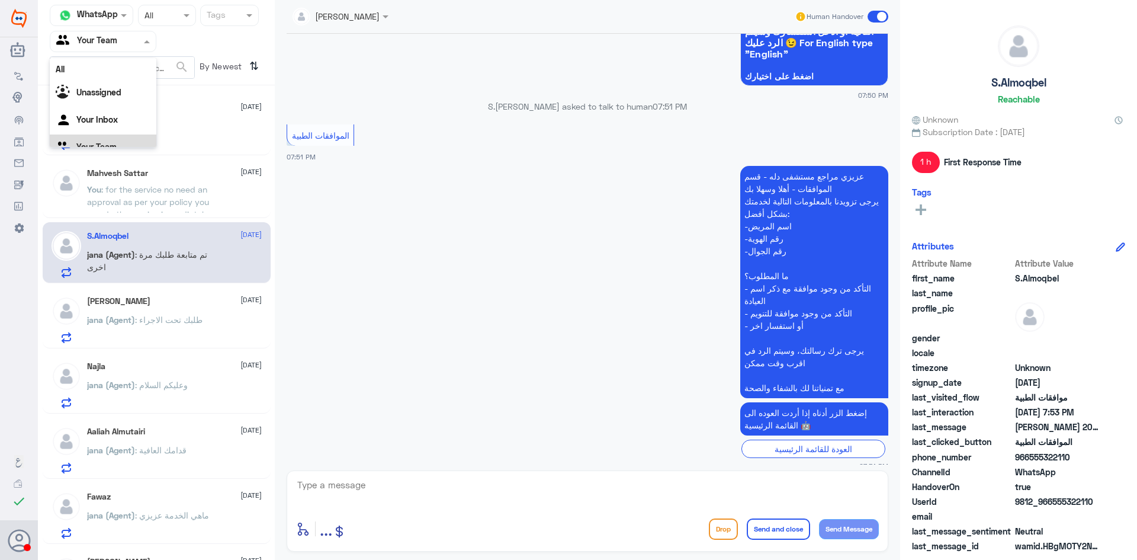
click at [116, 36] on input "text" at bounding box center [88, 41] width 65 height 14
click at [115, 113] on div "Your Inbox" at bounding box center [103, 105] width 107 height 27
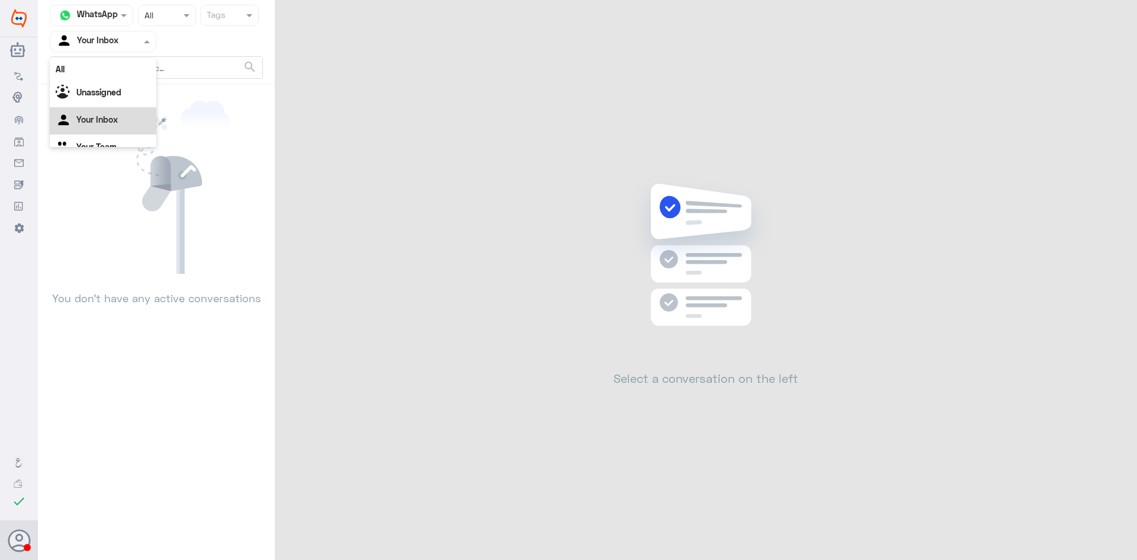
click at [127, 42] on div at bounding box center [102, 41] width 105 height 14
click at [115, 129] on Team "Your Team" at bounding box center [96, 132] width 40 height 10
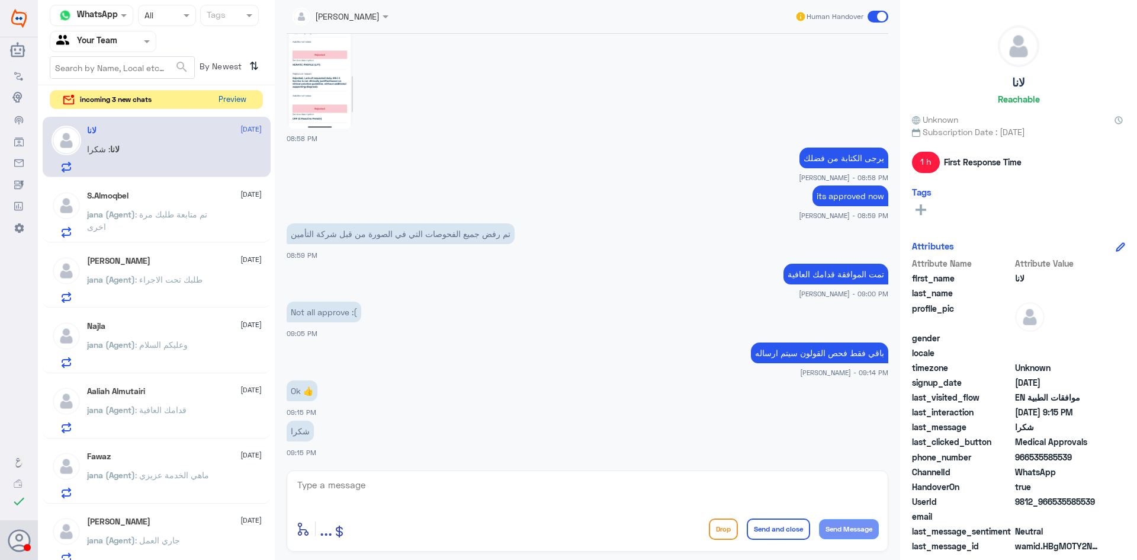
click at [233, 101] on button "Preview" at bounding box center [232, 100] width 37 height 18
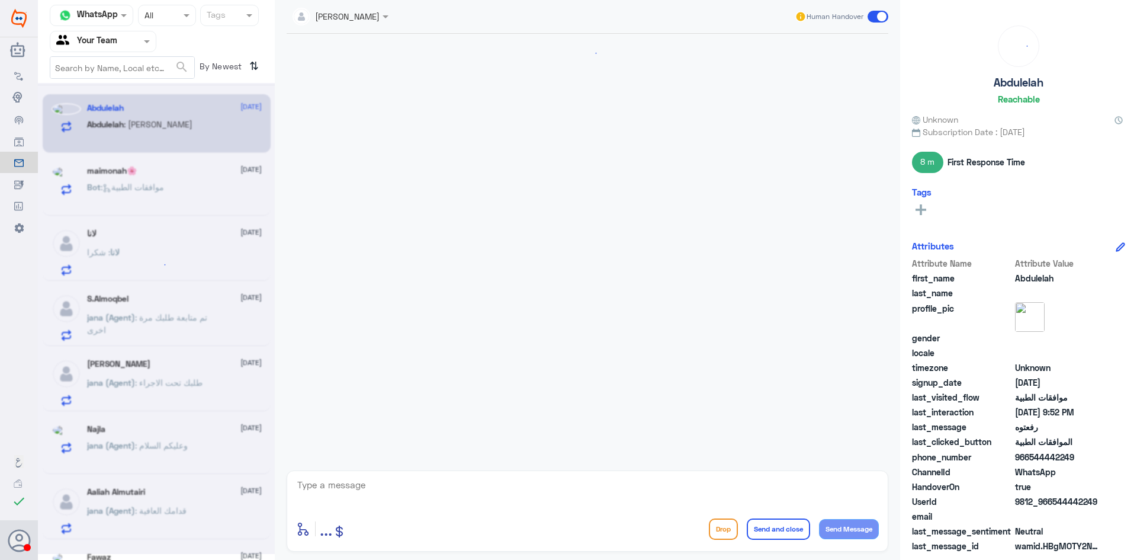
scroll to position [839, 0]
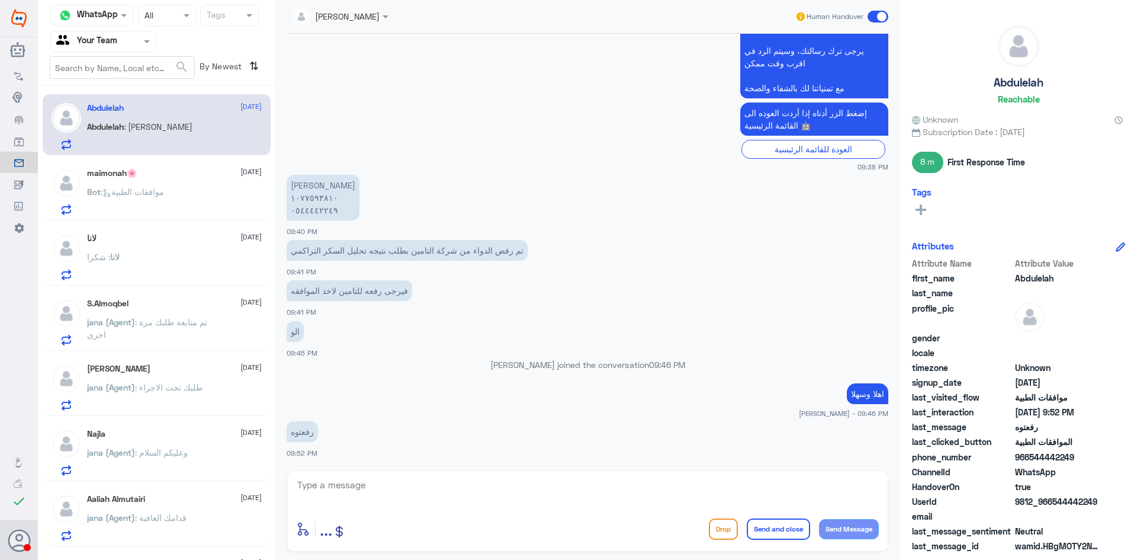
click at [115, 100] on div "[PERSON_NAME] [DATE][PERSON_NAME] : [PERSON_NAME]" at bounding box center [157, 124] width 228 height 61
click at [164, 190] on span ": موافقات الطبية" at bounding box center [132, 192] width 63 height 10
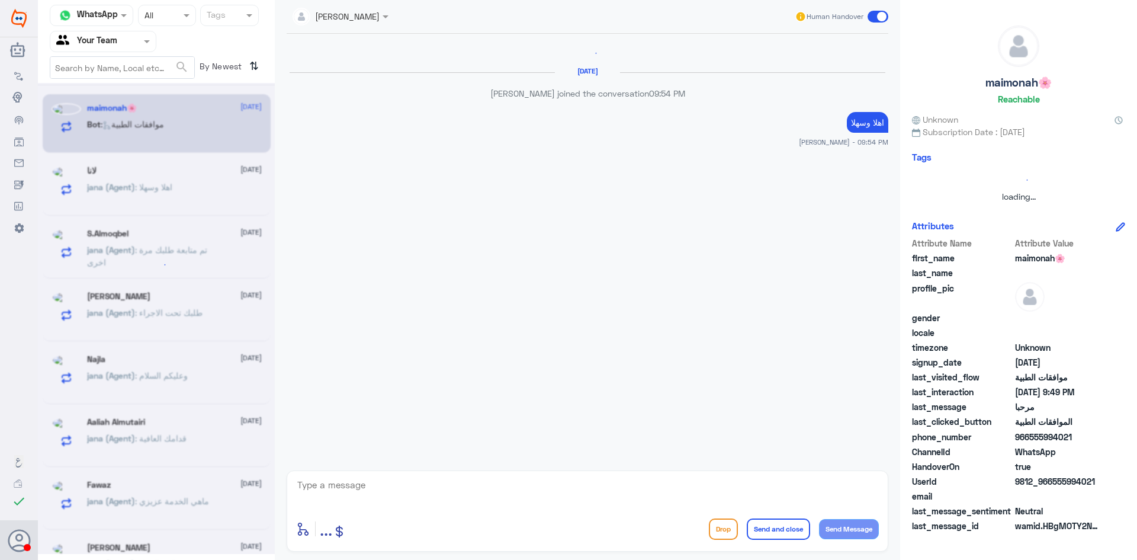
scroll to position [269, 0]
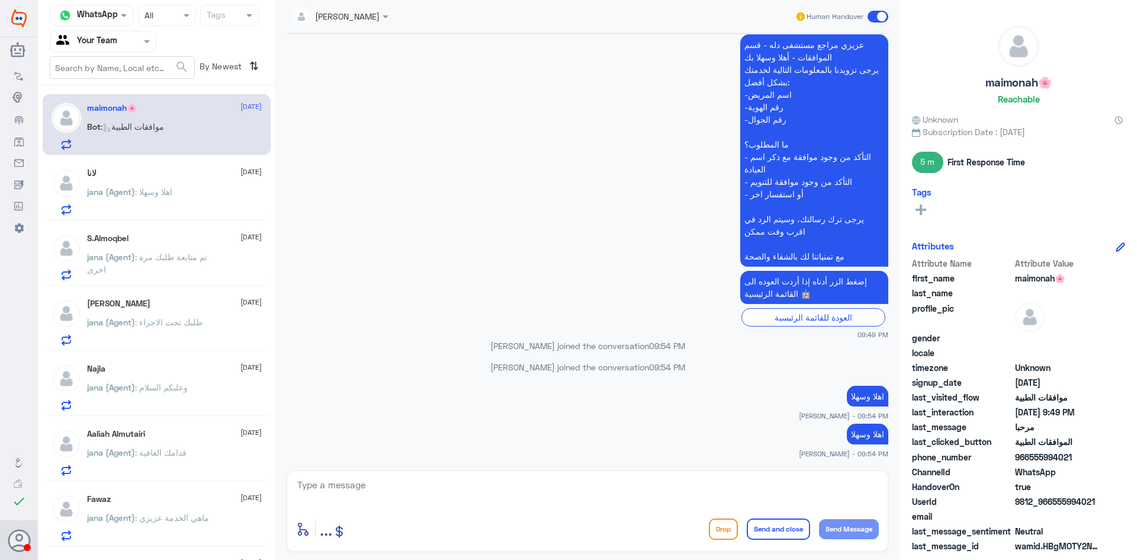
click at [128, 248] on div "S.Almoqbel [DATE] jana (Agent) : تم متابعة طلبك مرة اخرى" at bounding box center [174, 256] width 175 height 47
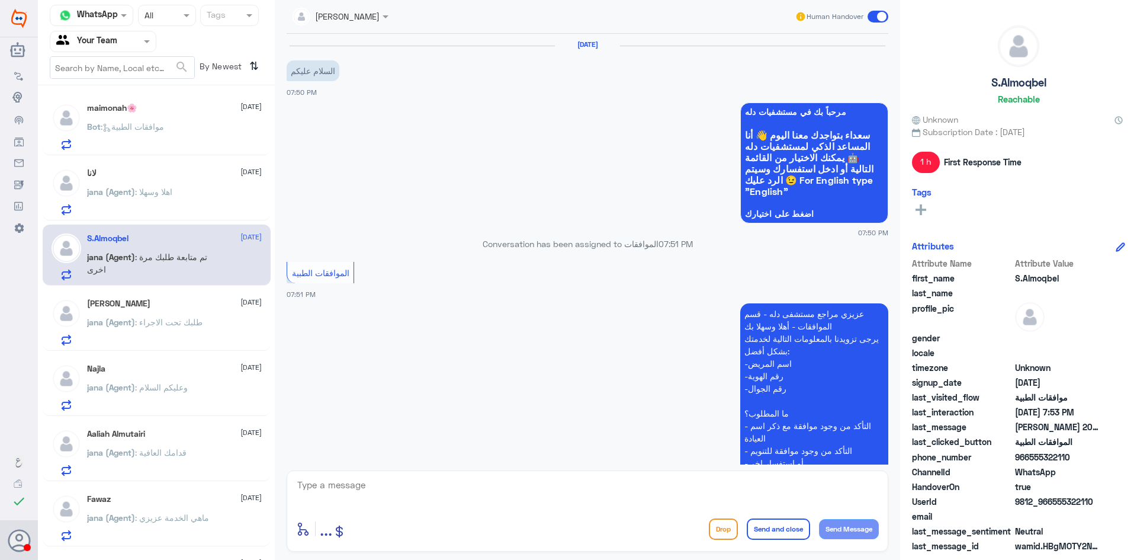
scroll to position [374, 0]
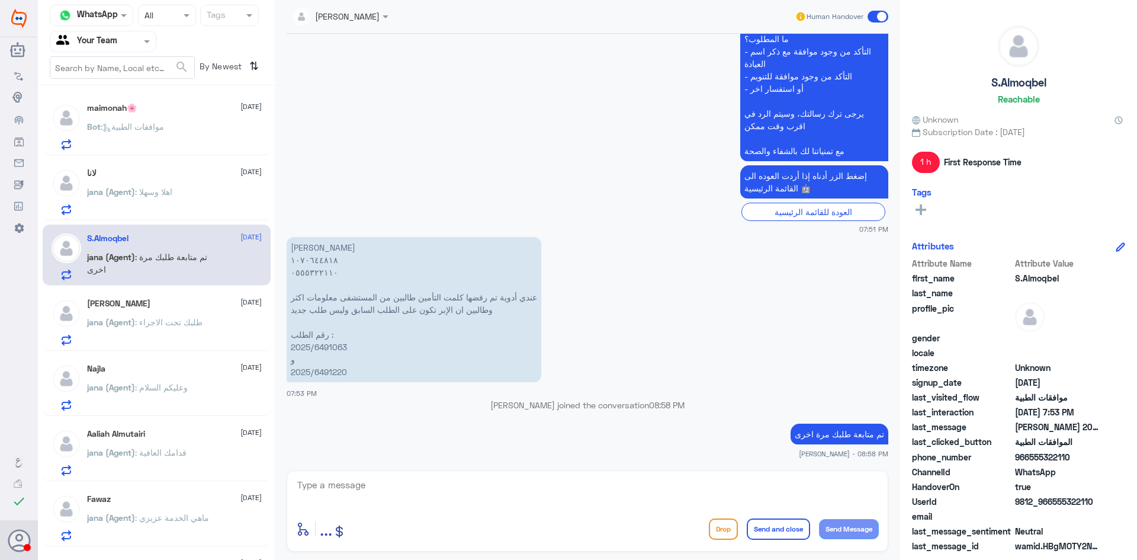
click at [150, 320] on span ": طلبك تحت الاجراء" at bounding box center [169, 322] width 68 height 10
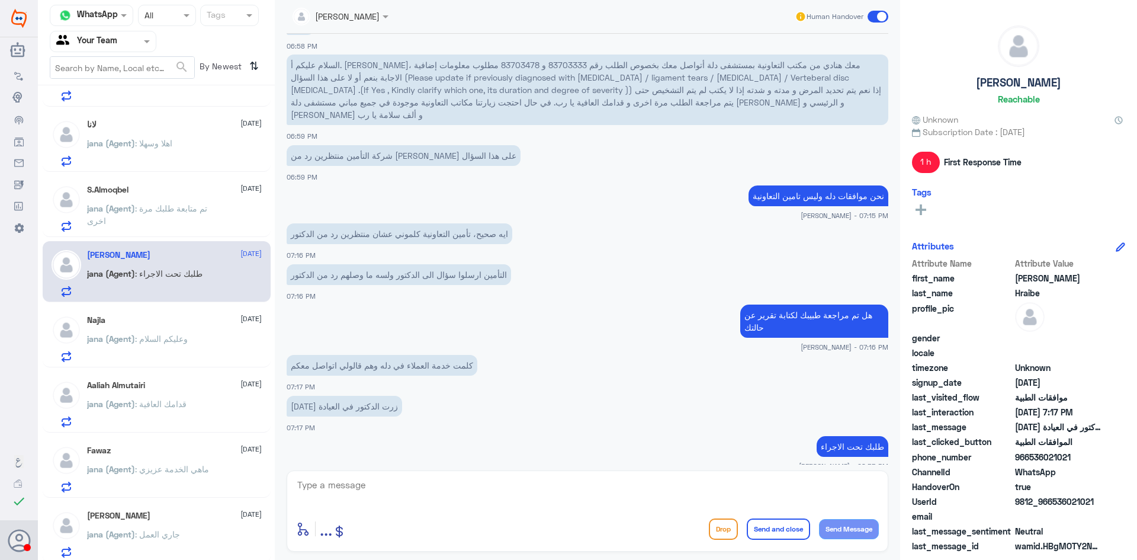
scroll to position [118, 0]
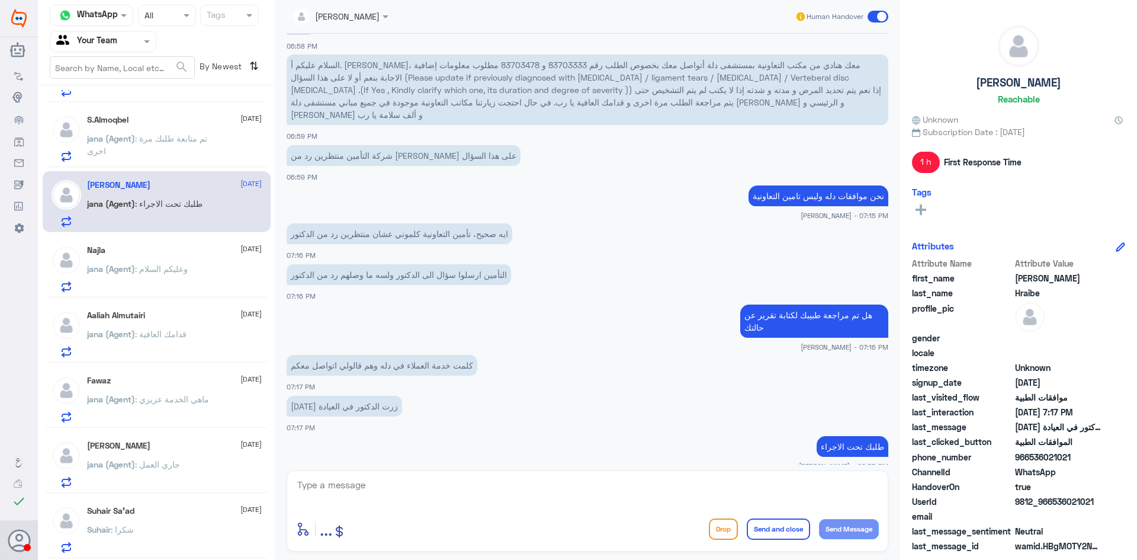
click at [118, 271] on span "jana (Agent)" at bounding box center [111, 269] width 48 height 10
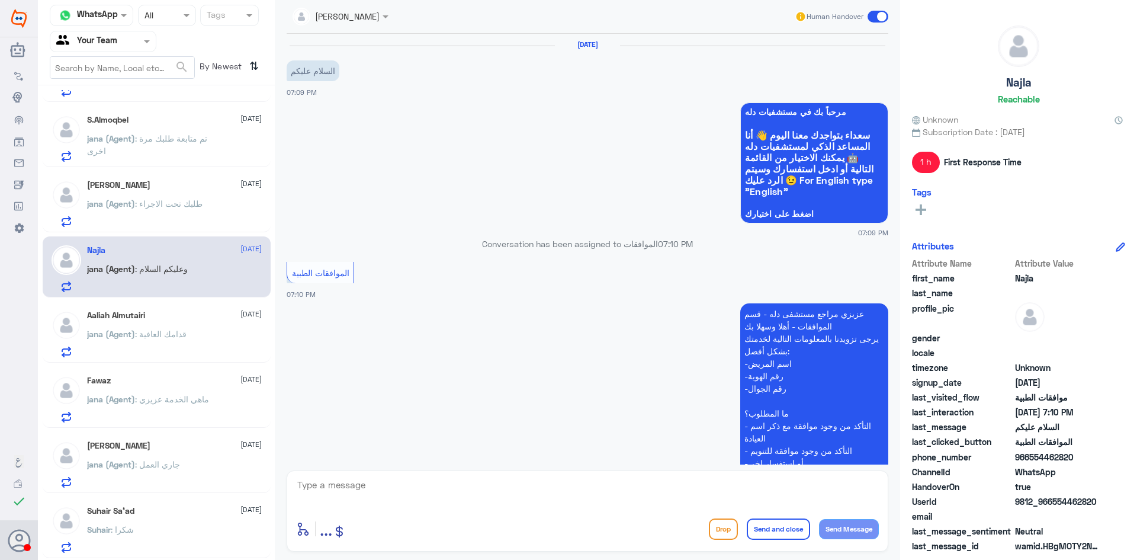
click at [204, 128] on div "S.Almoqbel [DATE] jana (Agent) : تم متابعة طلبك مرة اخرى" at bounding box center [174, 138] width 175 height 47
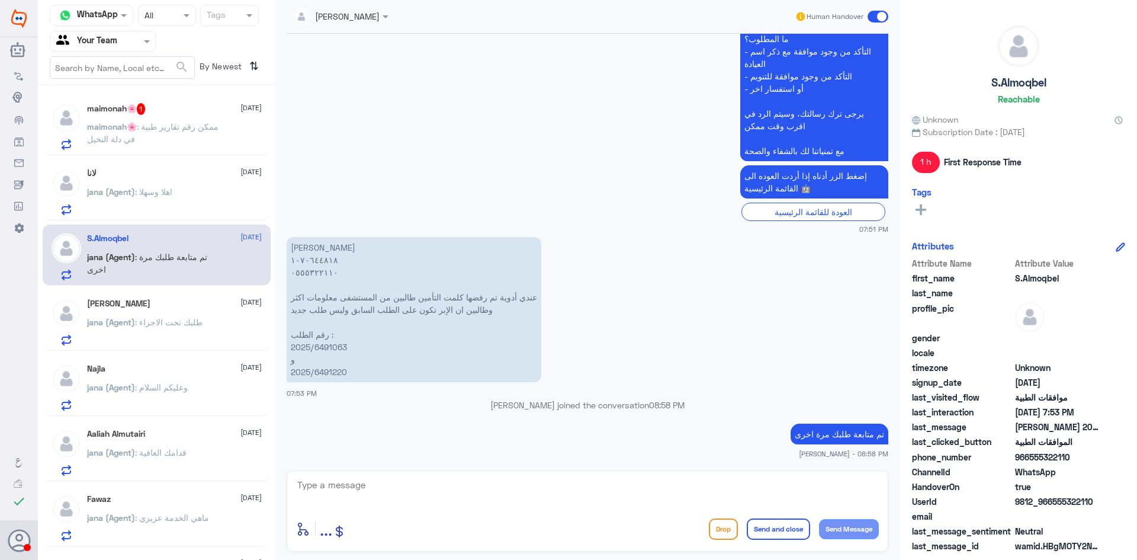
click at [121, 114] on h5 "maimonah🌸 1" at bounding box center [116, 109] width 59 height 12
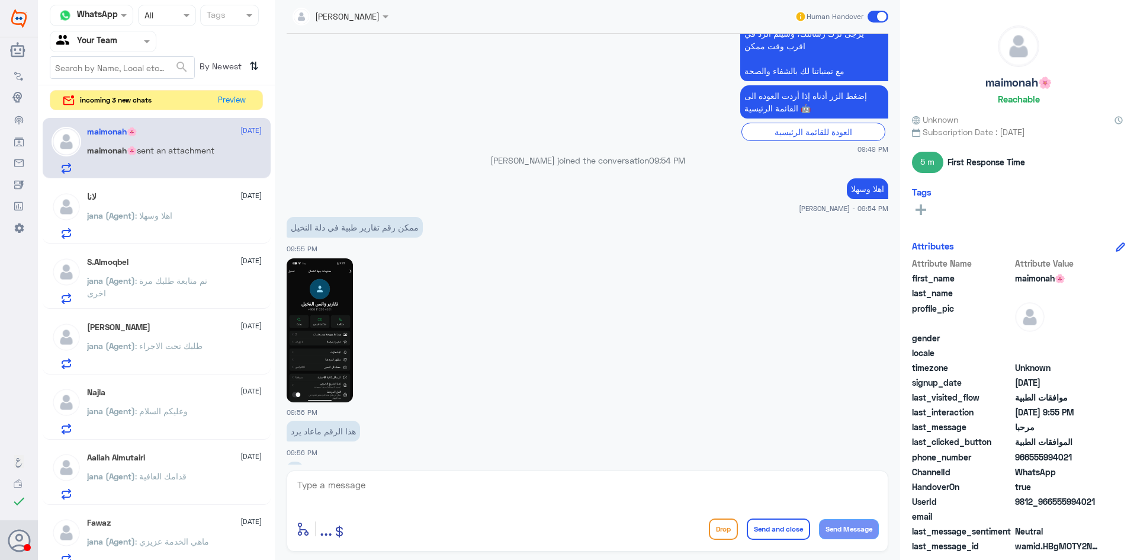
scroll to position [494, 0]
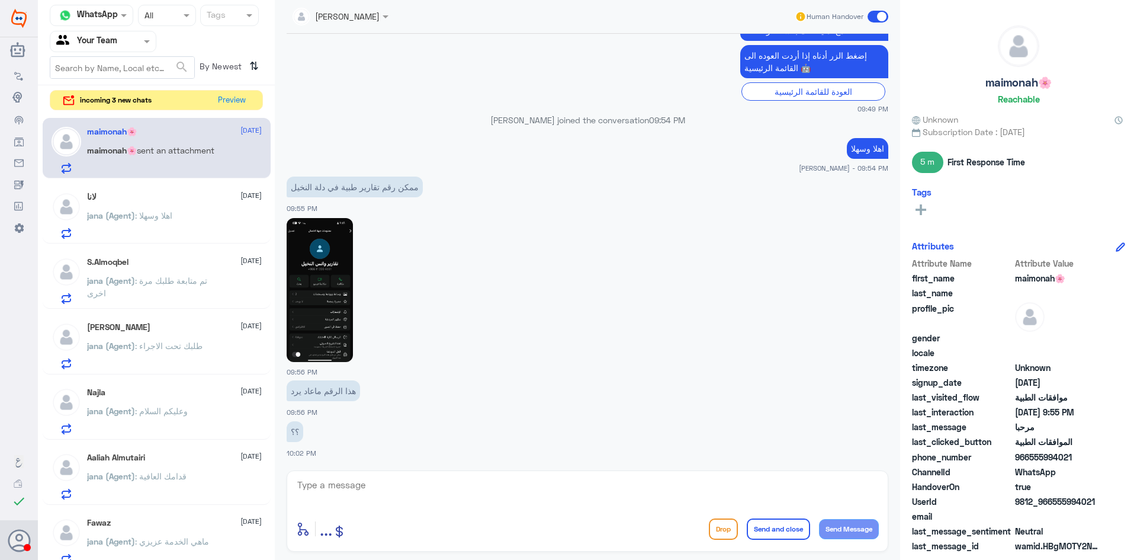
click at [146, 143] on div "maimonah🌸 [DATE] maimonah🌸 sent an attachment" at bounding box center [174, 150] width 175 height 47
click at [153, 270] on div "S.Almoqbel [DATE] jana (Agent) : تم متابعة طلبك مرة اخرى" at bounding box center [174, 280] width 175 height 47
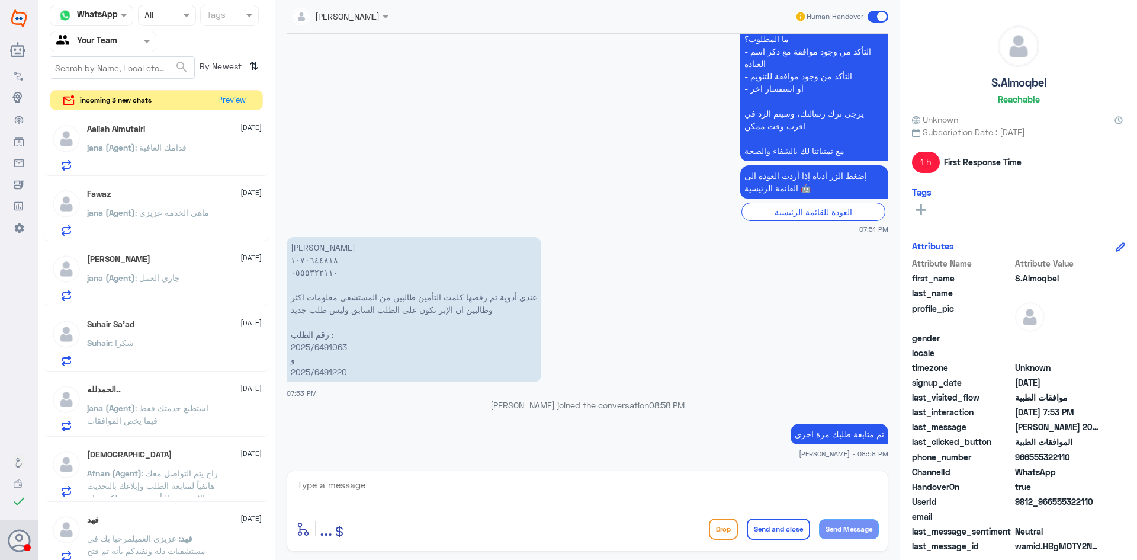
scroll to position [336, 0]
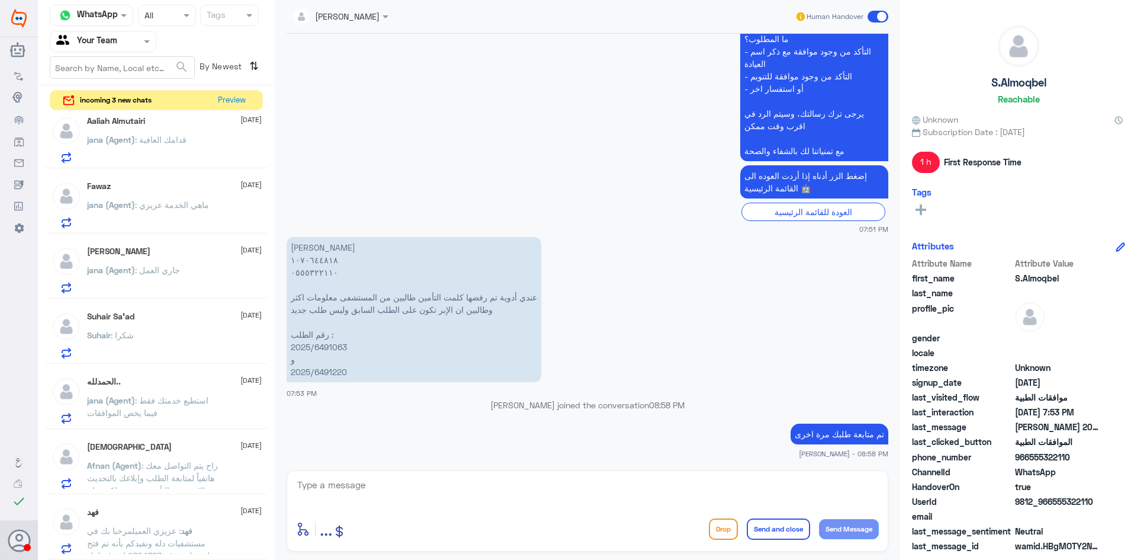
click at [186, 460] on span ": راح يتم التواصل معك هاتفياً لمتابعة الطلب وإبلاغك بالتحديث الاخير من التأمين …" at bounding box center [152, 483] width 131 height 47
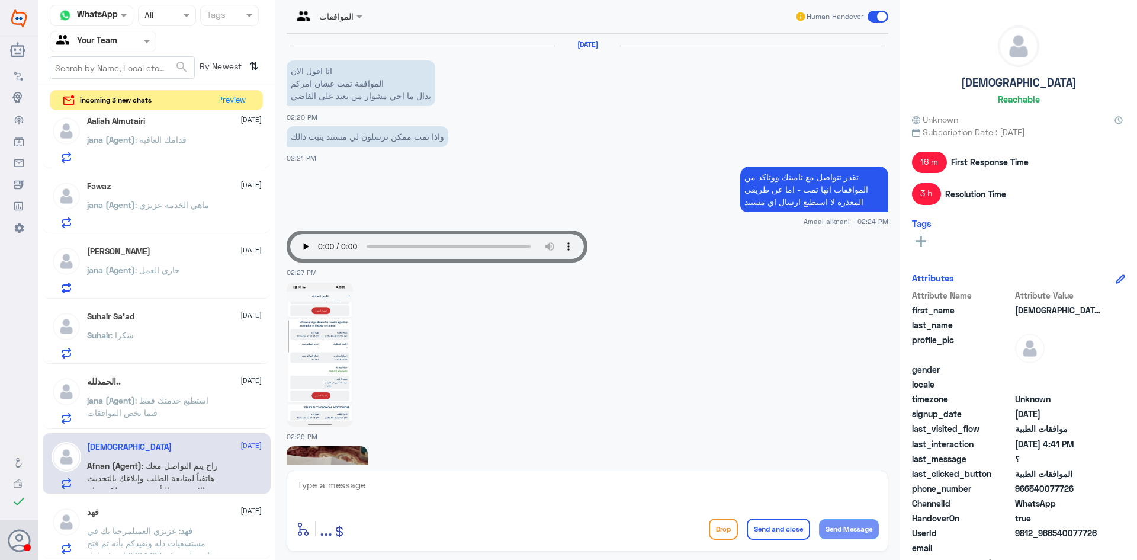
scroll to position [1286, 0]
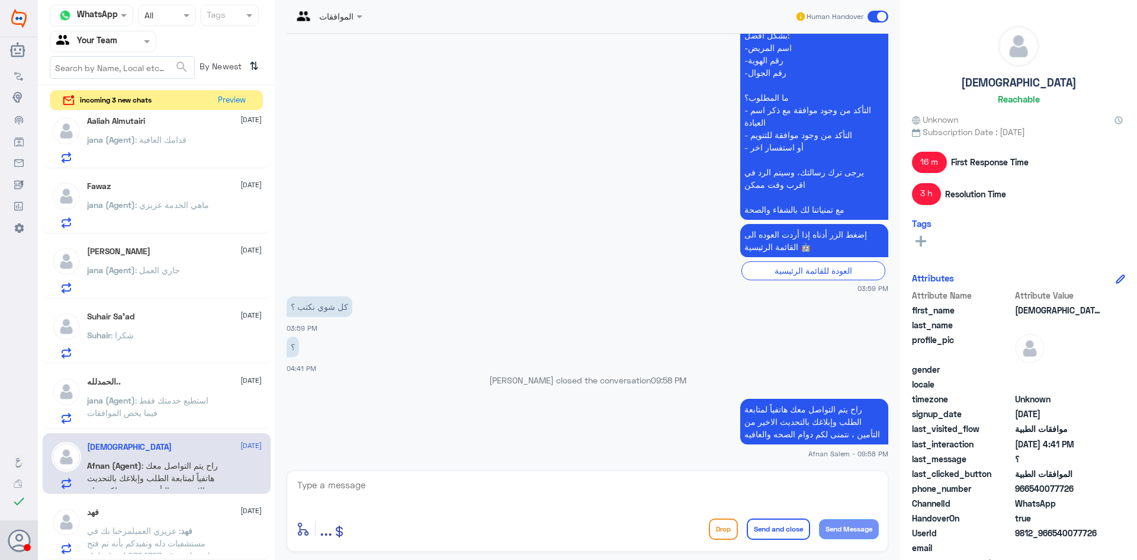
click at [181, 526] on span "فهد" at bounding box center [187, 530] width 12 height 10
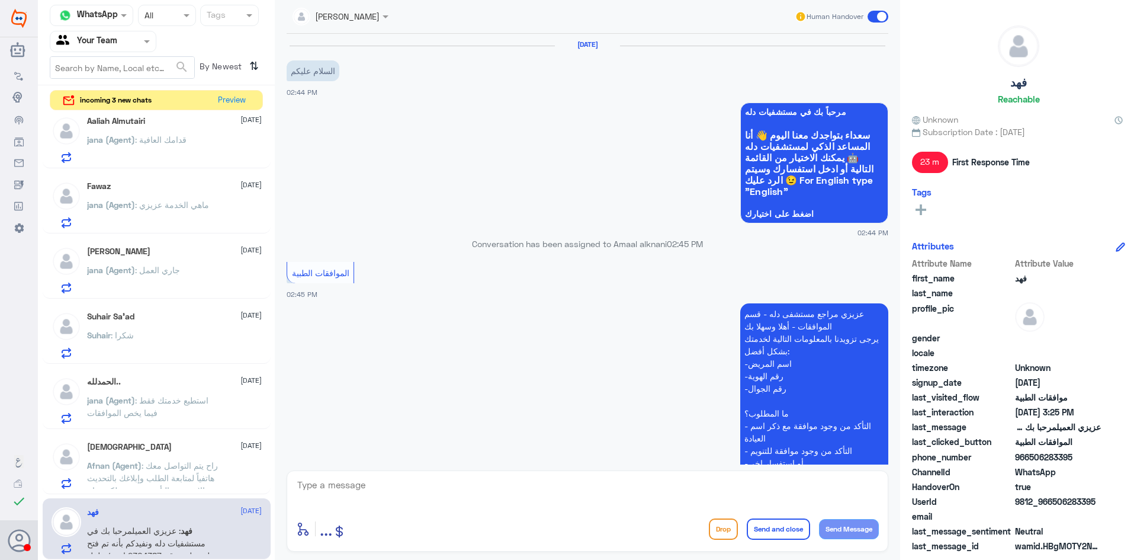
scroll to position [549, 0]
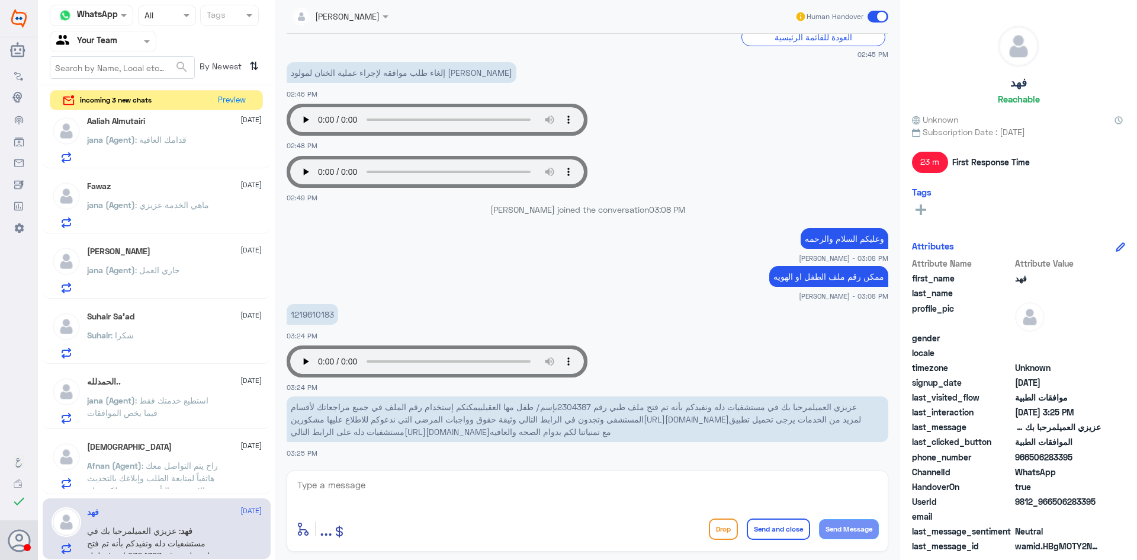
click at [150, 402] on span ": استطيع خدمتك فقط فيما يخص الموافقات" at bounding box center [147, 406] width 121 height 23
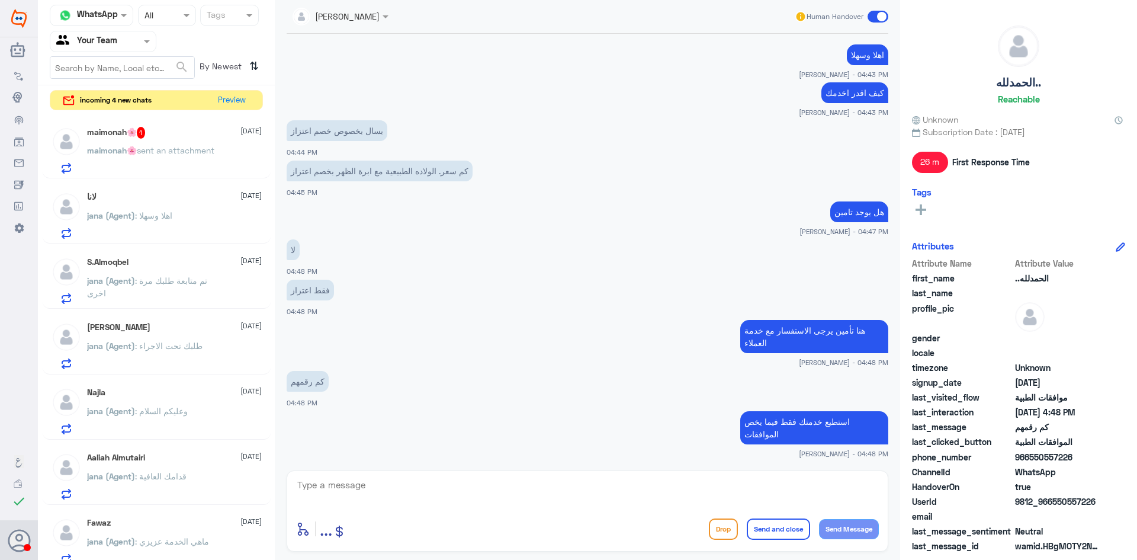
click at [141, 147] on span "sent an attachment" at bounding box center [176, 150] width 78 height 10
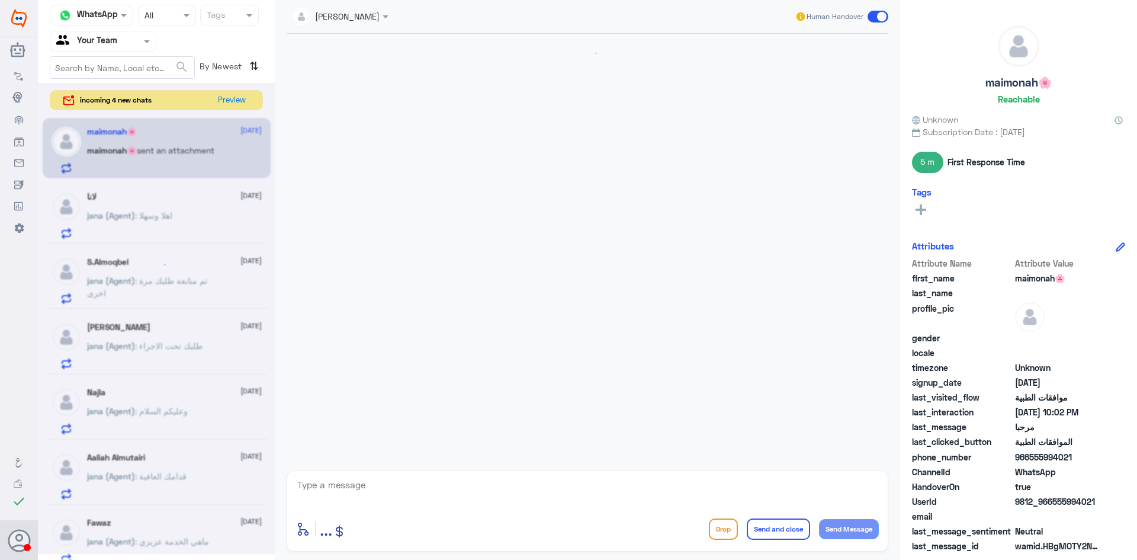
scroll to position [494, 0]
